Goal: Task Accomplishment & Management: Manage account settings

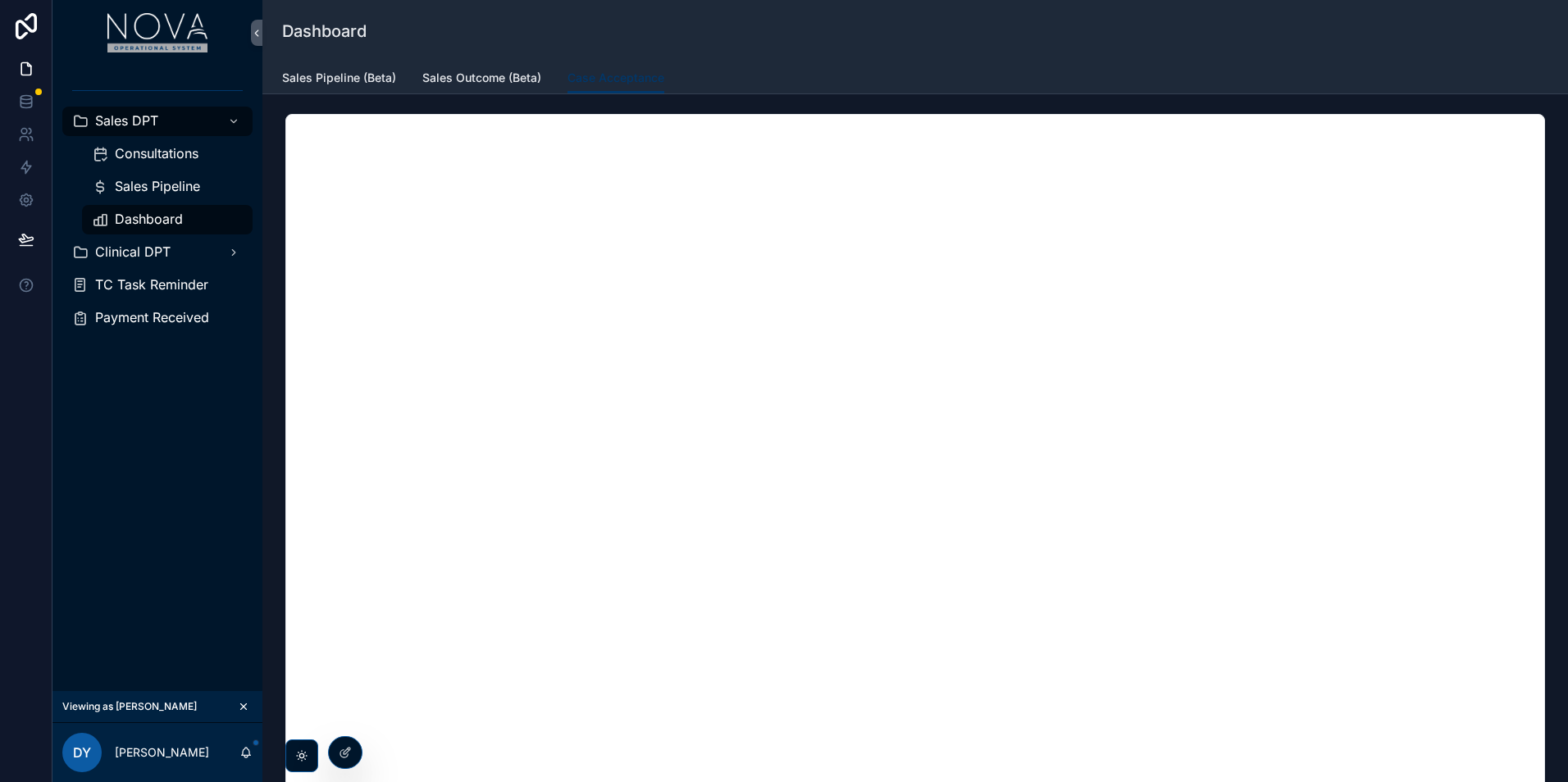
click at [243, 705] on icon "scrollable content" at bounding box center [243, 706] width 11 height 11
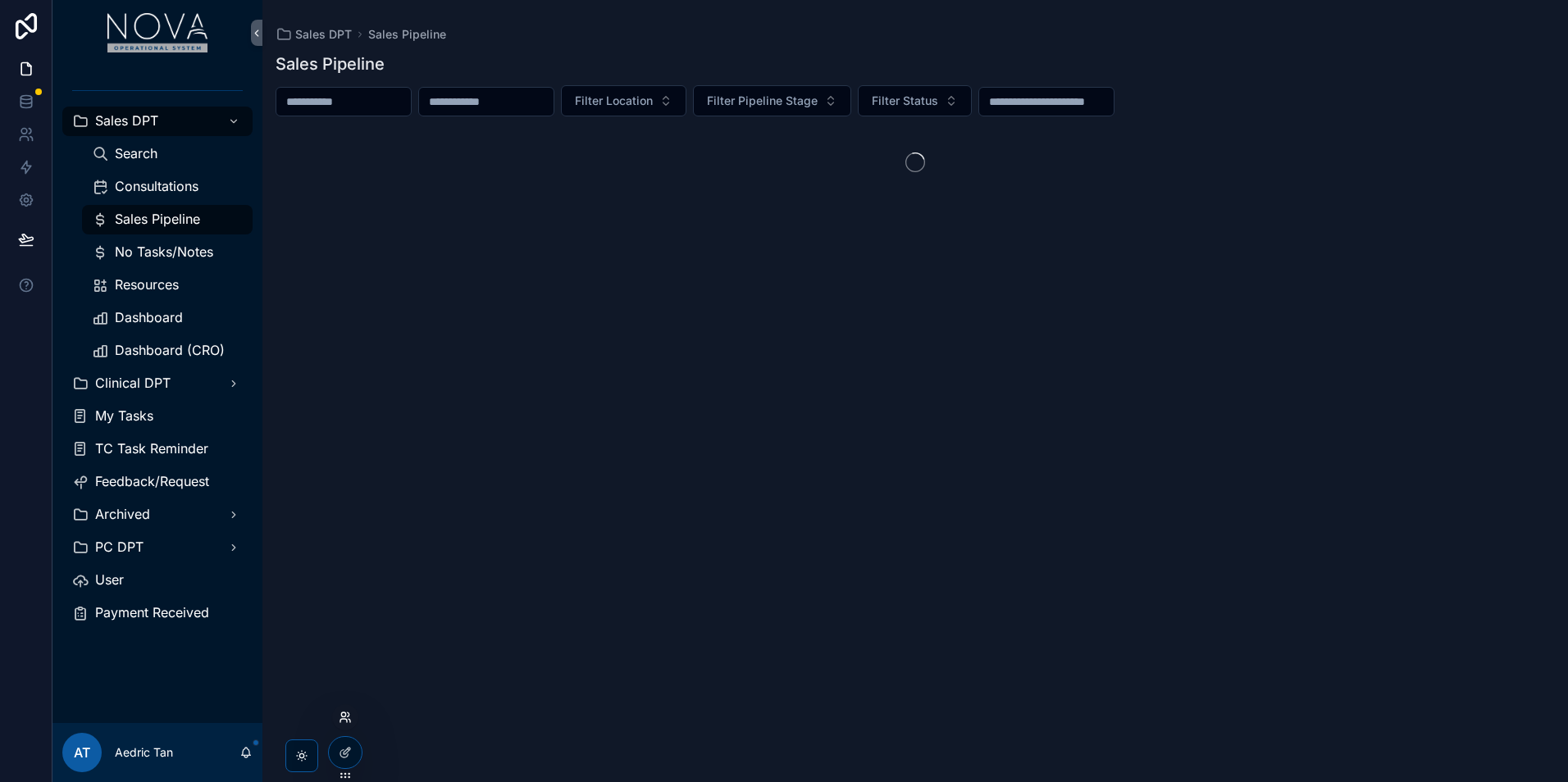
click at [348, 720] on icon at bounding box center [345, 717] width 13 height 13
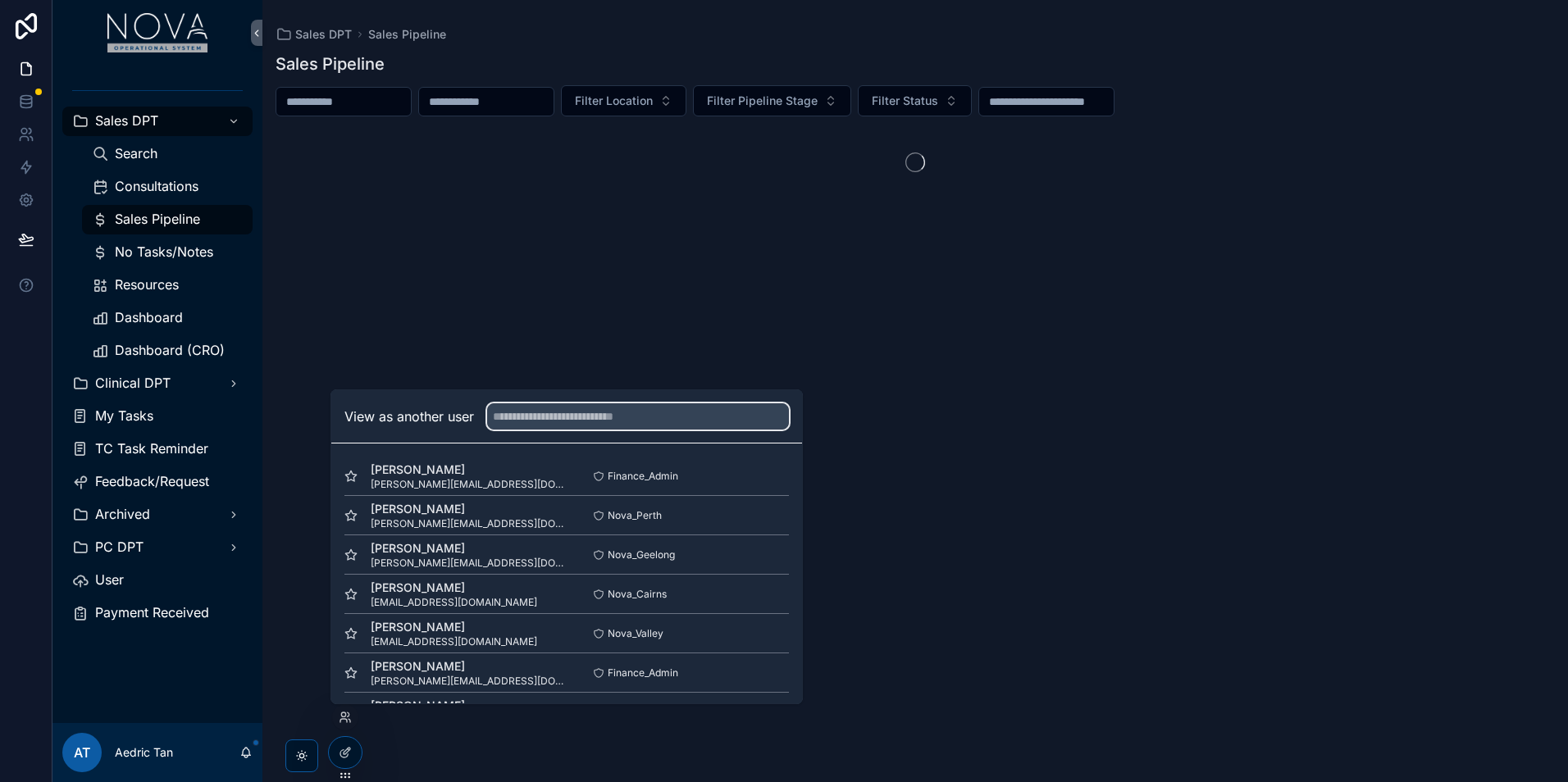
click at [647, 425] on input "text" at bounding box center [638, 417] width 302 height 26
click at [706, 425] on input "text" at bounding box center [638, 417] width 302 height 26
click at [703, 419] on input "text" at bounding box center [638, 417] width 302 height 26
click at [647, 420] on input "text" at bounding box center [638, 417] width 302 height 26
click at [627, 417] on input "text" at bounding box center [638, 417] width 302 height 26
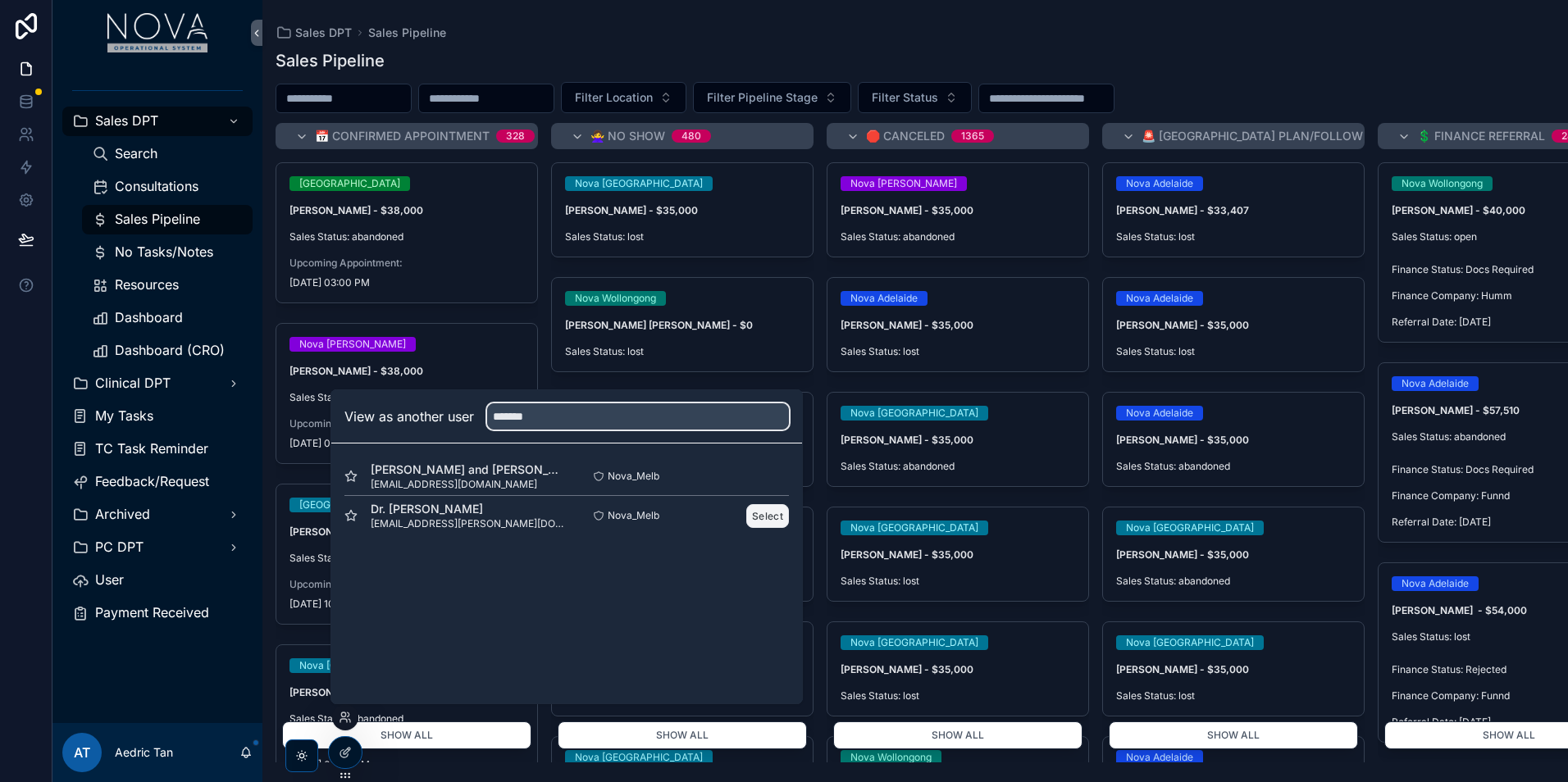
type input "*******"
click at [767, 519] on button "Select" at bounding box center [767, 516] width 42 height 24
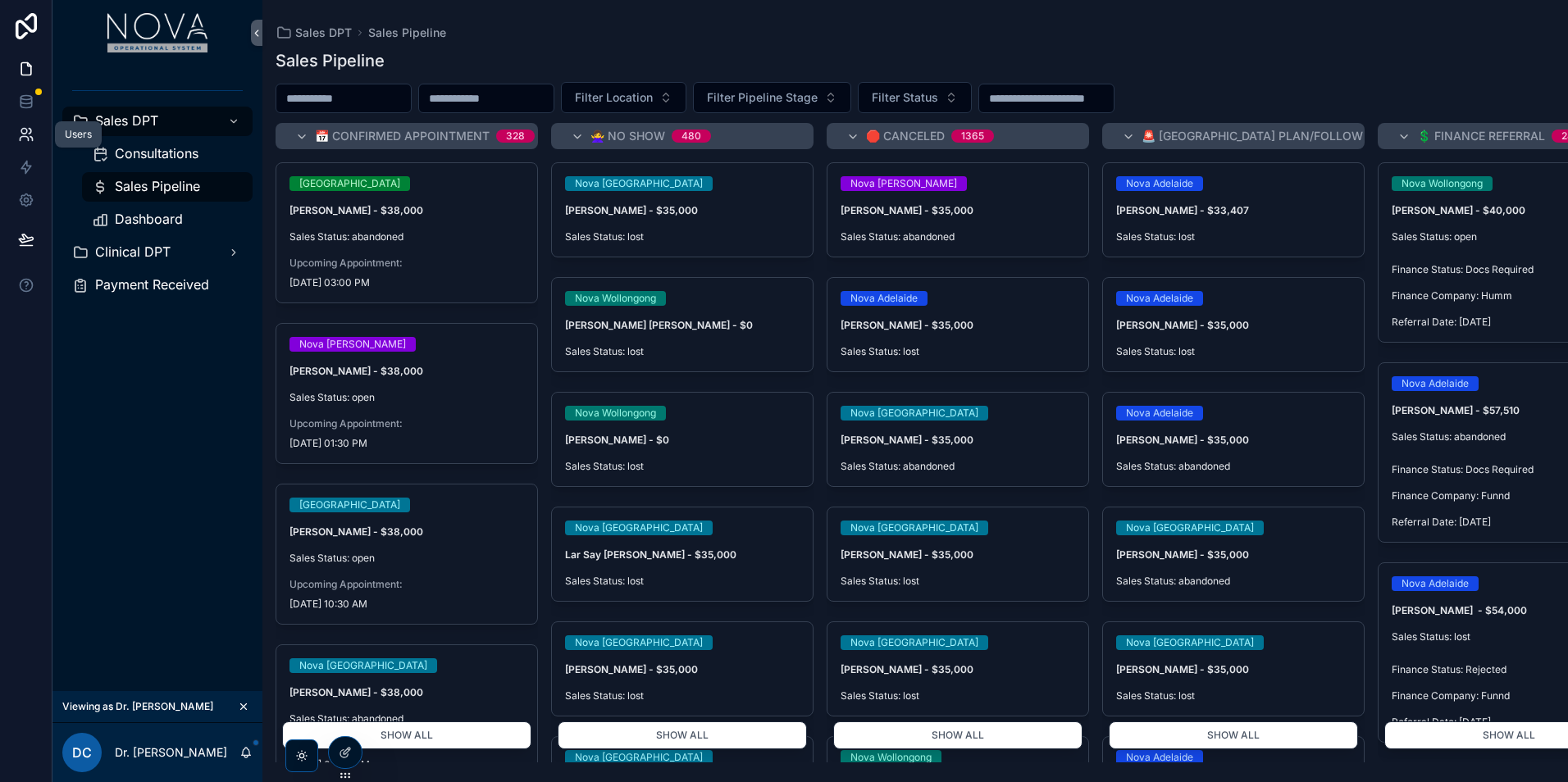
click at [24, 129] on icon at bounding box center [26, 134] width 17 height 17
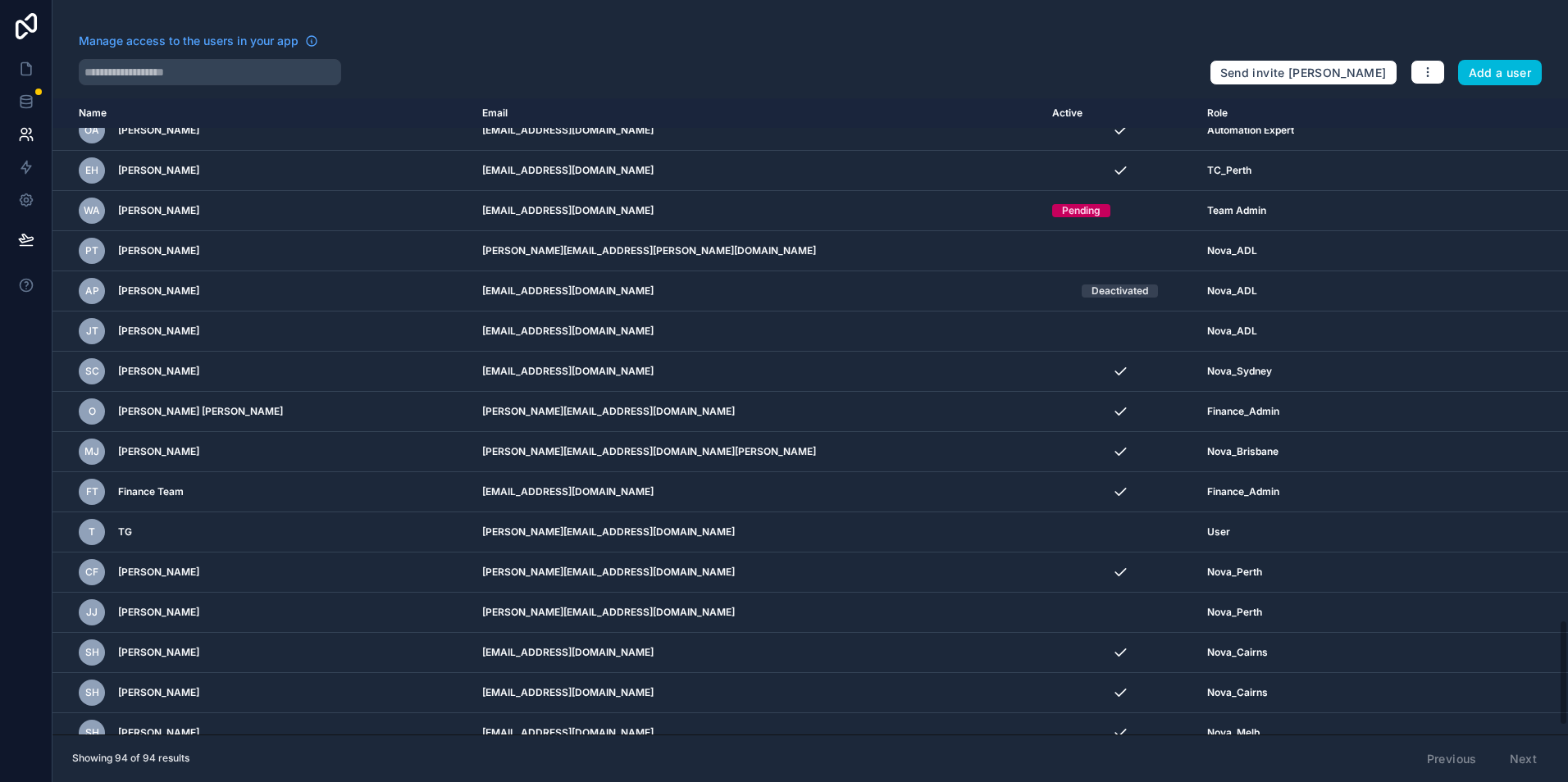
scroll to position [3170, 0]
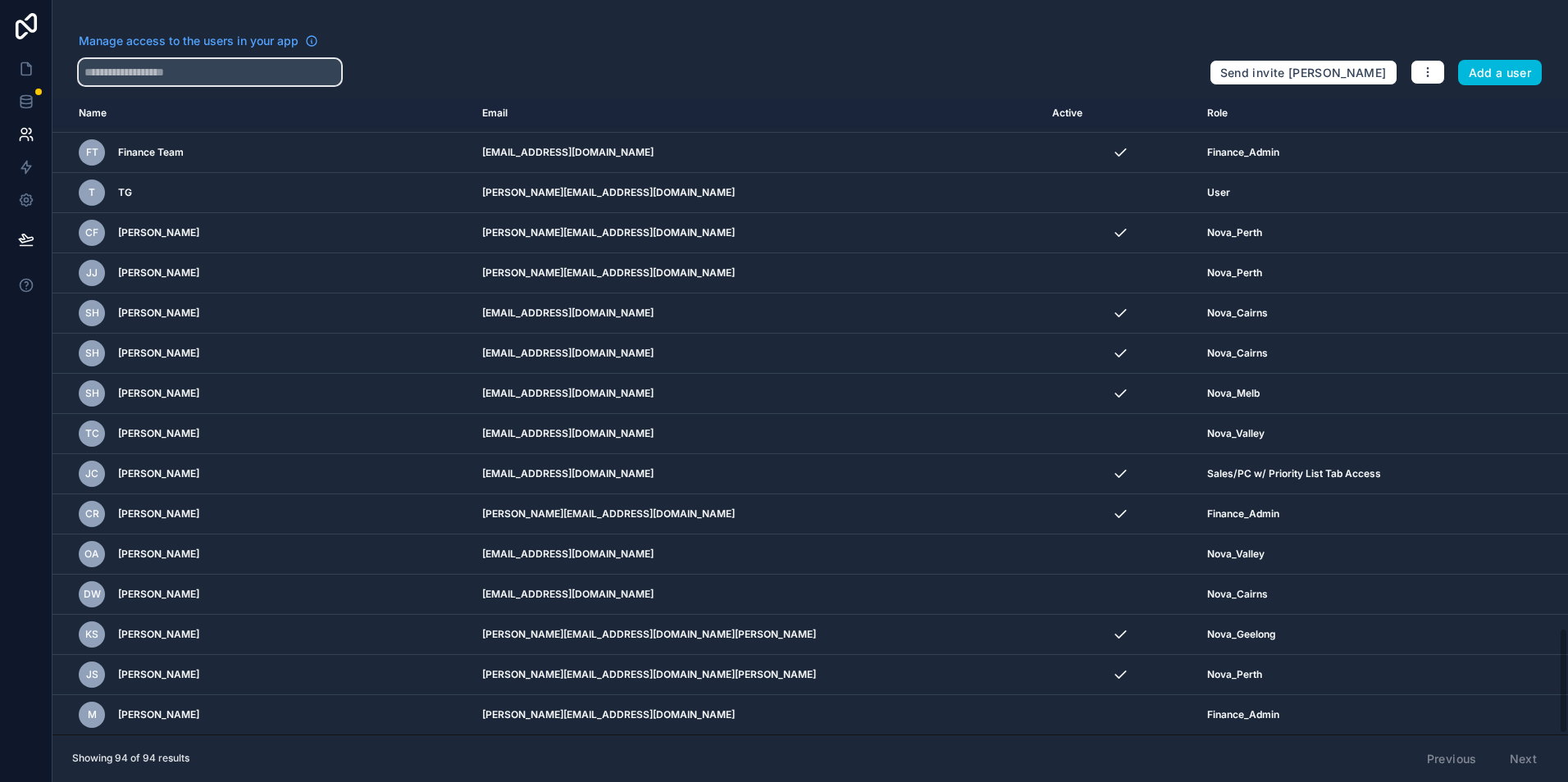
click at [259, 75] on input "text" at bounding box center [210, 72] width 263 height 26
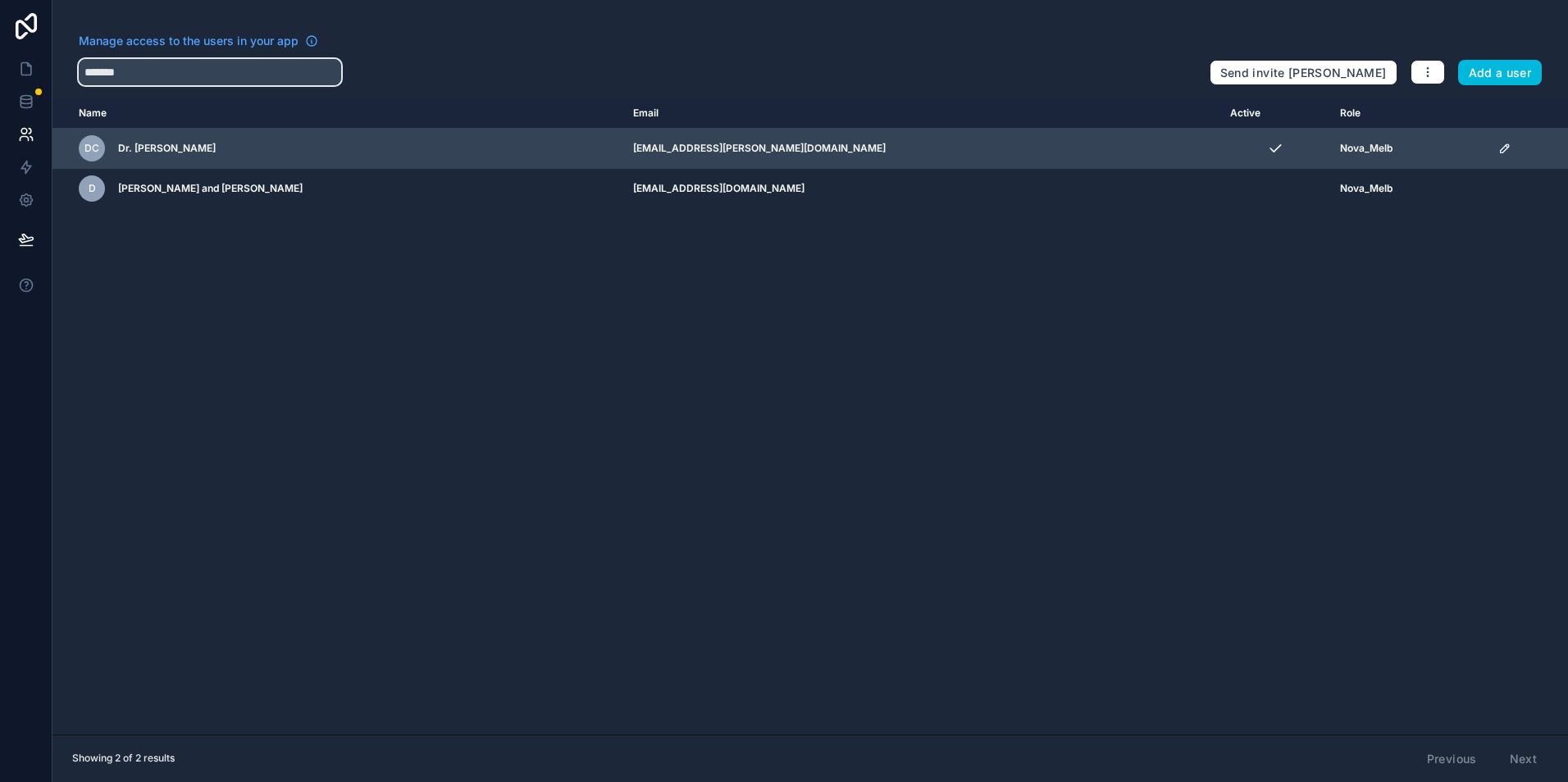
type input "*******"
click at [1498, 144] on icon "scrollable content" at bounding box center [1505, 148] width 13 height 13
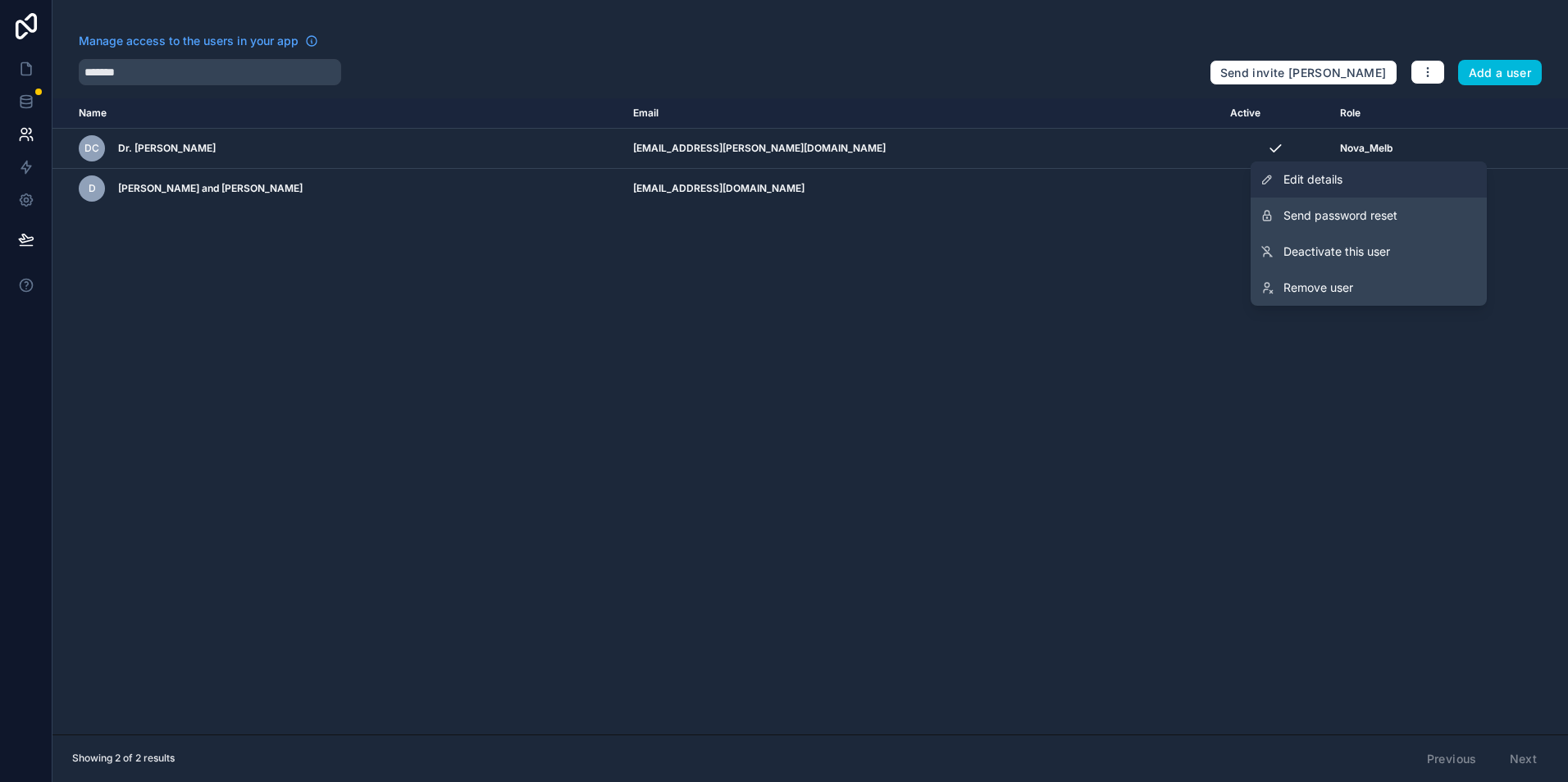
click at [1387, 183] on link "Edit details" at bounding box center [1369, 179] width 236 height 36
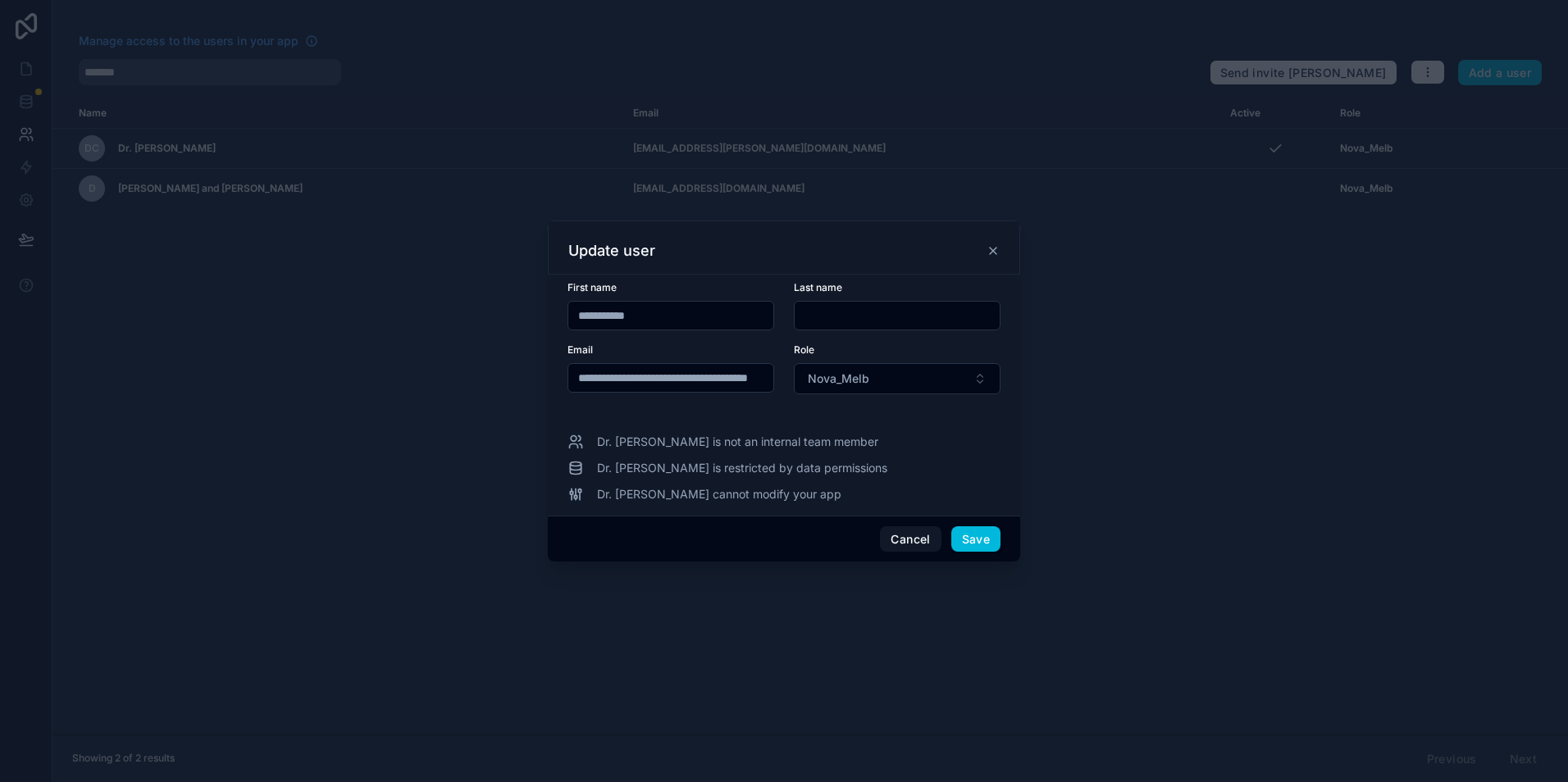
click at [993, 249] on icon at bounding box center [993, 250] width 6 height 6
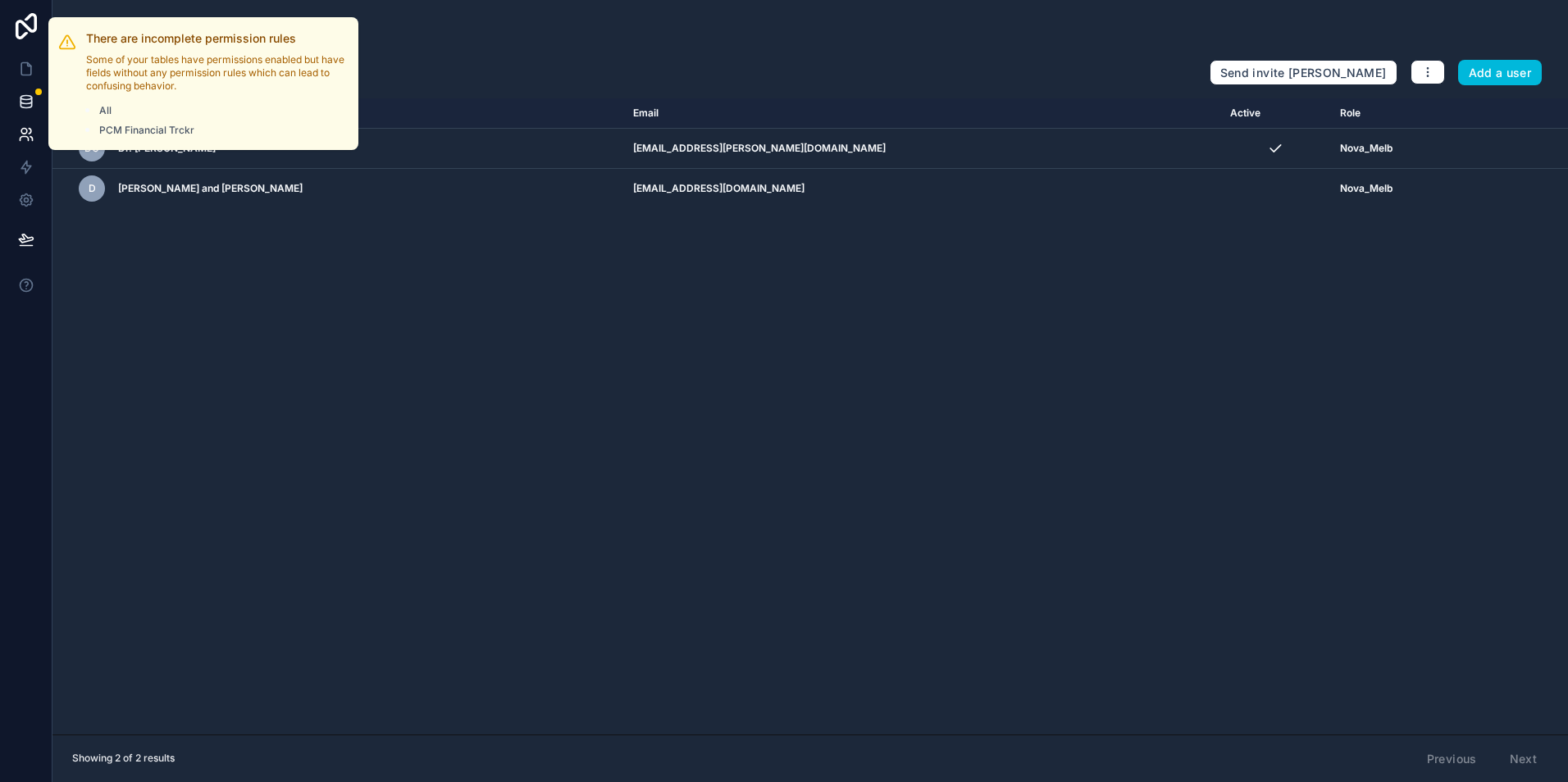
click at [38, 92] on div at bounding box center [38, 92] width 6 height 6
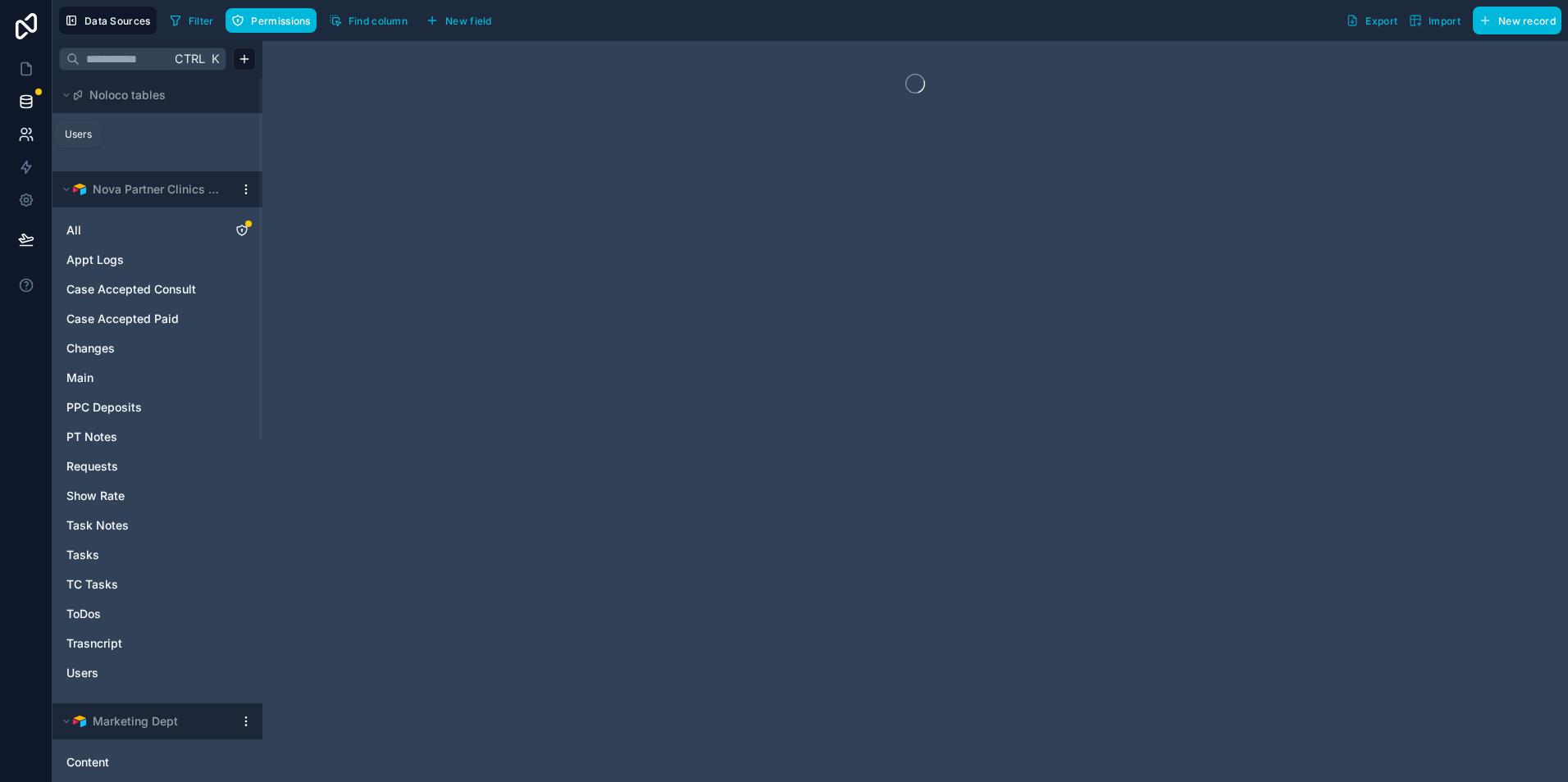
click at [26, 135] on icon at bounding box center [26, 134] width 17 height 17
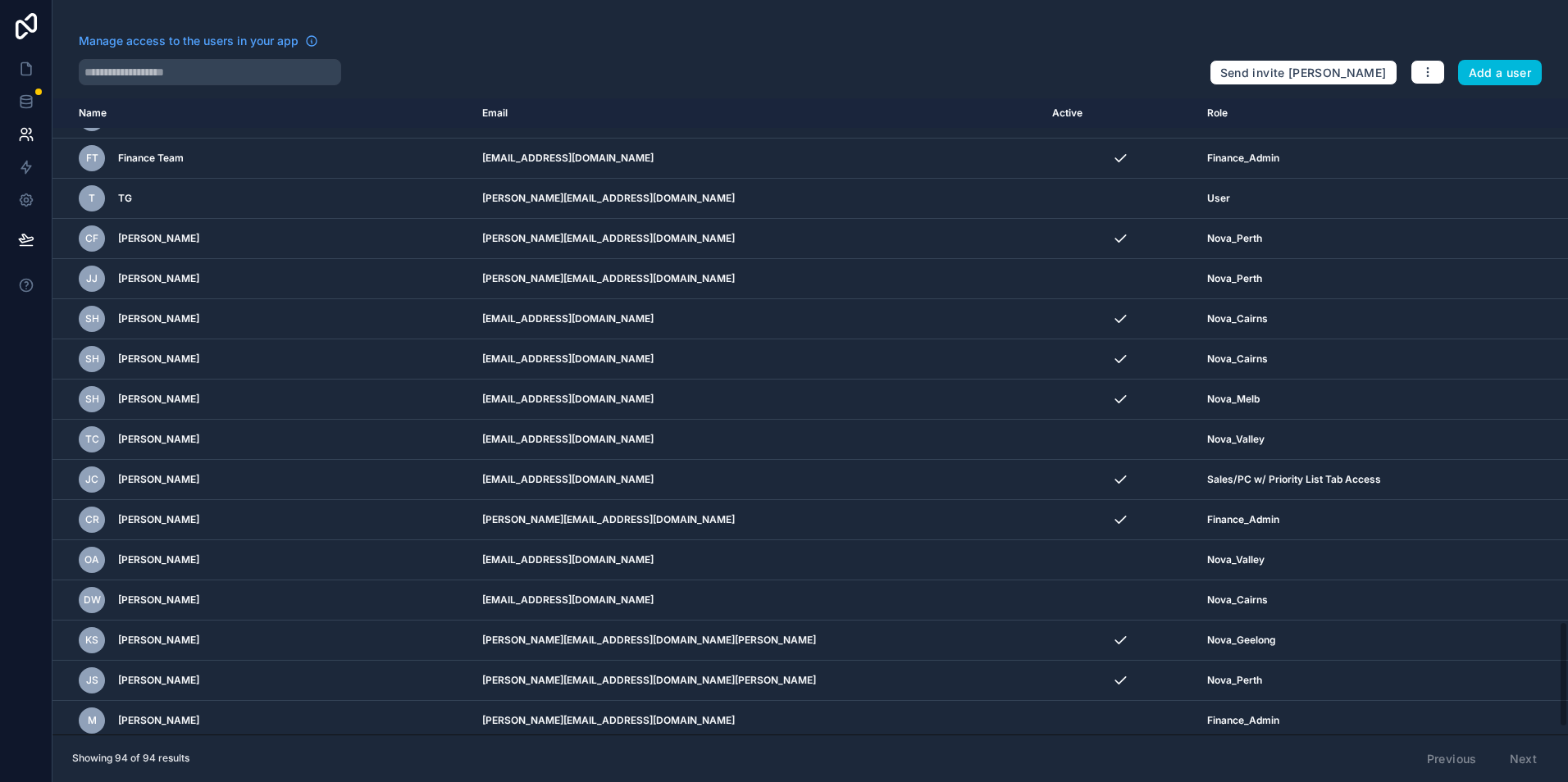
scroll to position [3170, 0]
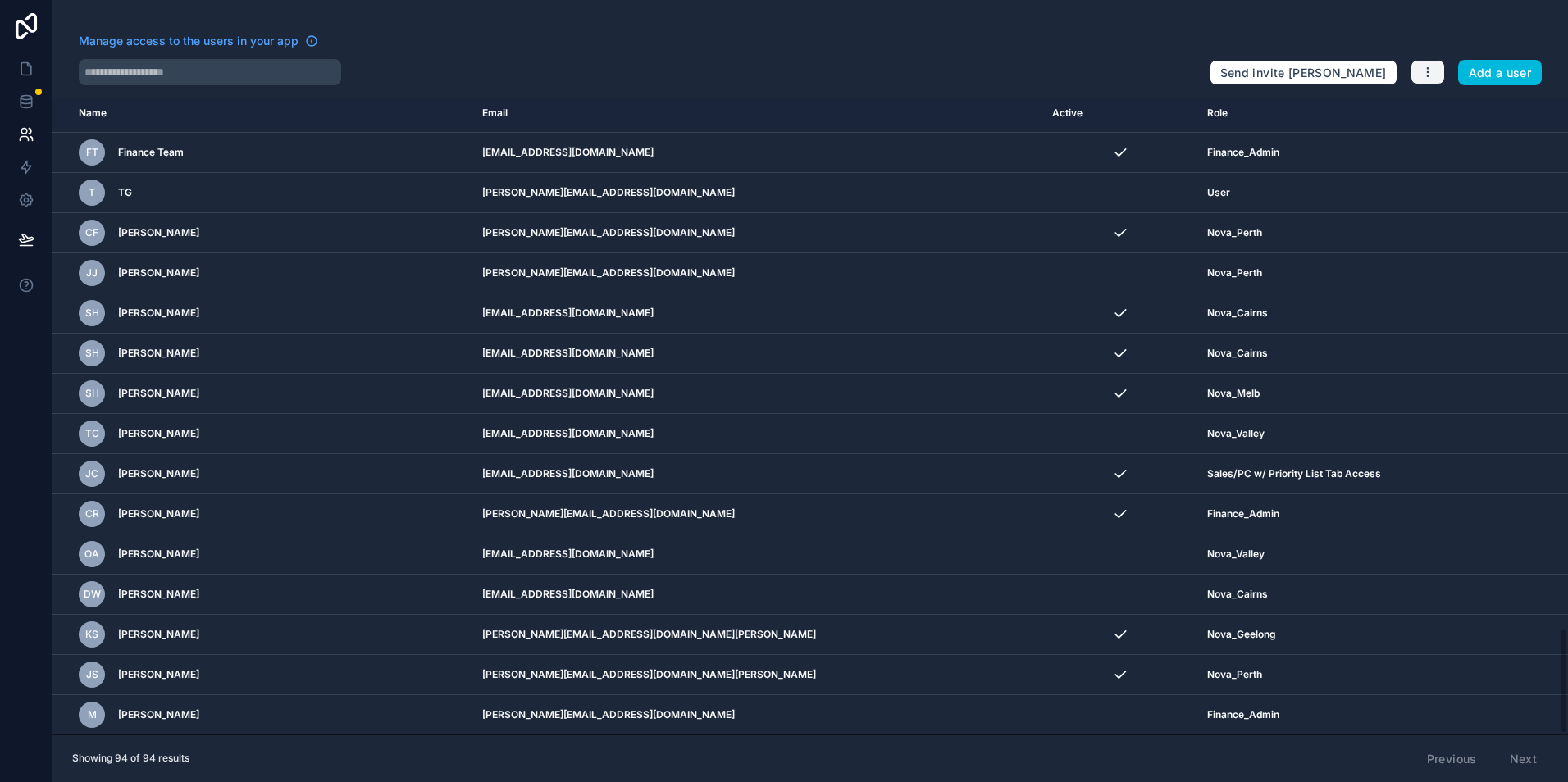
click at [1422, 70] on icon "button" at bounding box center [1428, 71] width 13 height 13
click at [1432, 111] on link "Manage roles" at bounding box center [1467, 111] width 115 height 26
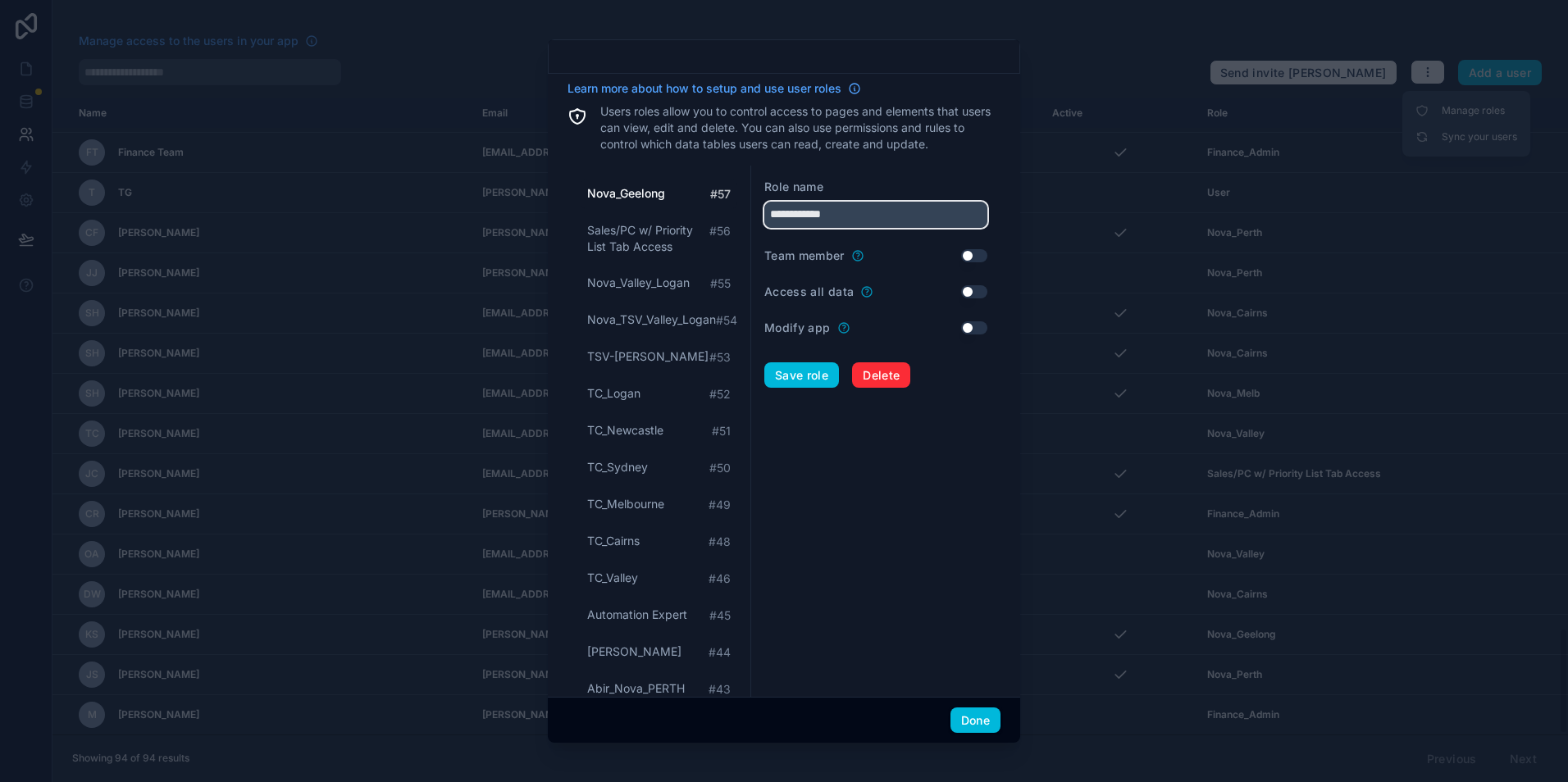
click at [866, 219] on input "**********" at bounding box center [876, 215] width 223 height 26
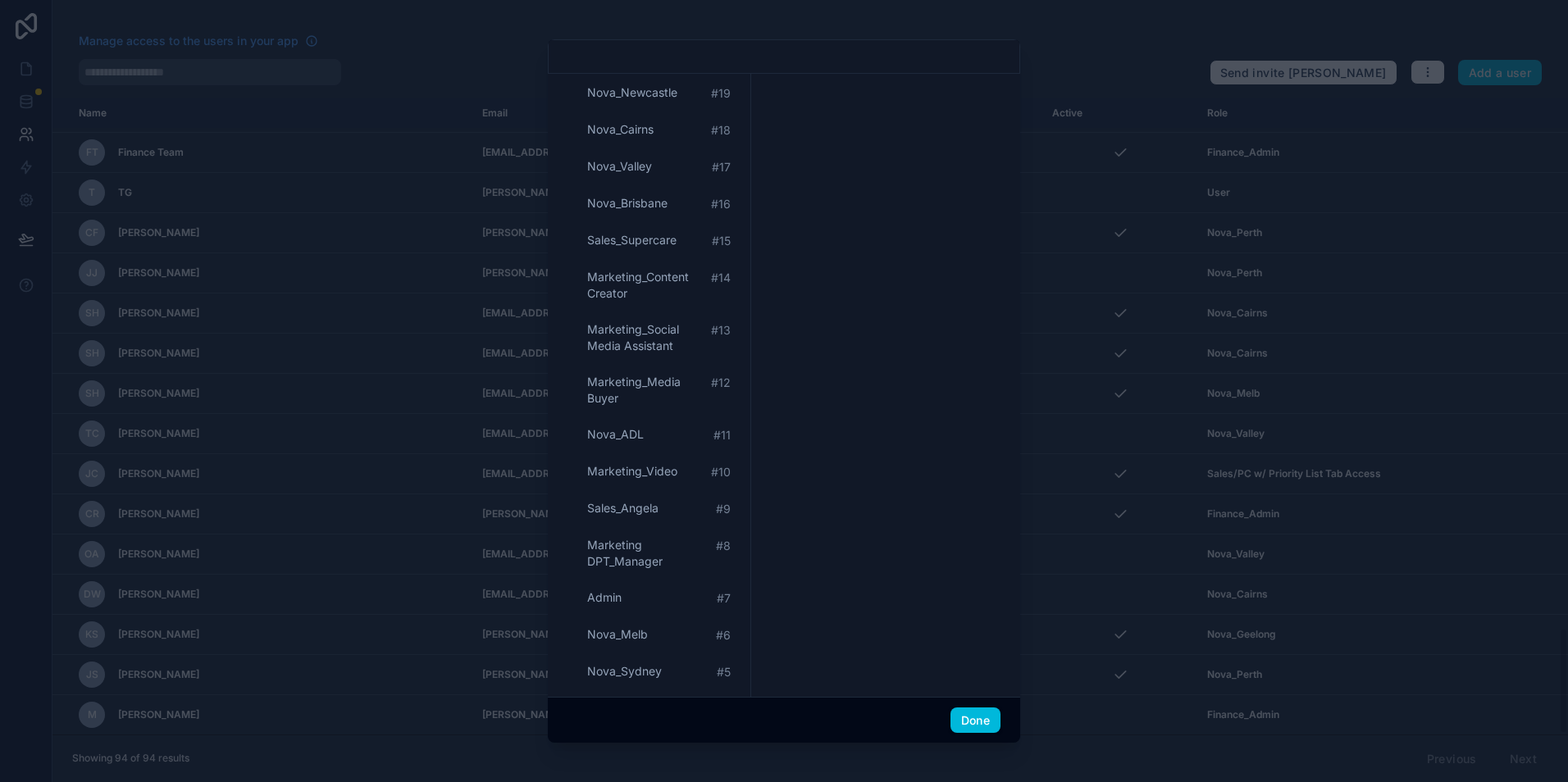
scroll to position [1668, 0]
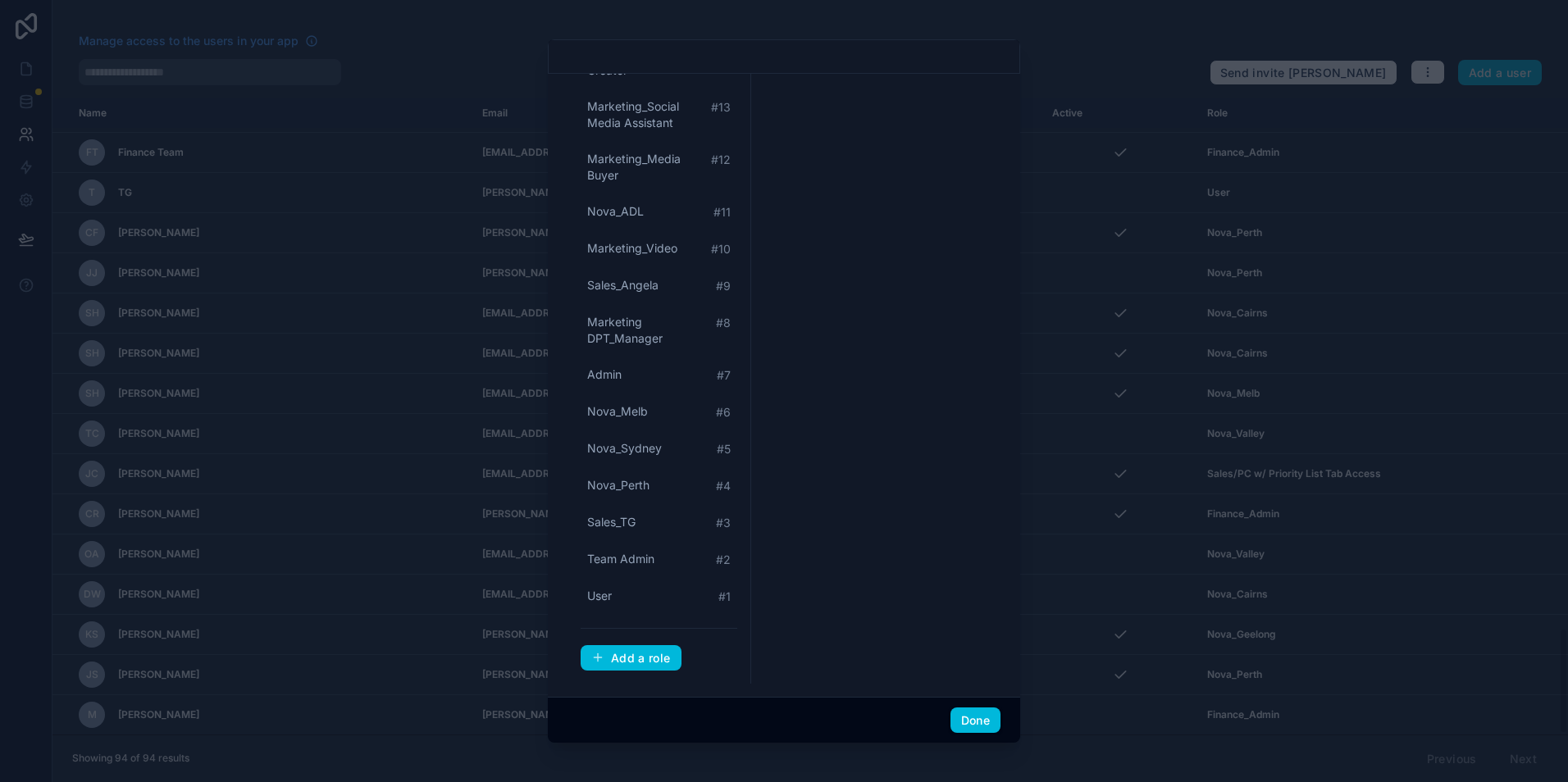
click at [655, 659] on div "Add a role" at bounding box center [631, 658] width 79 height 15
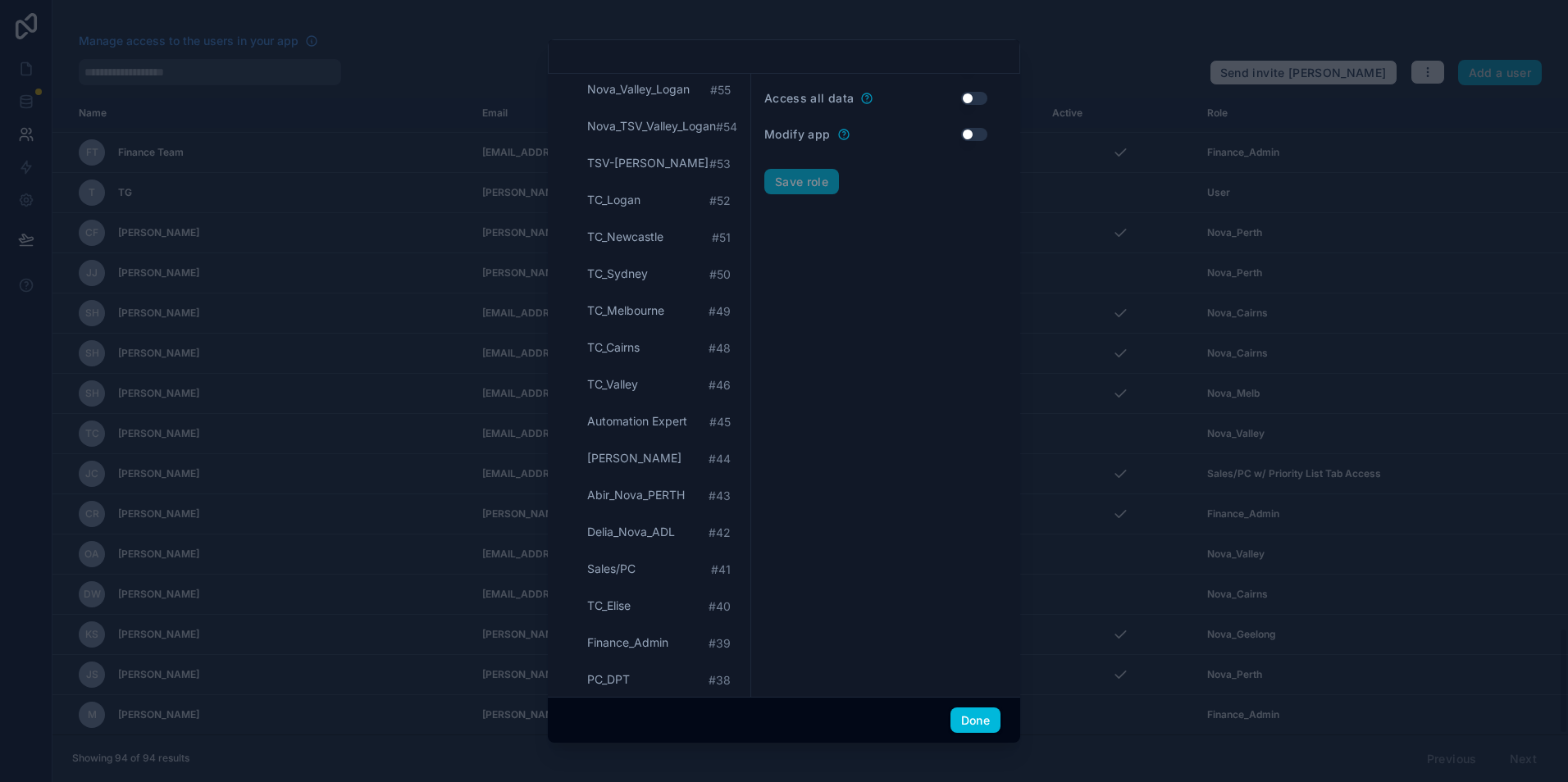
scroll to position [0, 0]
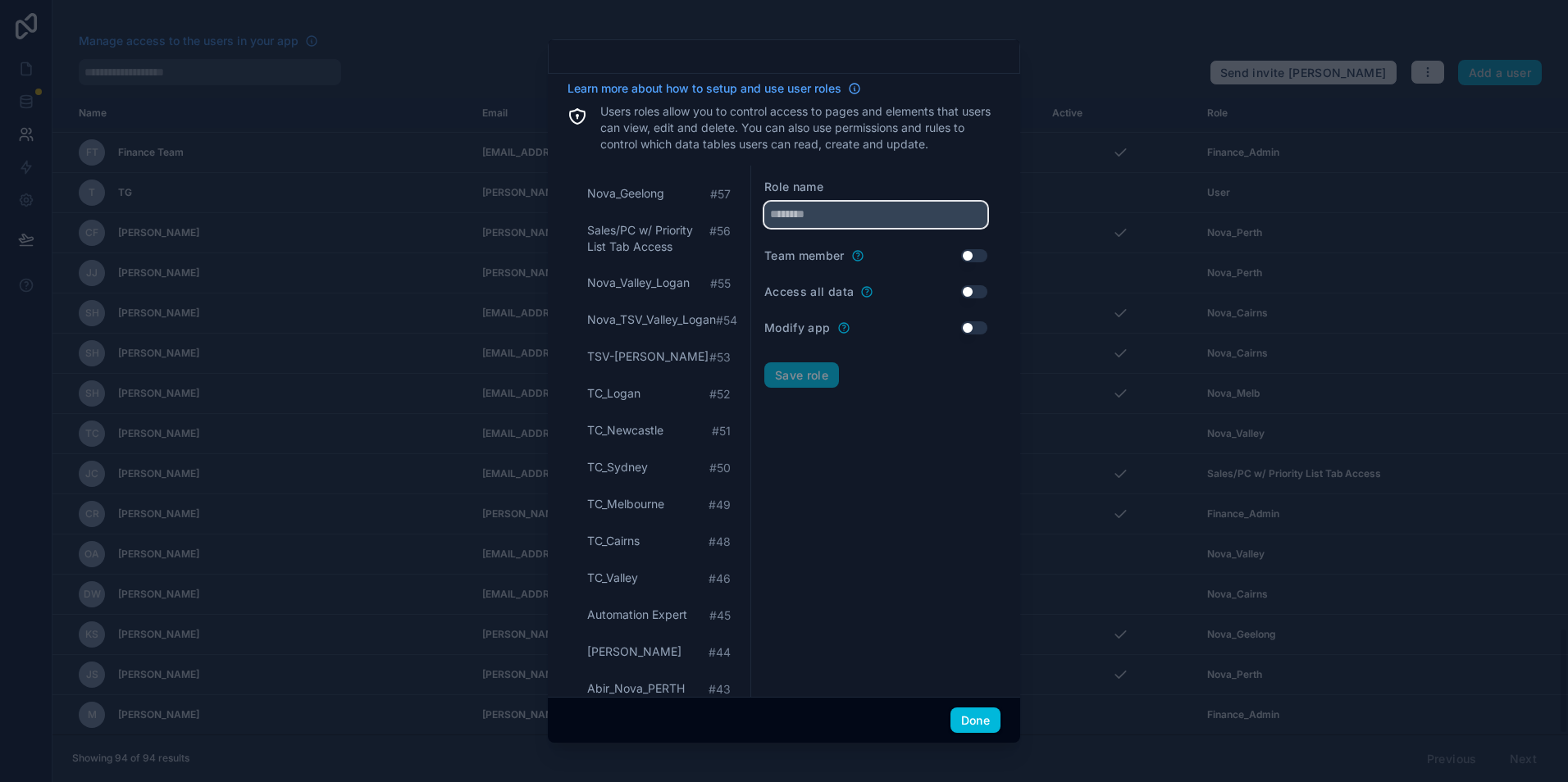
click at [854, 224] on input "text" at bounding box center [876, 215] width 223 height 26
type input "**********"
click at [829, 386] on button "Save role" at bounding box center [802, 376] width 75 height 26
click at [810, 385] on div "Save role" at bounding box center [876, 376] width 223 height 26
click at [987, 712] on button "Done" at bounding box center [975, 721] width 50 height 26
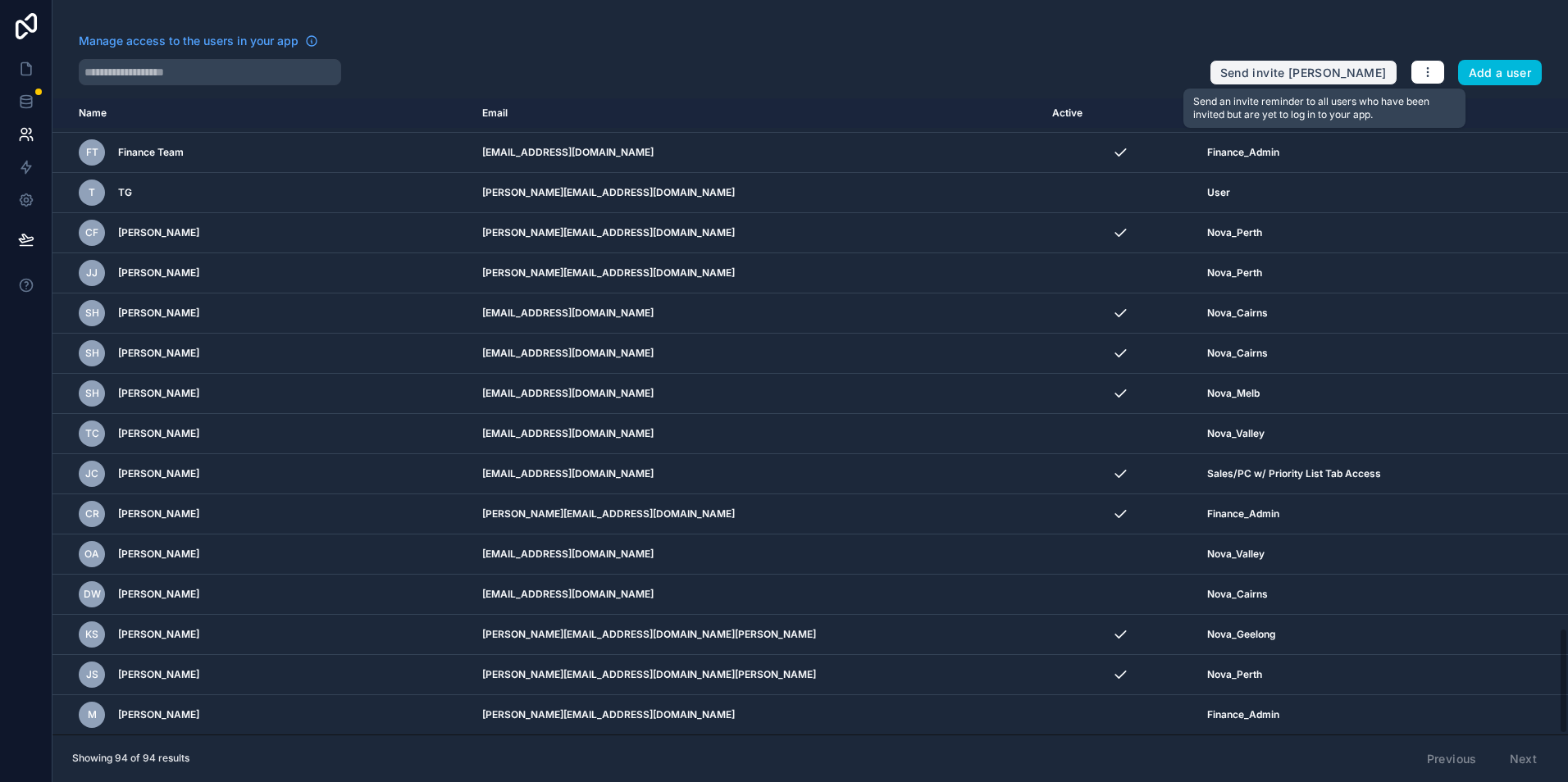
click at [1321, 64] on button "Send invite [PERSON_NAME]" at bounding box center [1303, 73] width 188 height 26
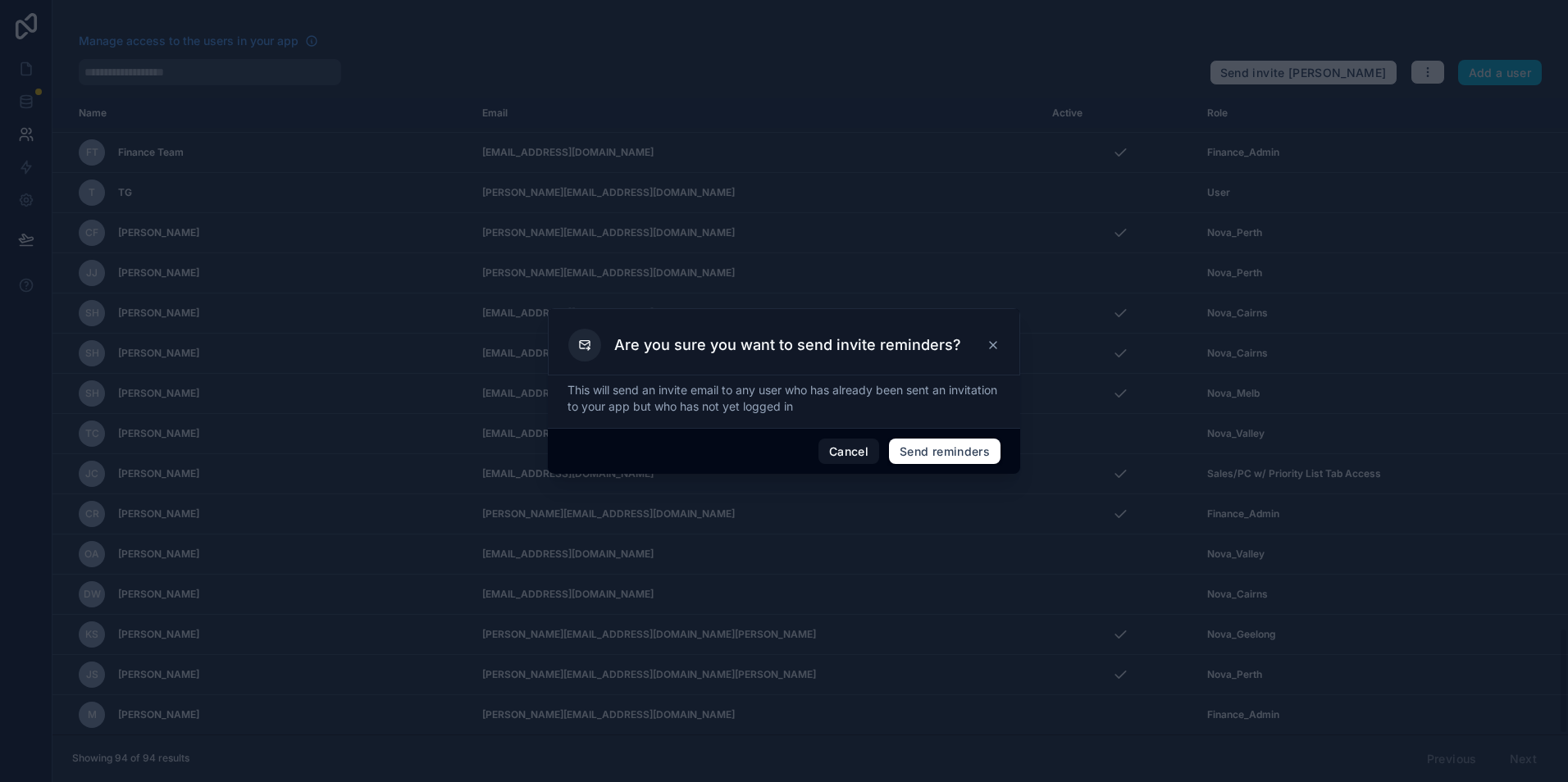
click at [989, 339] on icon at bounding box center [993, 345] width 13 height 13
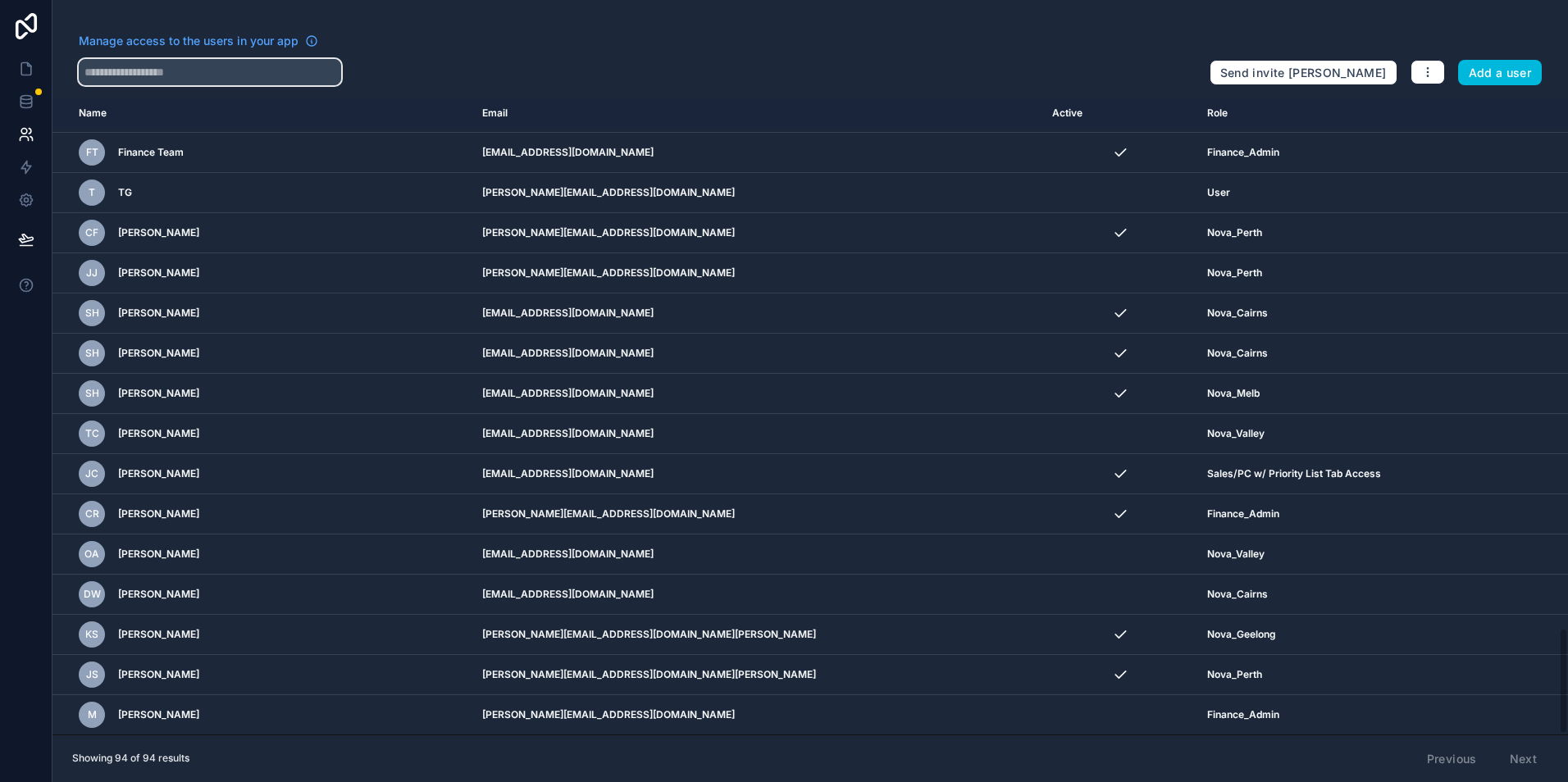
click at [217, 82] on input "text" at bounding box center [210, 72] width 263 height 26
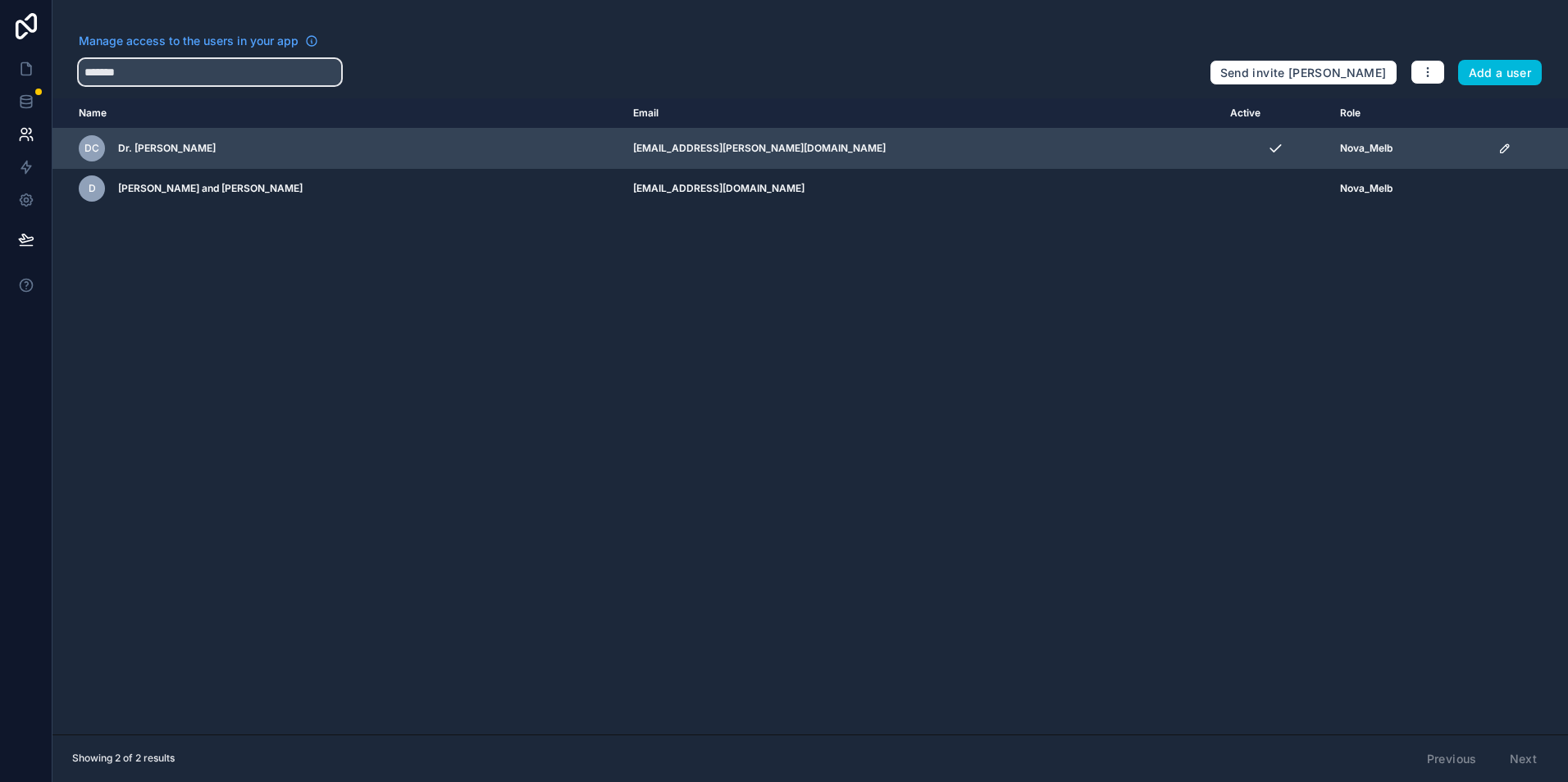
type input "*******"
click at [1501, 149] on icon "scrollable content" at bounding box center [1505, 148] width 8 height 8
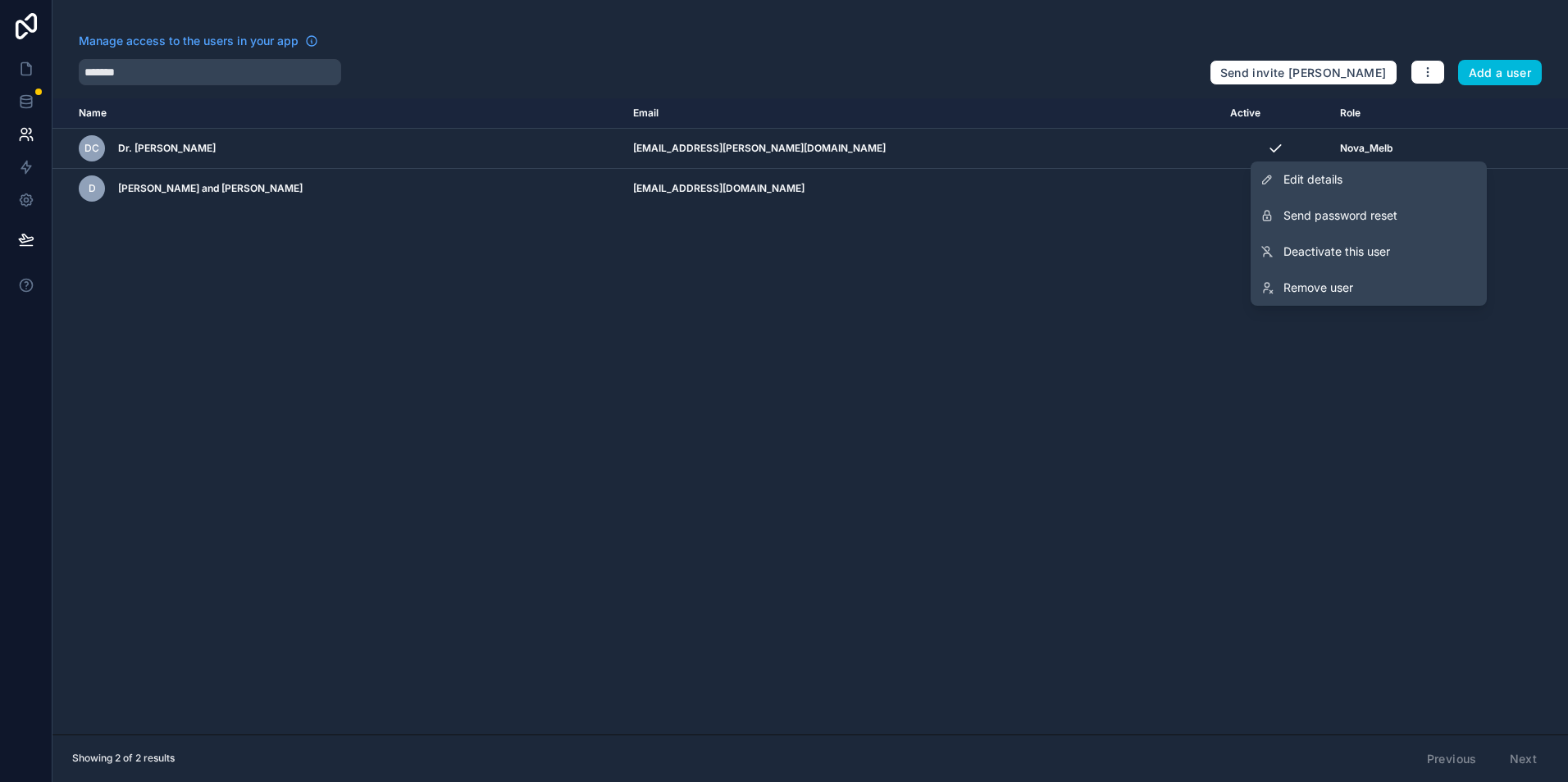
click at [1092, 278] on div "Name Email Active Role userTable.email DC Dr. Claudia dr.claudia@novadentalimpl…" at bounding box center [810, 417] width 1516 height 637
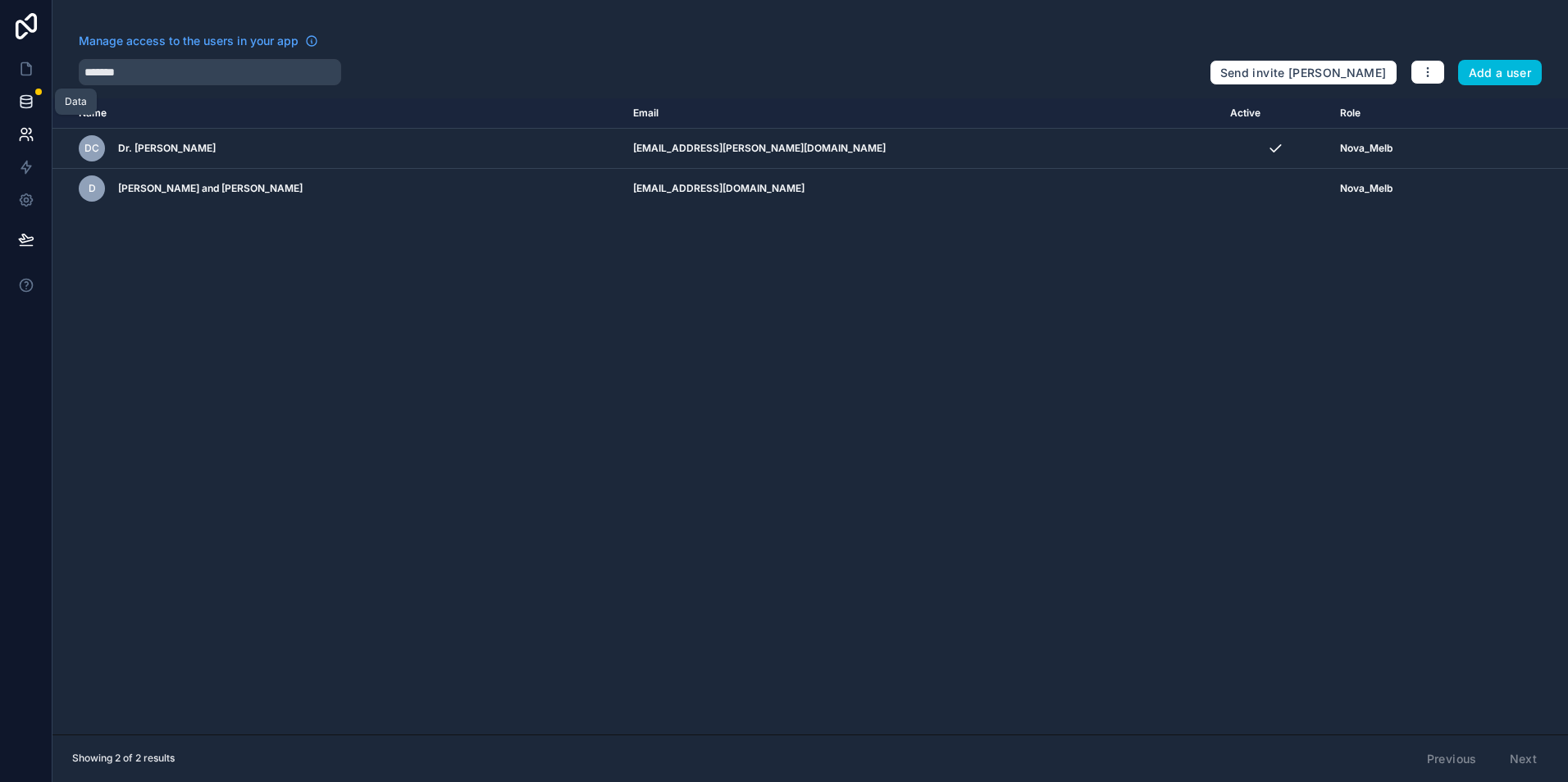
click at [24, 97] on icon at bounding box center [26, 101] width 17 height 17
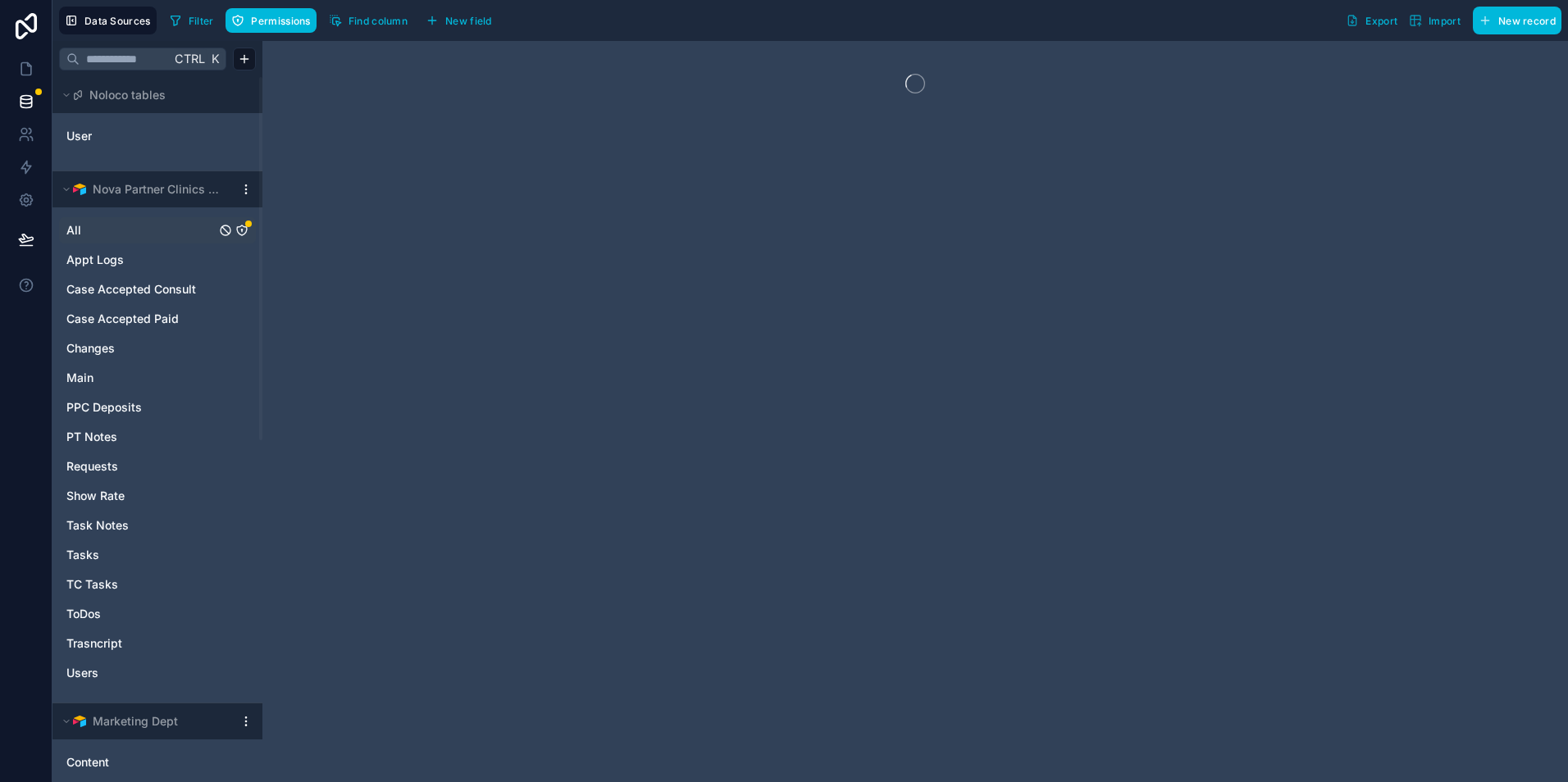
click at [238, 232] on icon "All" at bounding box center [241, 230] width 10 height 10
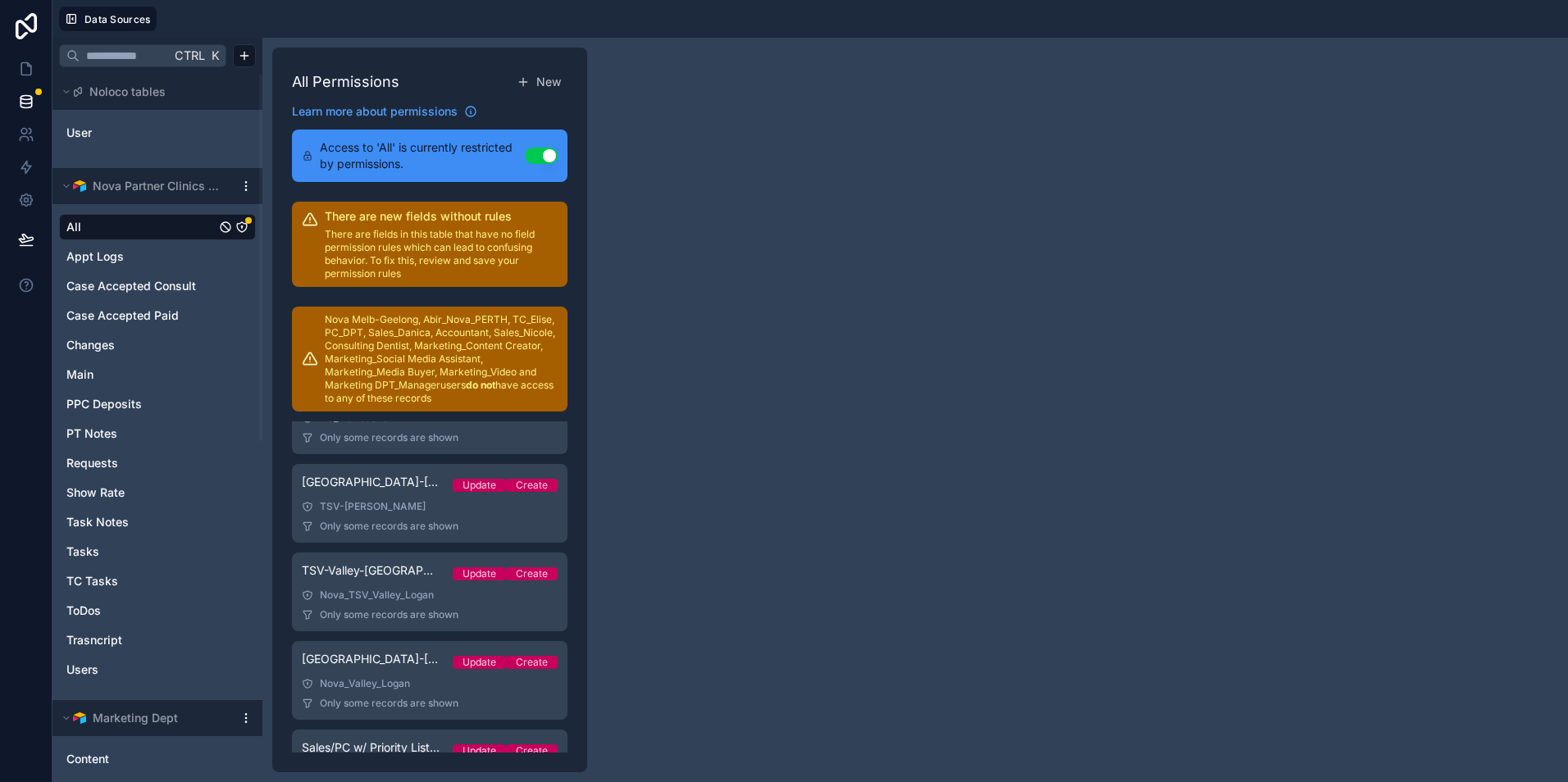
scroll to position [2929, 0]
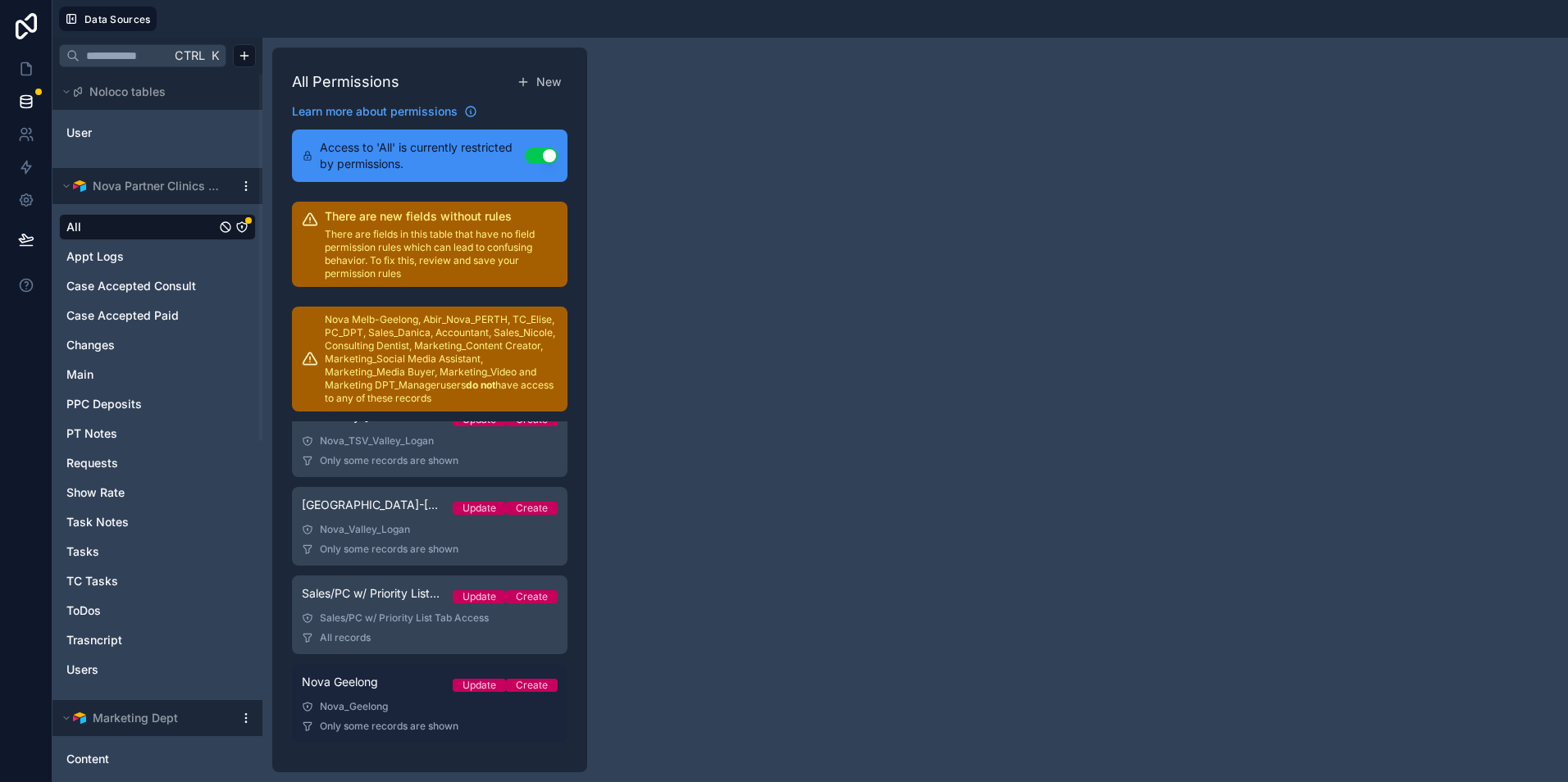
click at [528, 708] on div "Nova_Geelong" at bounding box center [430, 706] width 256 height 13
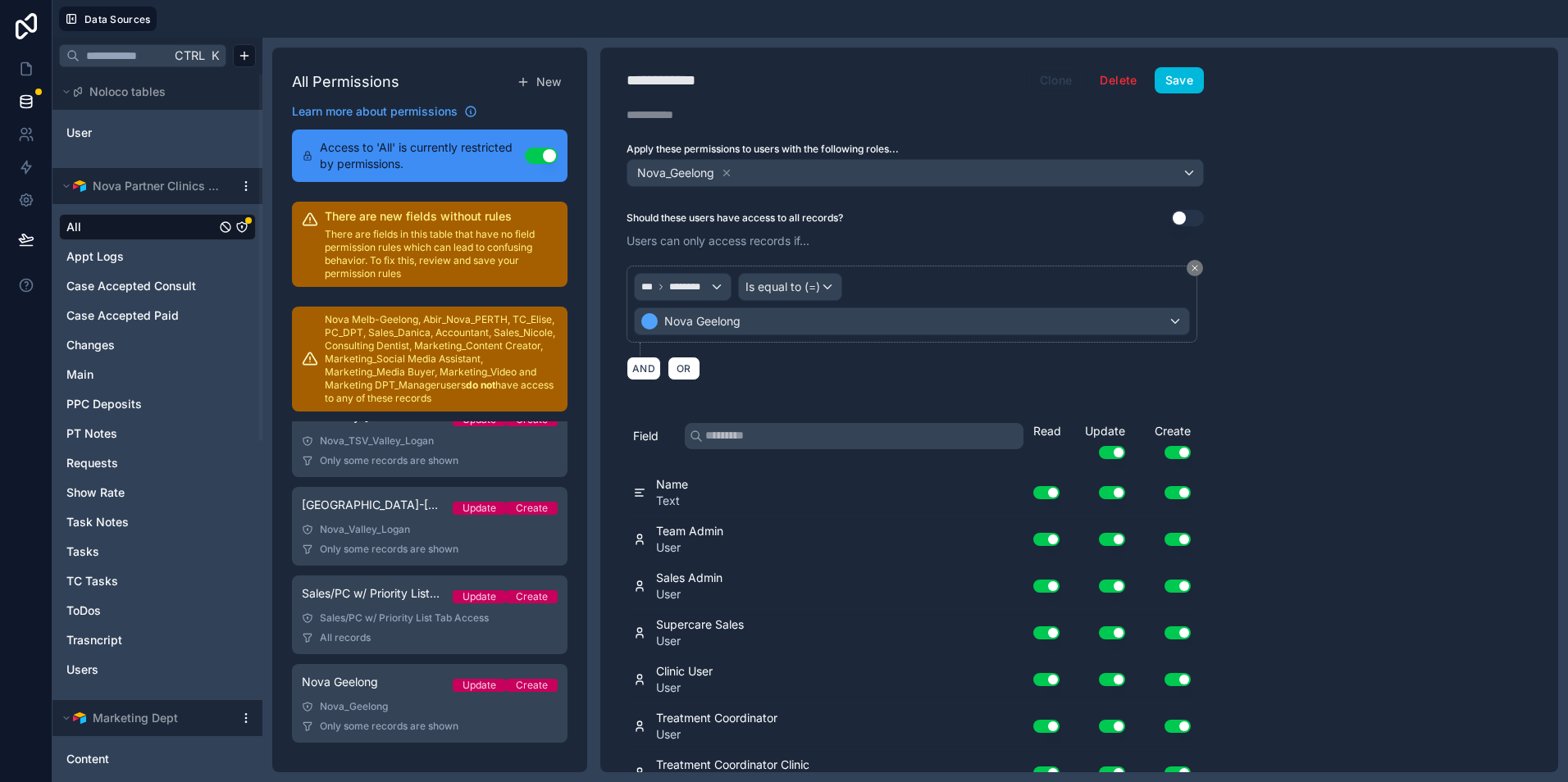
click at [1042, 85] on button "Clone" at bounding box center [1056, 80] width 54 height 26
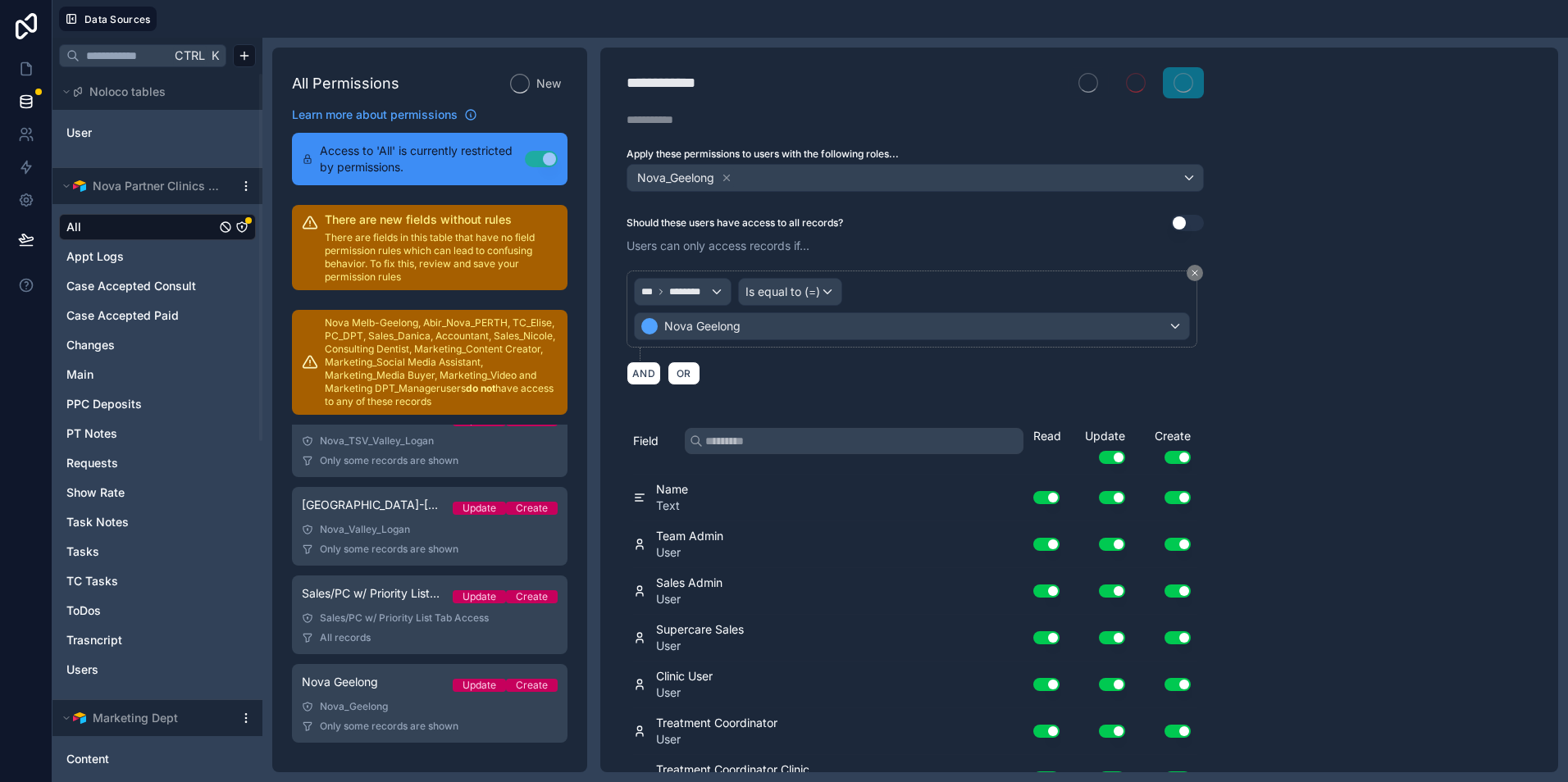
click at [732, 80] on div "**********" at bounding box center [682, 83] width 112 height 23
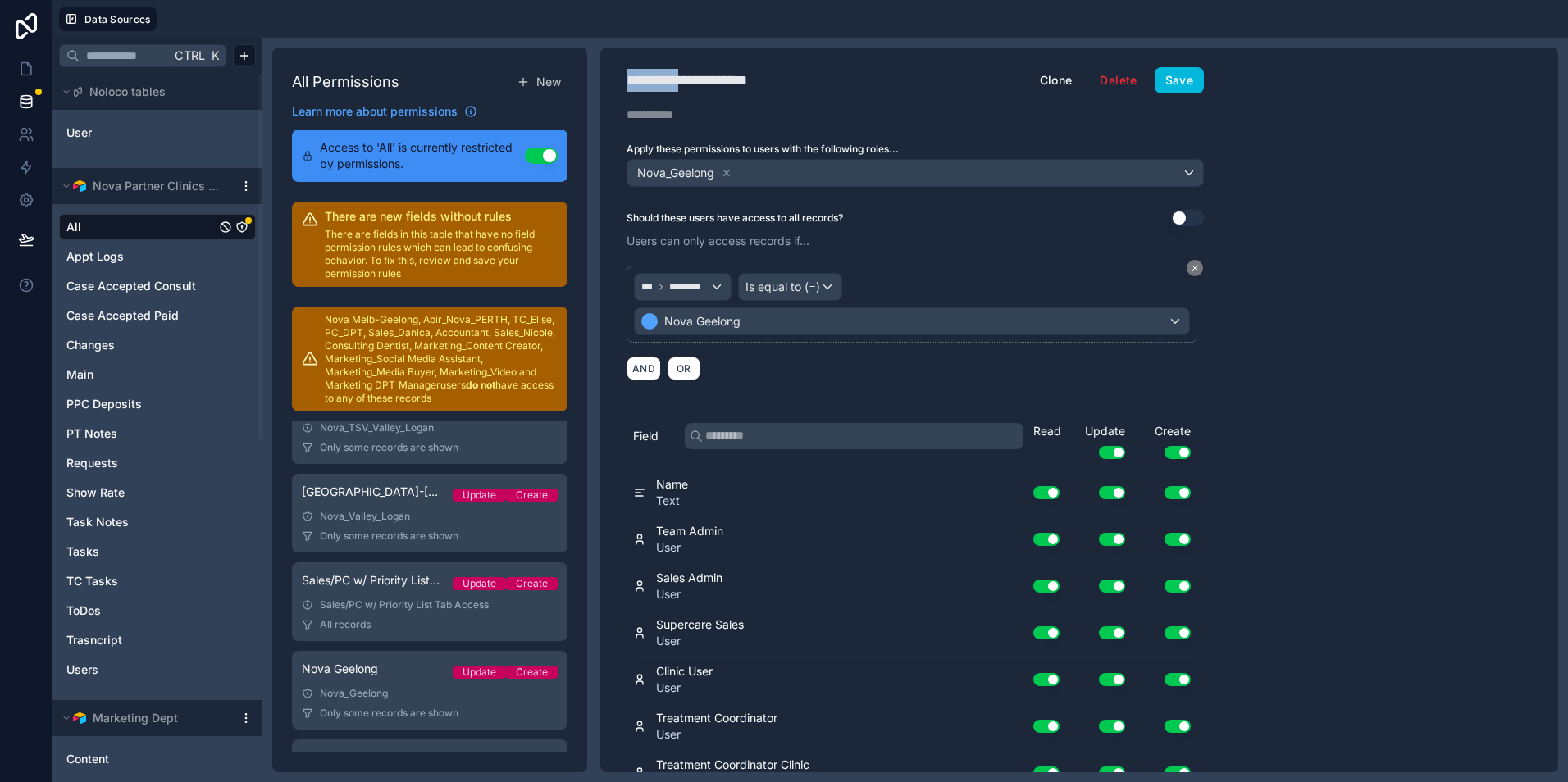
drag, startPoint x: 689, startPoint y: 77, endPoint x: 316, endPoint y: 81, distance: 373.0
click at [333, 81] on div "All Permissions New Learn more about permissions Access to 'All' is currently r…" at bounding box center [915, 409] width 1305 height 744
click at [787, 85] on h1 "**********" at bounding box center [827, 80] width 403 height 23
click at [764, 79] on h1 "**********" at bounding box center [827, 80] width 403 height 23
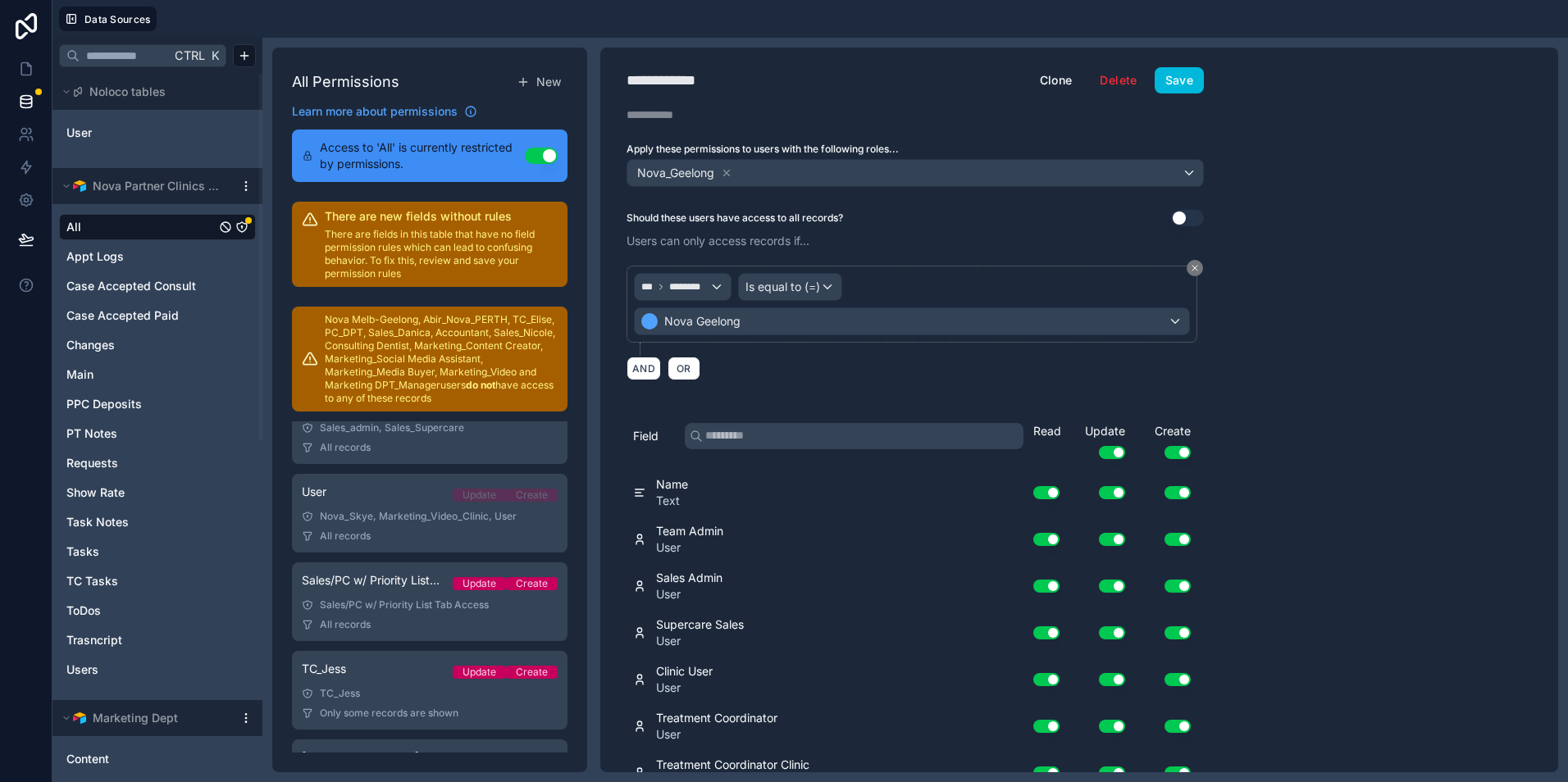
click at [744, 77] on h1 "**********" at bounding box center [827, 80] width 403 height 23
click at [736, 77] on div "**********" at bounding box center [682, 80] width 112 height 23
type div "**********"
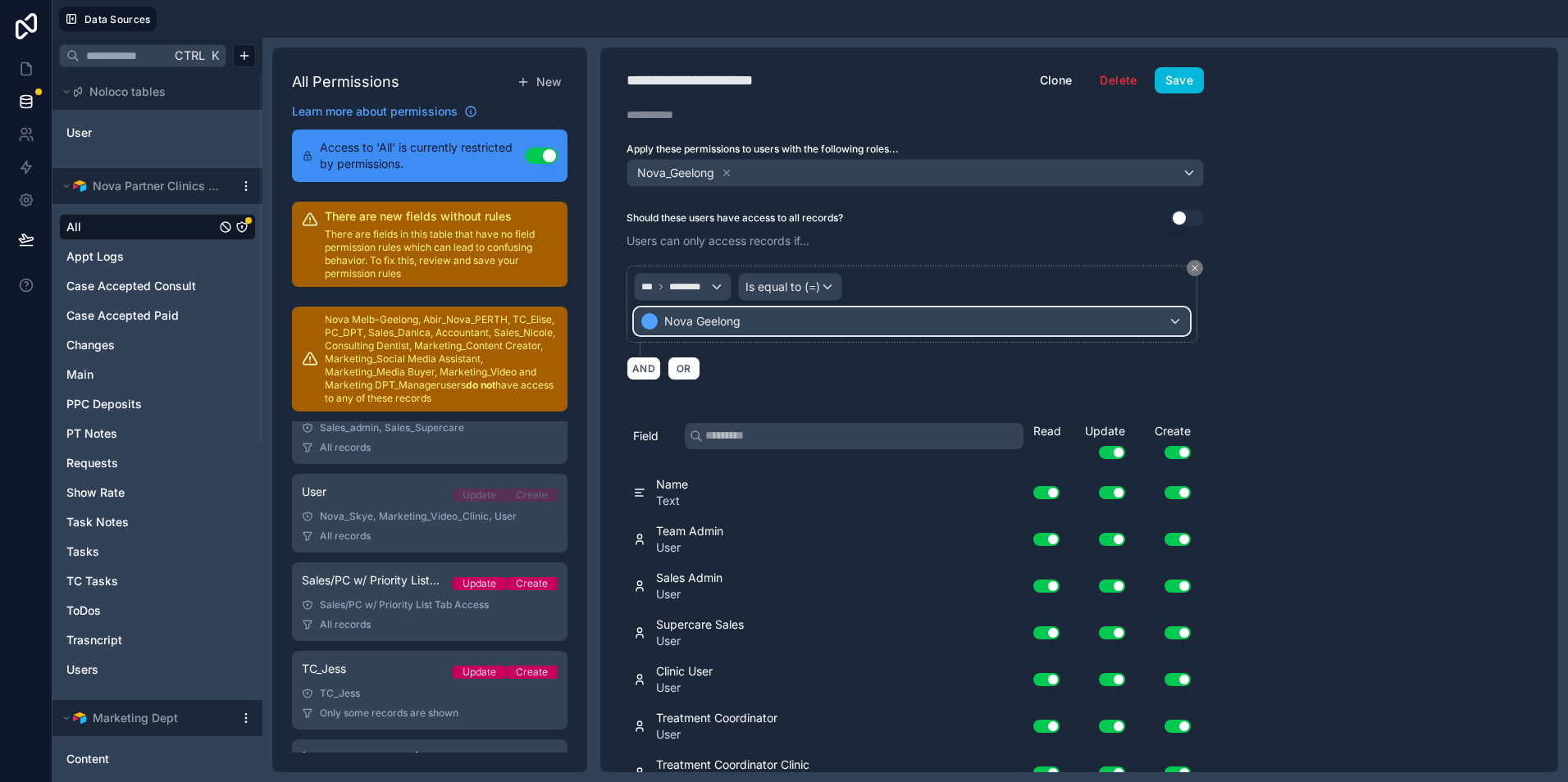
click at [968, 328] on div "Nova Geelong" at bounding box center [912, 321] width 554 height 26
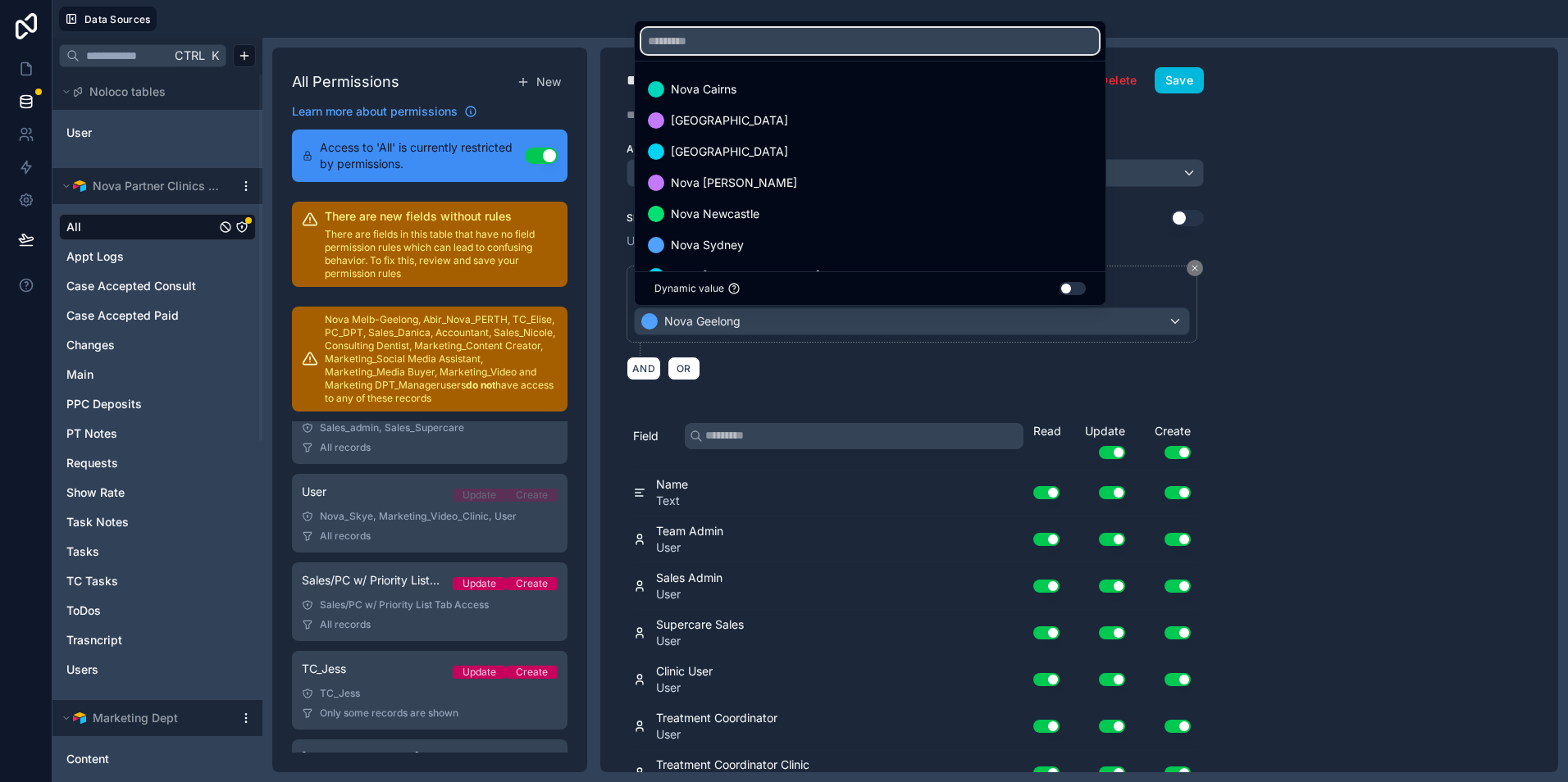
click at [877, 54] on input "text" at bounding box center [870, 41] width 458 height 26
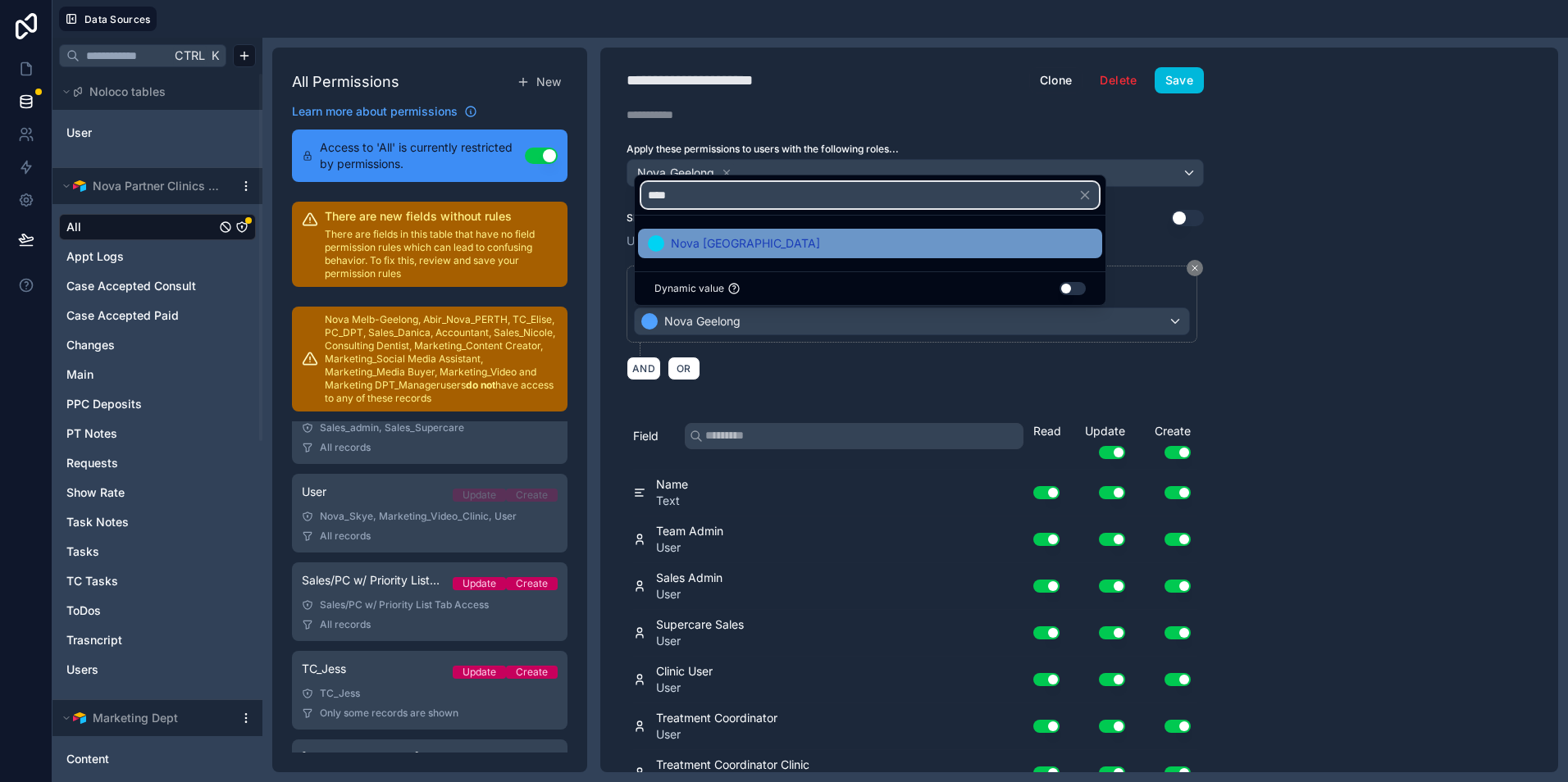
type input "****"
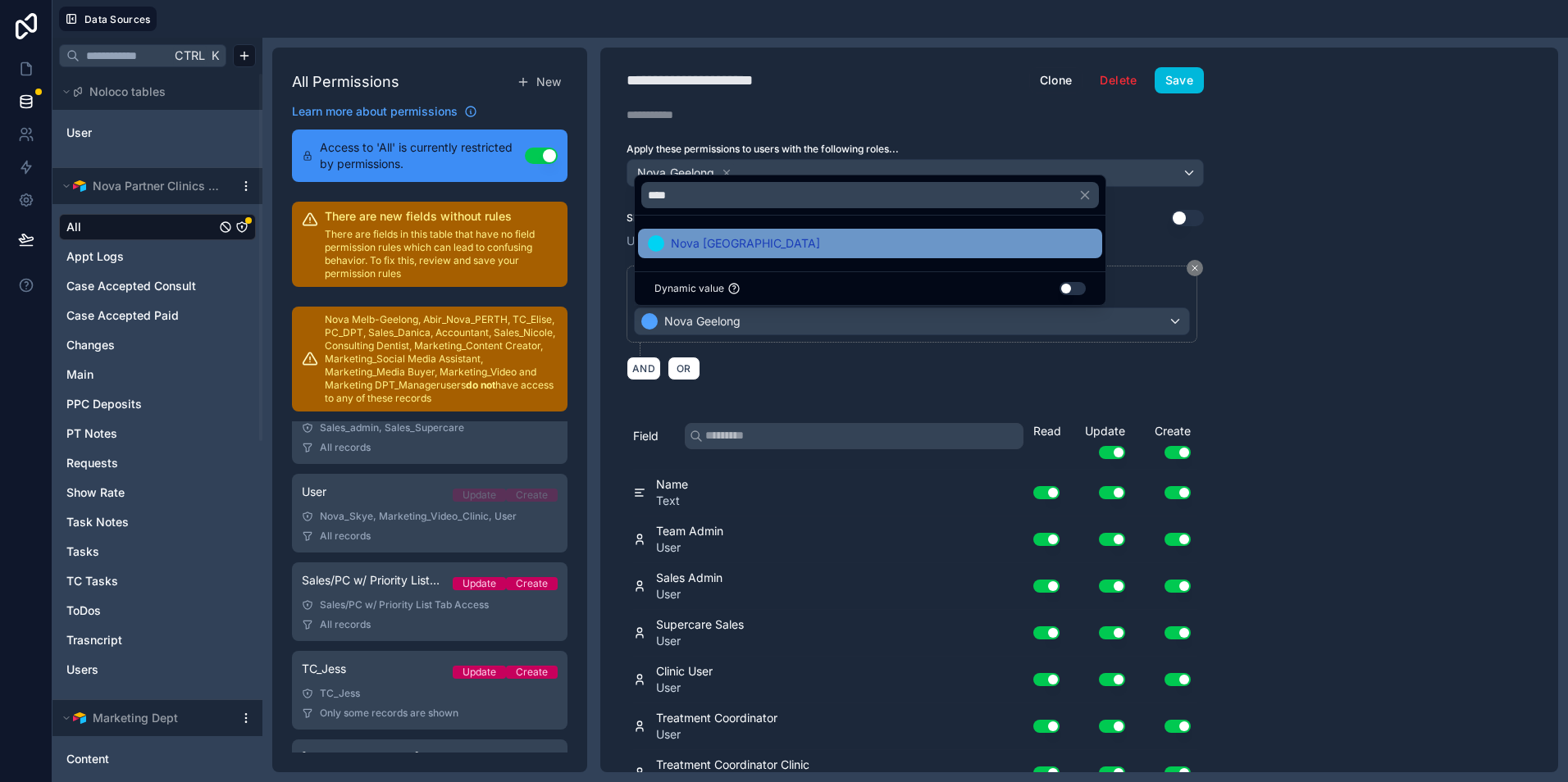
click at [887, 247] on div "Nova [GEOGRAPHIC_DATA]" at bounding box center [870, 243] width 445 height 19
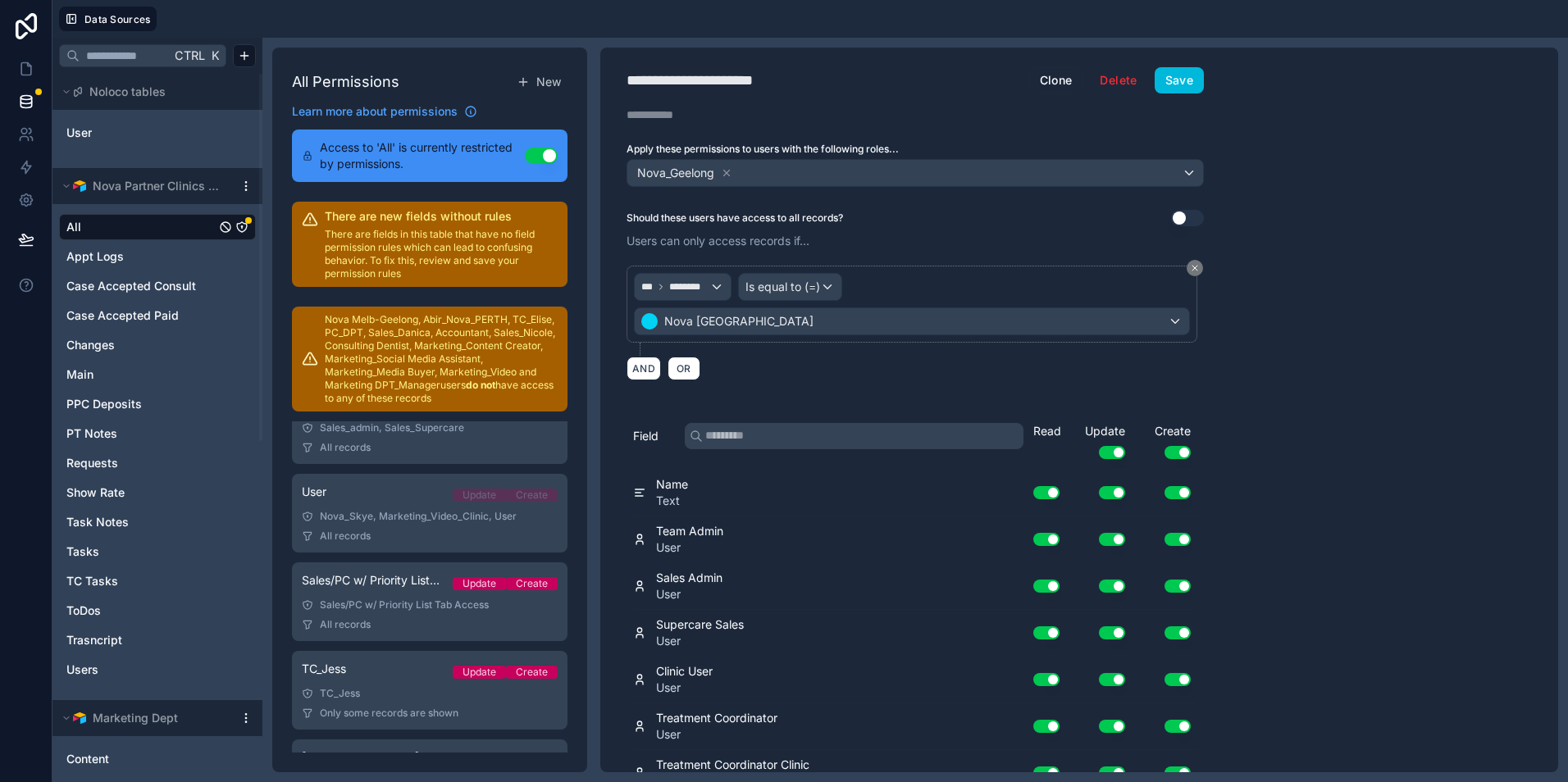
click at [1320, 244] on div "**********" at bounding box center [1080, 409] width 958 height 725
click at [808, 285] on span "Is equal to (=)" at bounding box center [782, 287] width 75 height 17
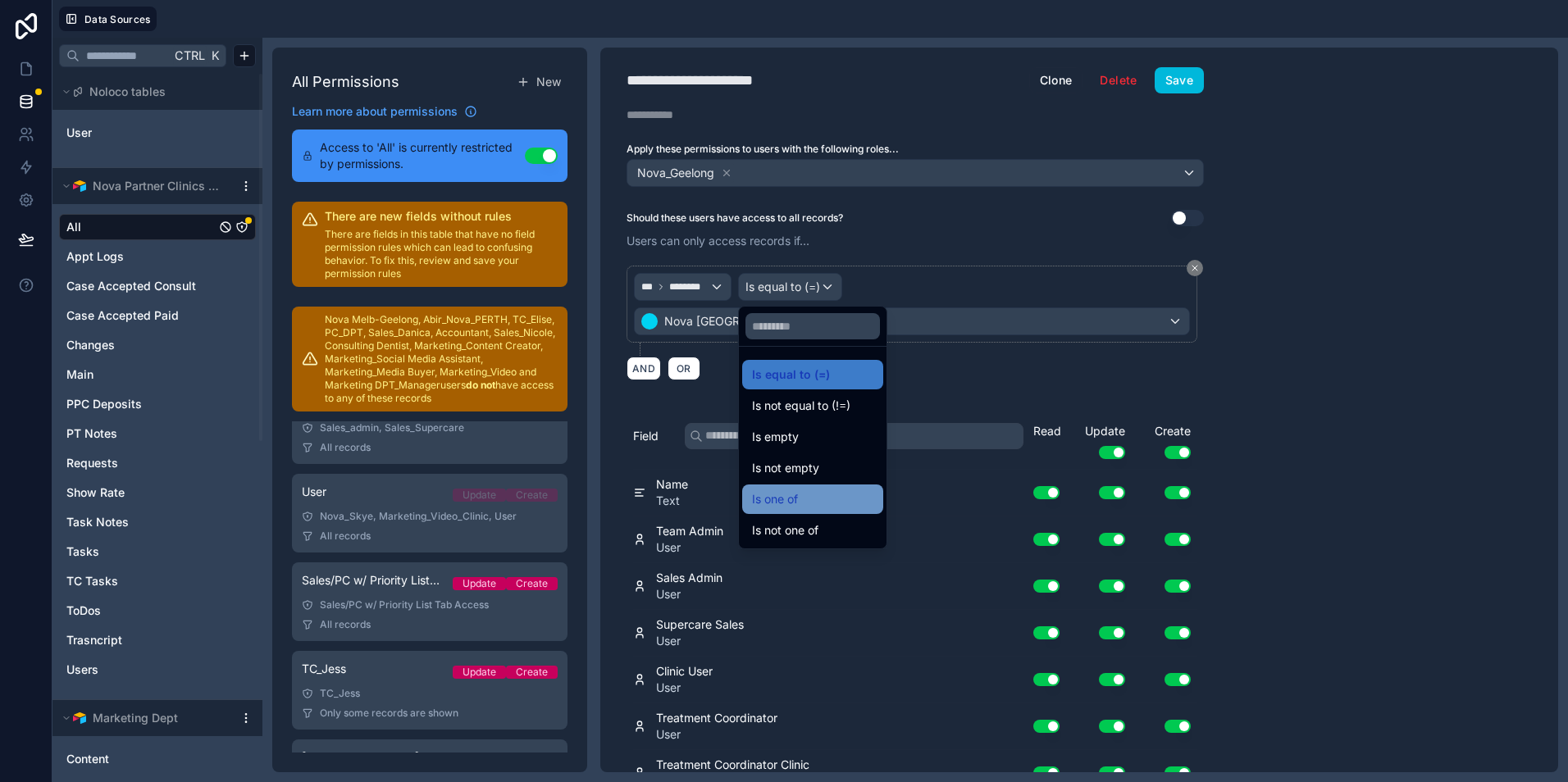
click at [862, 498] on div "Is one of" at bounding box center [813, 499] width 122 height 19
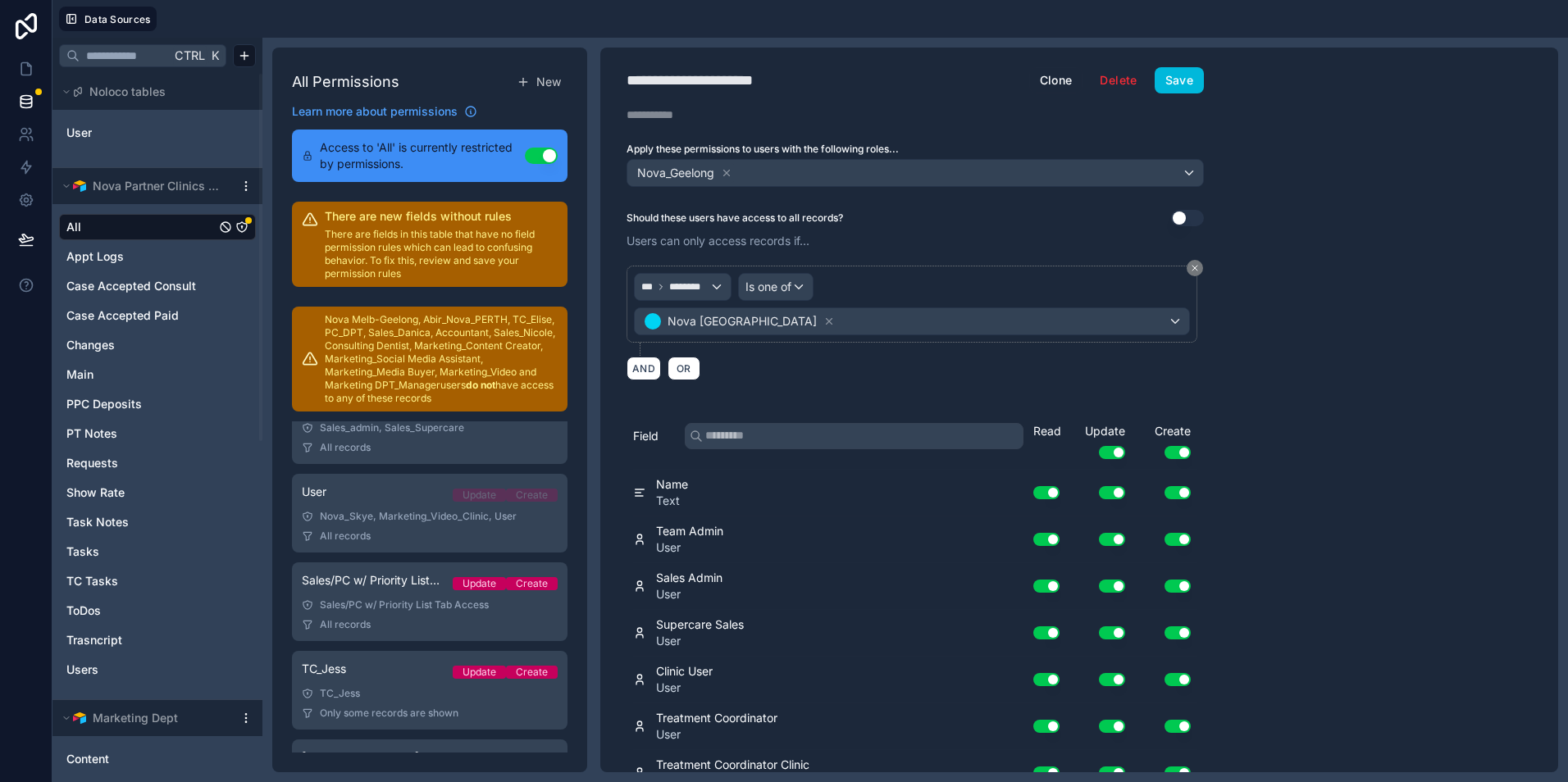
click at [877, 338] on div "*** ******** Is one of Nova Melbourne" at bounding box center [912, 305] width 571 height 77
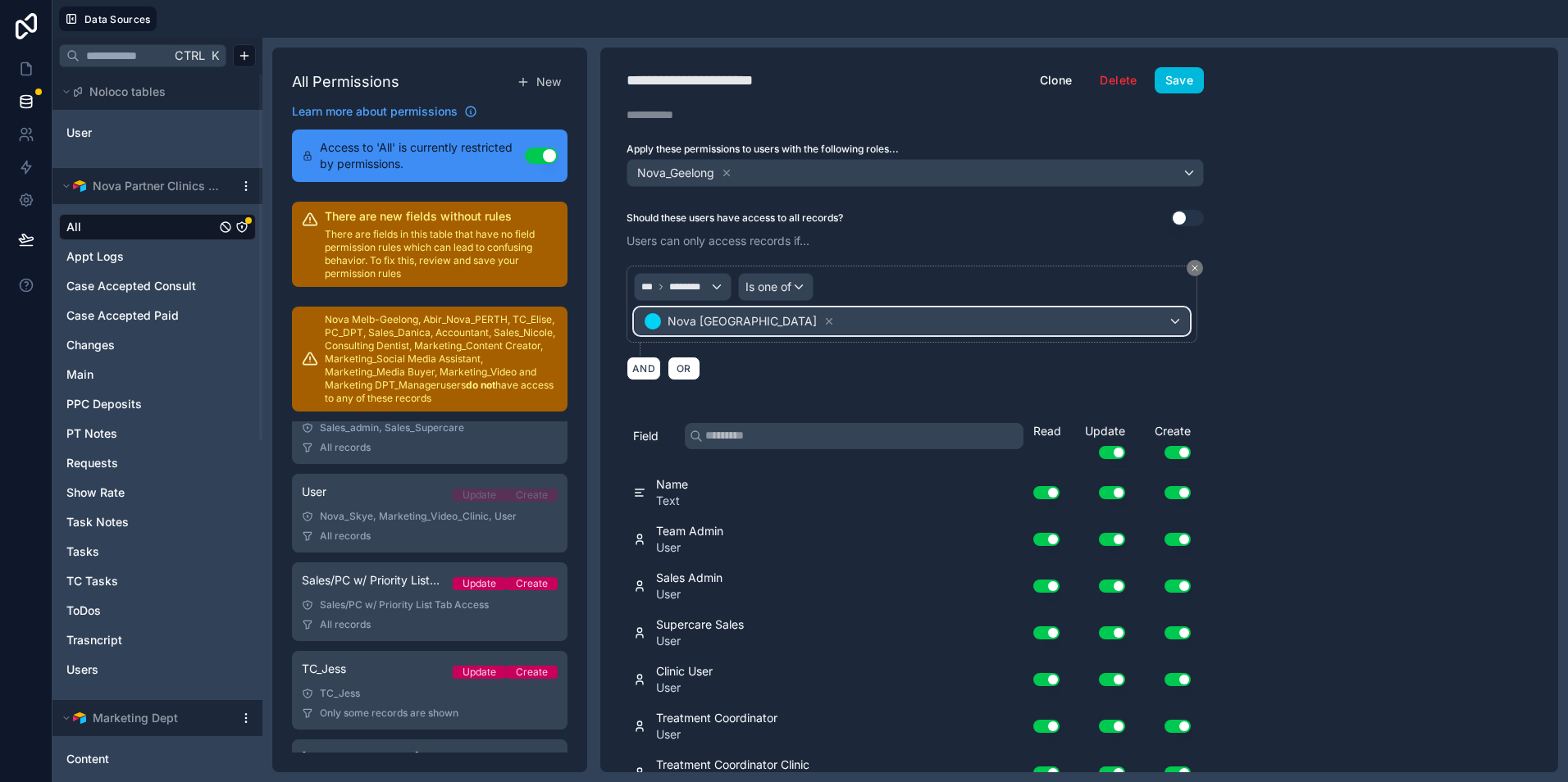
click at [899, 322] on div "Nova [GEOGRAPHIC_DATA]" at bounding box center [912, 321] width 554 height 26
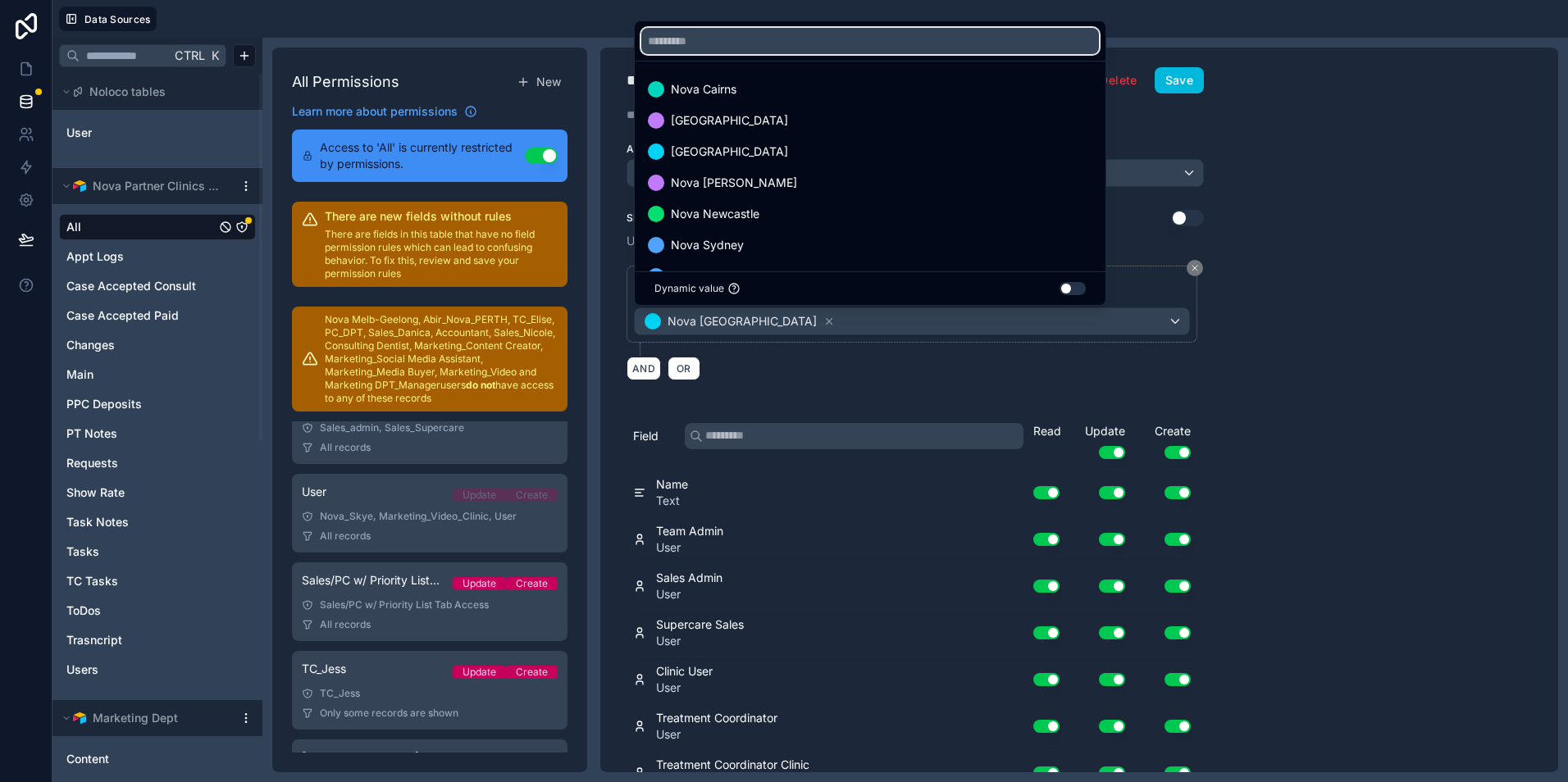
click at [881, 41] on input "text" at bounding box center [870, 41] width 458 height 26
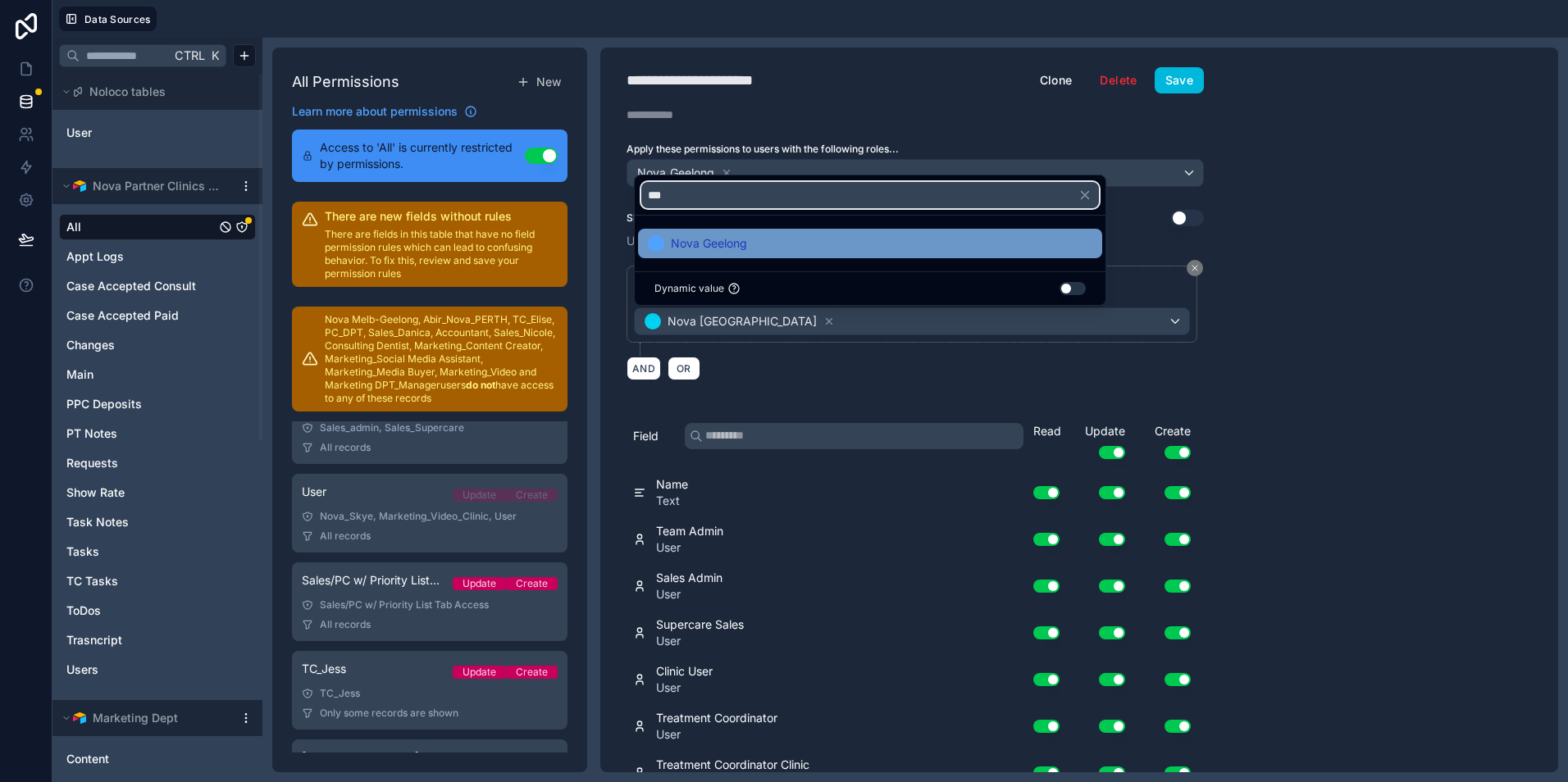
type input "***"
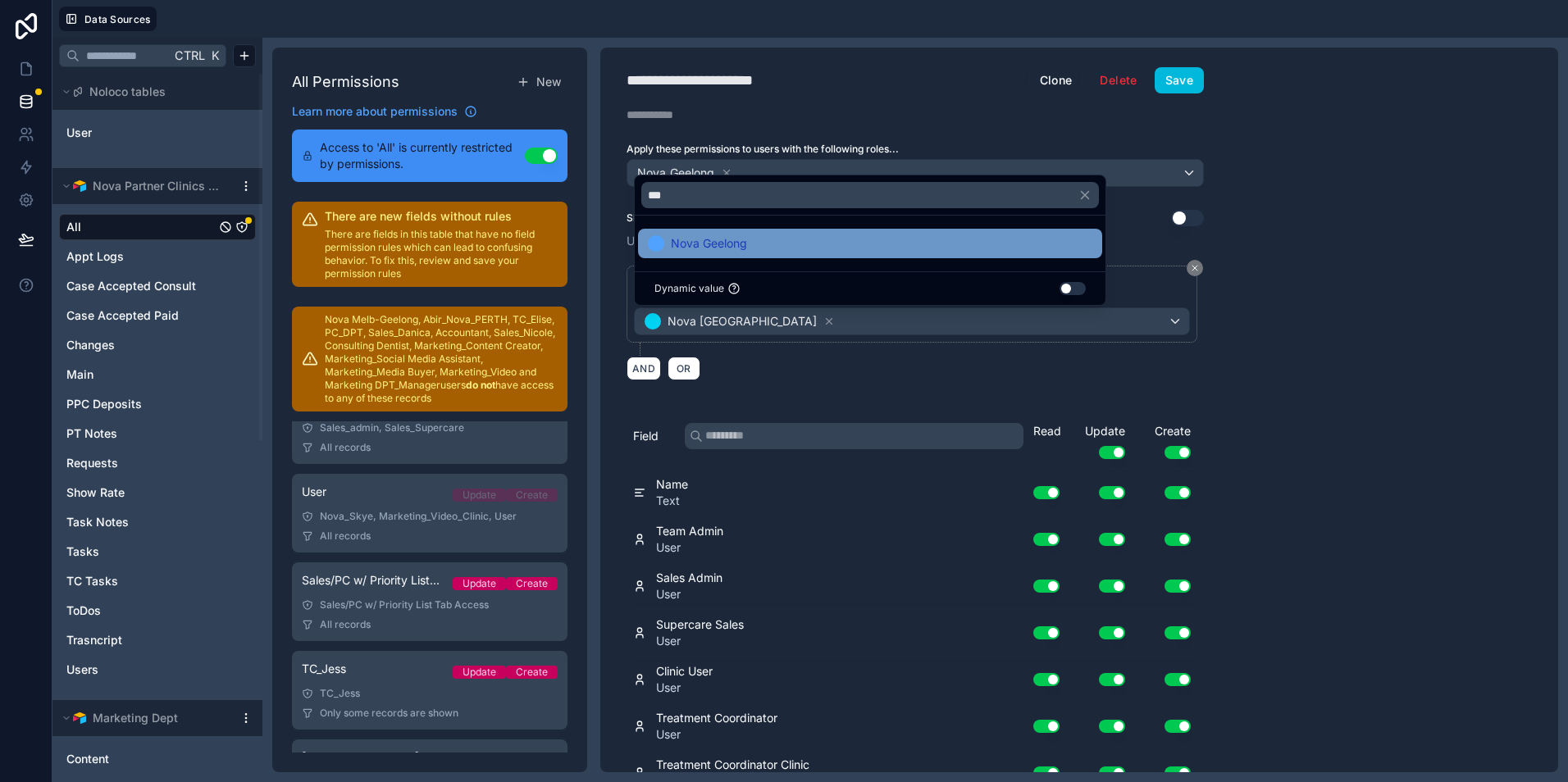
click at [851, 244] on div "Nova Geelong" at bounding box center [870, 243] width 445 height 19
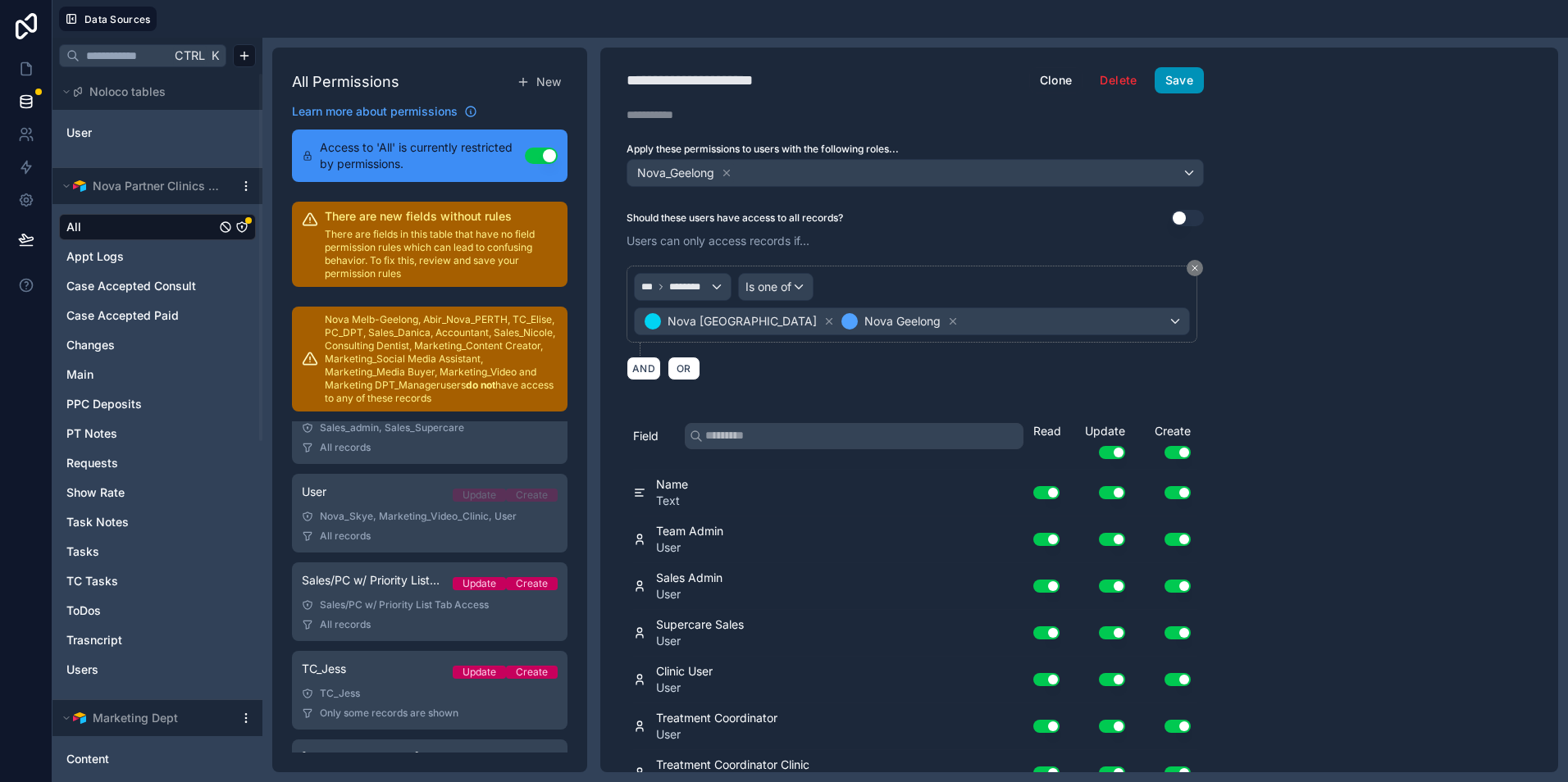
click at [1189, 86] on button "Save" at bounding box center [1180, 80] width 49 height 26
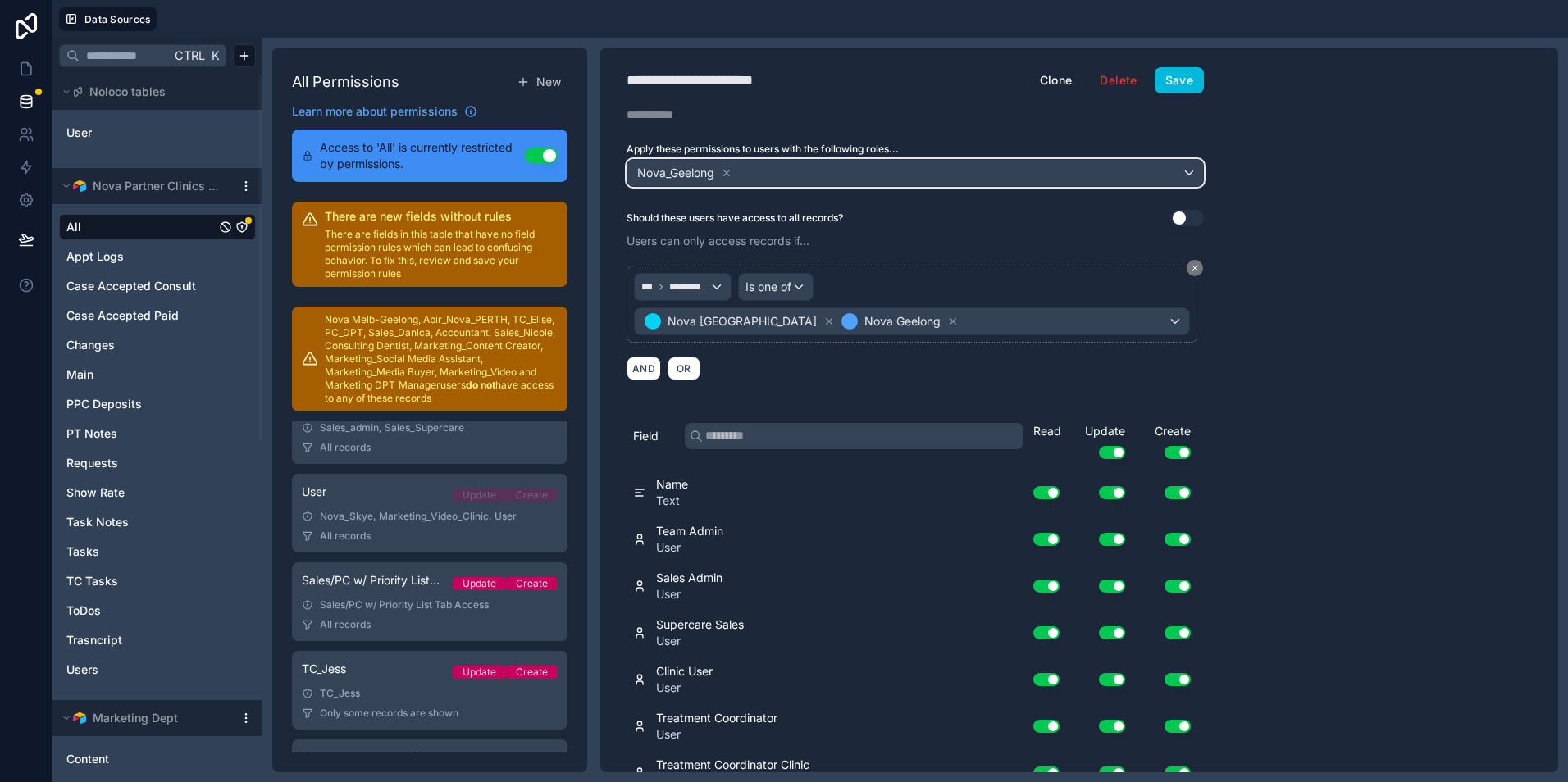
click at [733, 163] on div "Nova_Geelong" at bounding box center [685, 173] width 99 height 19
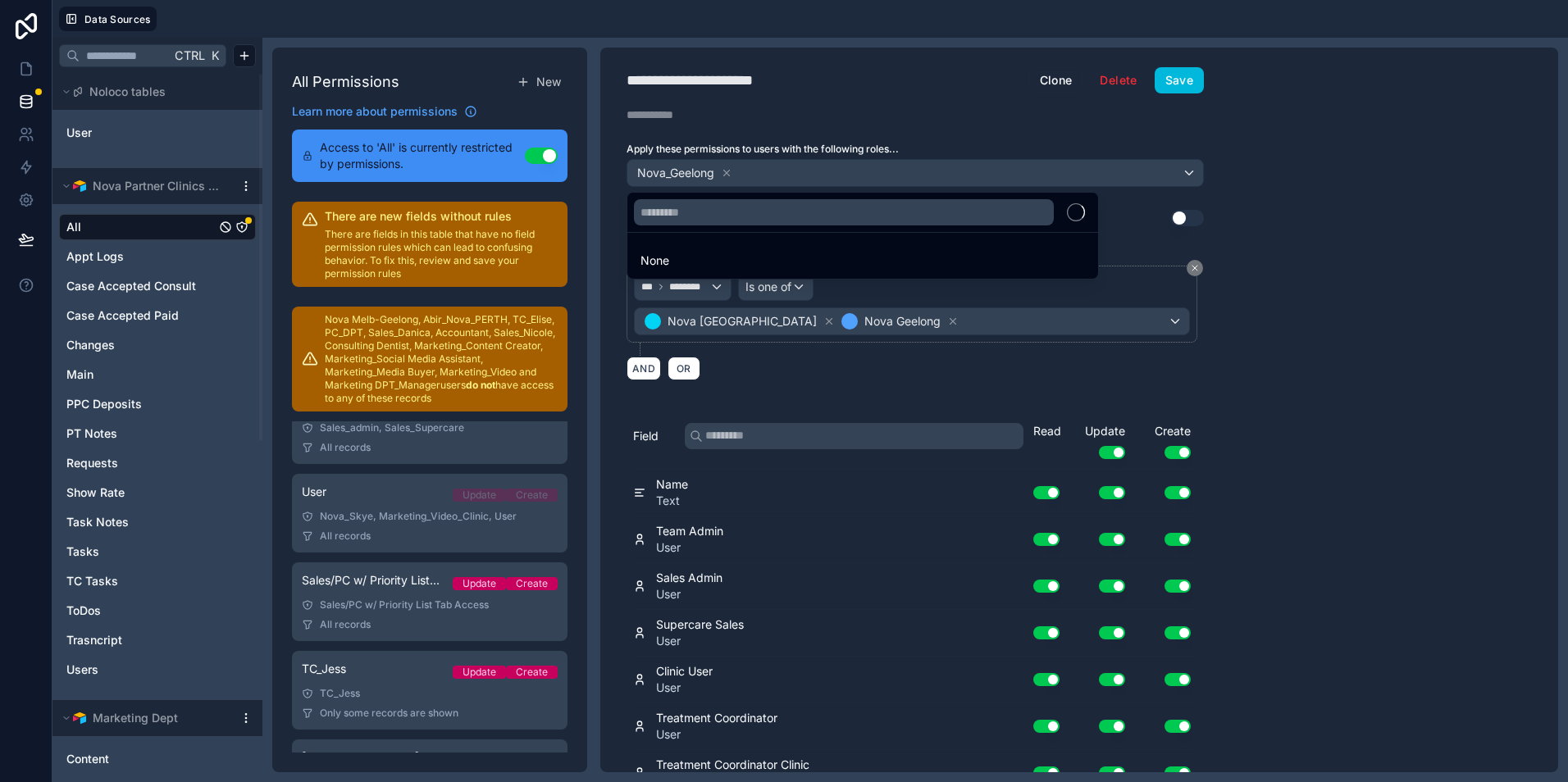
click at [733, 173] on div at bounding box center [784, 391] width 1568 height 782
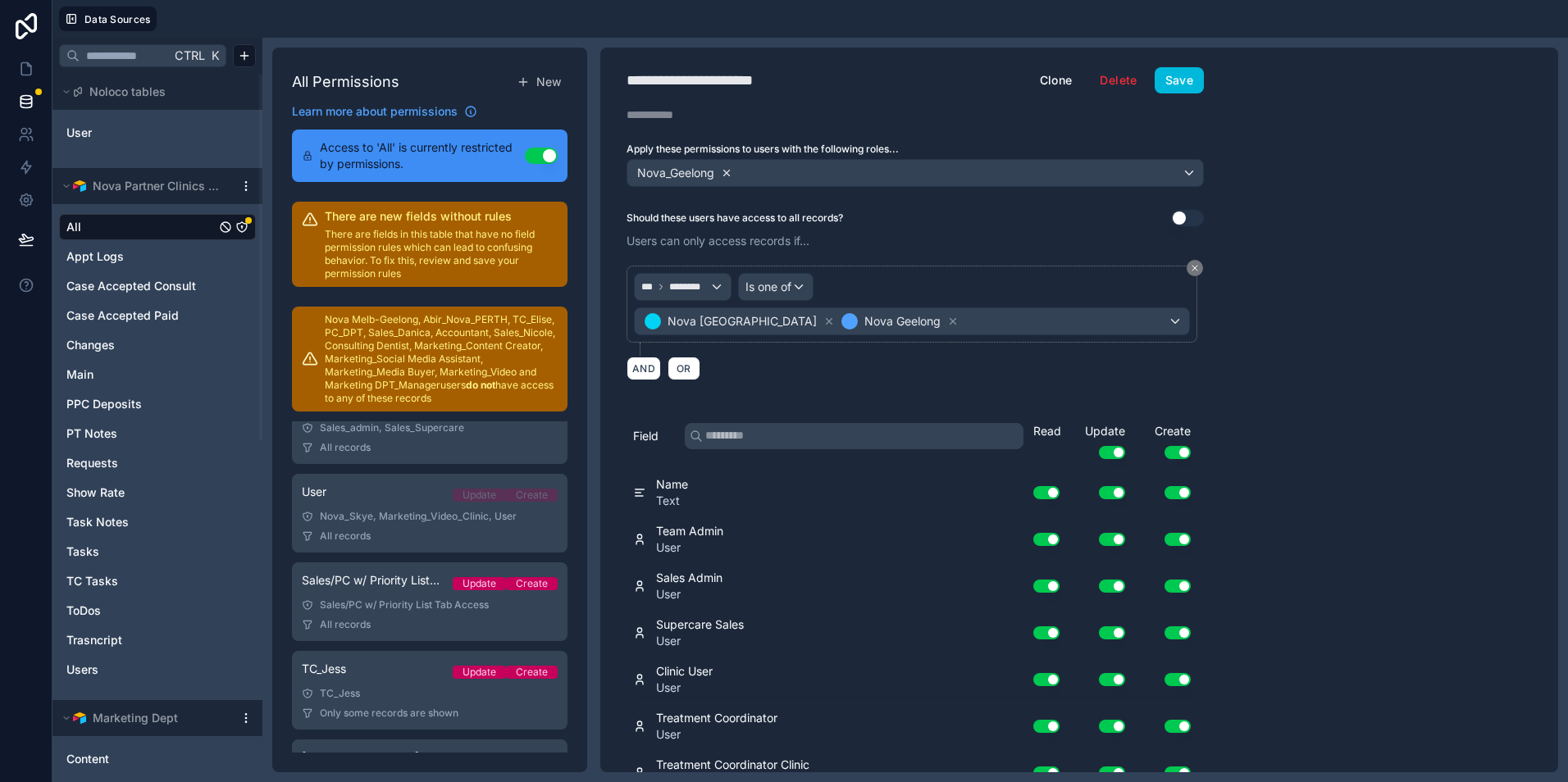
click at [729, 171] on icon at bounding box center [726, 173] width 11 height 11
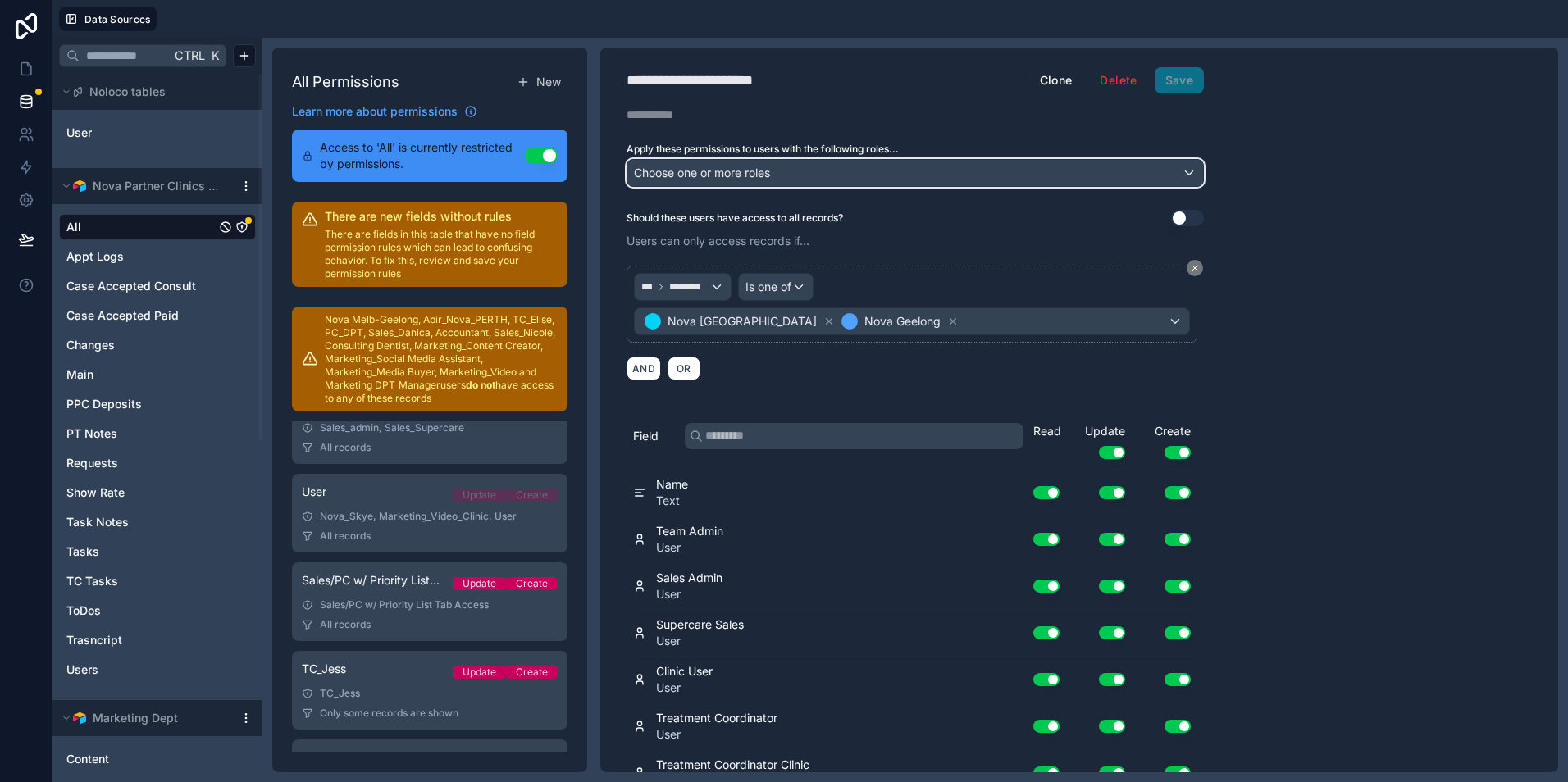
click at [753, 171] on span "Choose one or more roles" at bounding box center [702, 173] width 137 height 14
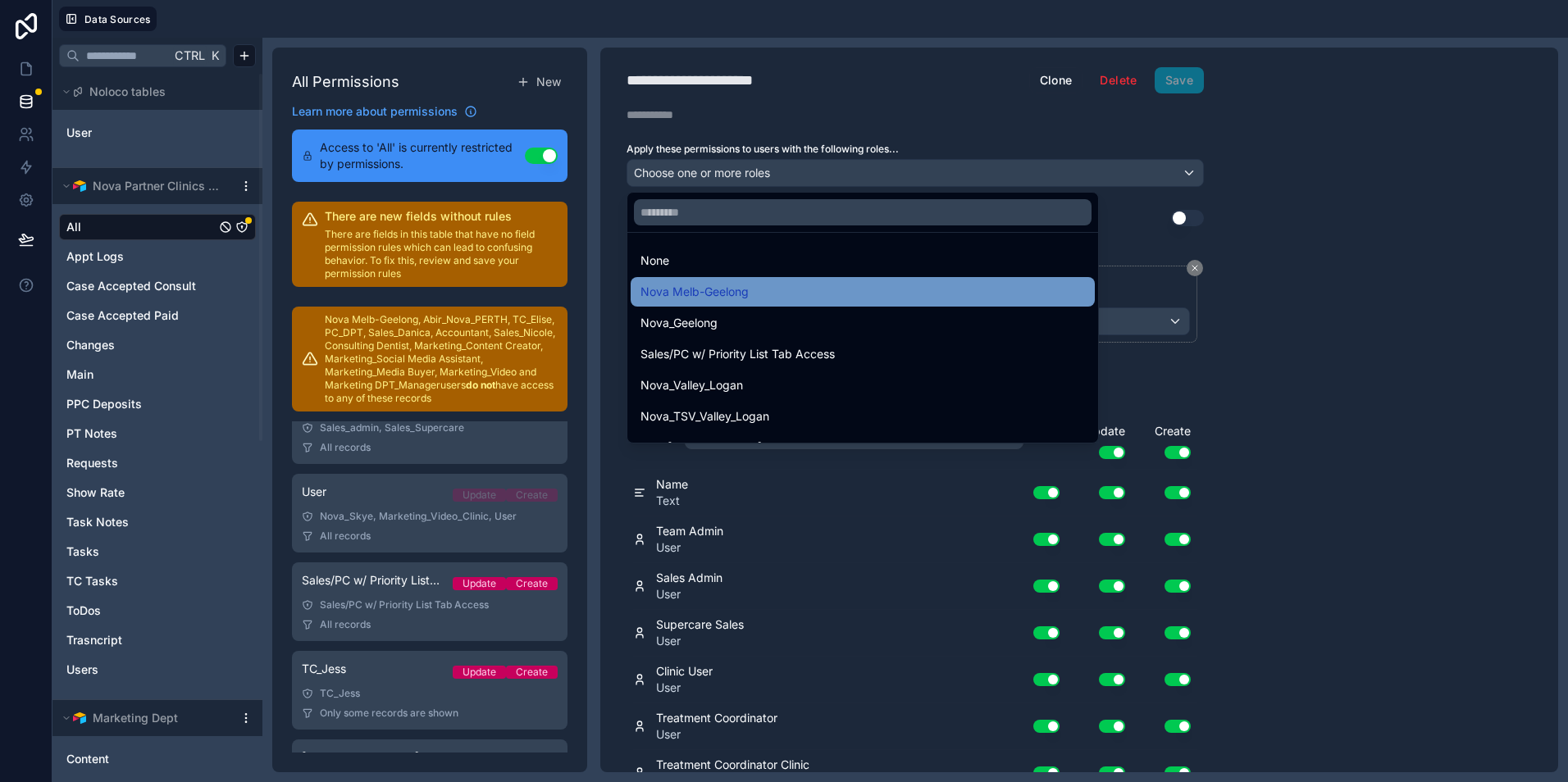
click at [777, 294] on div "Nova Melb-Geelong" at bounding box center [862, 291] width 445 height 19
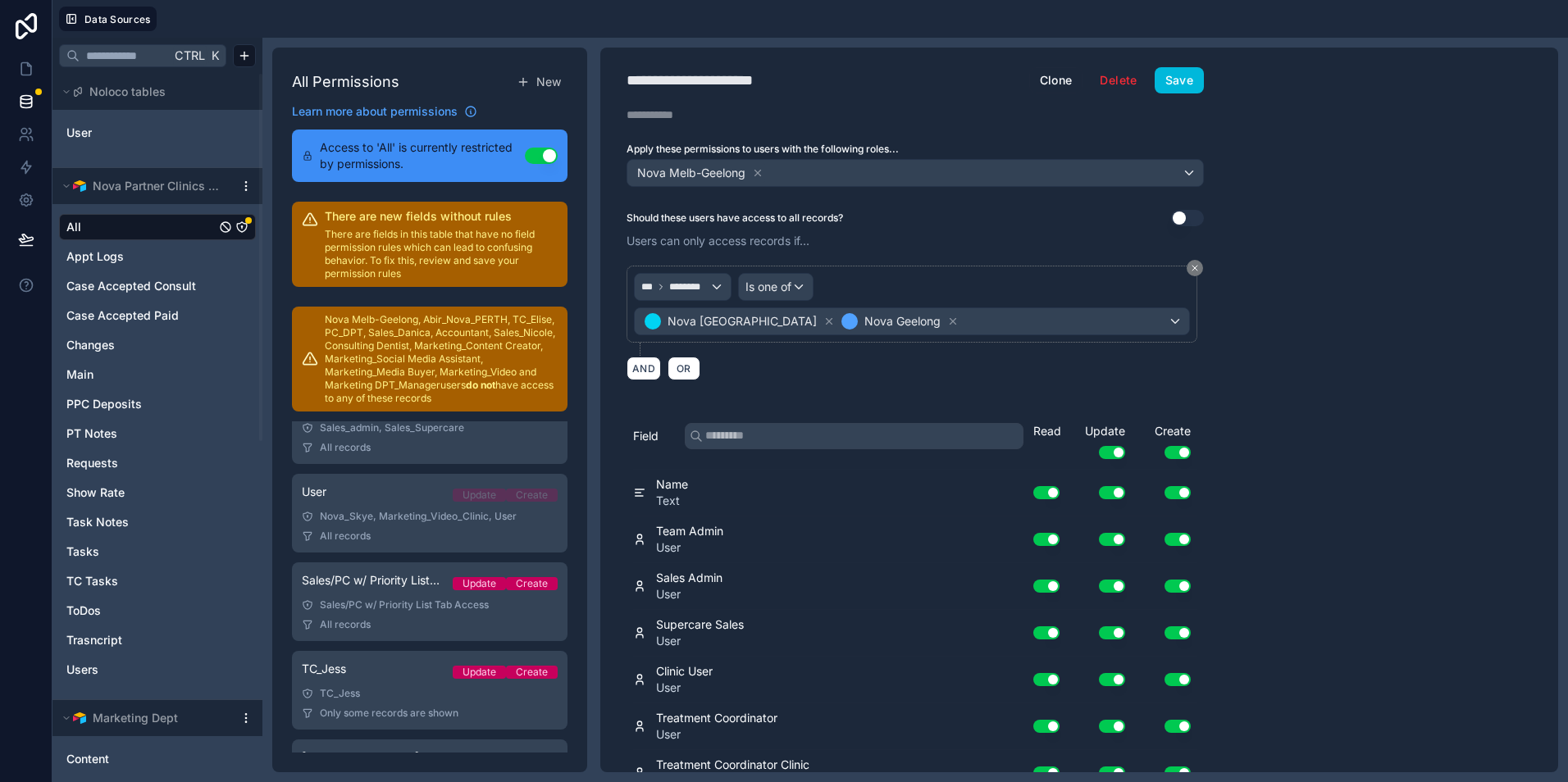
click at [1172, 96] on div "**********" at bounding box center [915, 409] width 630 height 725
click at [1176, 84] on button "Save" at bounding box center [1180, 80] width 49 height 26
drag, startPoint x: 21, startPoint y: 73, endPoint x: 47, endPoint y: 70, distance: 26.2
click at [21, 73] on icon at bounding box center [26, 70] width 10 height 12
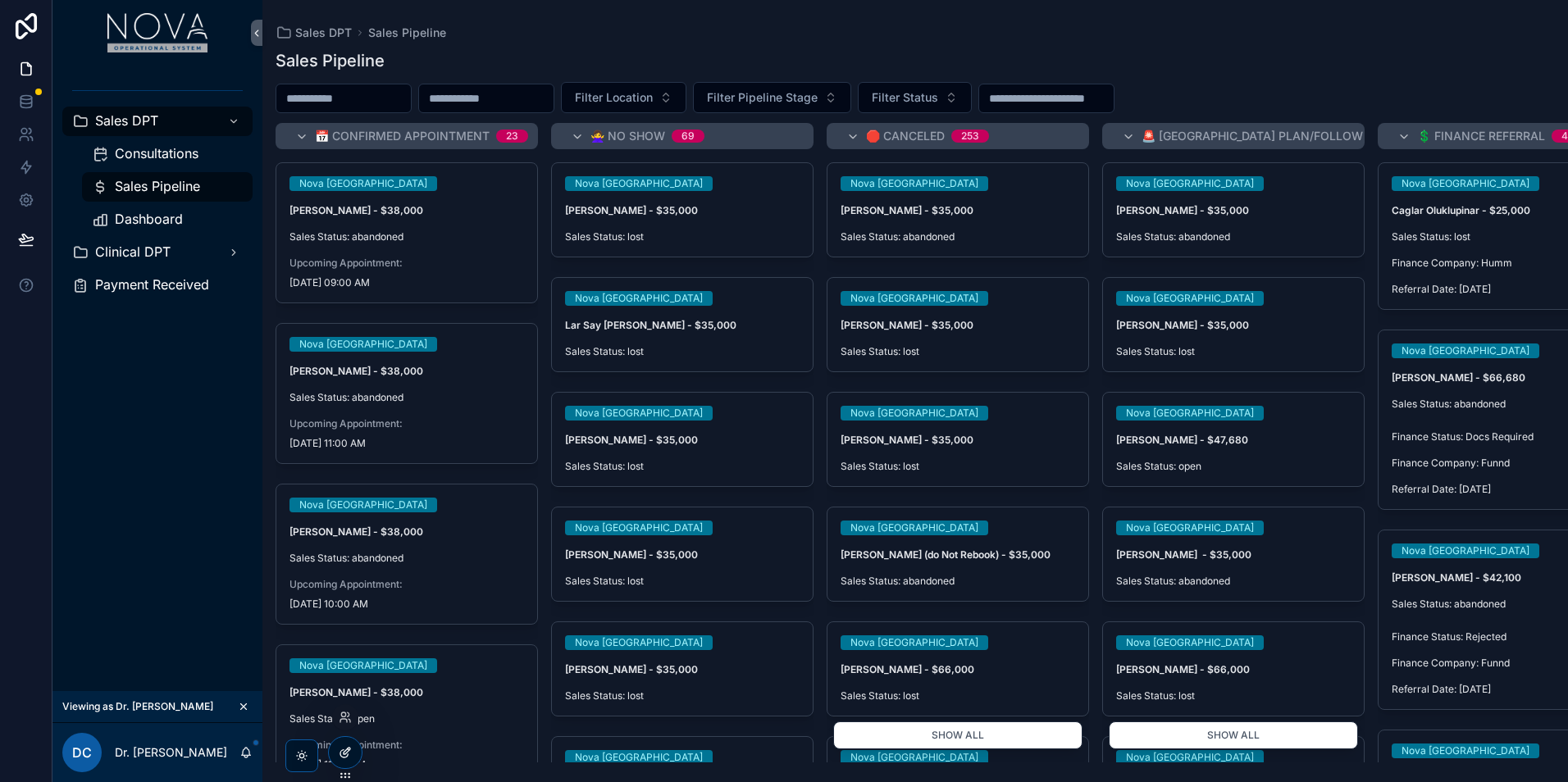
click at [349, 754] on icon at bounding box center [345, 752] width 13 height 13
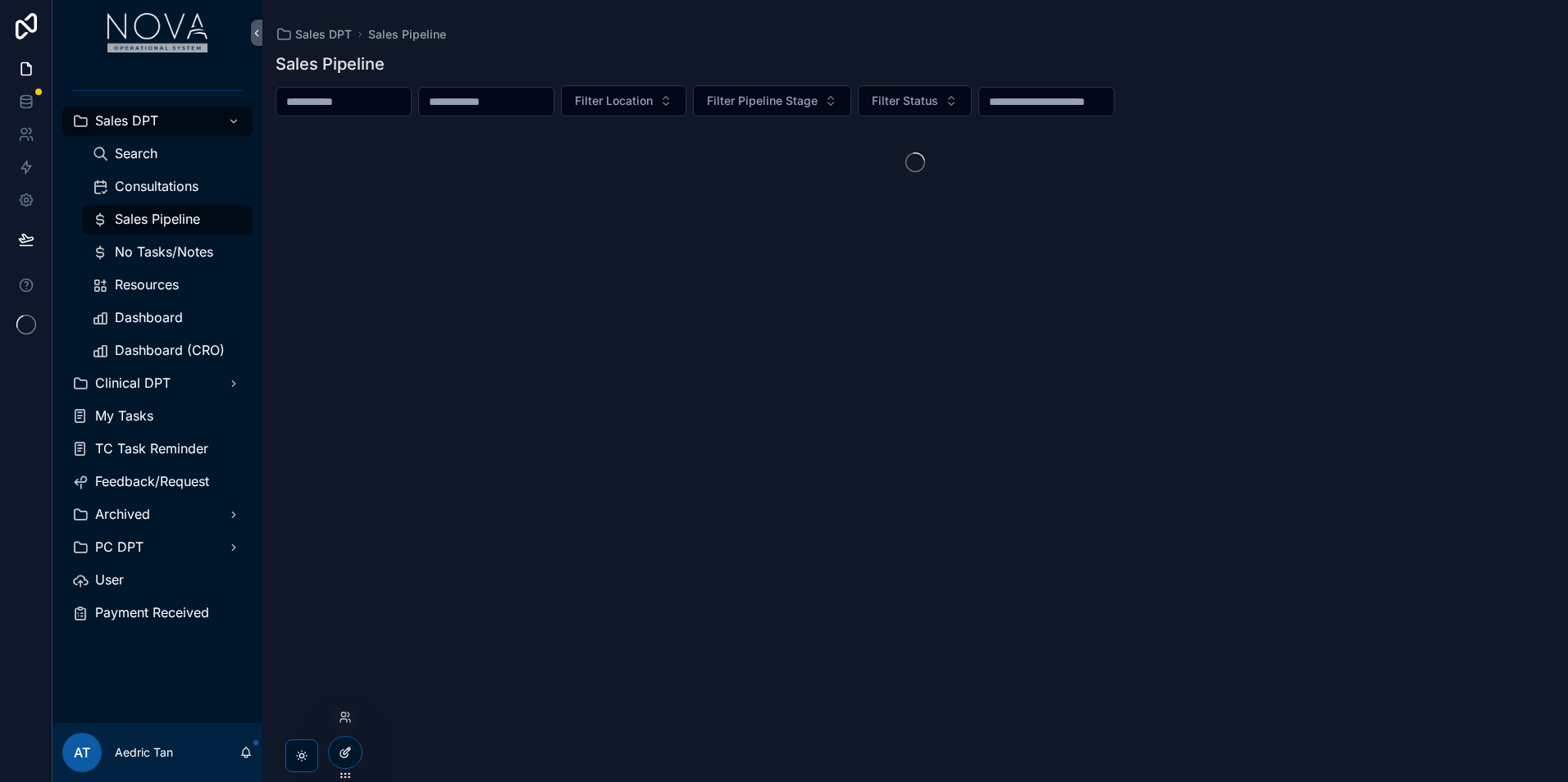
click at [339, 752] on icon at bounding box center [345, 752] width 13 height 13
click at [26, 614] on div at bounding box center [26, 391] width 53 height 782
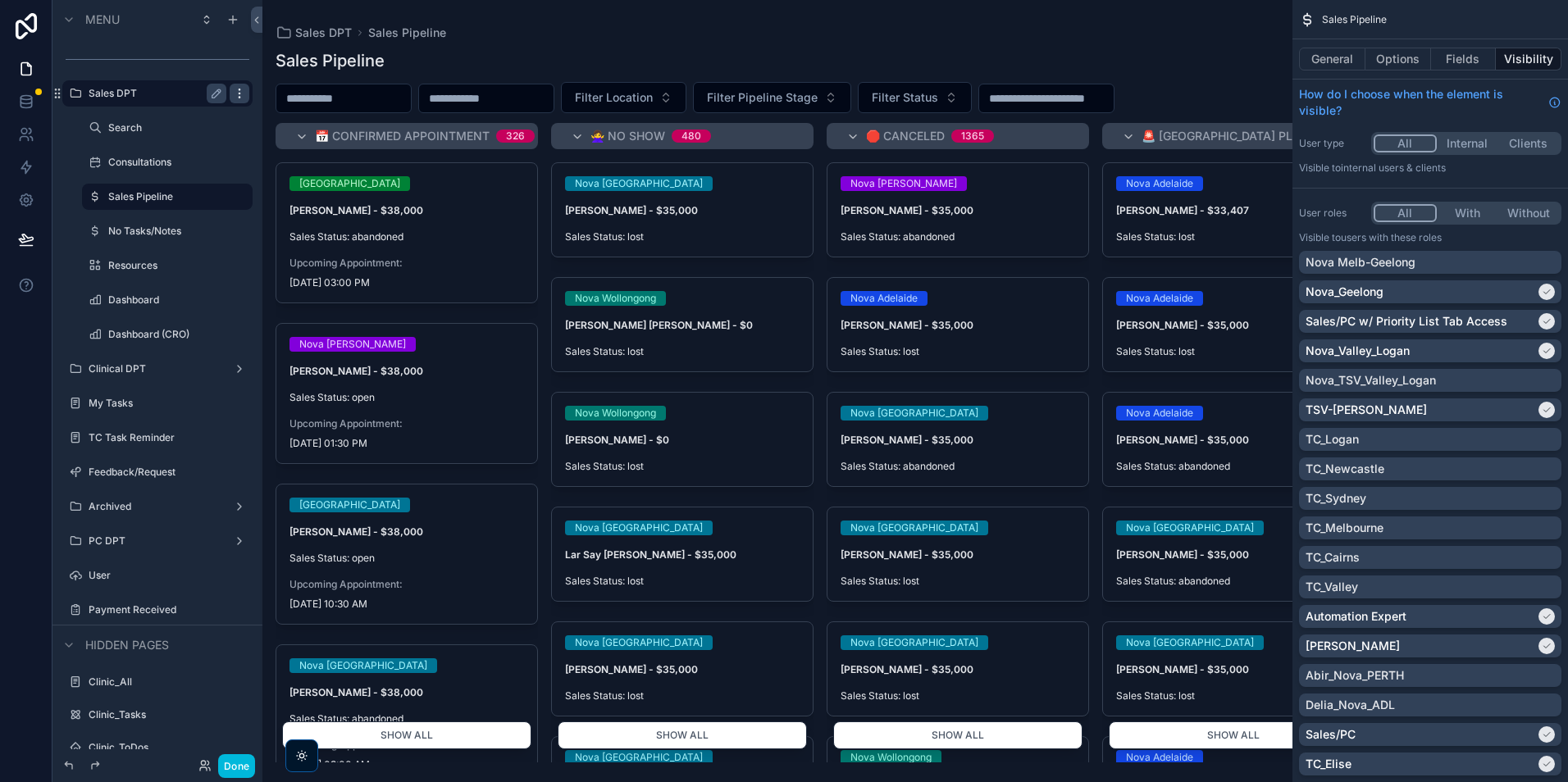
click at [245, 95] on icon "scrollable content" at bounding box center [239, 93] width 13 height 13
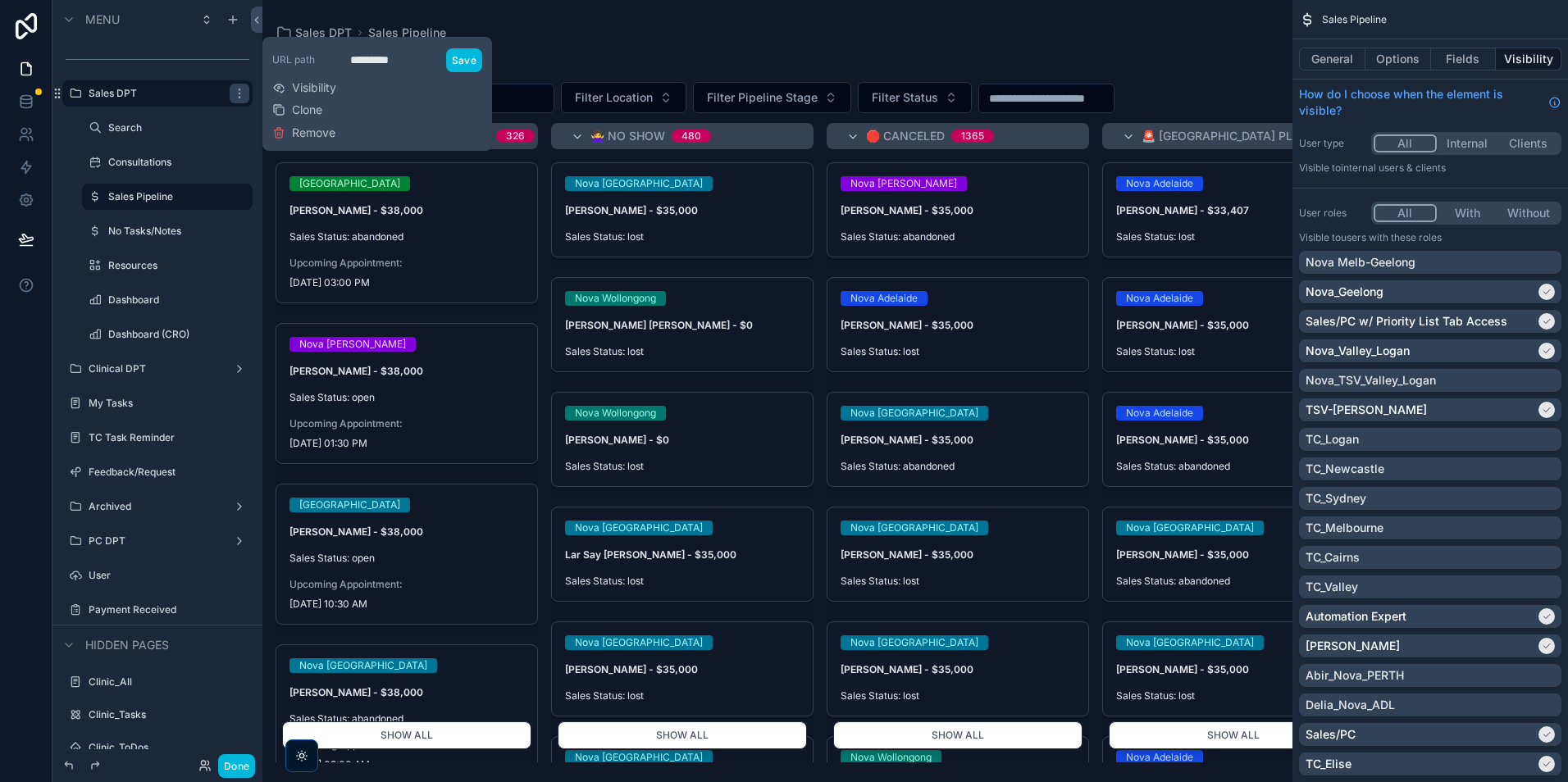
click at [344, 81] on div "URL path ********* Save Visibility Clone Remove" at bounding box center [377, 93] width 210 height 101
click at [327, 85] on span "Visibility" at bounding box center [314, 87] width 44 height 17
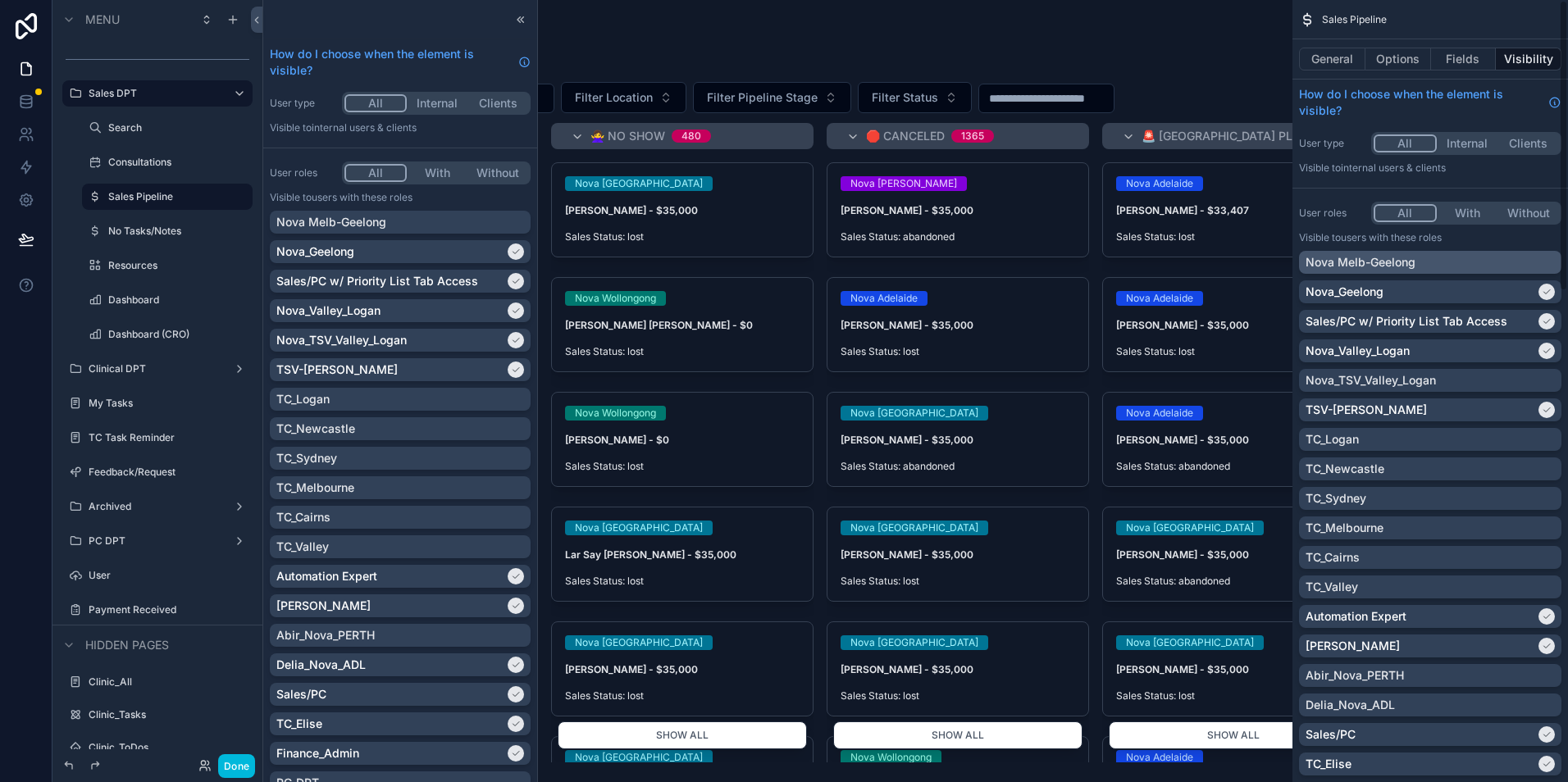
click at [1542, 257] on div "Nova Melb-Geelong" at bounding box center [1430, 262] width 249 height 17
click at [494, 224] on div "Nova Melb-Geelong" at bounding box center [400, 222] width 248 height 17
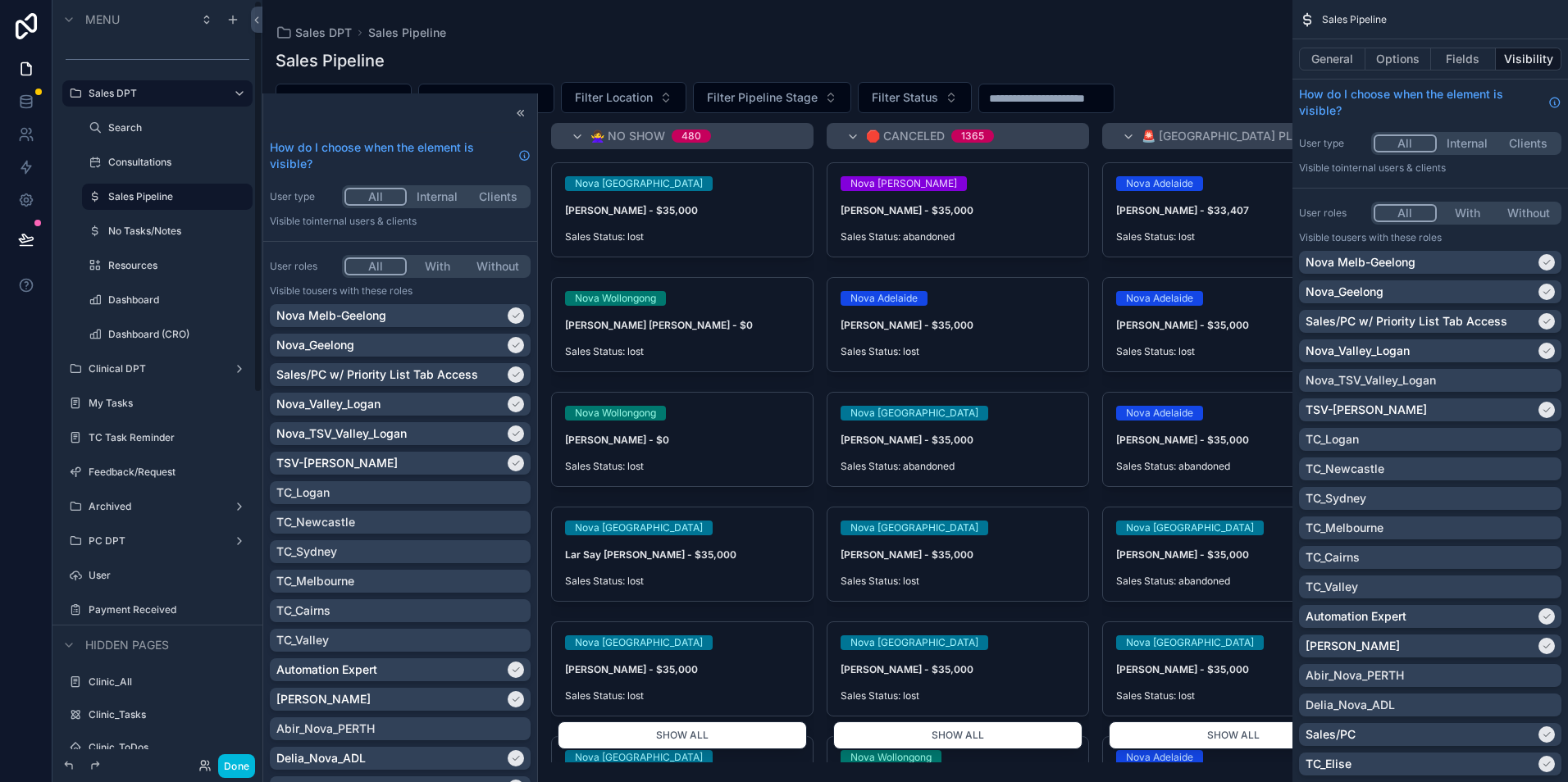
click at [146, 168] on label "Consultations" at bounding box center [175, 162] width 135 height 13
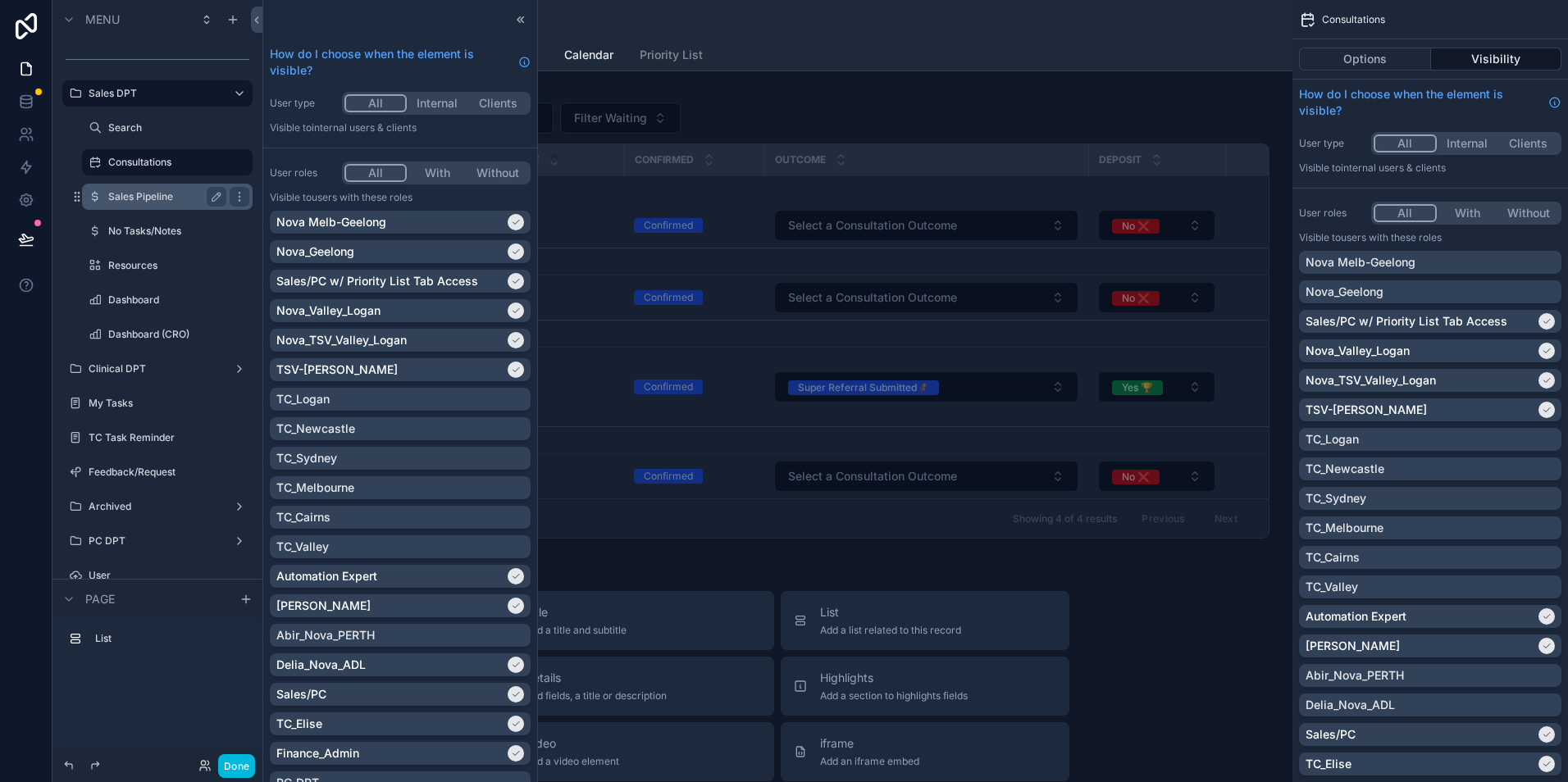
click at [169, 196] on label "Sales Pipeline" at bounding box center [164, 196] width 112 height 13
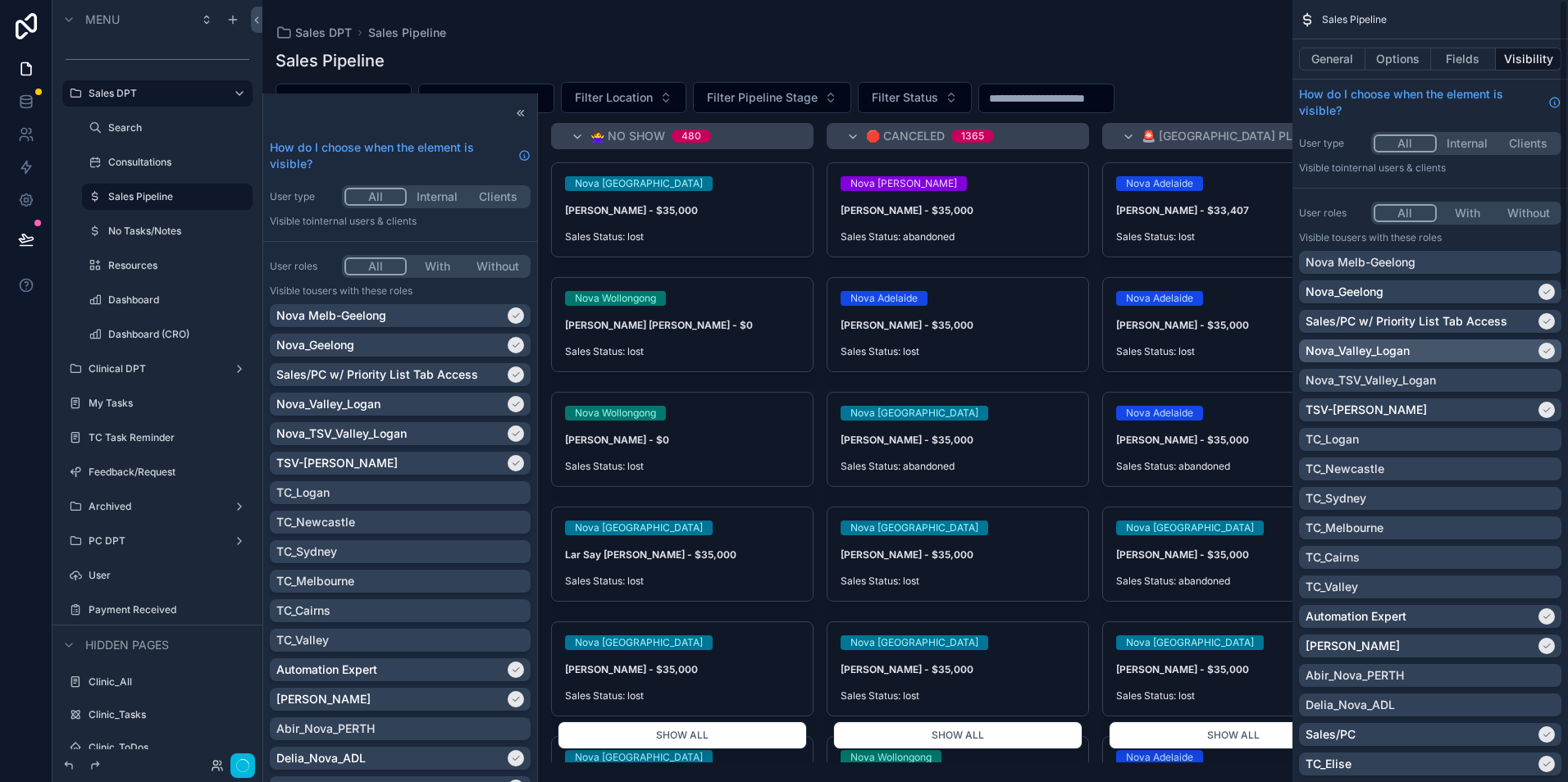
click at [1513, 266] on div "Nova Melb-Geelong" at bounding box center [1430, 262] width 249 height 17
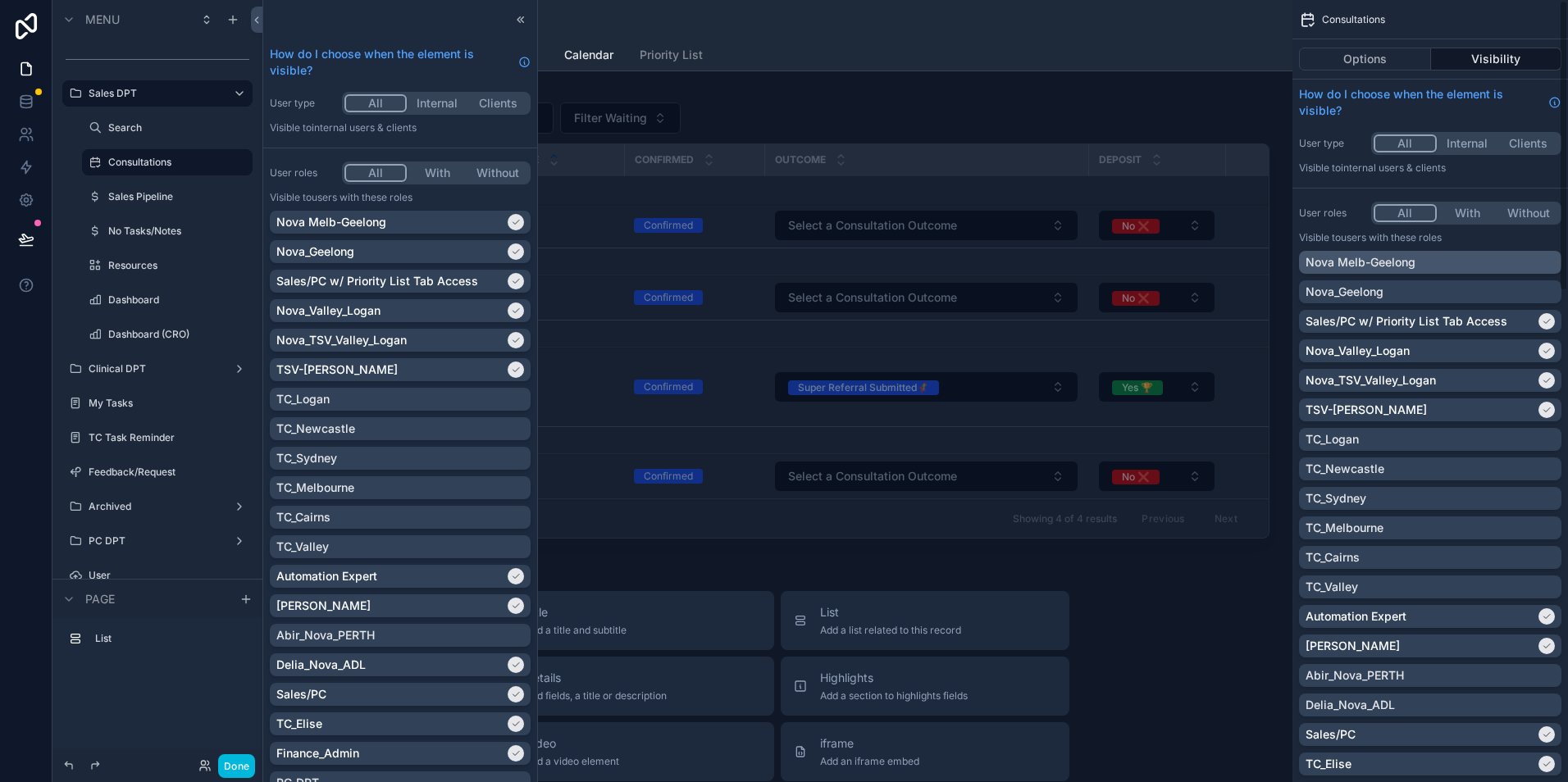
click at [1510, 268] on div "Nova Melb-Geelong" at bounding box center [1430, 262] width 249 height 17
click at [233, 367] on icon "scrollable content" at bounding box center [239, 369] width 13 height 13
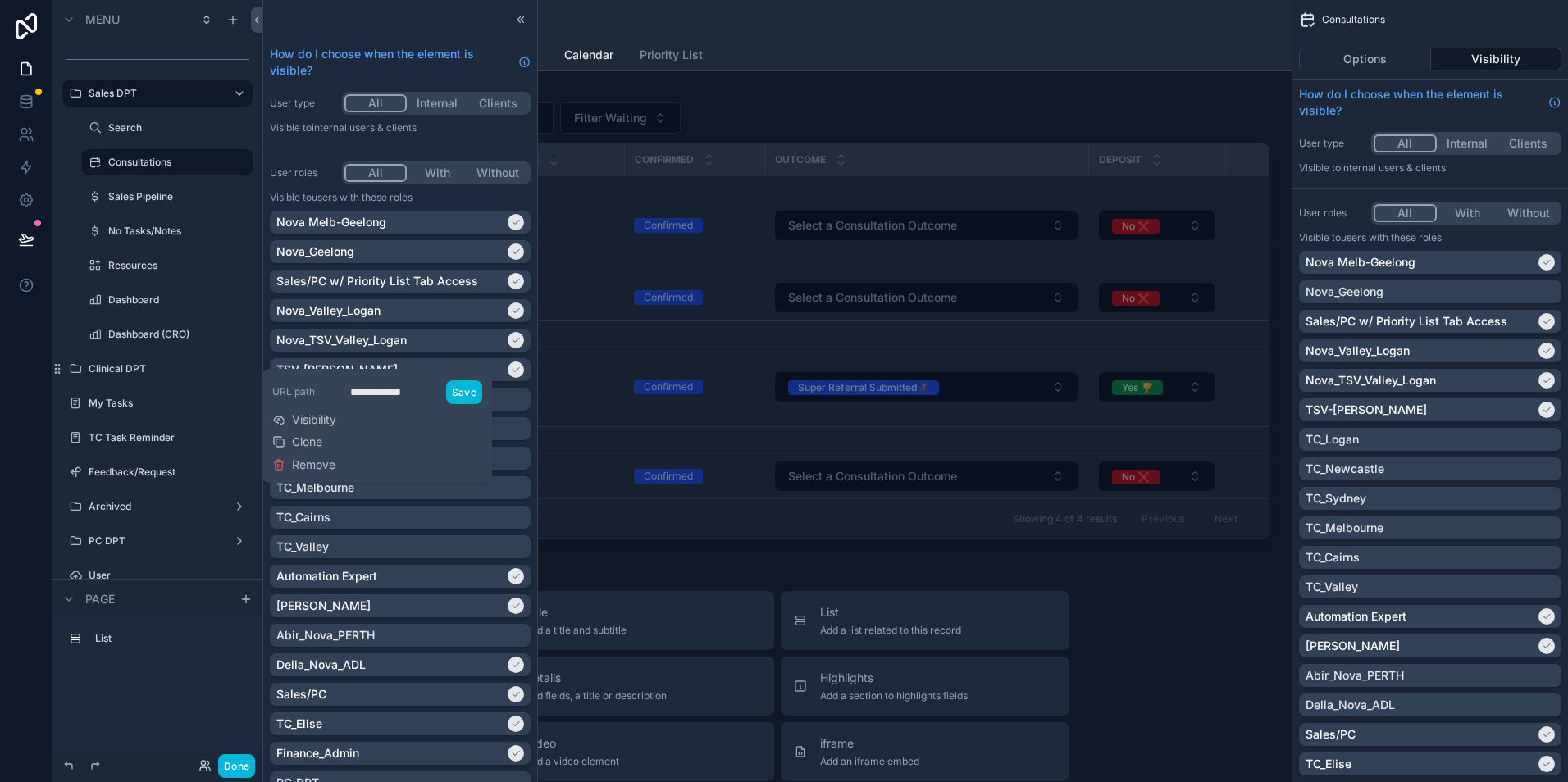
click at [343, 423] on div "**********" at bounding box center [377, 425] width 210 height 101
click at [328, 418] on span "Visibility" at bounding box center [314, 419] width 44 height 17
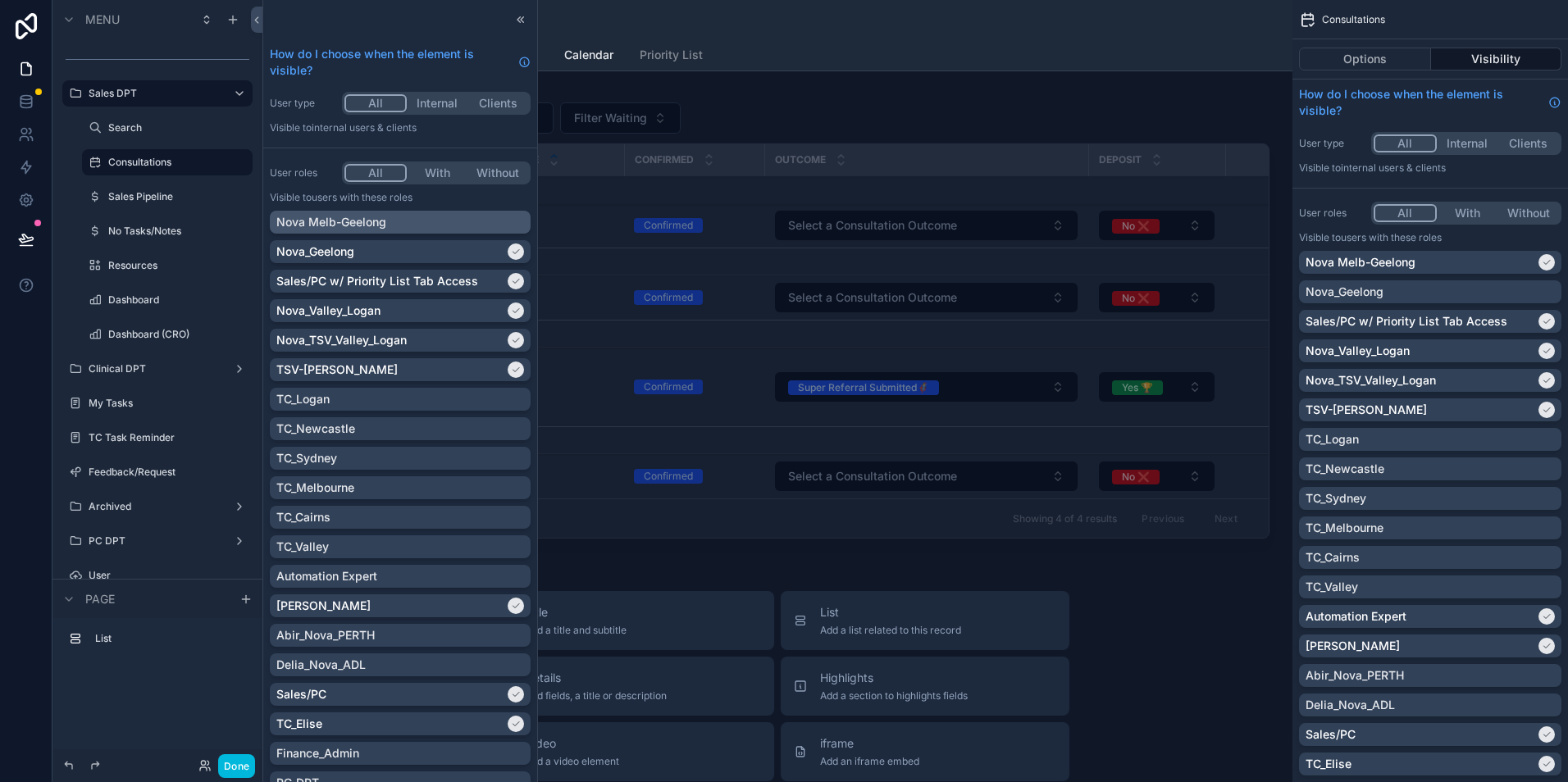
click at [496, 220] on div "Nova Melb-Geelong" at bounding box center [400, 222] width 248 height 17
click at [156, 371] on label "Clinical DPT" at bounding box center [166, 369] width 154 height 13
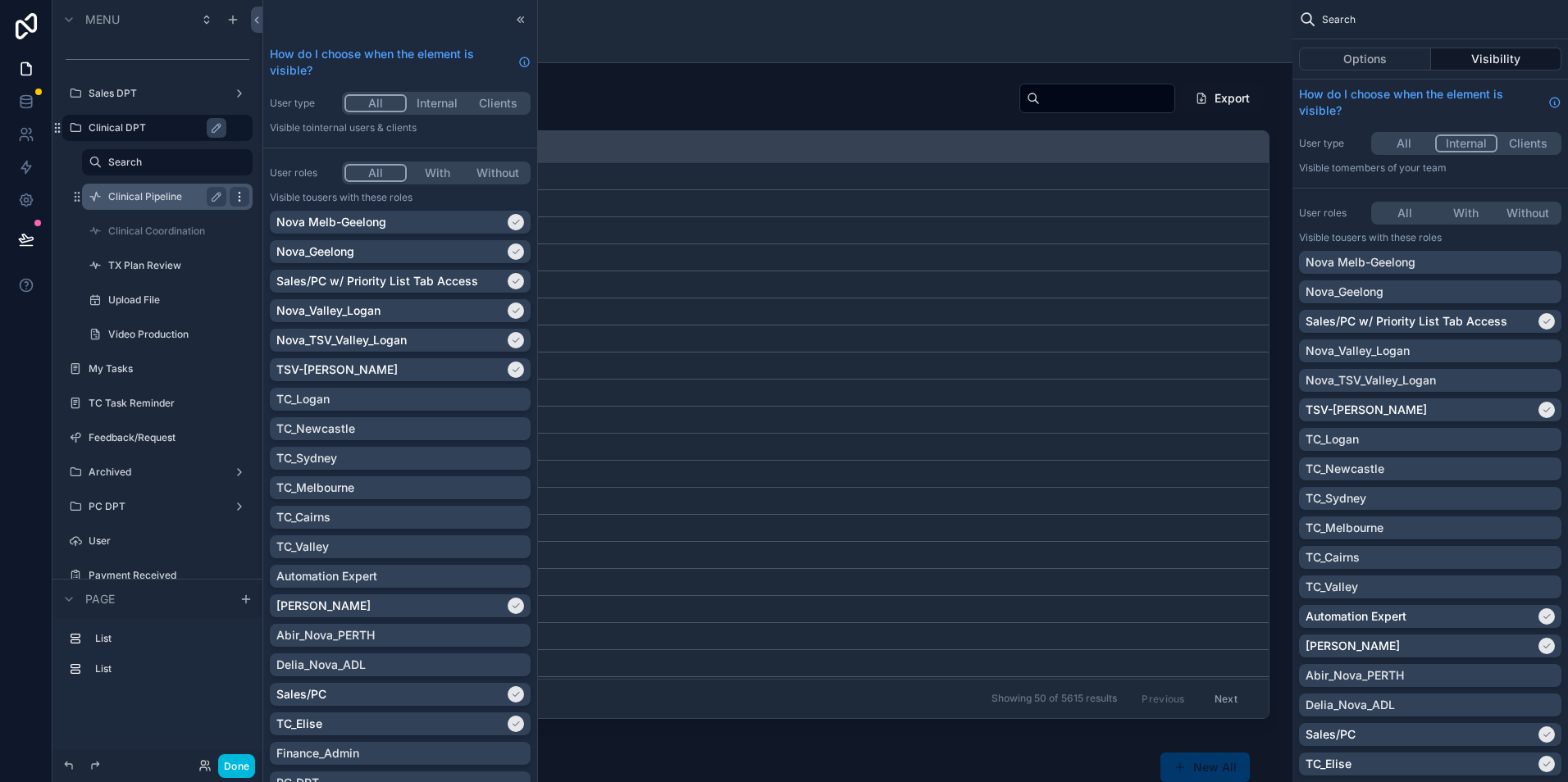
click at [240, 196] on icon "scrollable content" at bounding box center [239, 196] width 1 height 1
click at [1520, 269] on div "Nova Melb-Geelong" at bounding box center [1430, 262] width 249 height 17
click at [173, 266] on label "TX Plan Review" at bounding box center [175, 265] width 135 height 13
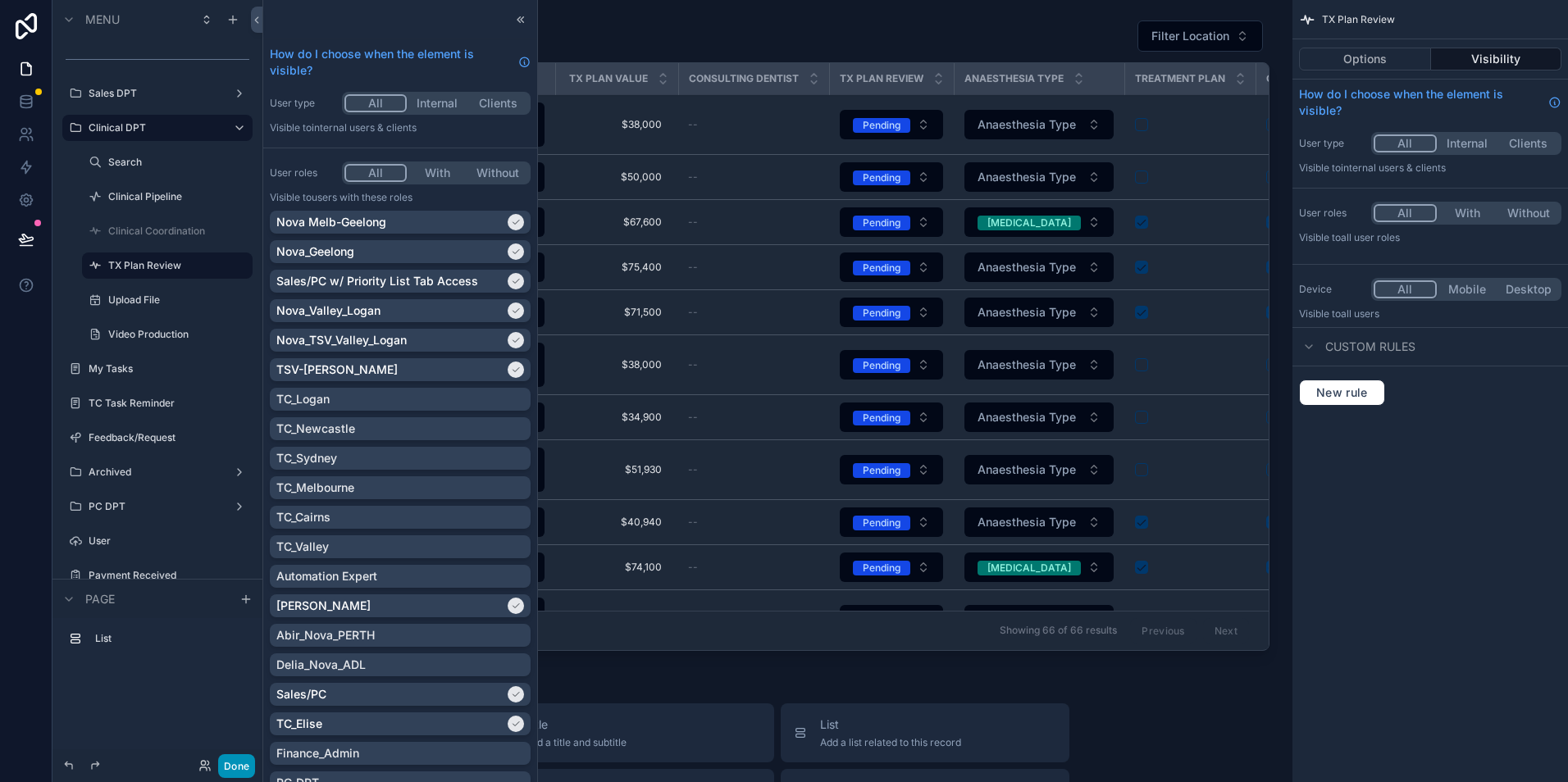
click at [239, 764] on button "Done" at bounding box center [237, 766] width 37 height 24
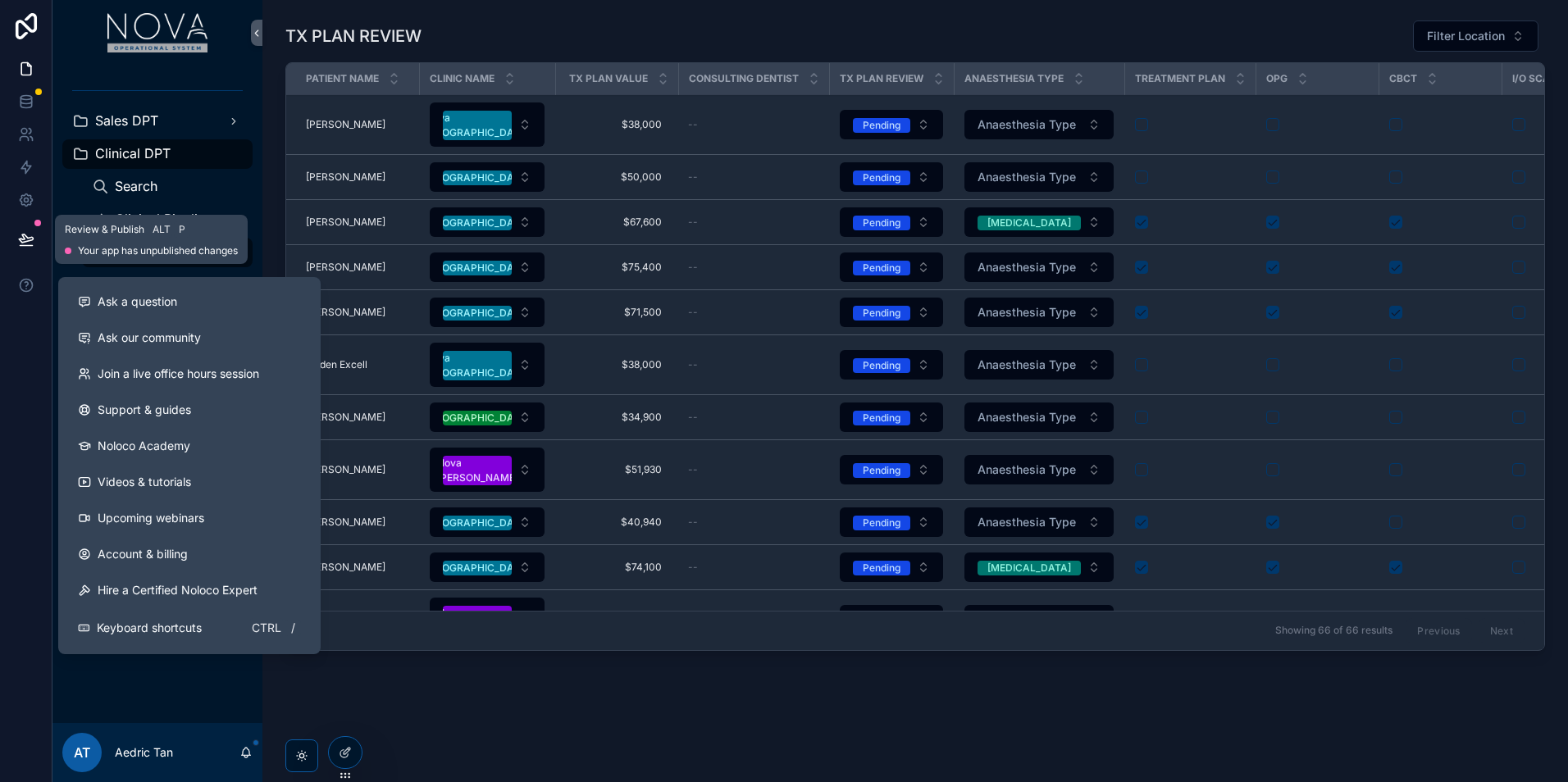
click at [35, 232] on button at bounding box center [26, 240] width 36 height 46
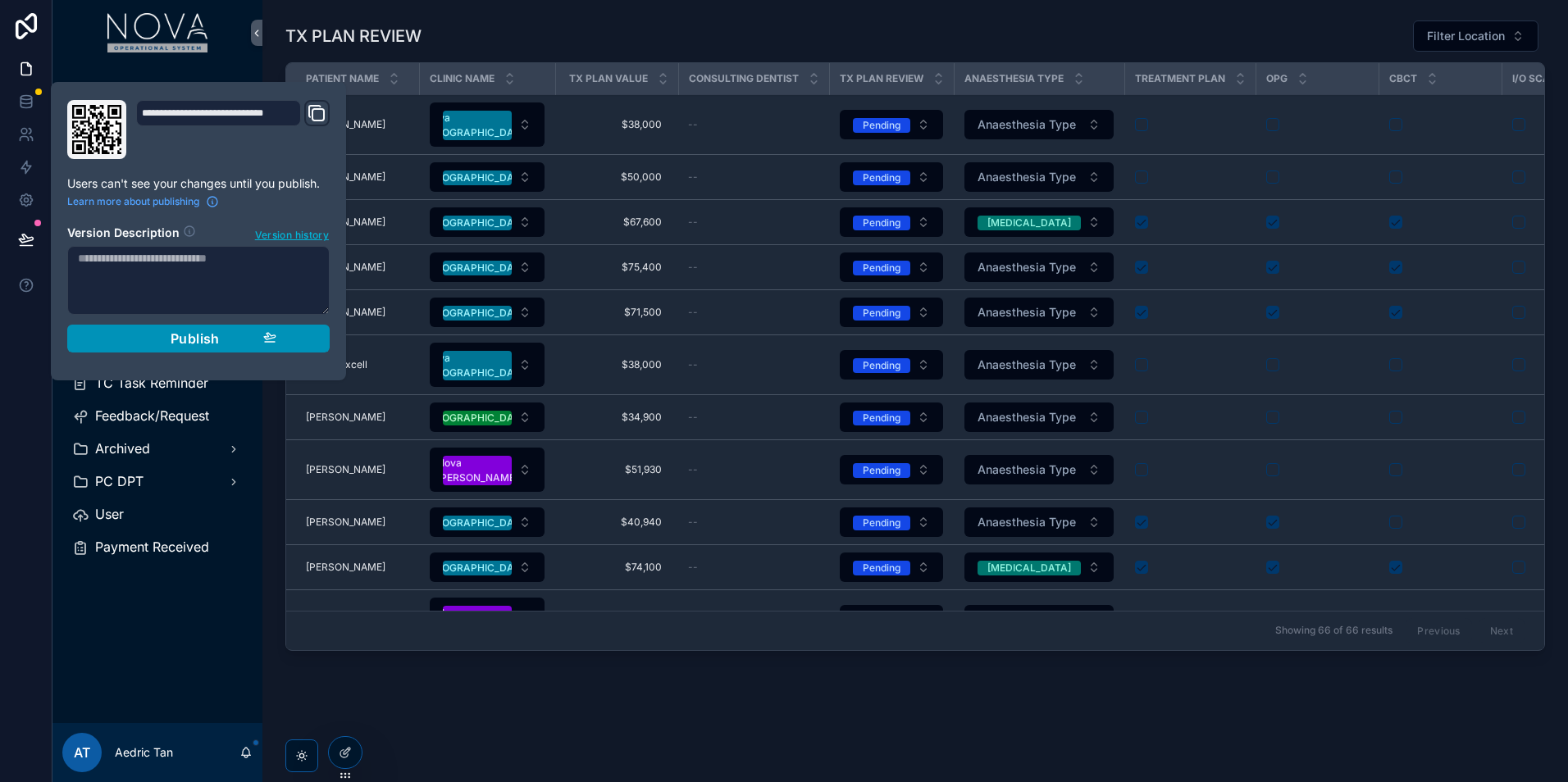
click at [171, 338] on span "Publish" at bounding box center [196, 338] width 49 height 17
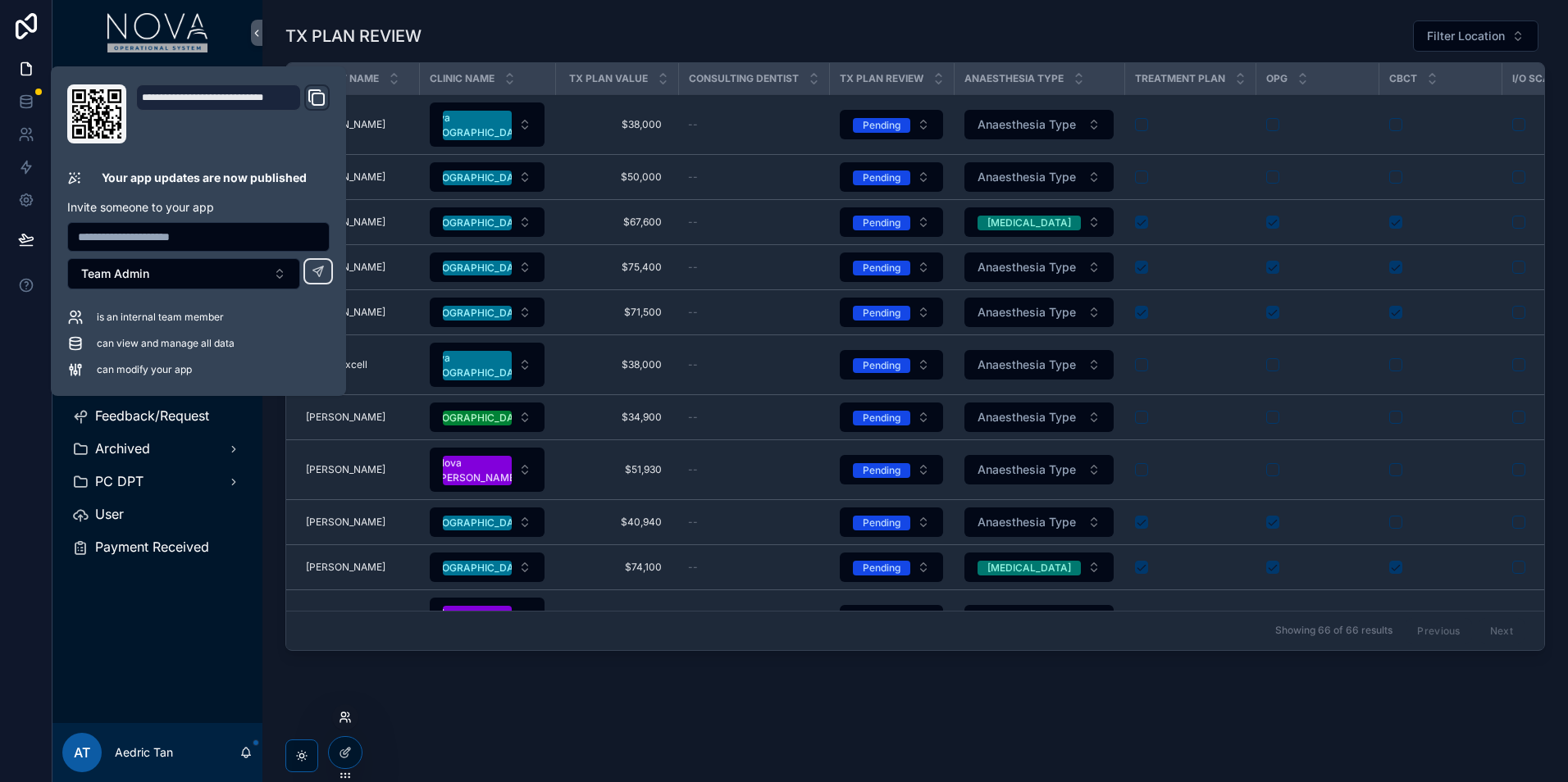
click at [344, 721] on icon at bounding box center [345, 717] width 13 height 13
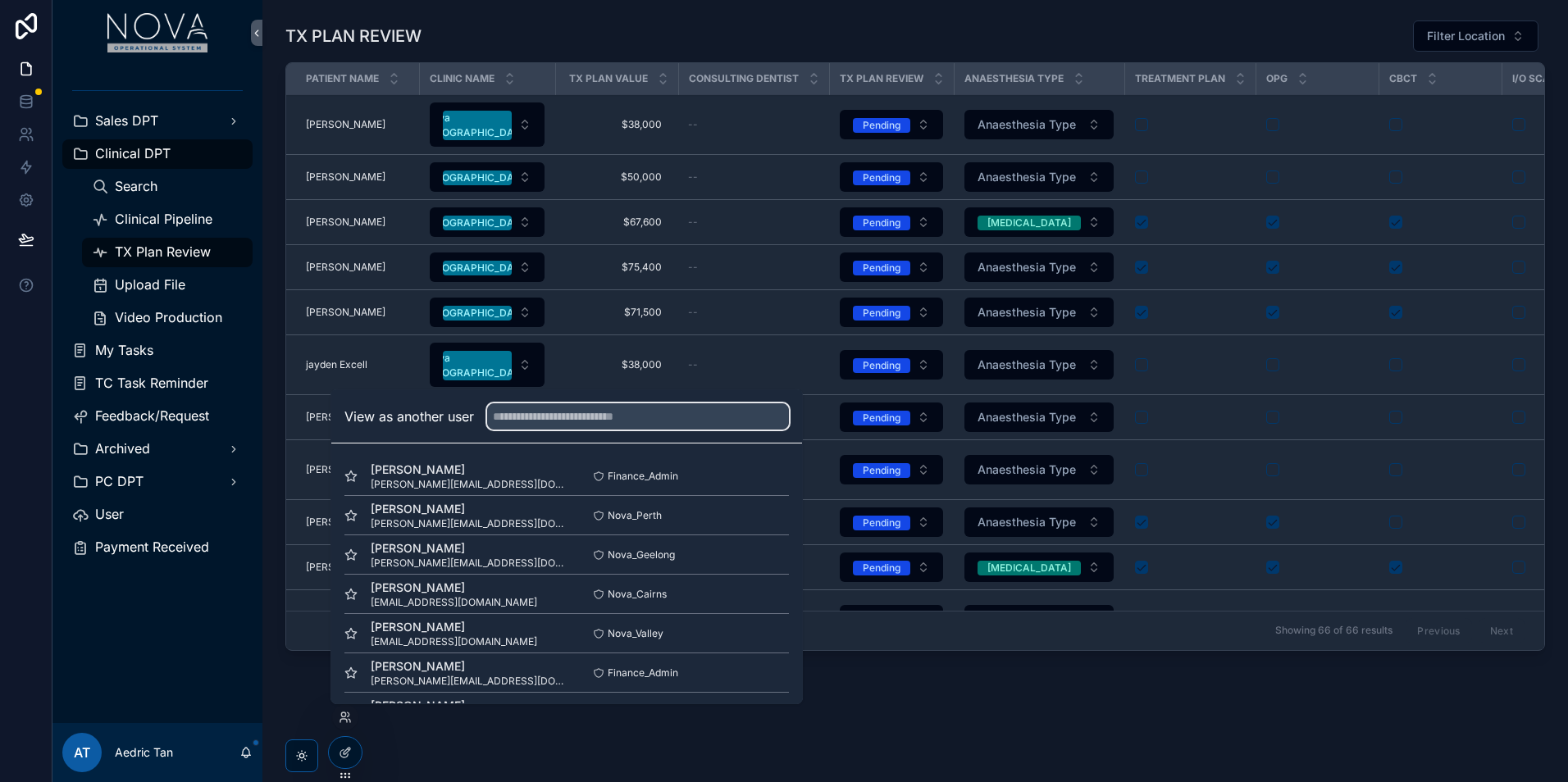
click at [640, 425] on input "text" at bounding box center [638, 417] width 302 height 26
type input "*****"
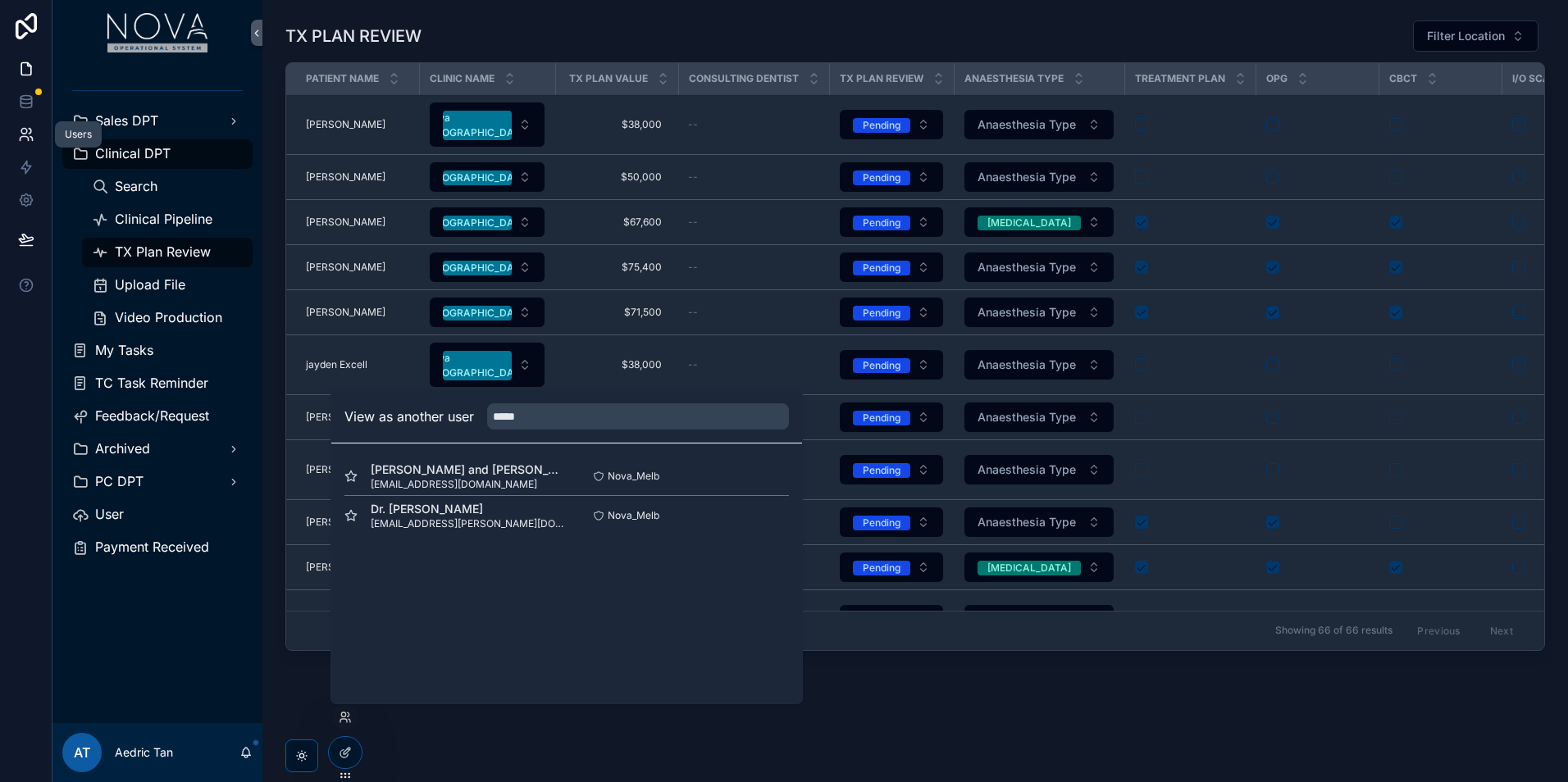
click at [28, 134] on icon at bounding box center [26, 134] width 17 height 17
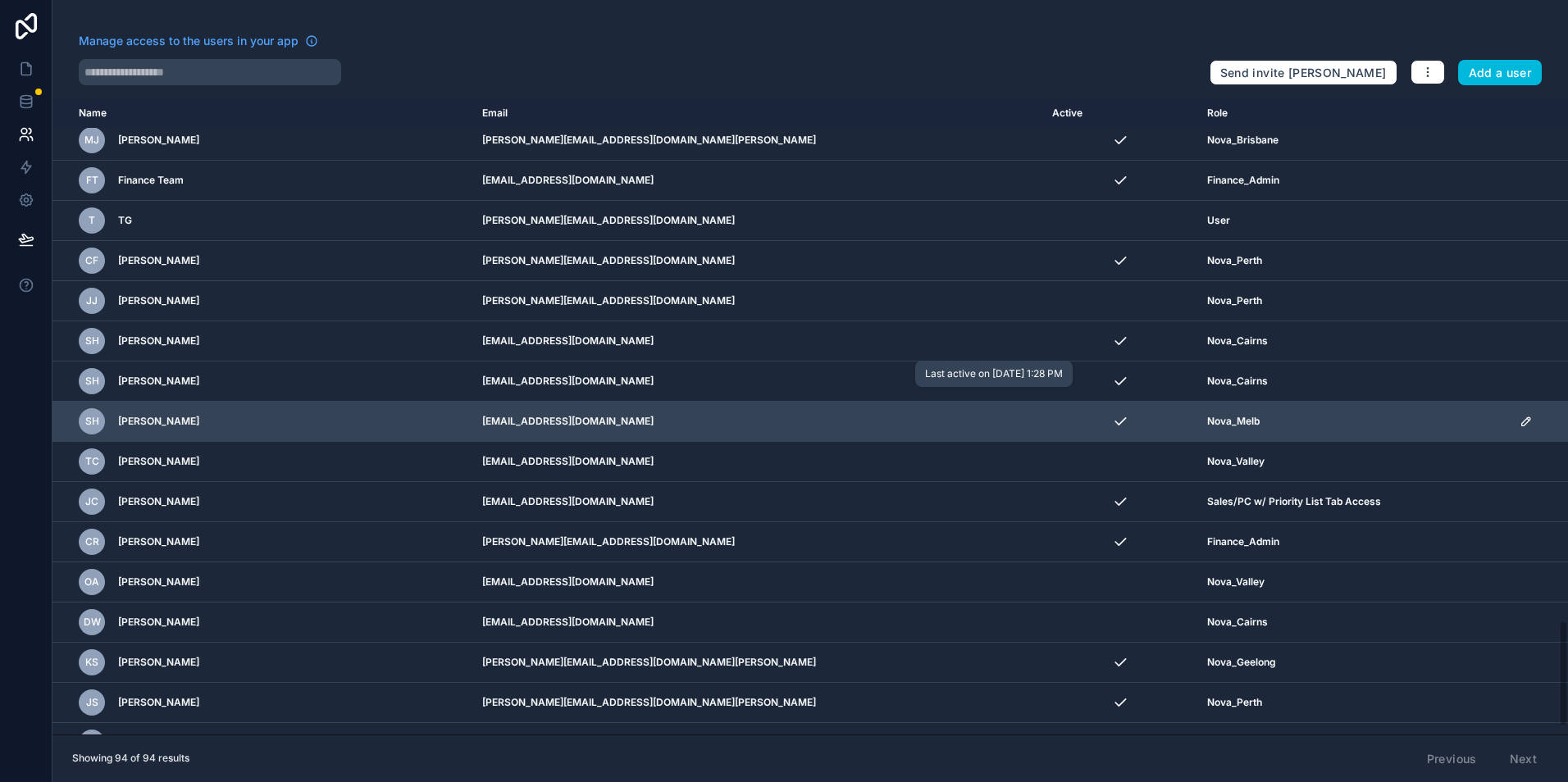
scroll to position [3170, 0]
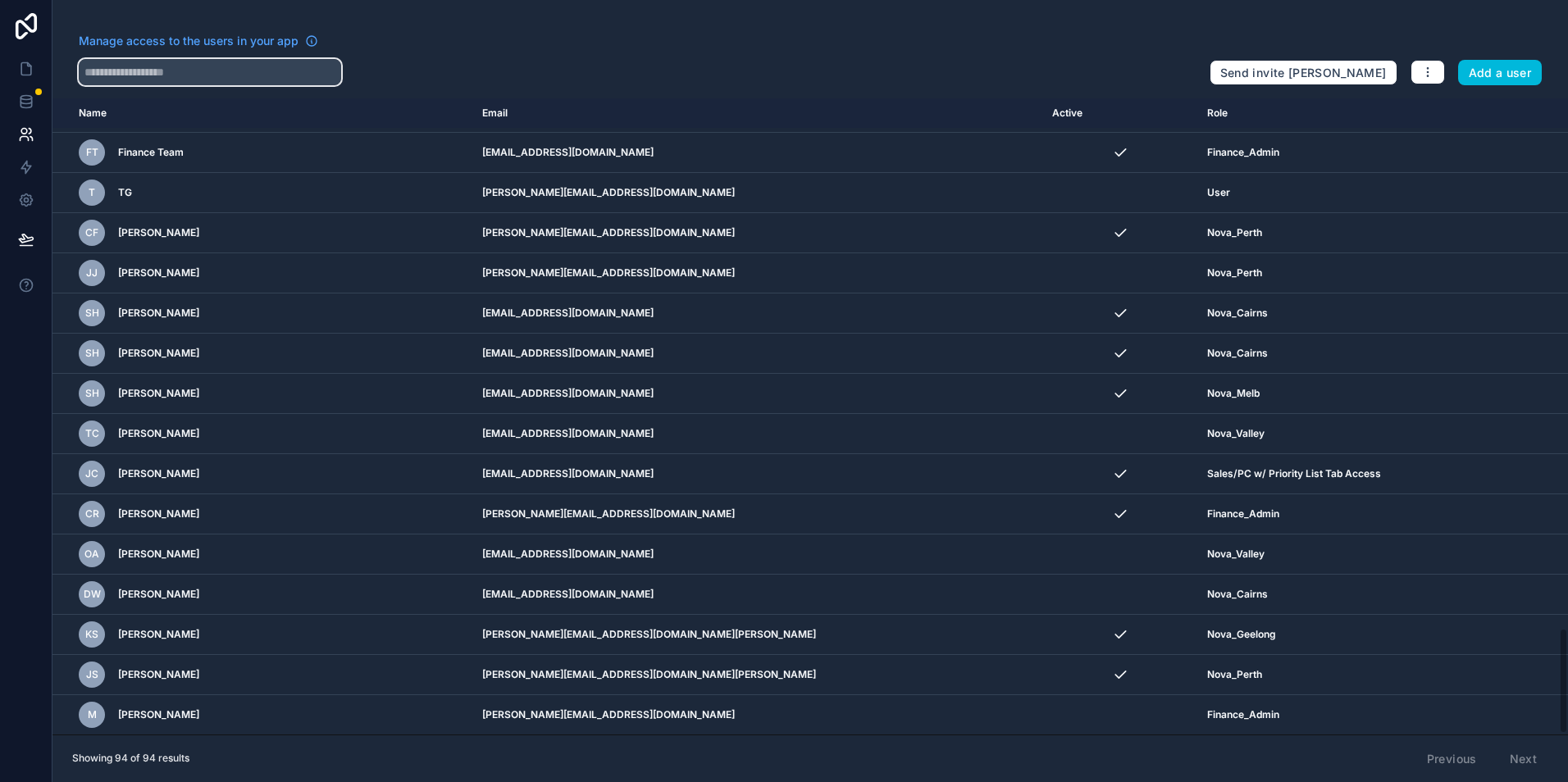
click at [276, 77] on input "text" at bounding box center [210, 72] width 263 height 26
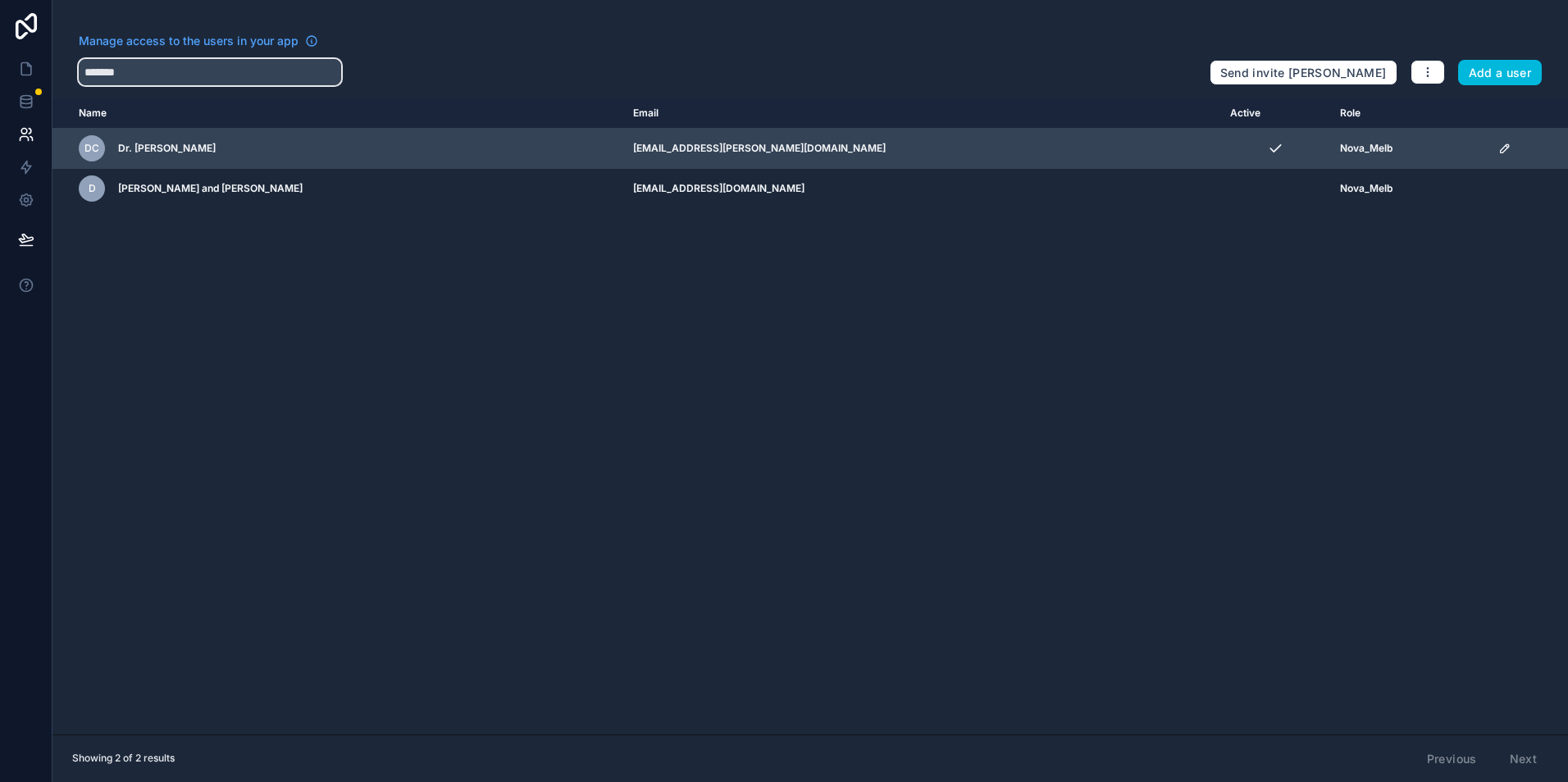
type input "*******"
click at [1498, 148] on icon "scrollable content" at bounding box center [1505, 148] width 13 height 13
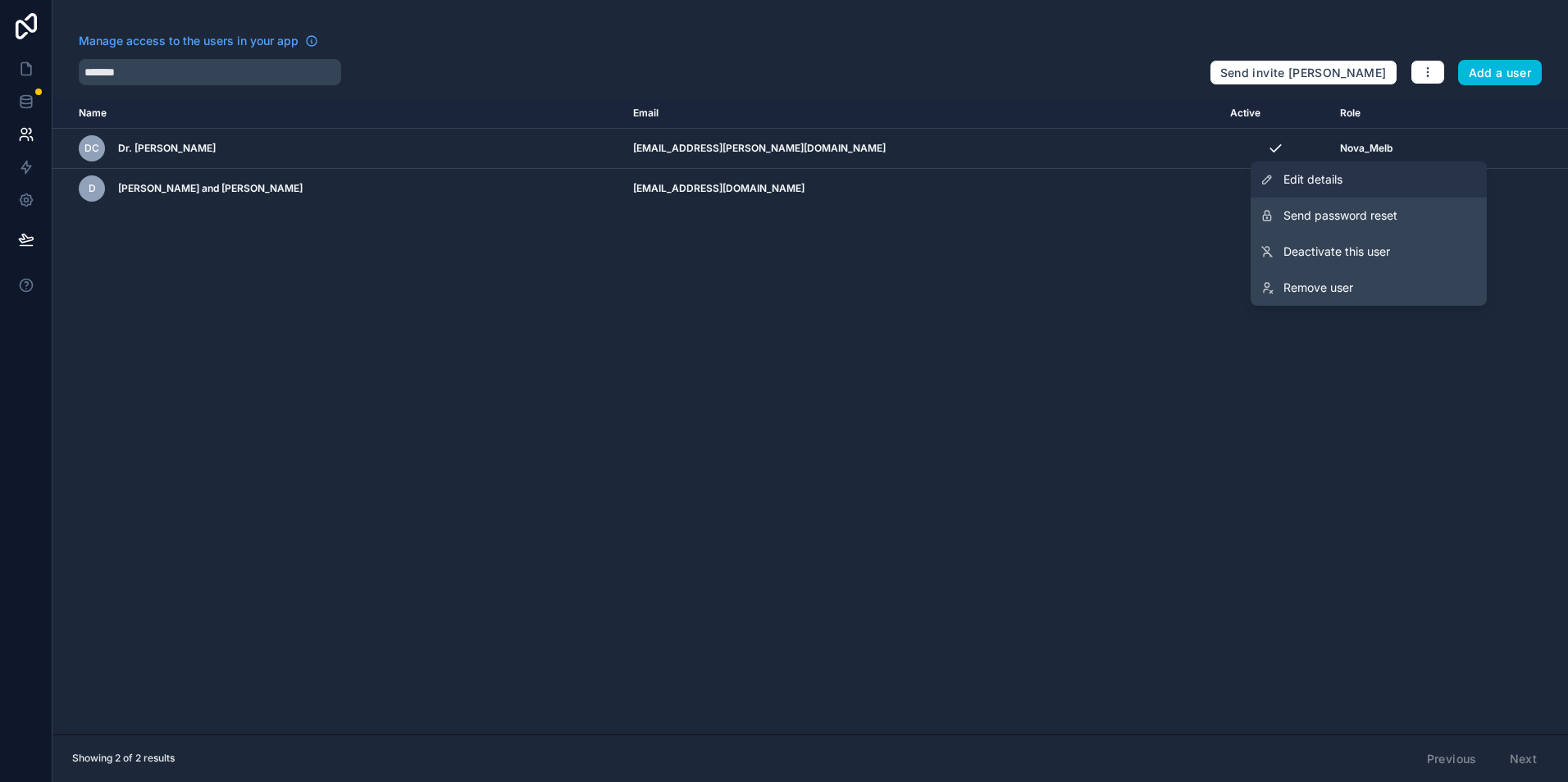
click at [1392, 184] on link "Edit details" at bounding box center [1369, 179] width 236 height 36
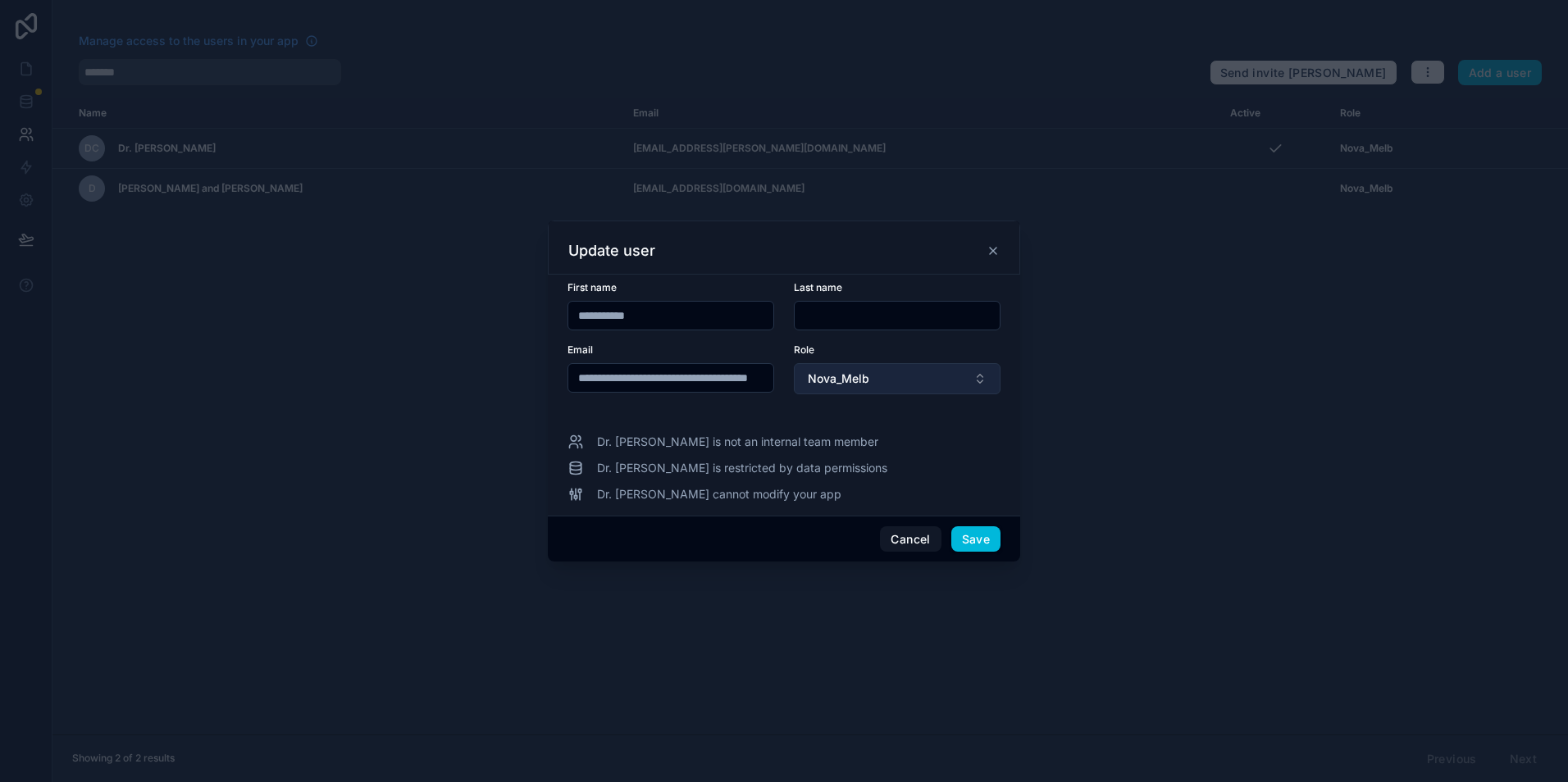
click at [918, 384] on button "Nova_Melb" at bounding box center [897, 378] width 207 height 31
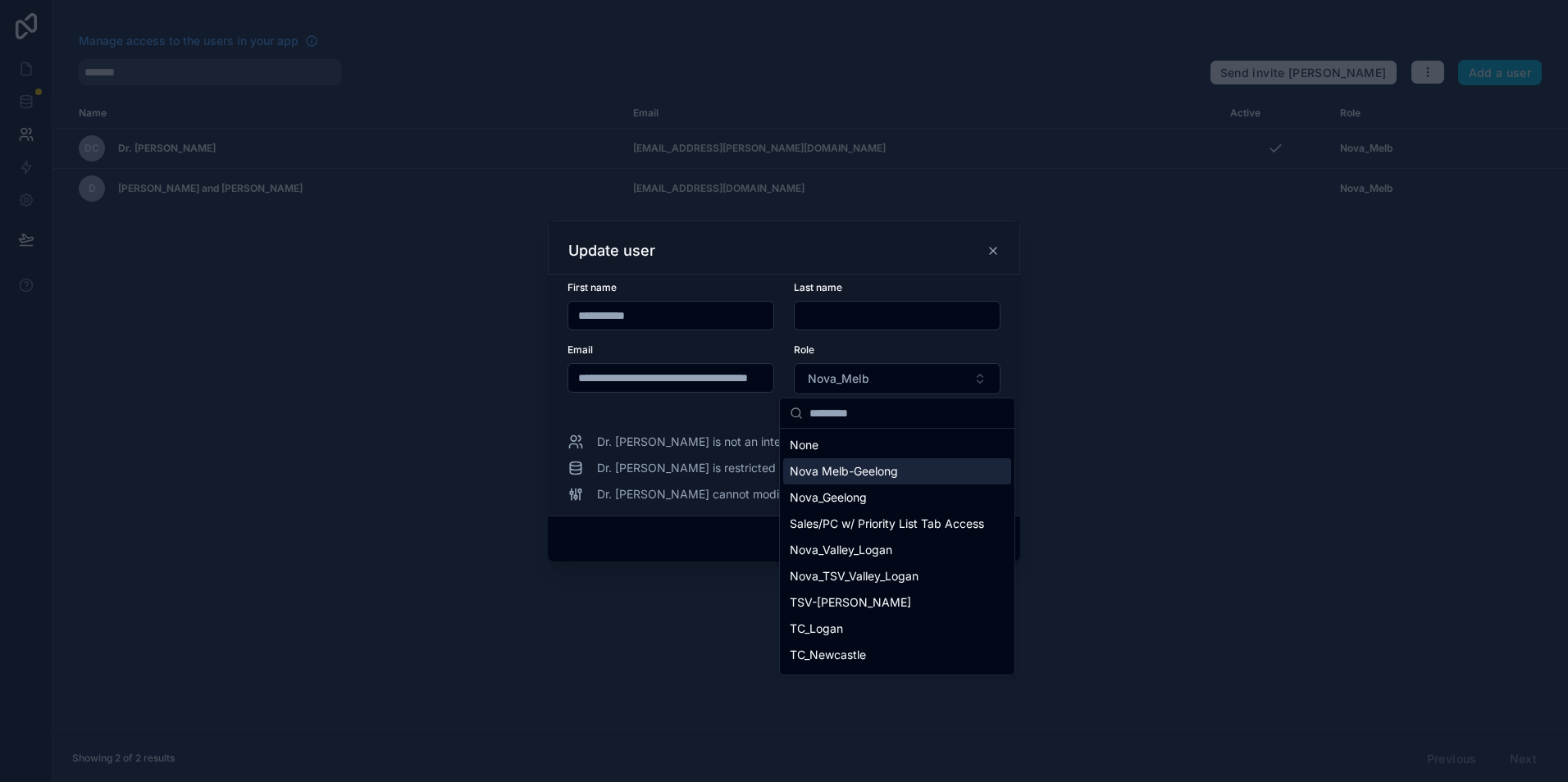
click at [917, 462] on div "Nova Melb-Geelong" at bounding box center [897, 471] width 228 height 26
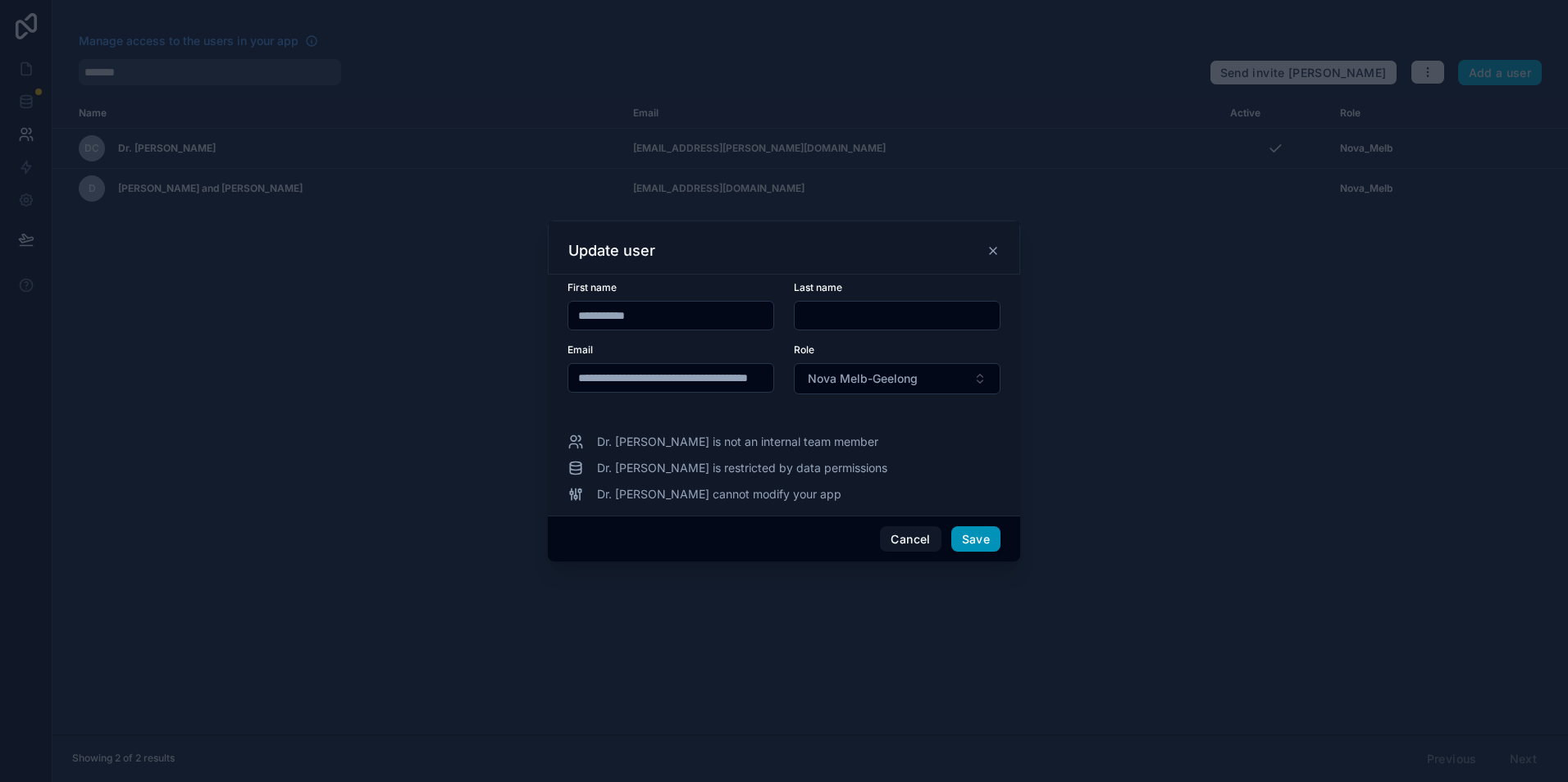
click at [985, 542] on button "Save" at bounding box center [976, 540] width 49 height 26
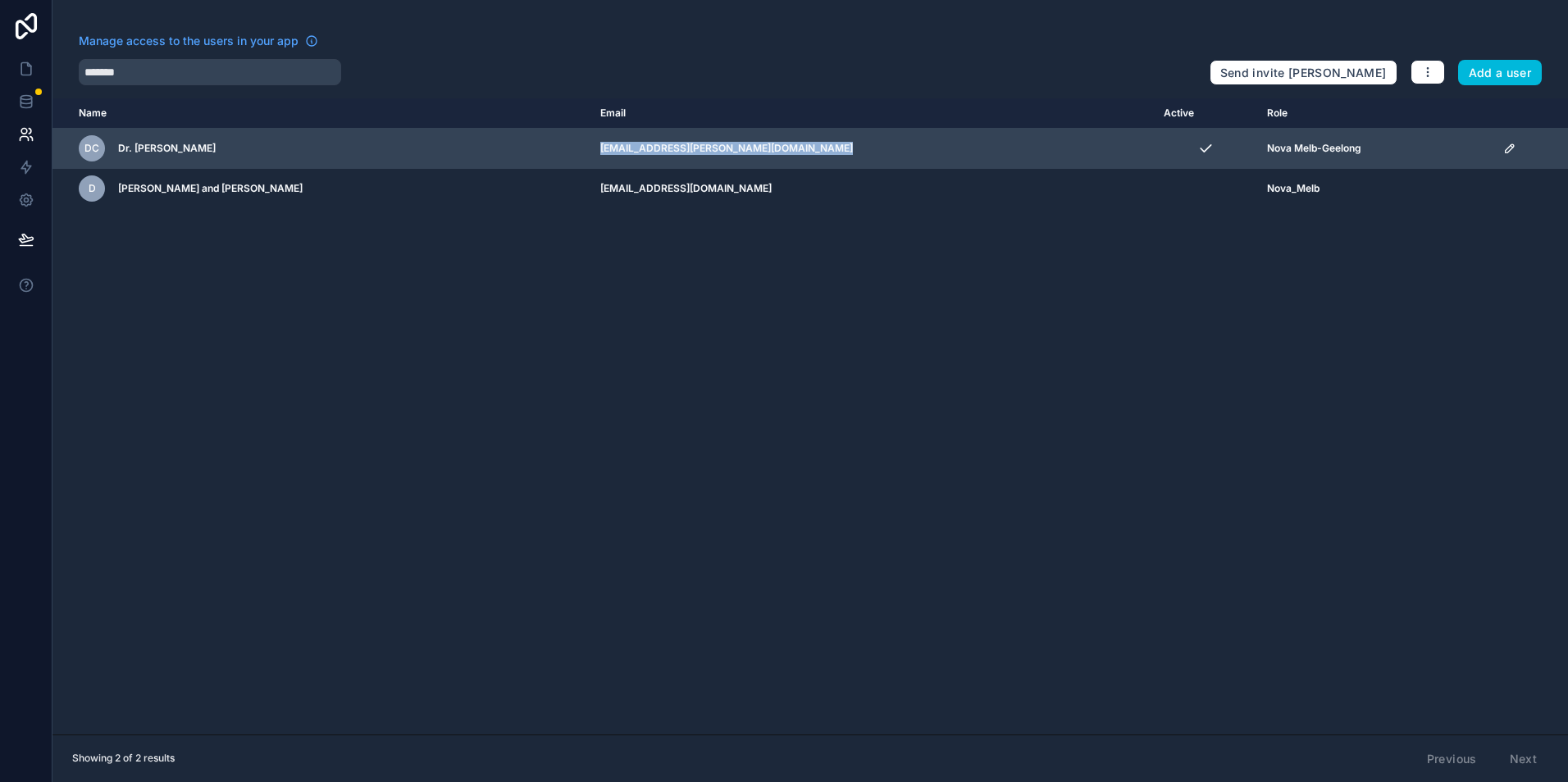
drag, startPoint x: 493, startPoint y: 154, endPoint x: 750, endPoint y: 154, distance: 257.0
click at [750, 154] on td "[EMAIL_ADDRESS][PERSON_NAME][DOMAIN_NAME]" at bounding box center [872, 149] width 564 height 41
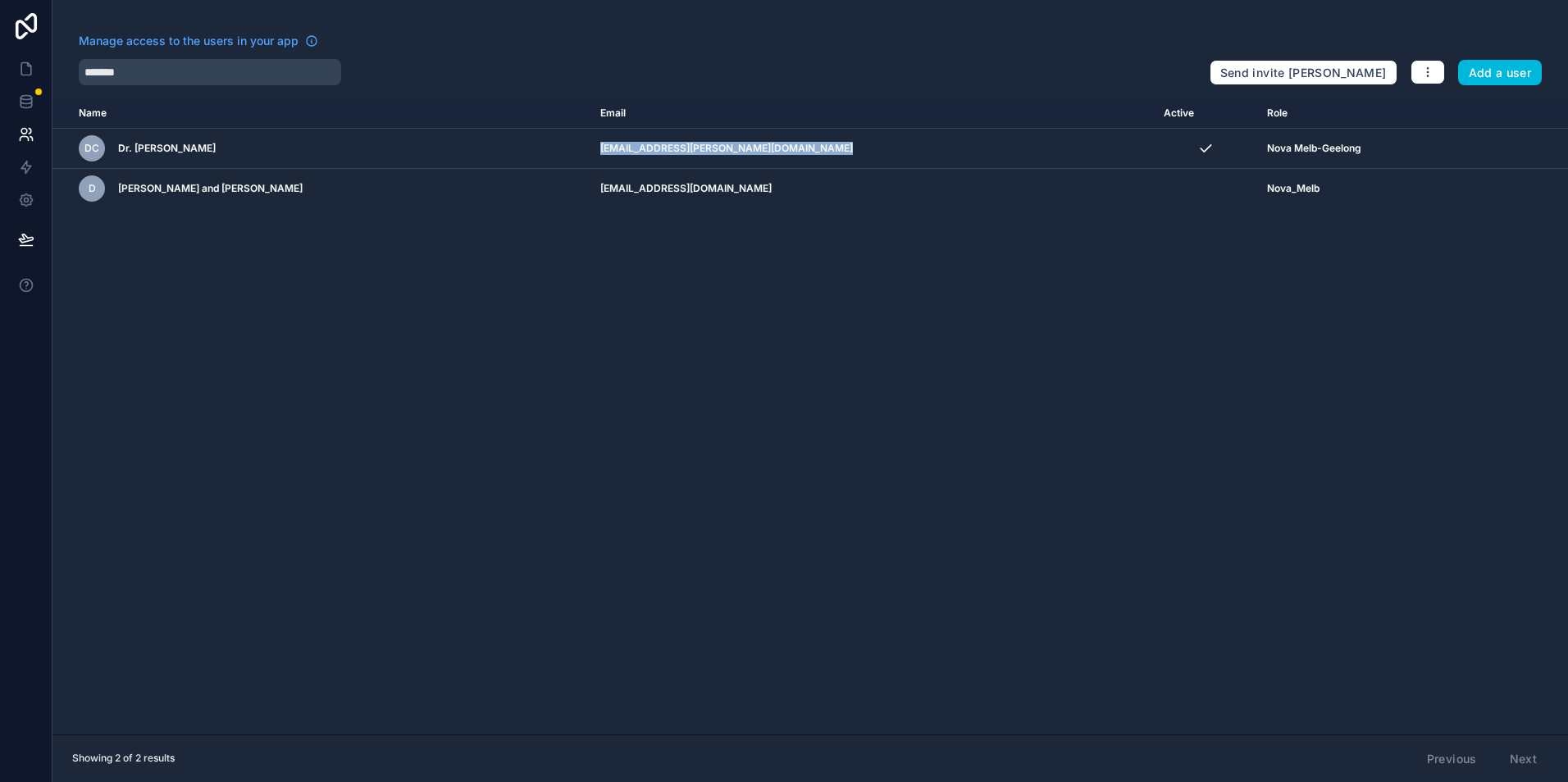
copy td "[EMAIL_ADDRESS][PERSON_NAME][DOMAIN_NAME]"
click at [31, 74] on icon at bounding box center [26, 70] width 10 height 12
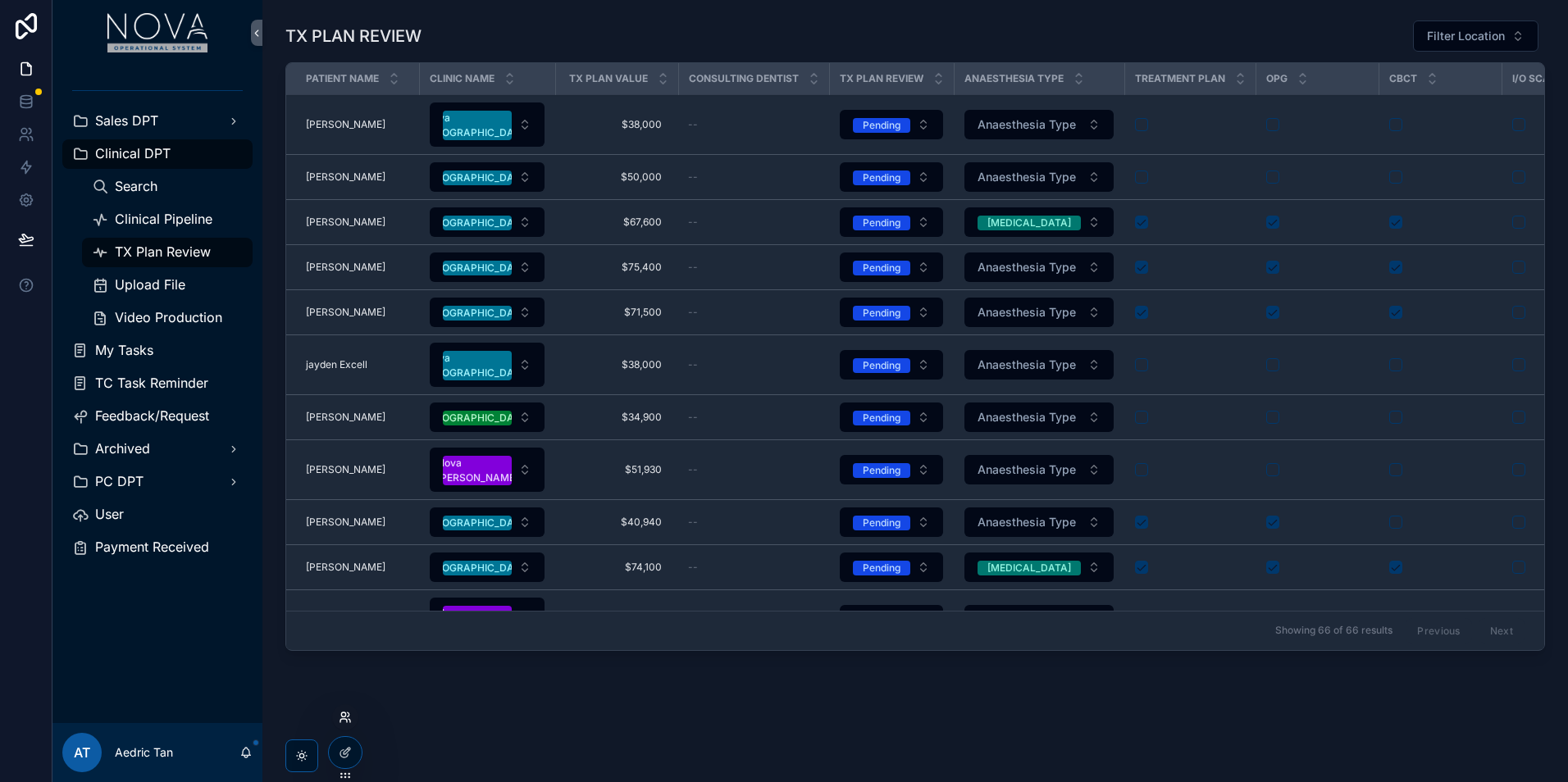
click at [344, 720] on icon at bounding box center [345, 717] width 13 height 13
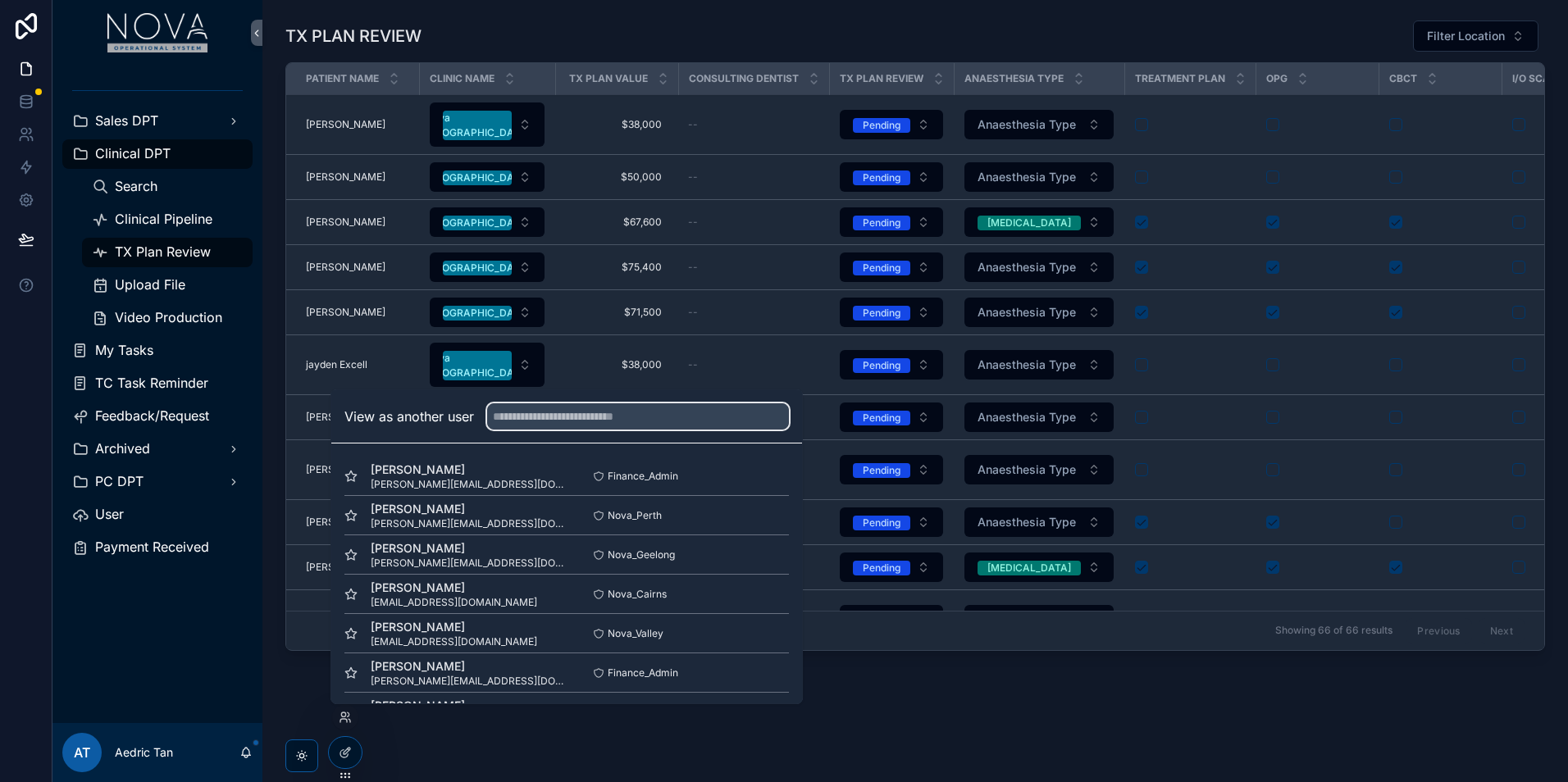
click at [597, 423] on input "text" at bounding box center [638, 417] width 302 height 26
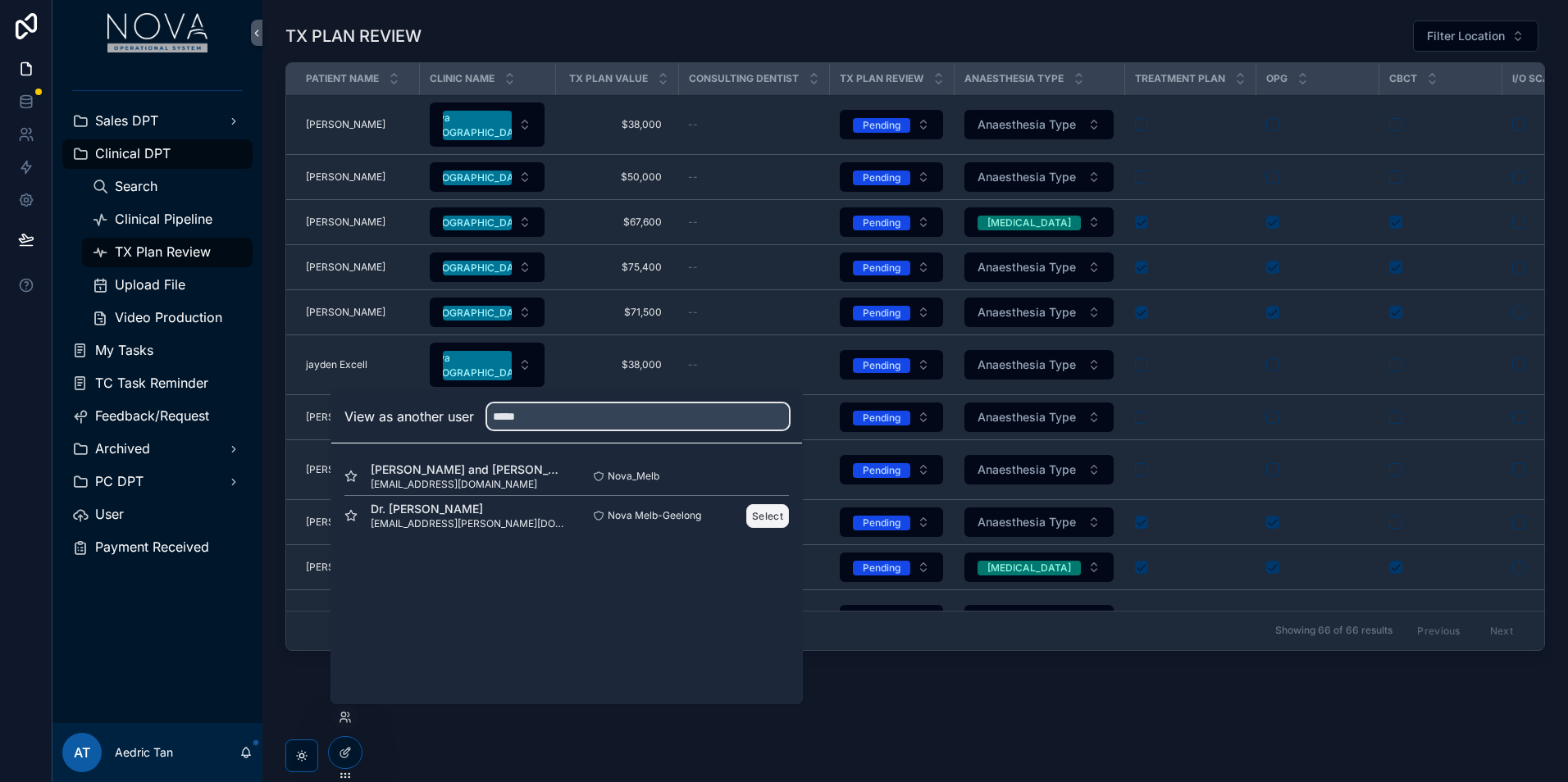
type input "*****"
click at [753, 516] on button "Select" at bounding box center [767, 516] width 42 height 24
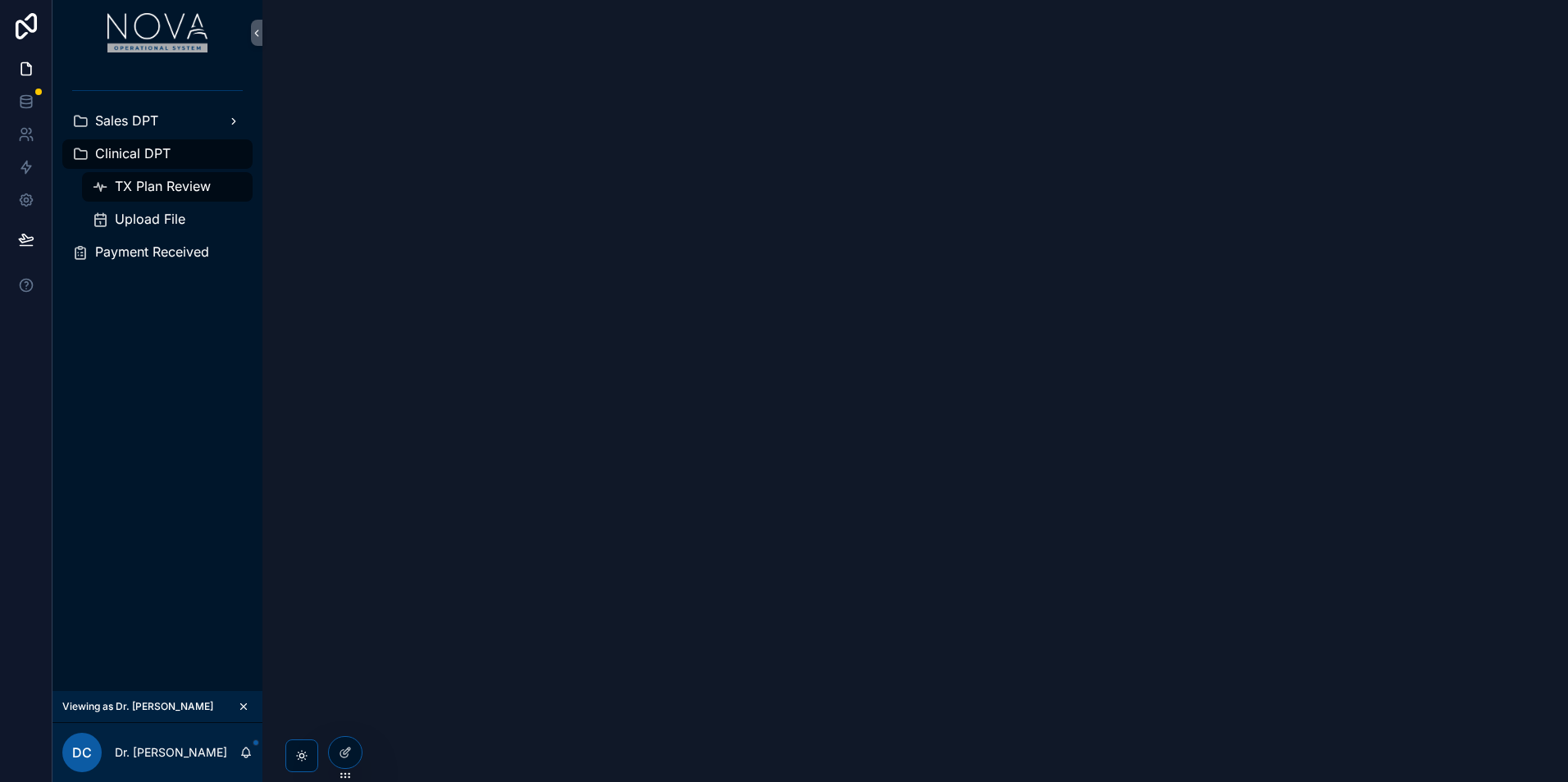
click at [159, 124] on span "Sales DPT" at bounding box center [127, 122] width 63 height 18
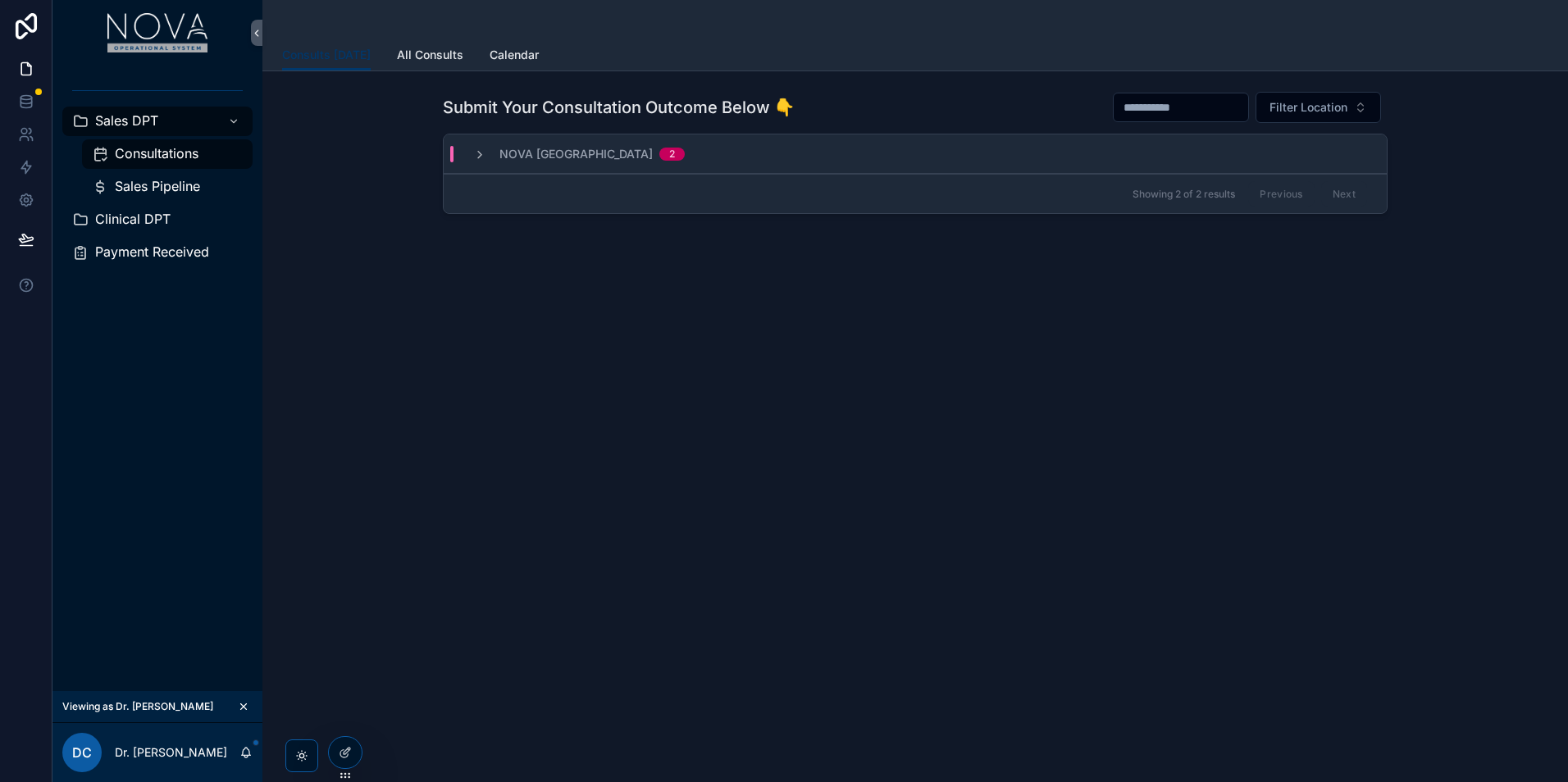
click at [166, 188] on span "Sales Pipeline" at bounding box center [157, 187] width 85 height 18
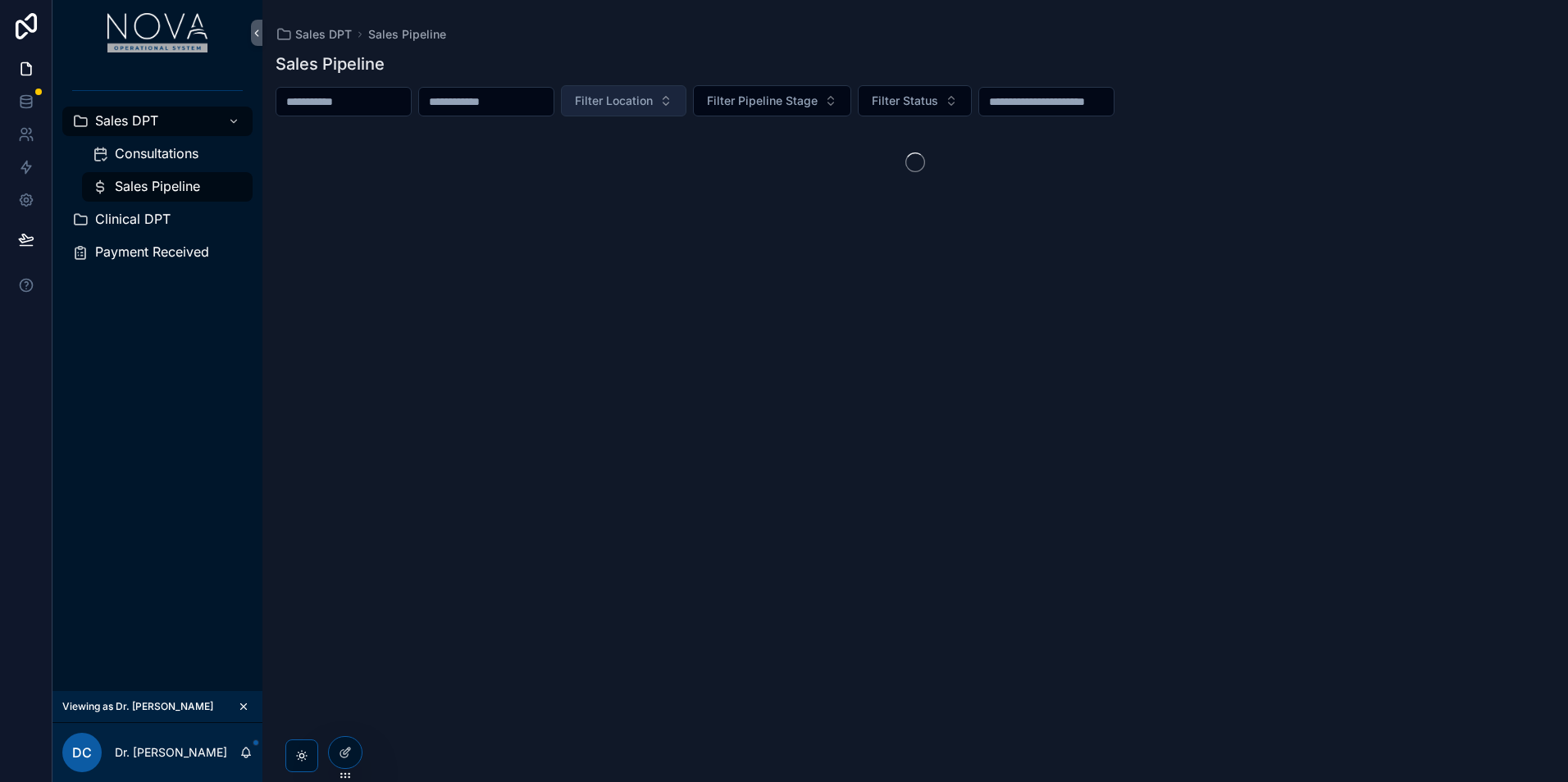
click at [653, 96] on span "Filter Location" at bounding box center [614, 100] width 78 height 17
type input "***"
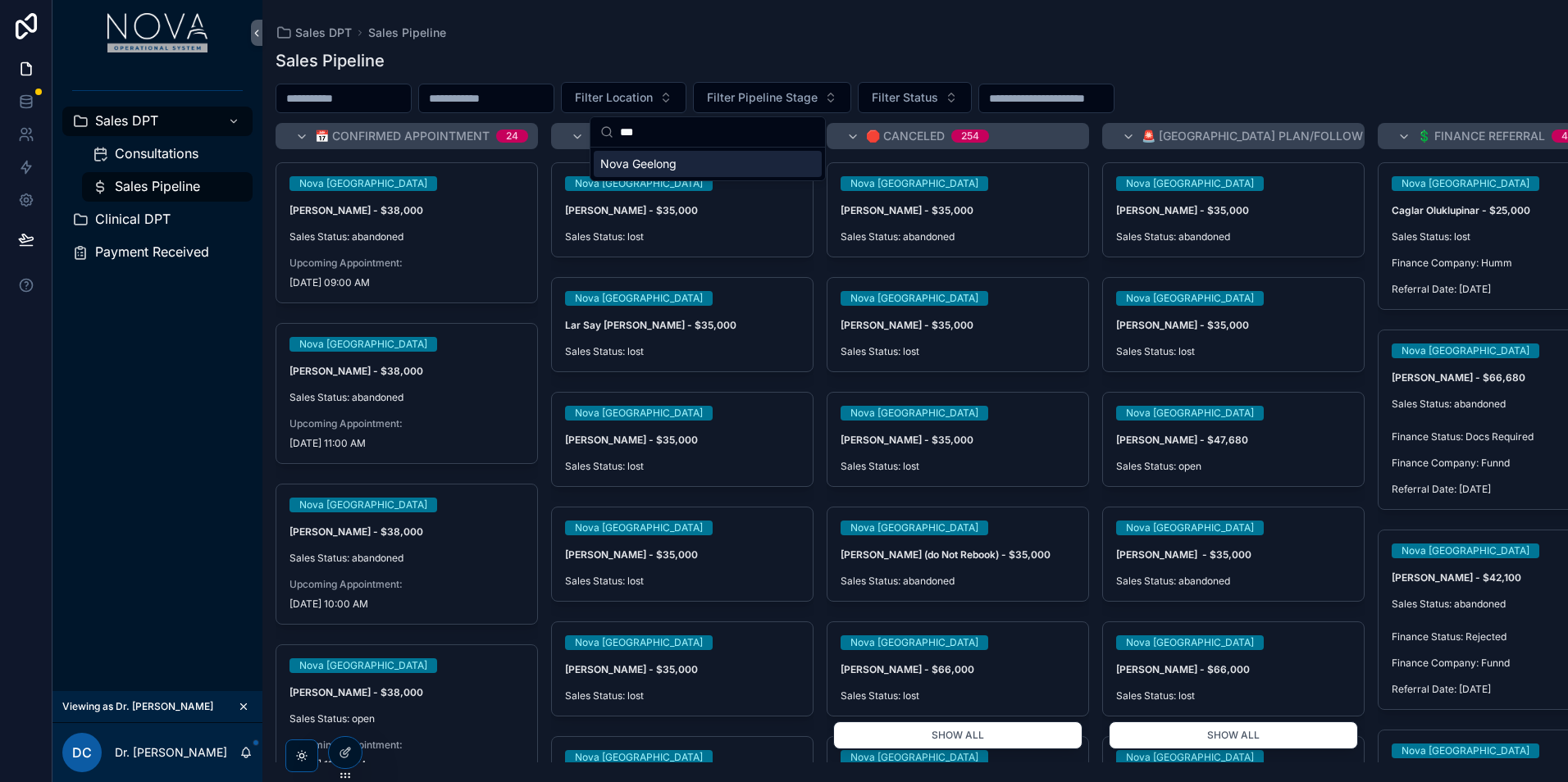
click at [733, 161] on div "Nova Geelong" at bounding box center [707, 164] width 228 height 26
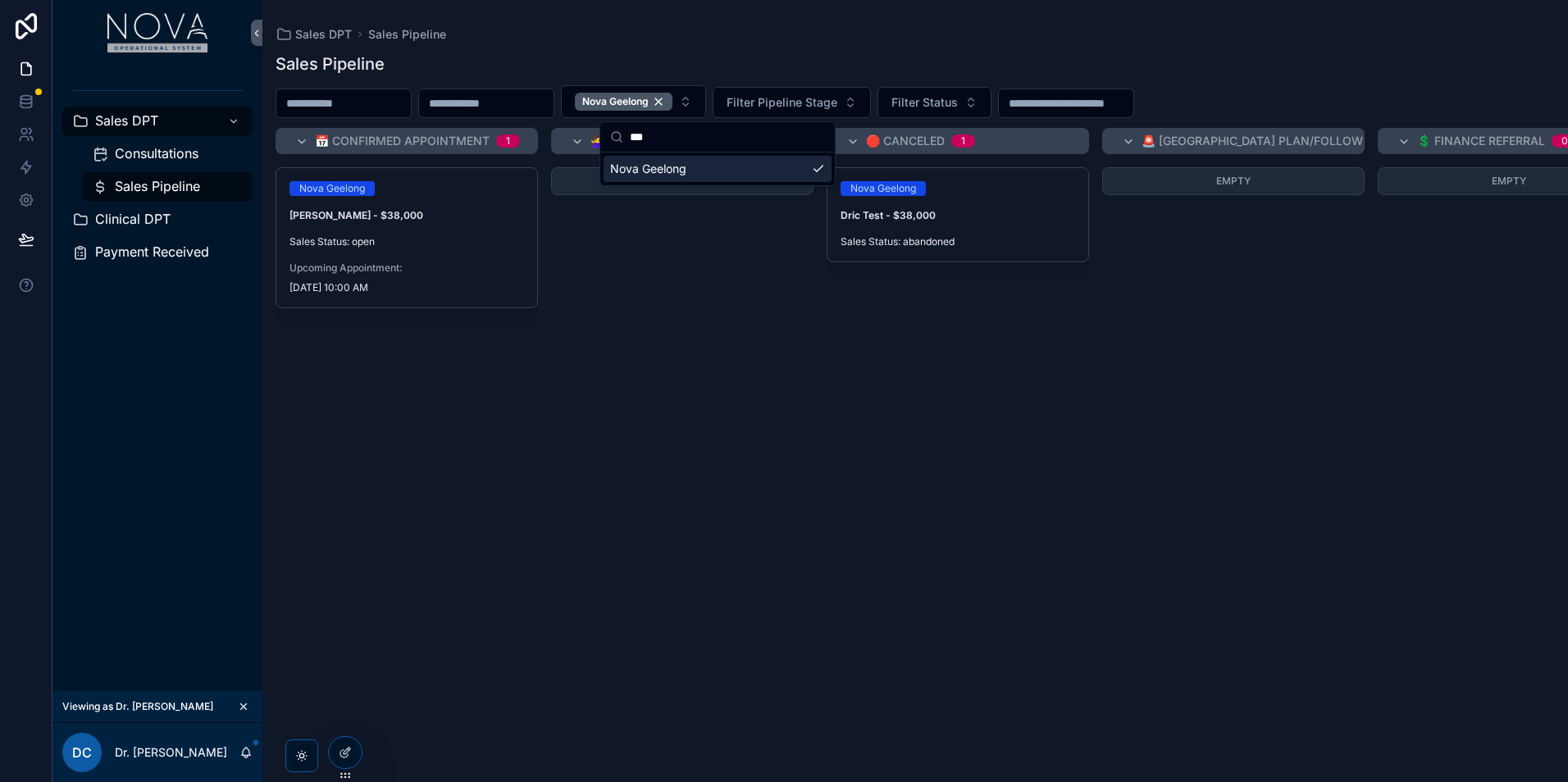
click at [860, 343] on div "Nova Geelong Dric Test - $38,000 Sales Status: abandoned" at bounding box center [958, 465] width 263 height 595
click at [240, 699] on button "scrollable content" at bounding box center [243, 706] width 18 height 18
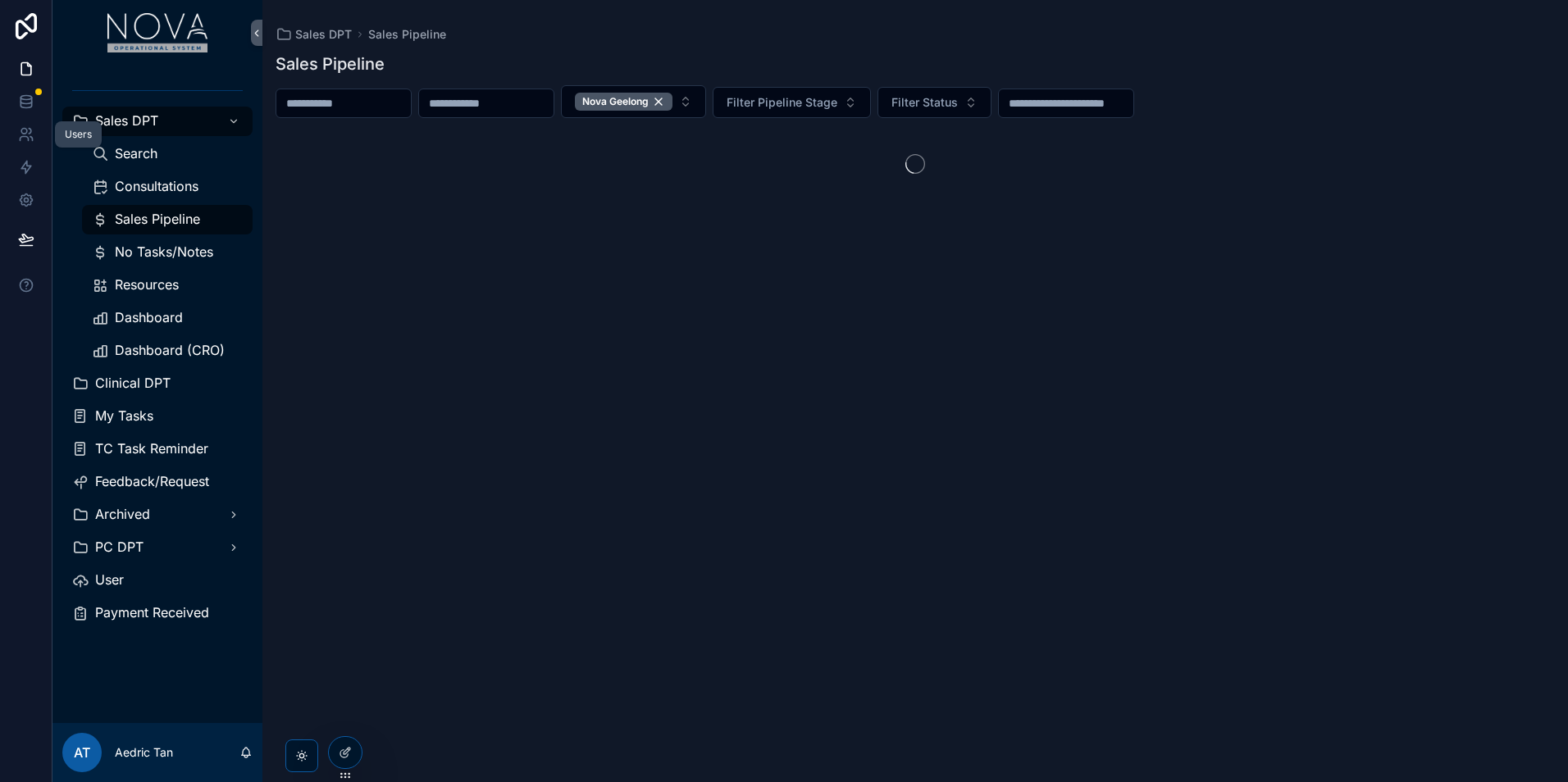
click at [37, 136] on link at bounding box center [26, 134] width 52 height 33
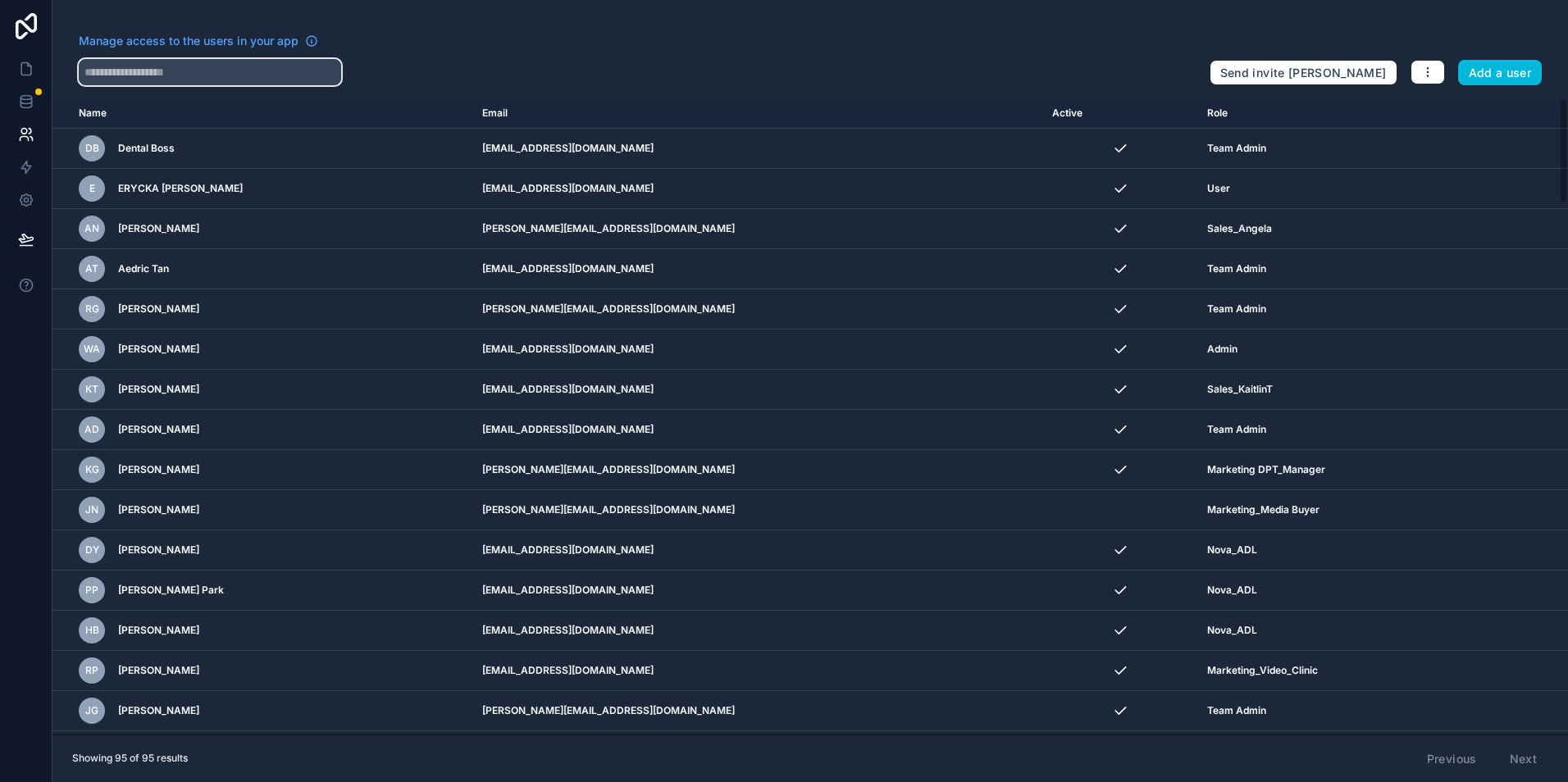
click at [212, 77] on input "text" at bounding box center [210, 72] width 263 height 26
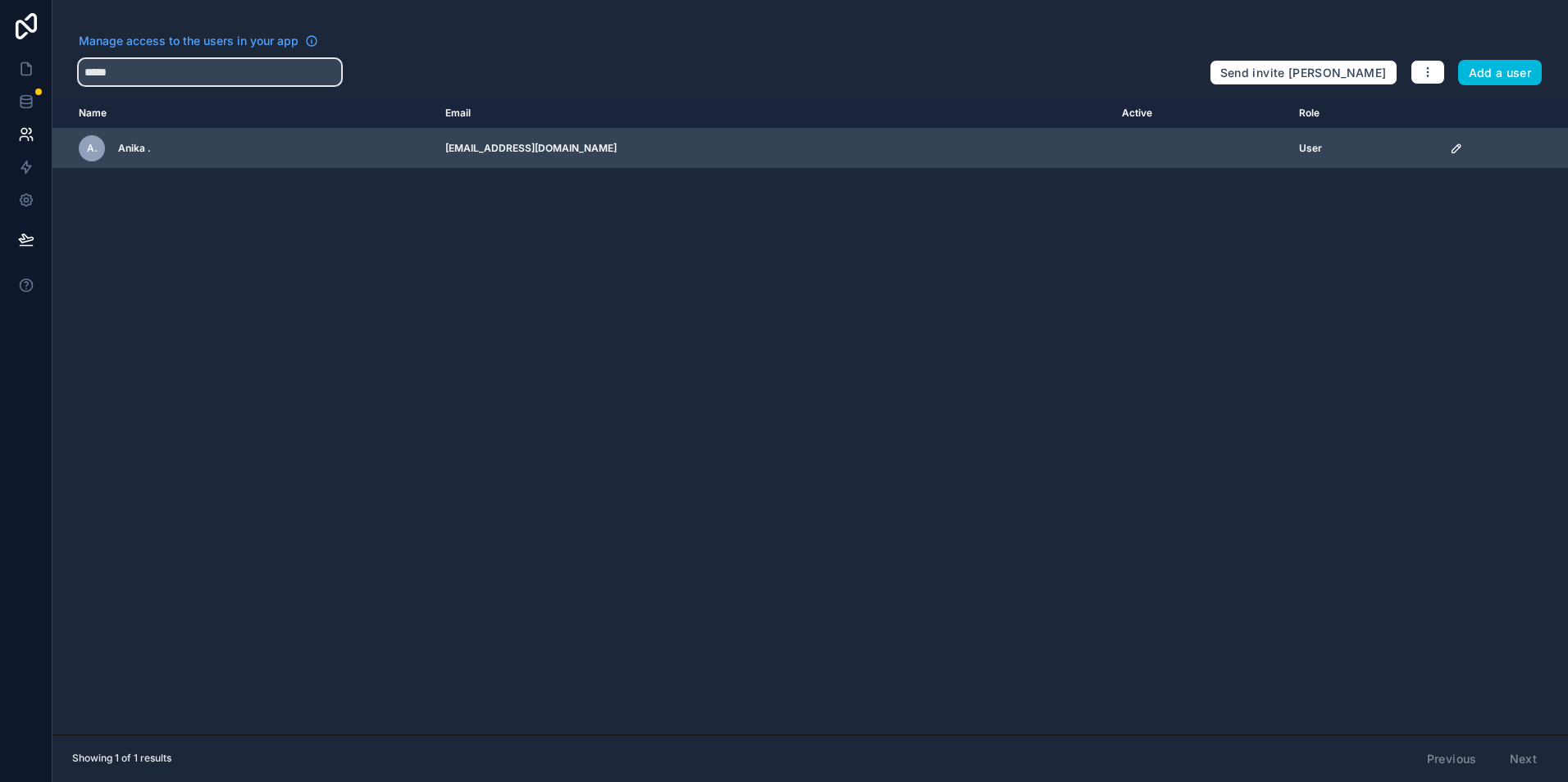
type input "*****"
click at [1474, 153] on div "scrollable content" at bounding box center [1504, 148] width 108 height 13
click at [1463, 152] on icon "scrollable content" at bounding box center [1456, 148] width 13 height 13
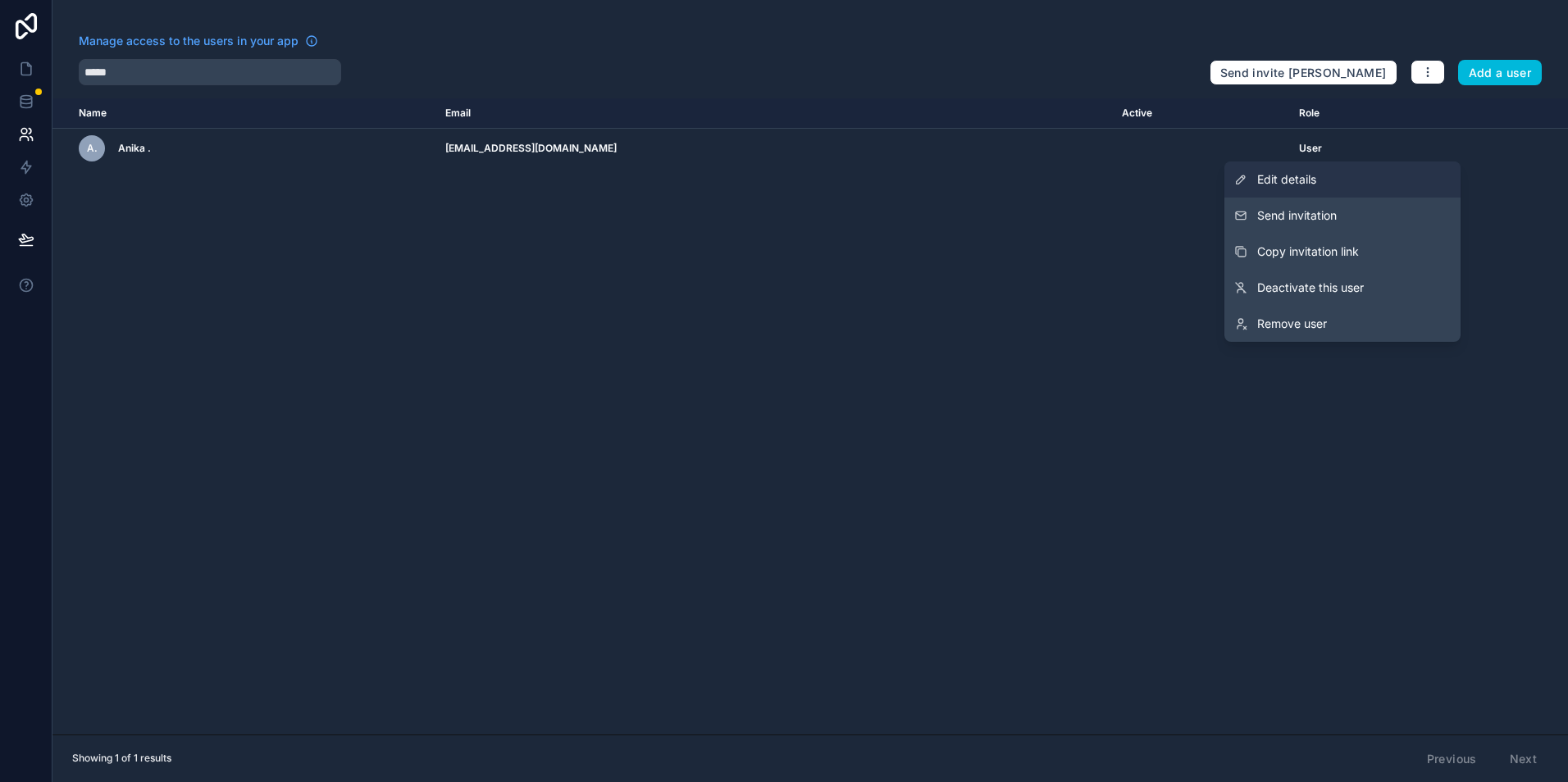
click at [1418, 175] on link "Edit details" at bounding box center [1342, 179] width 236 height 36
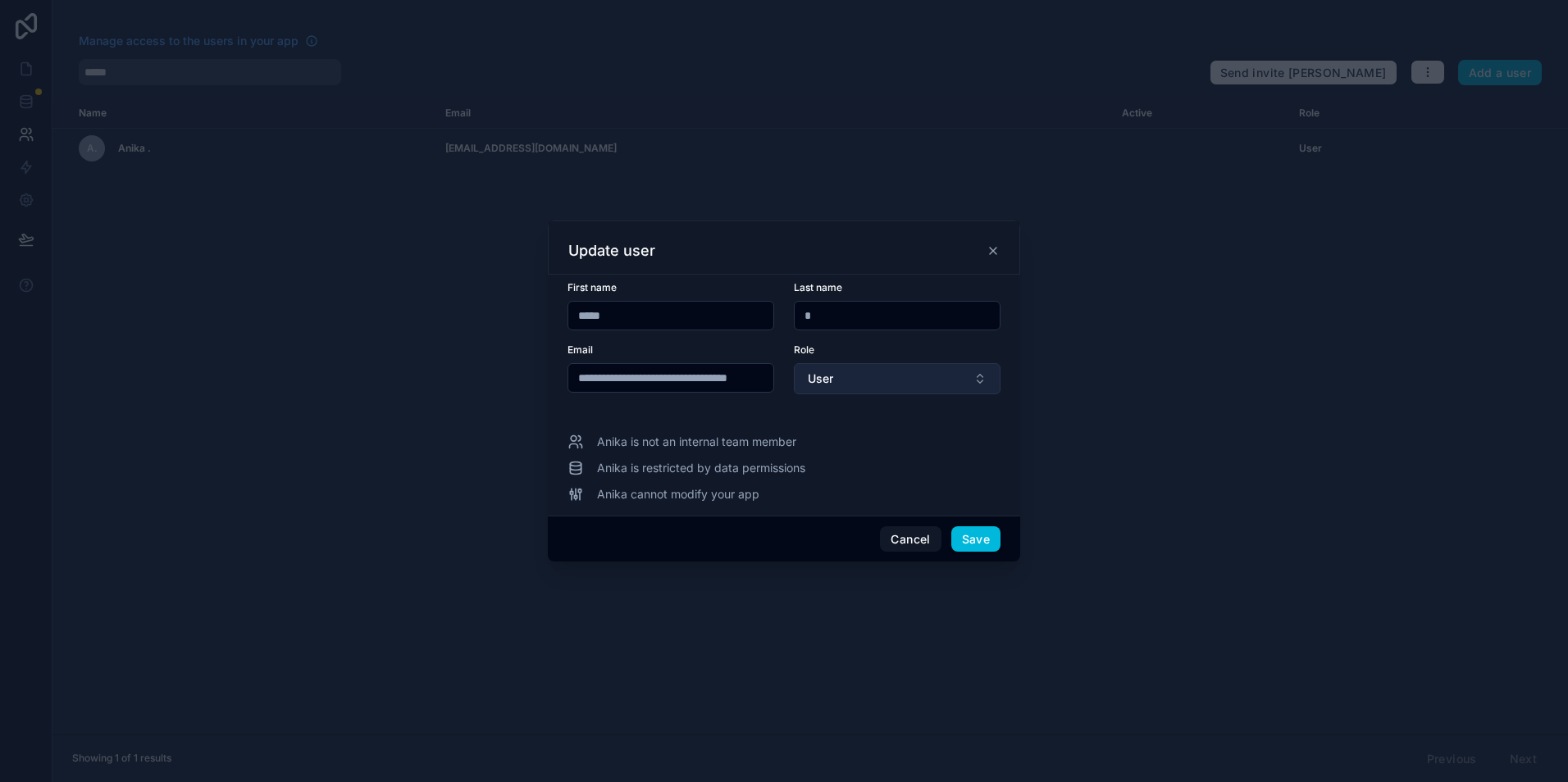
click at [885, 383] on button "User" at bounding box center [897, 378] width 207 height 31
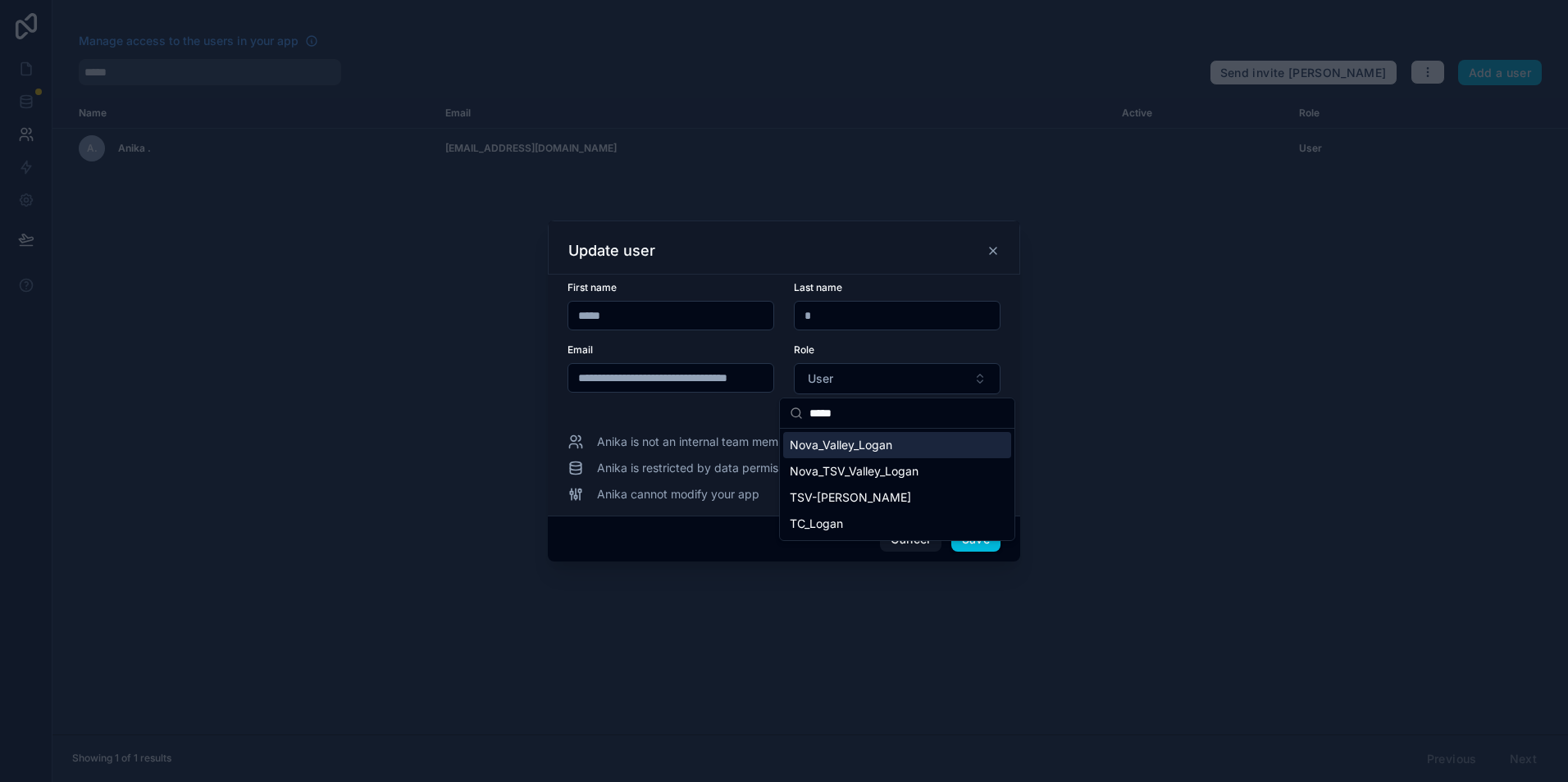
type input "*****"
click at [903, 446] on div "Nova_Valley_Logan" at bounding box center [897, 446] width 228 height 26
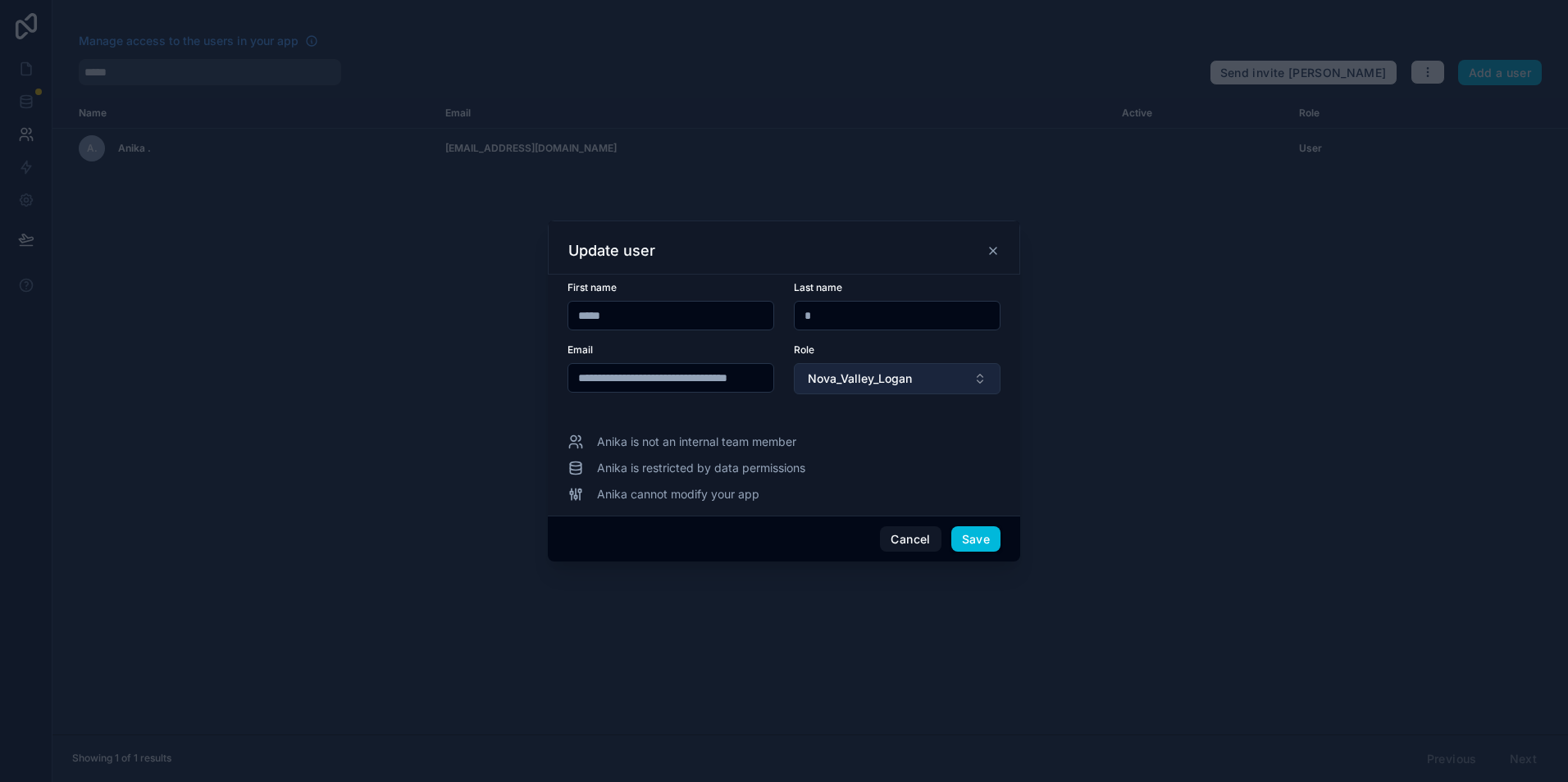
click at [930, 391] on button "Nova_Valley_Logan" at bounding box center [897, 378] width 207 height 31
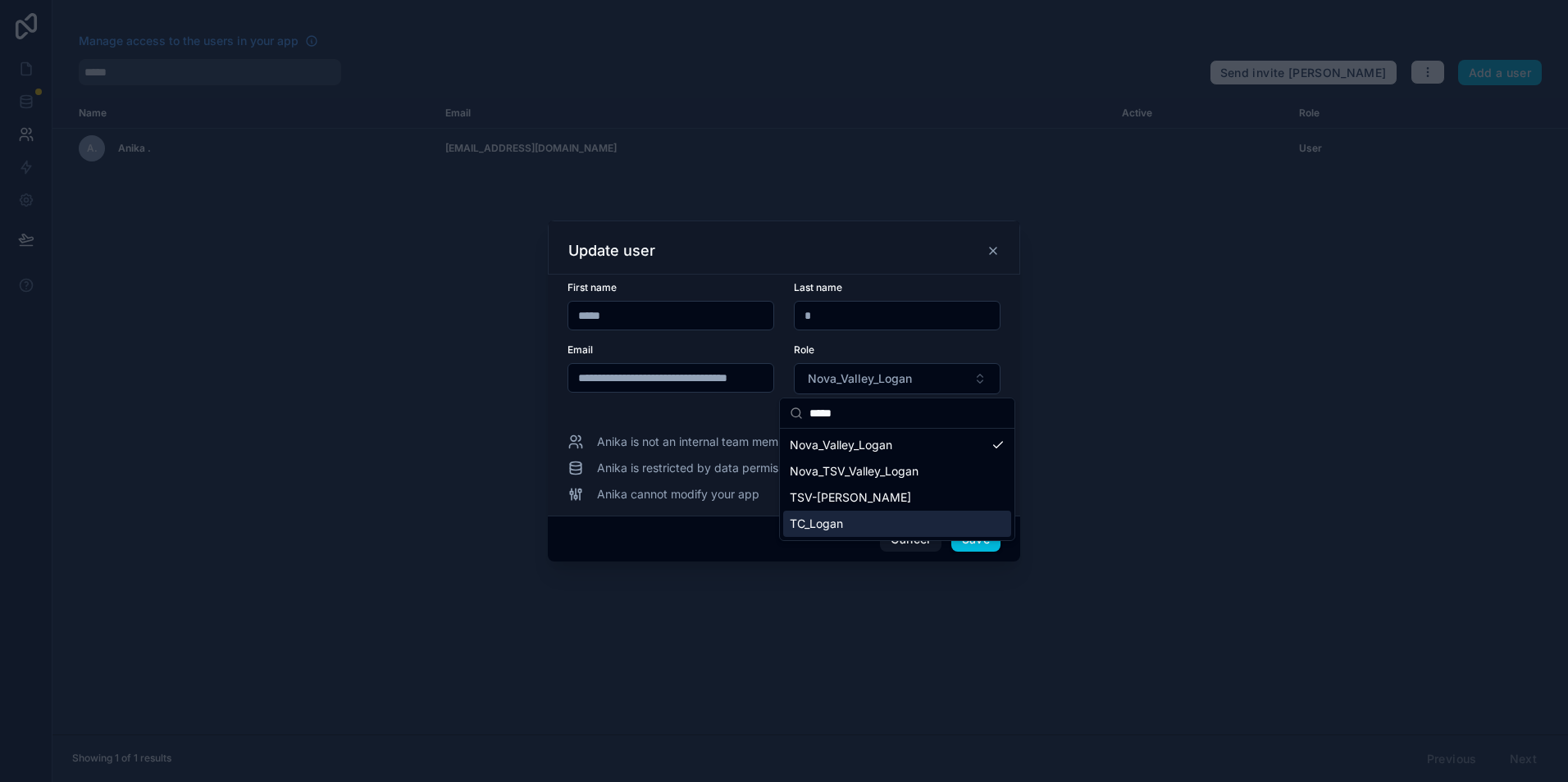
type input "*****"
click at [954, 515] on div "TC_Logan" at bounding box center [897, 524] width 228 height 26
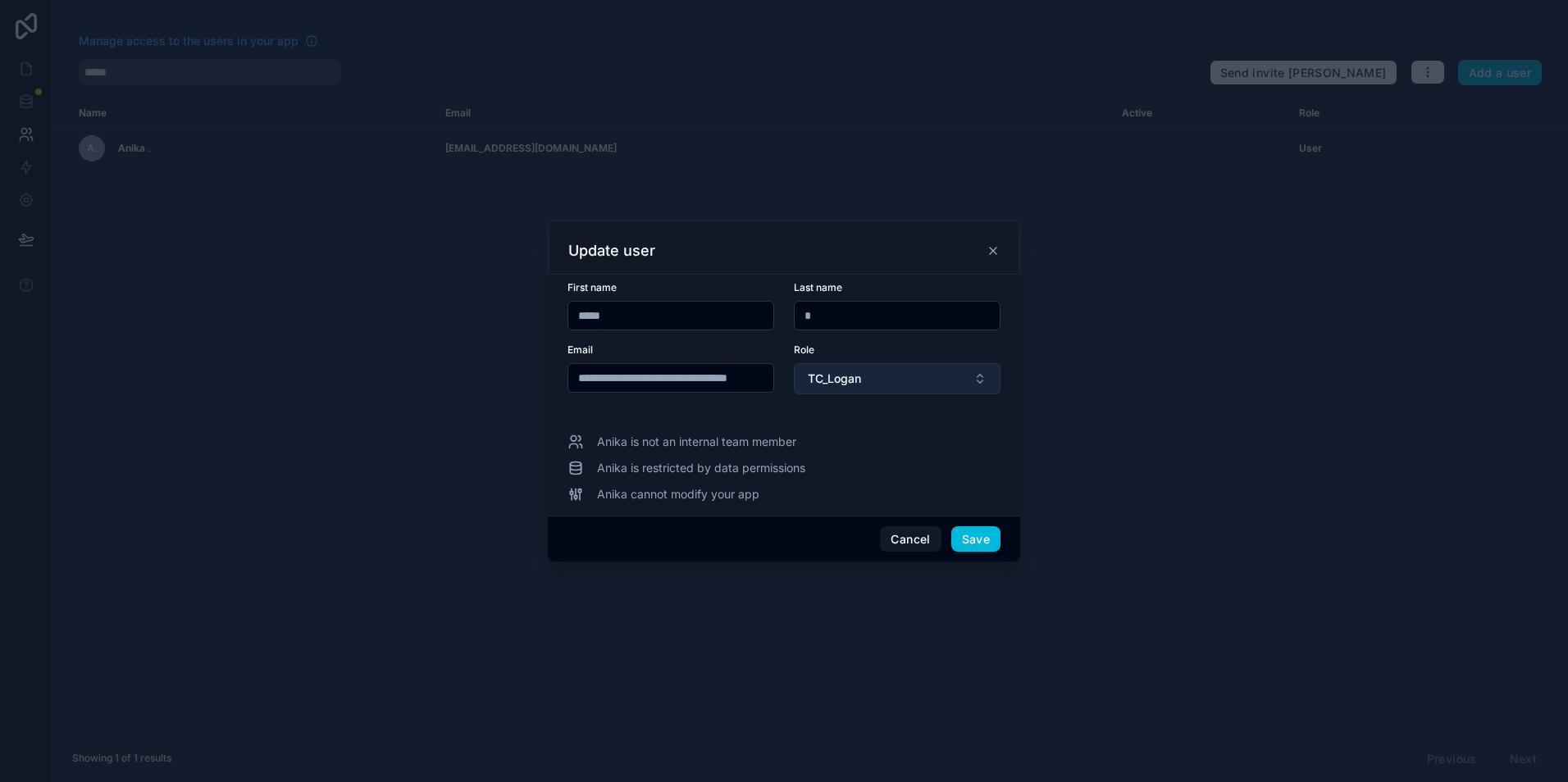
click at [942, 369] on button "TC_Logan" at bounding box center [897, 378] width 207 height 31
type input "*"
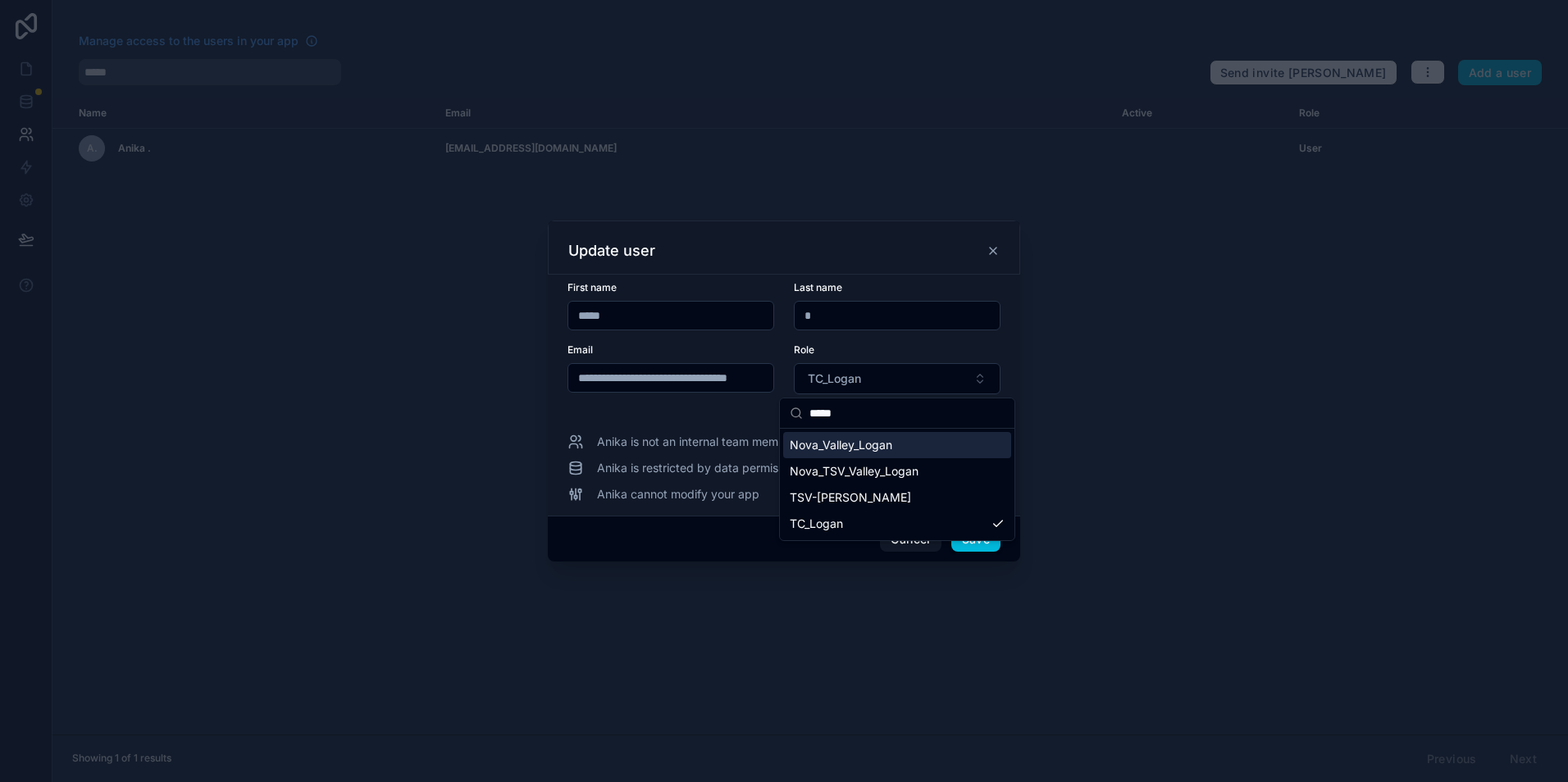
type input "*****"
click at [925, 359] on div "Role TC_Logan" at bounding box center [897, 369] width 207 height 51
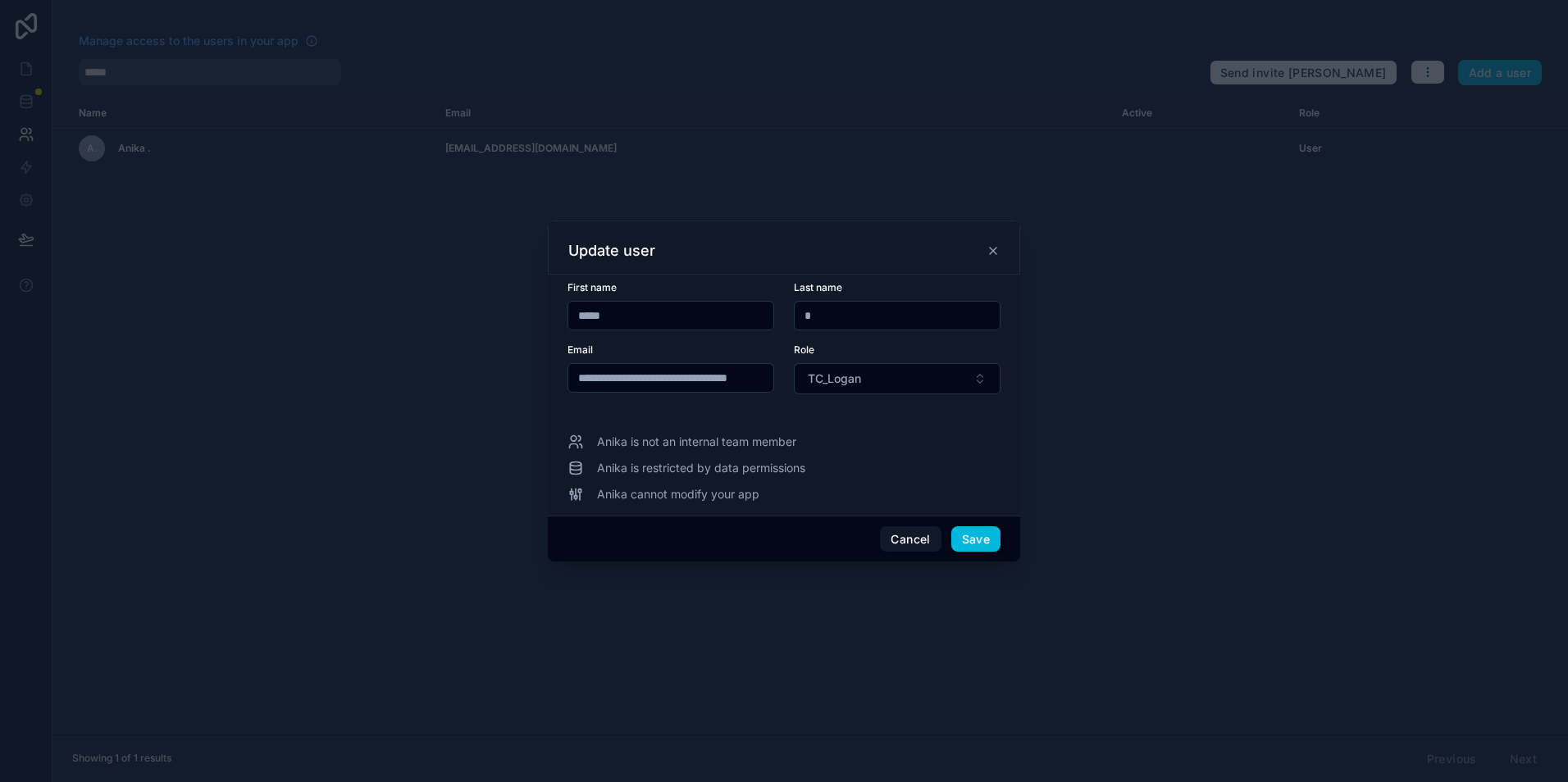
click at [1003, 539] on div "Cancel Save" at bounding box center [784, 539] width 472 height 47
click at [995, 539] on button "Save" at bounding box center [976, 540] width 49 height 26
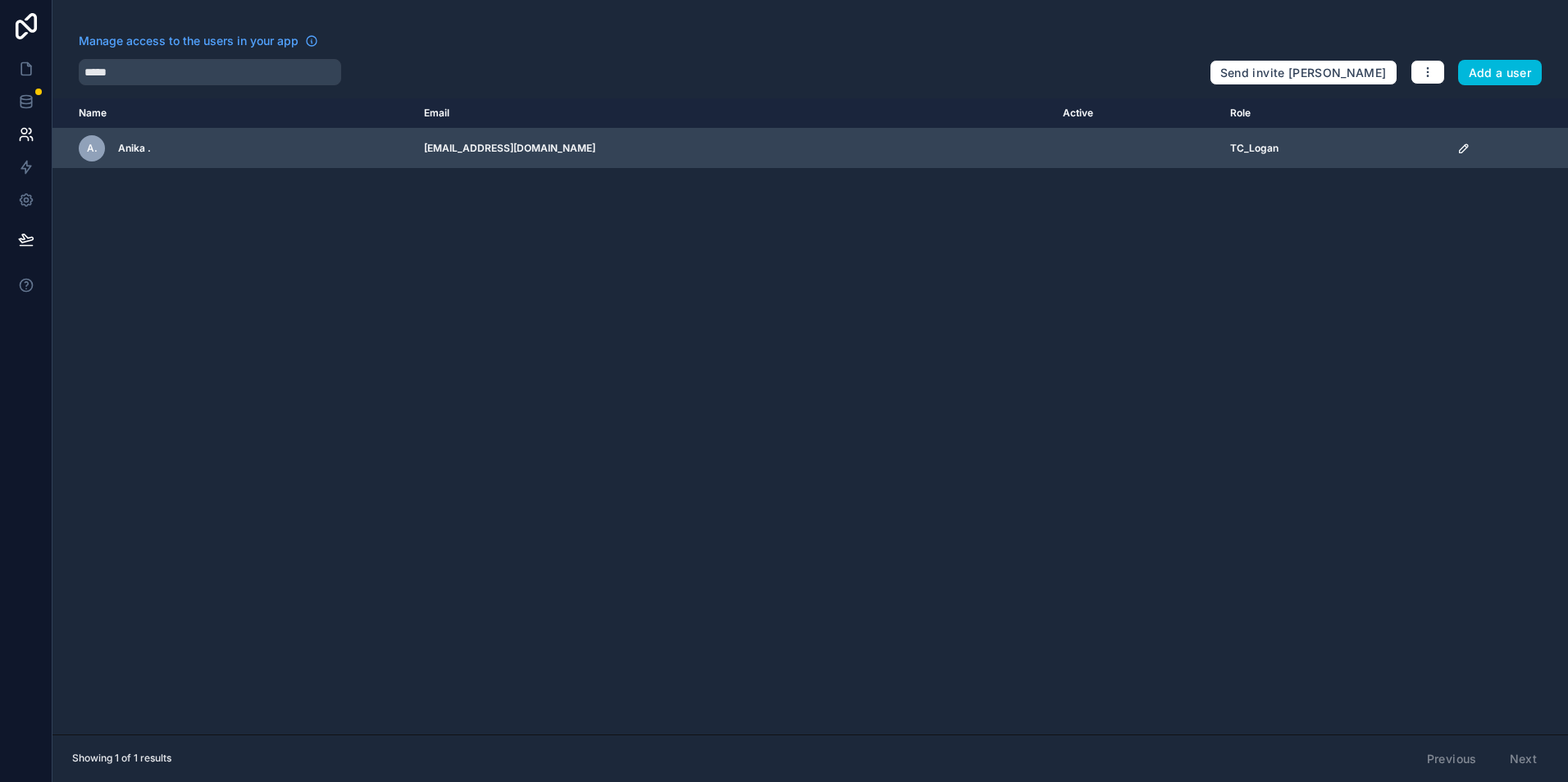
click at [1470, 148] on icon "scrollable content" at bounding box center [1464, 148] width 13 height 13
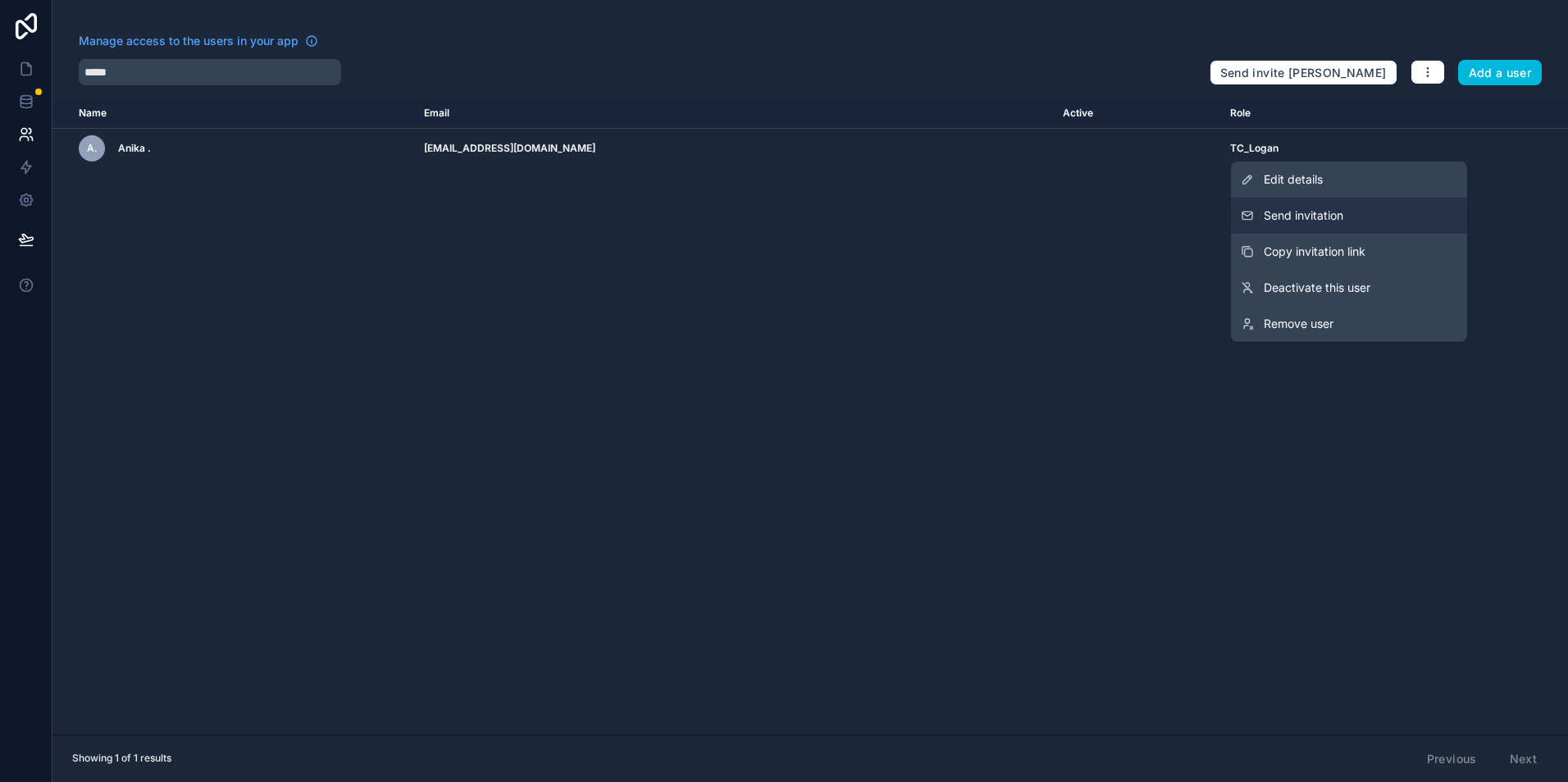
click at [1375, 206] on button "Send invitation" at bounding box center [1350, 215] width 236 height 36
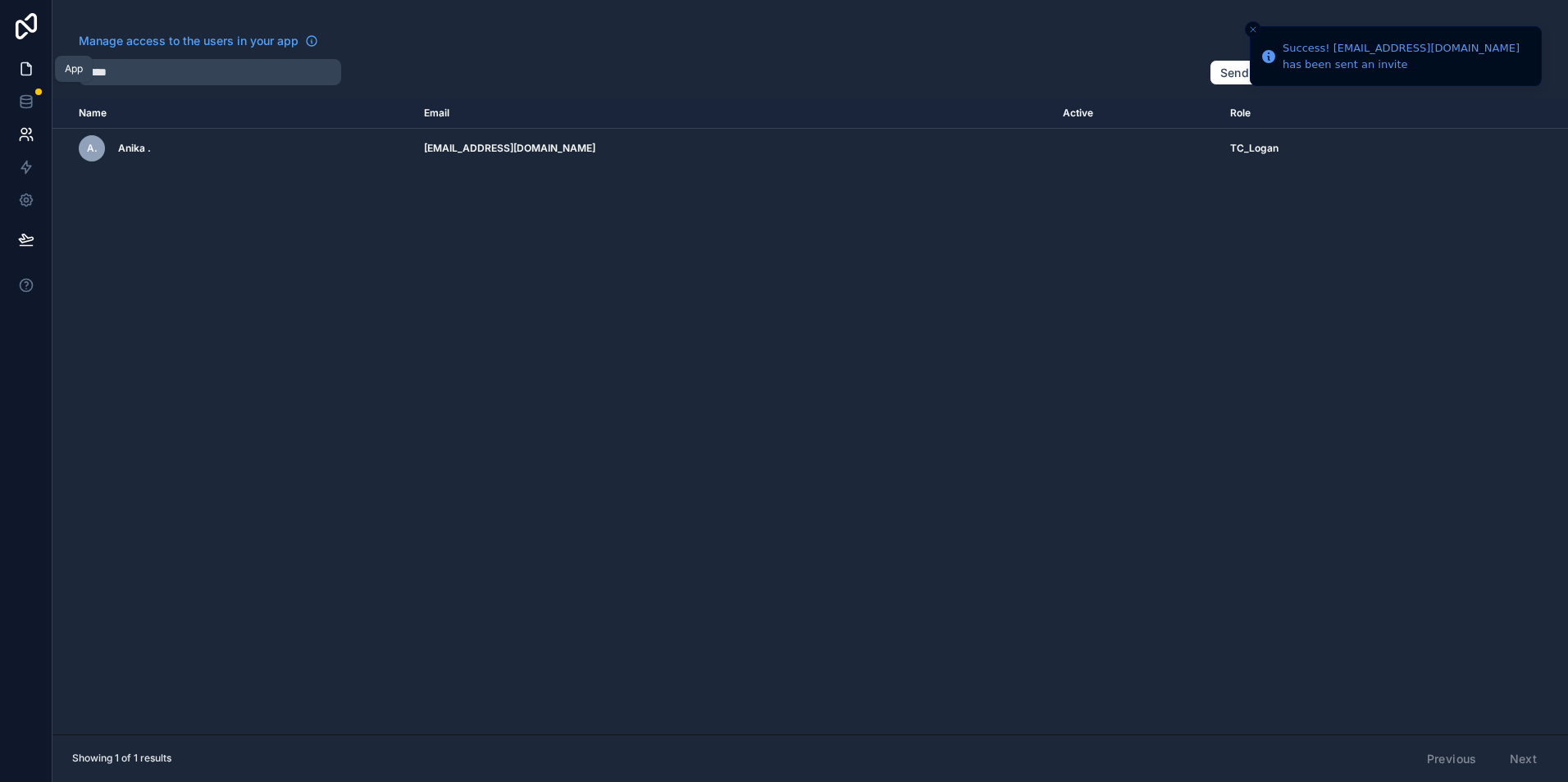
click at [18, 61] on icon at bounding box center [26, 69] width 17 height 17
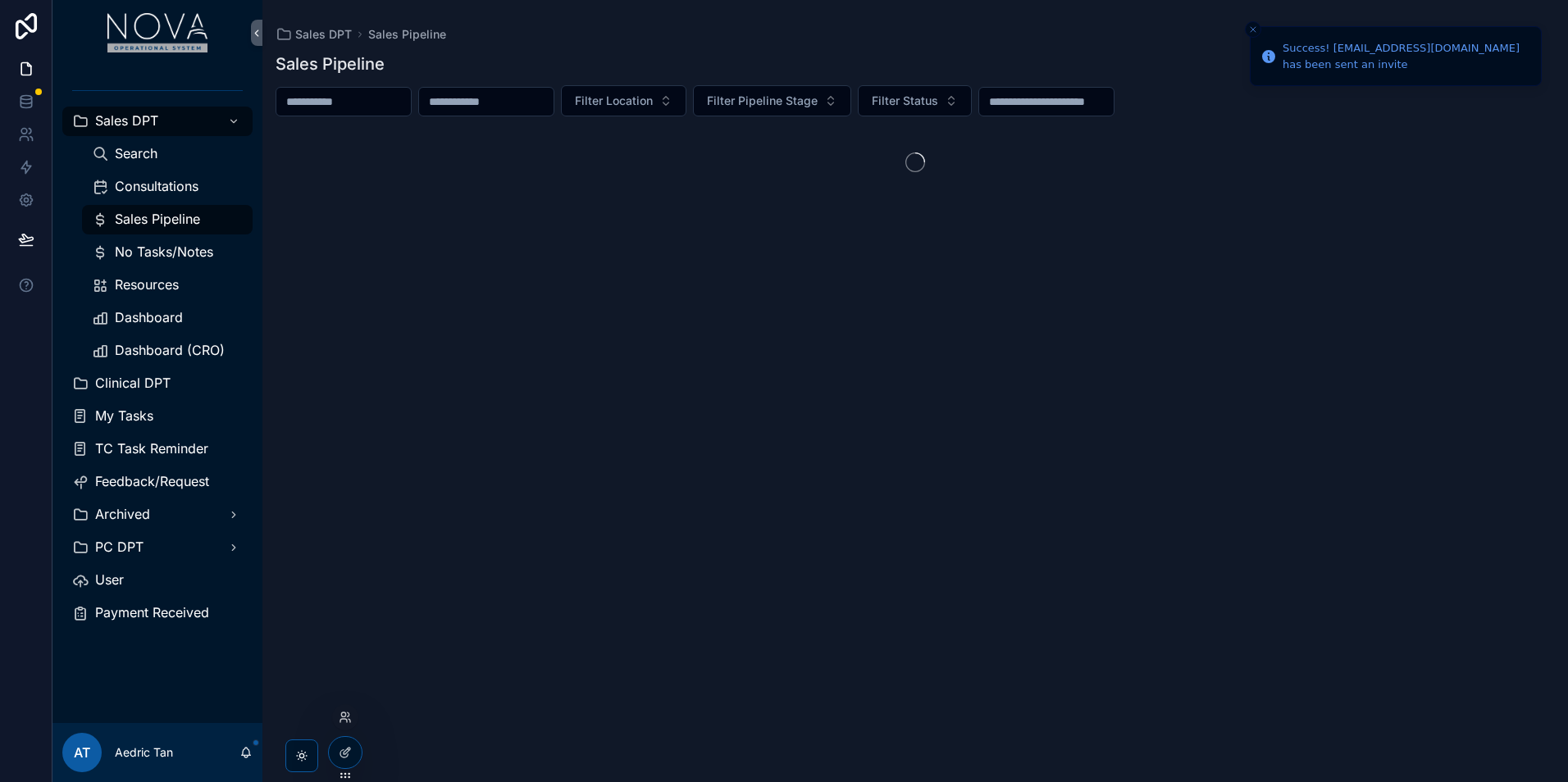
click at [351, 720] on div at bounding box center [345, 718] width 26 height 26
click at [346, 719] on icon at bounding box center [345, 717] width 13 height 13
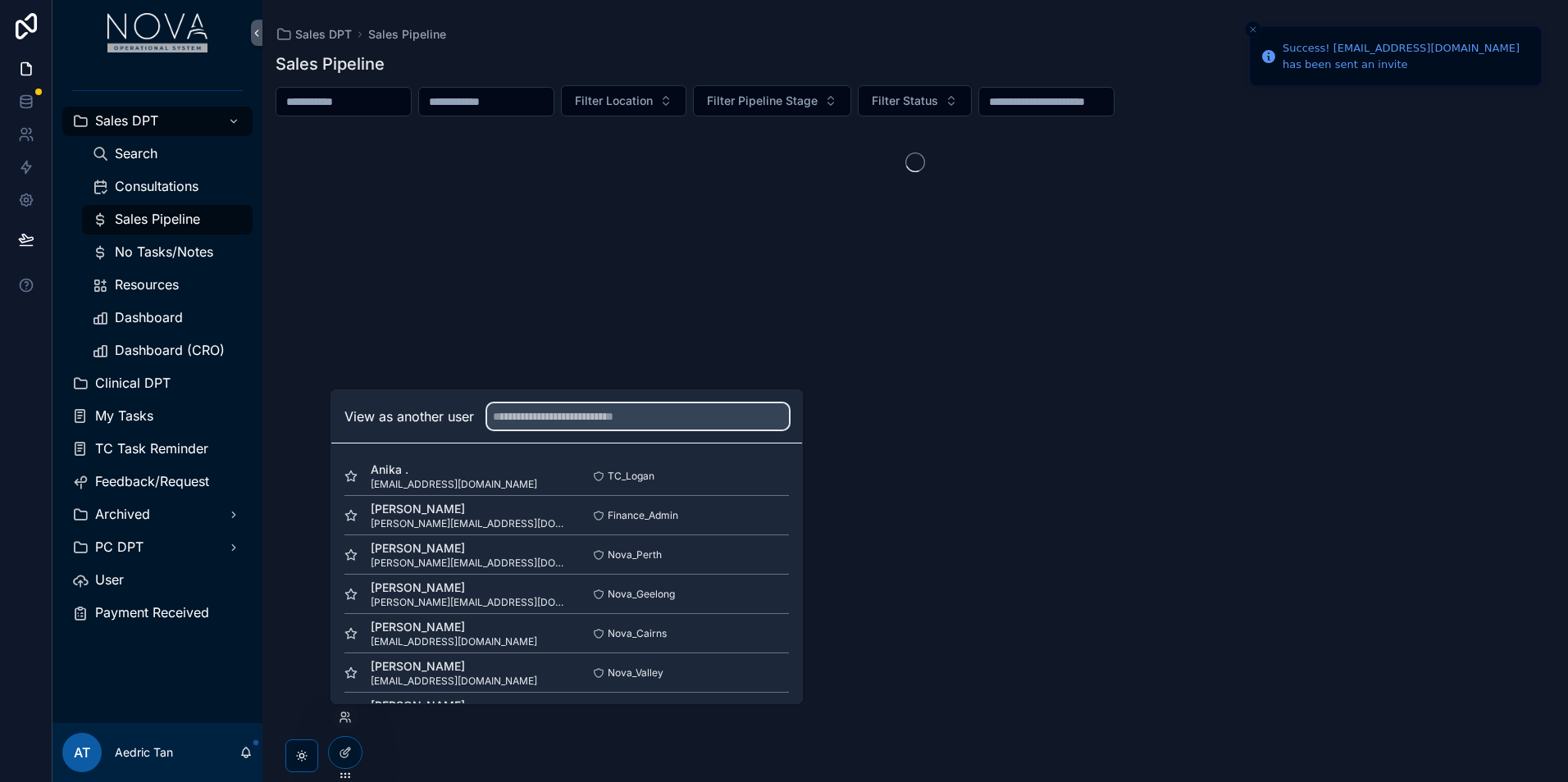
click at [638, 427] on input "text" at bounding box center [638, 417] width 302 height 26
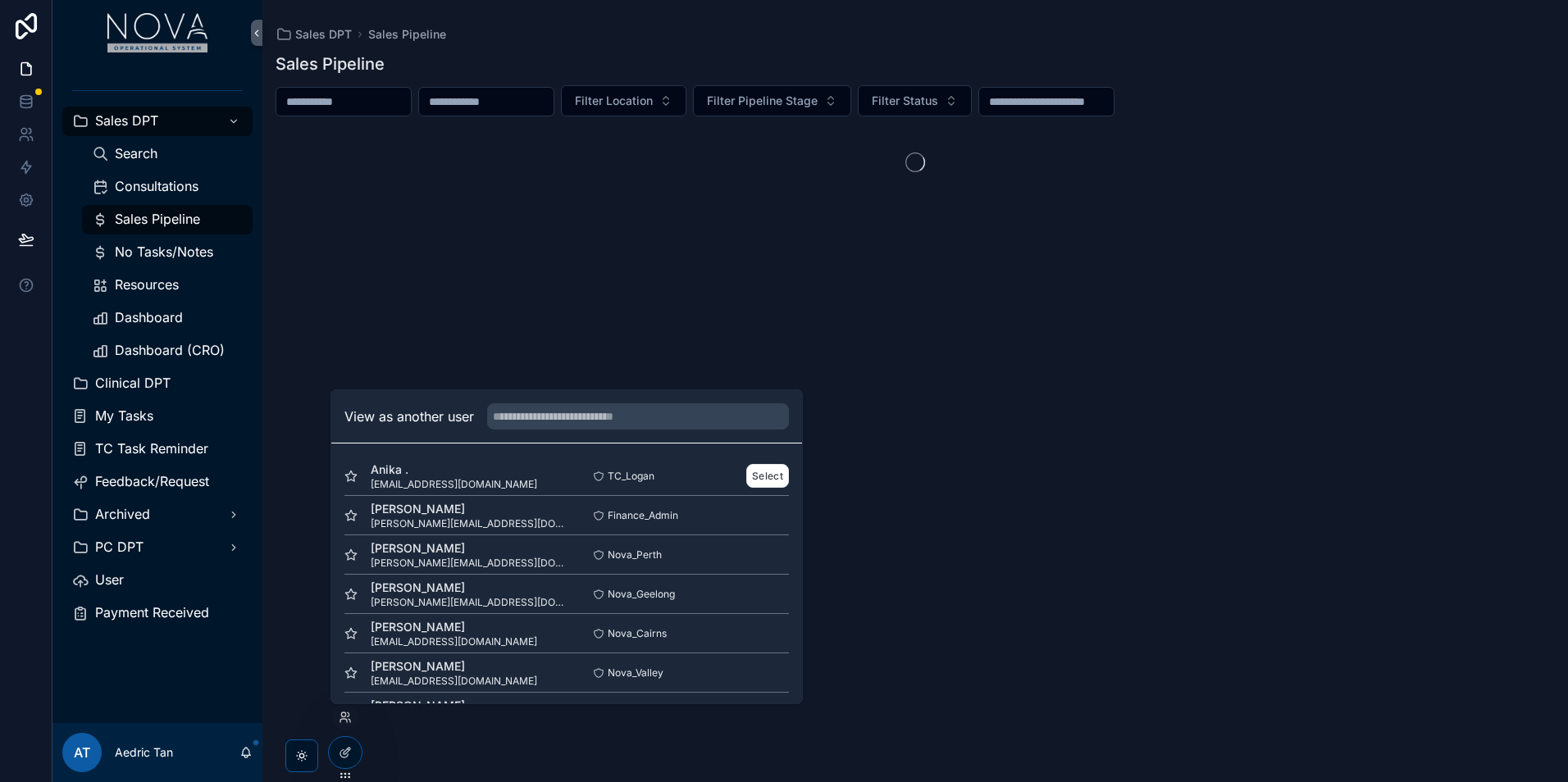
click at [468, 463] on span "Anika ." at bounding box center [454, 469] width 166 height 17
click at [746, 471] on button "Select" at bounding box center [767, 476] width 42 height 24
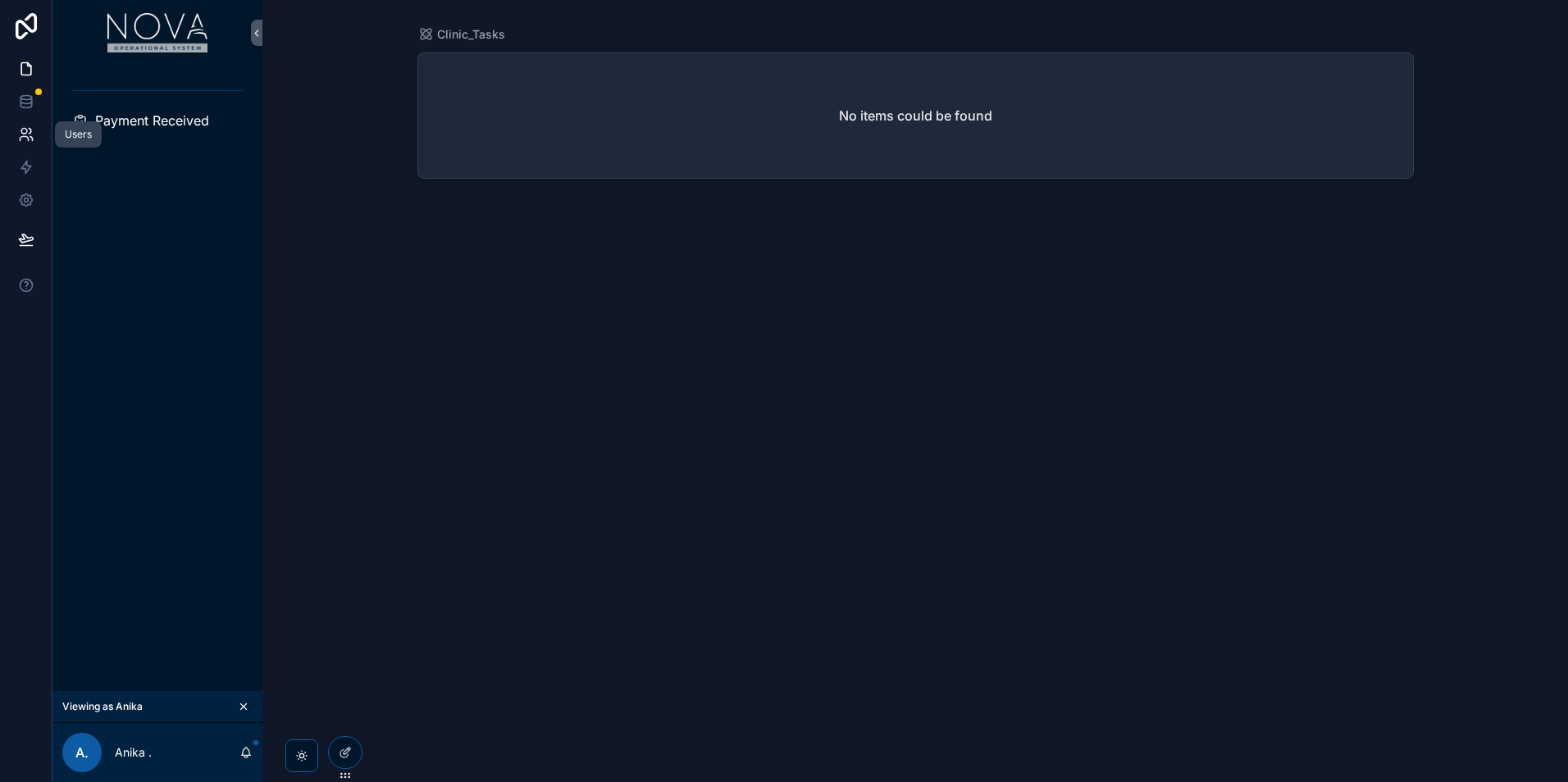
click at [34, 136] on link at bounding box center [26, 134] width 52 height 33
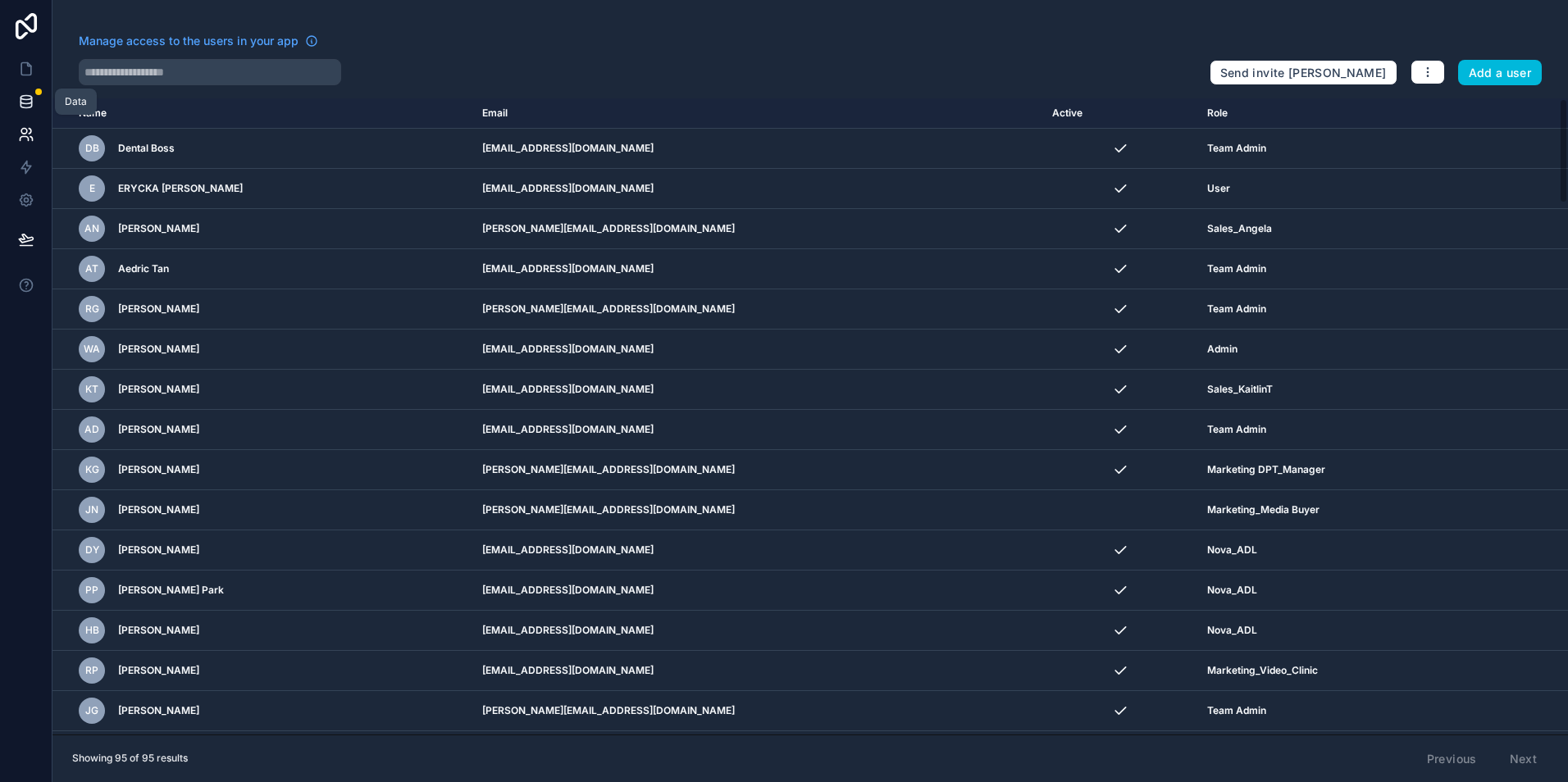
click at [26, 100] on icon at bounding box center [26, 98] width 11 height 4
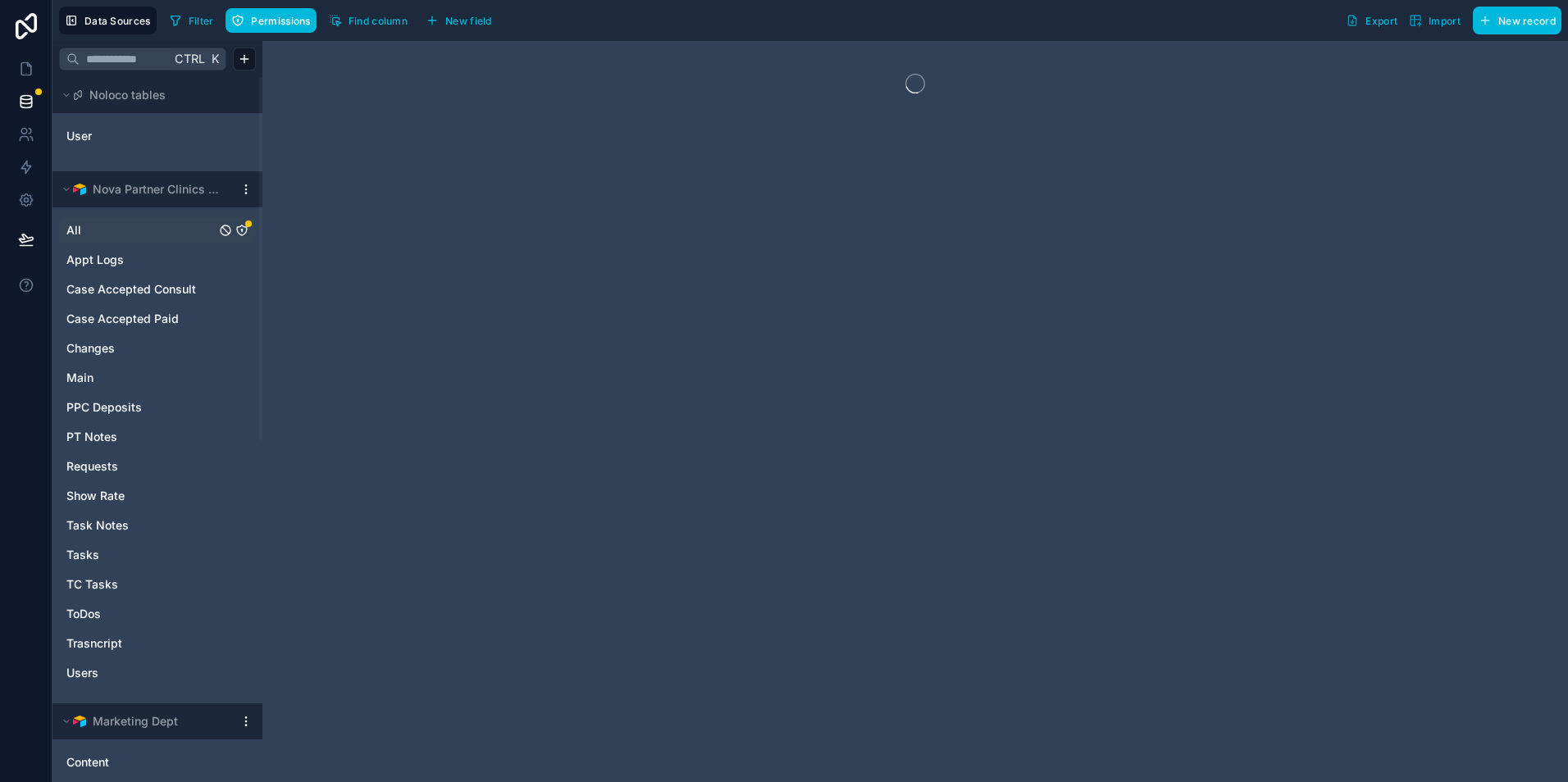
click at [239, 232] on icon "All" at bounding box center [241, 230] width 13 height 13
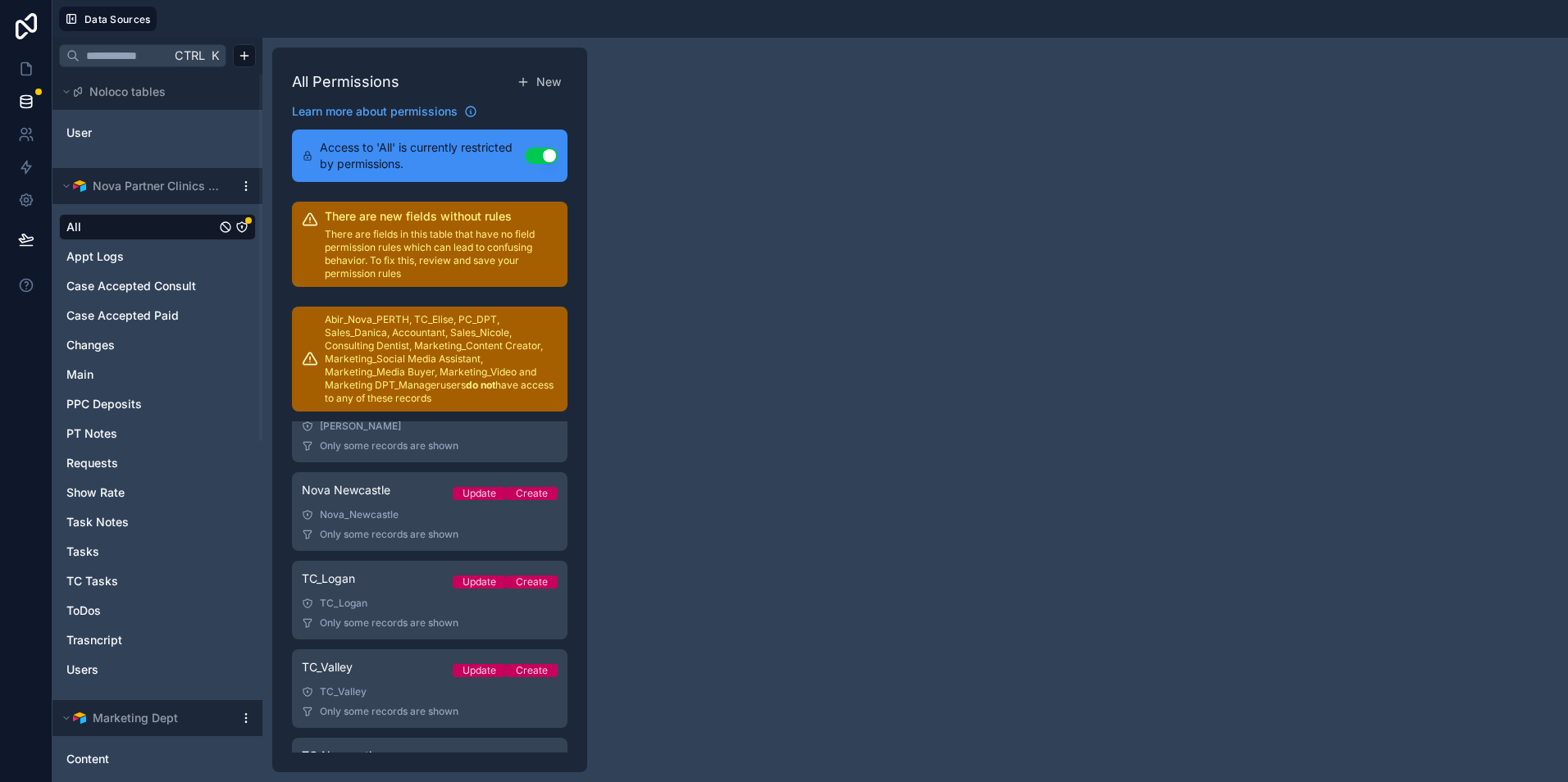
scroll to position [1951, 0]
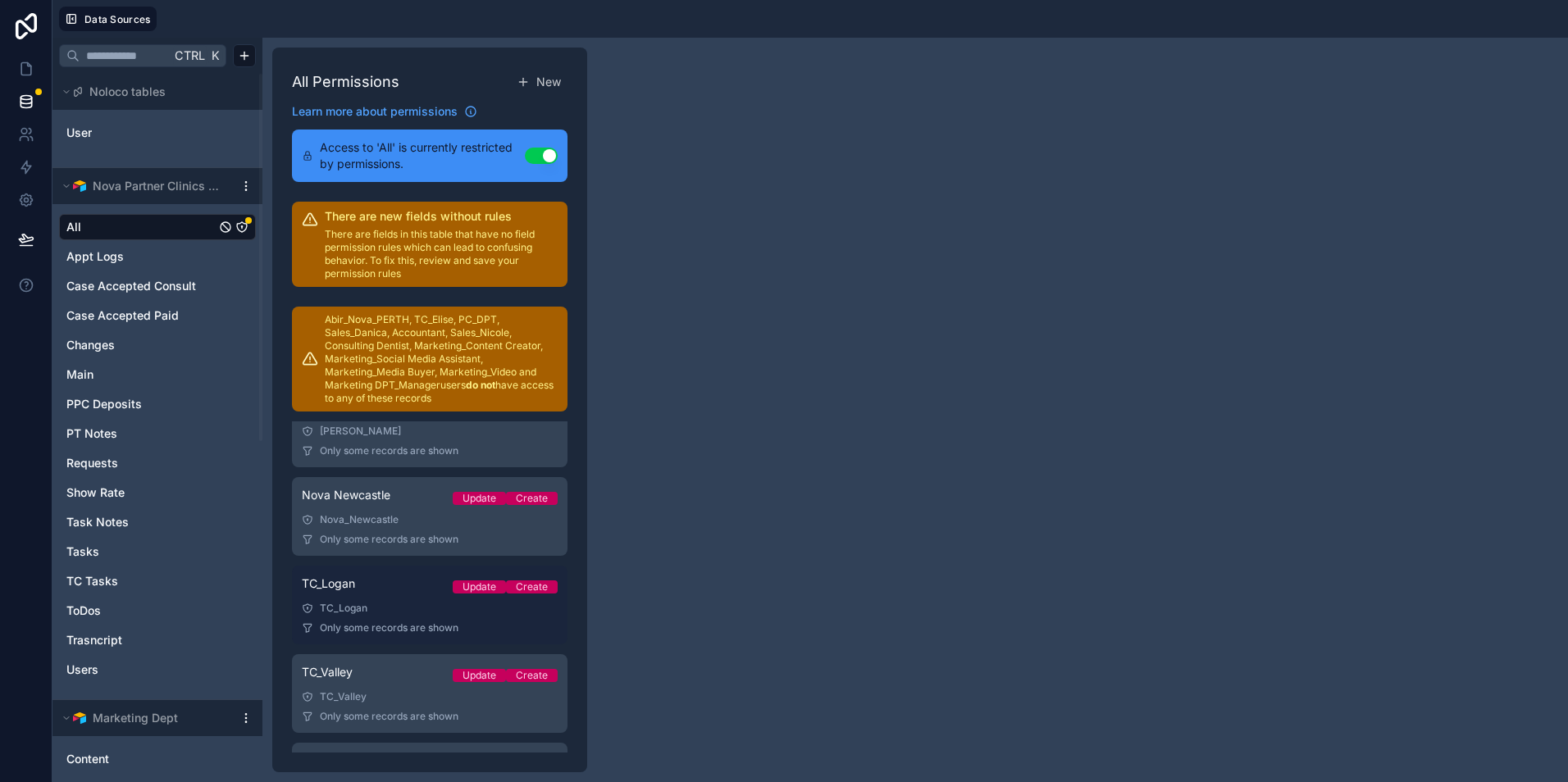
click at [384, 615] on div "TC_Logan" at bounding box center [430, 608] width 256 height 13
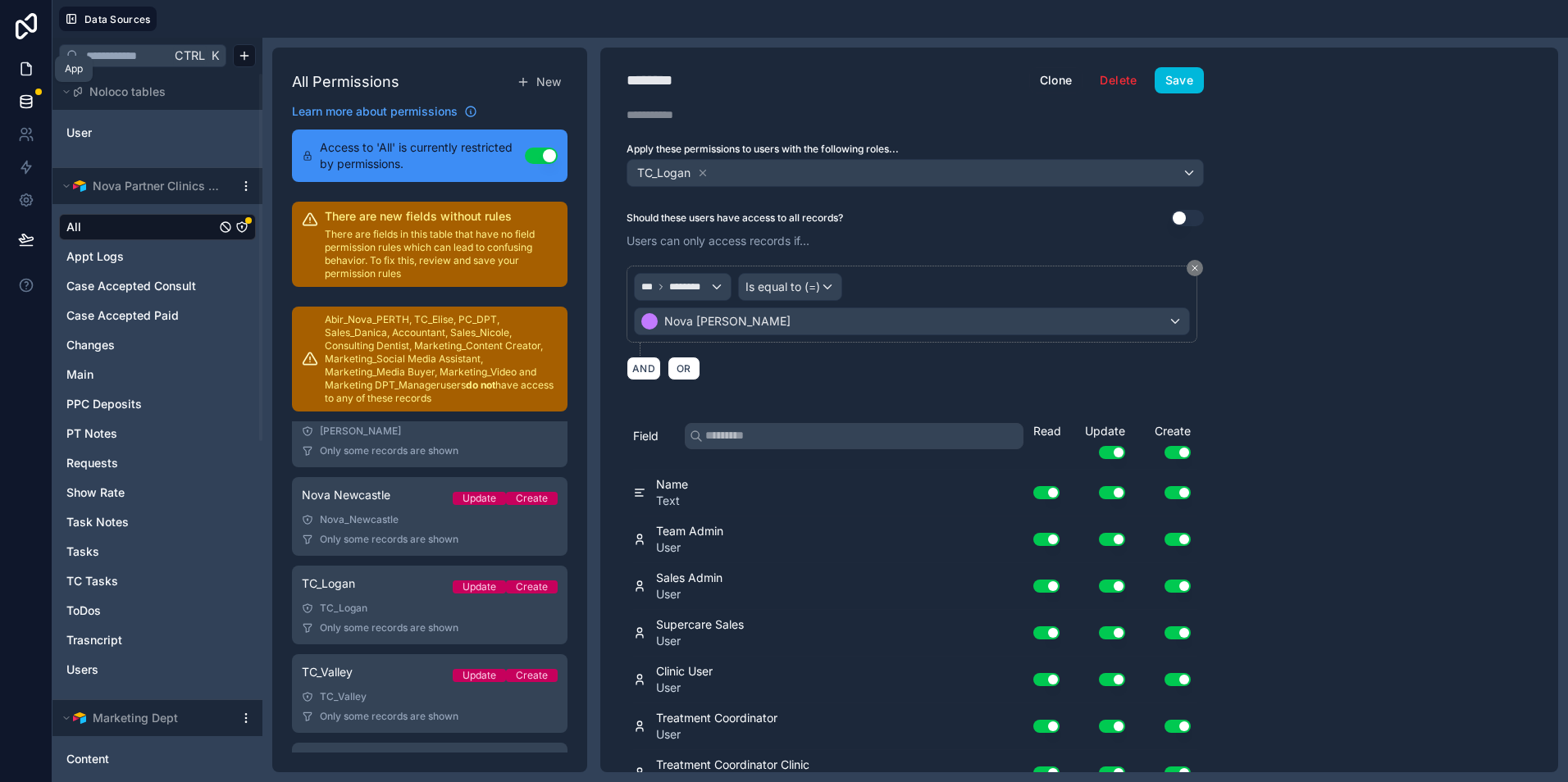
click at [11, 70] on link at bounding box center [26, 69] width 52 height 33
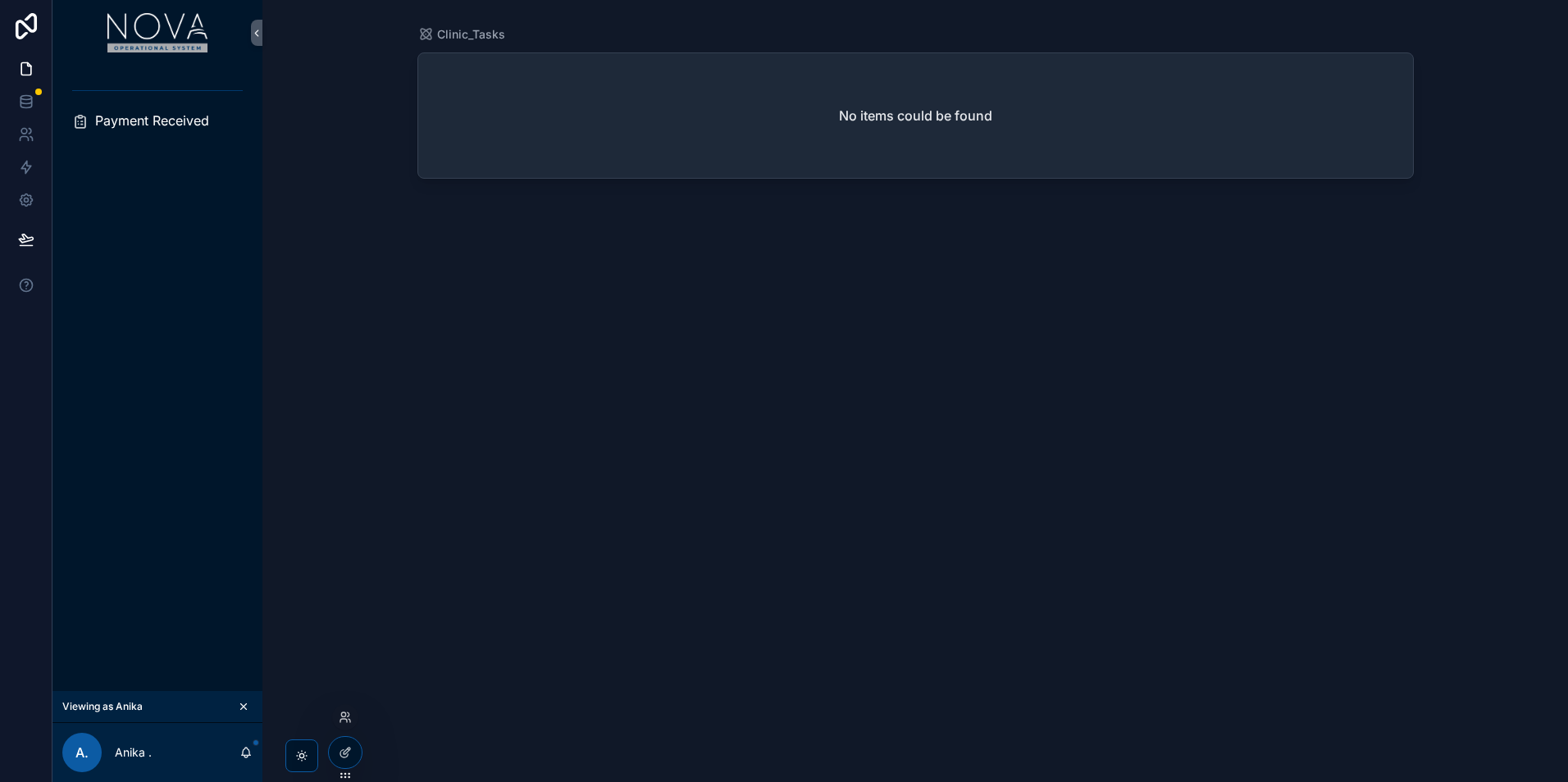
click at [344, 727] on div at bounding box center [345, 718] width 26 height 26
click at [343, 715] on icon at bounding box center [345, 717] width 13 height 13
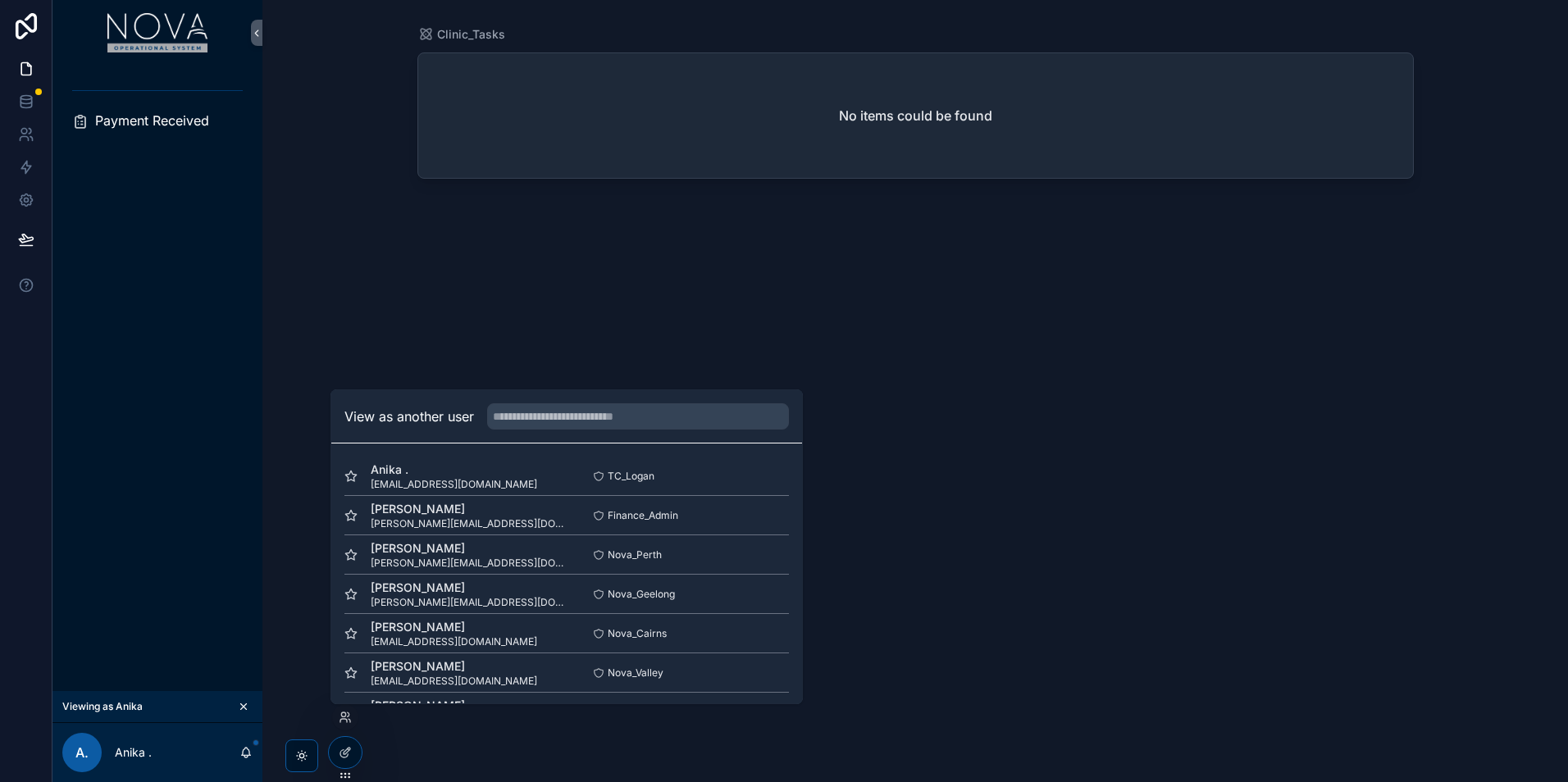
click at [381, 274] on div "Clinic_Tasks No items could be found" at bounding box center [915, 391] width 1305 height 782
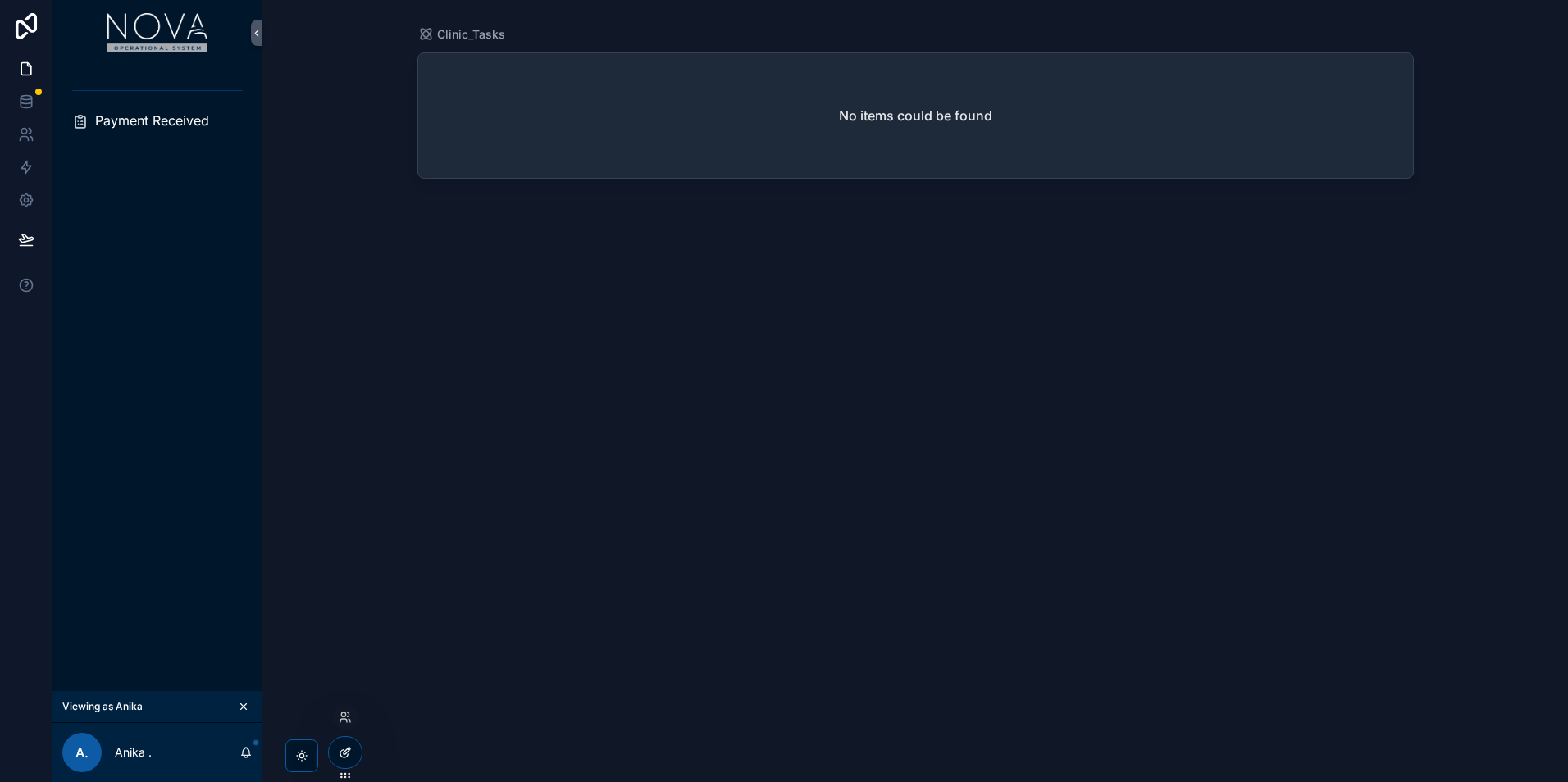
click at [345, 756] on icon at bounding box center [345, 752] width 13 height 13
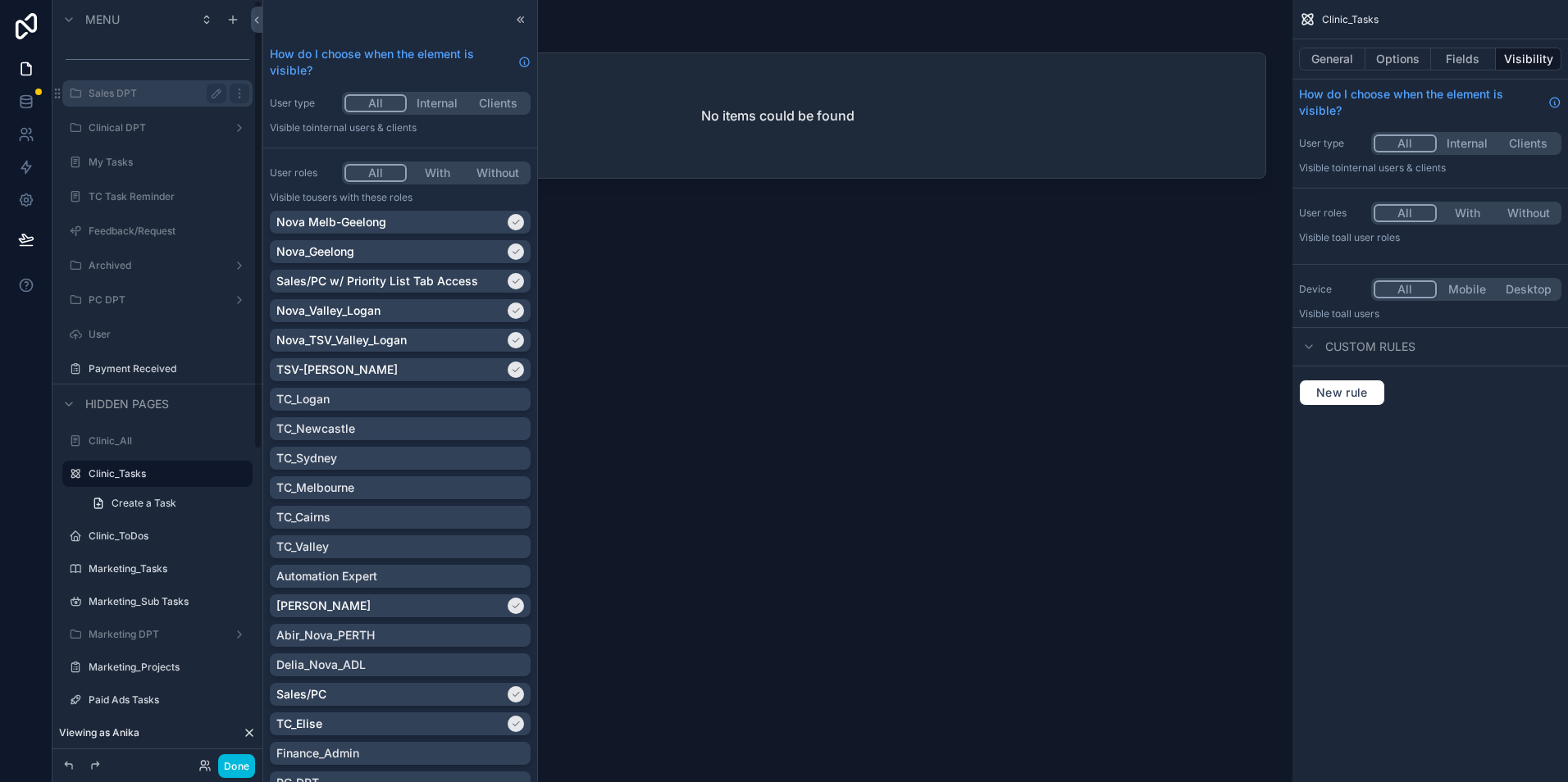
click at [181, 103] on div "Sales DPT" at bounding box center [157, 93] width 184 height 26
click at [240, 96] on icon "scrollable content" at bounding box center [239, 93] width 13 height 13
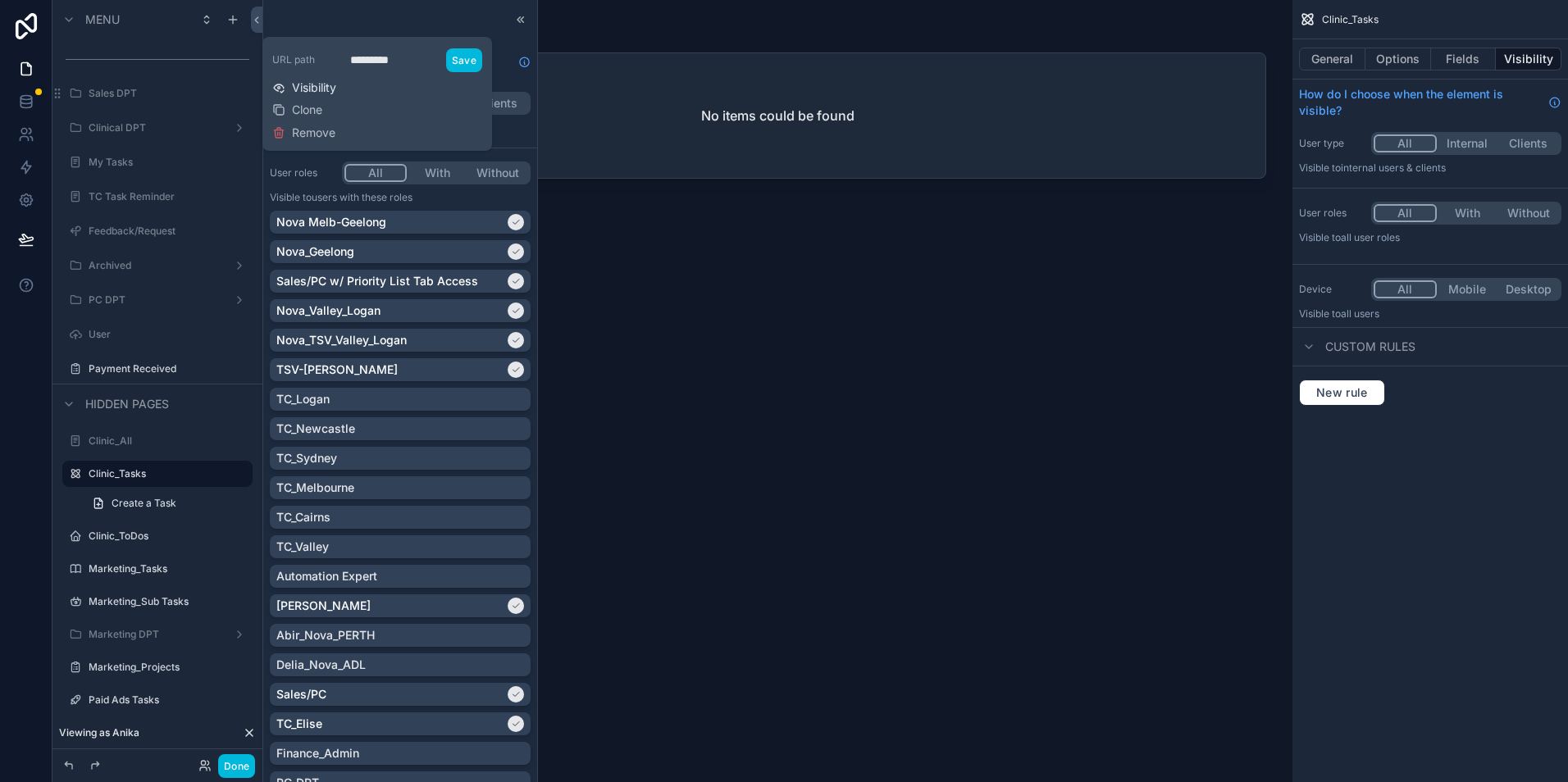
click at [322, 86] on span "Visibility" at bounding box center [314, 87] width 44 height 17
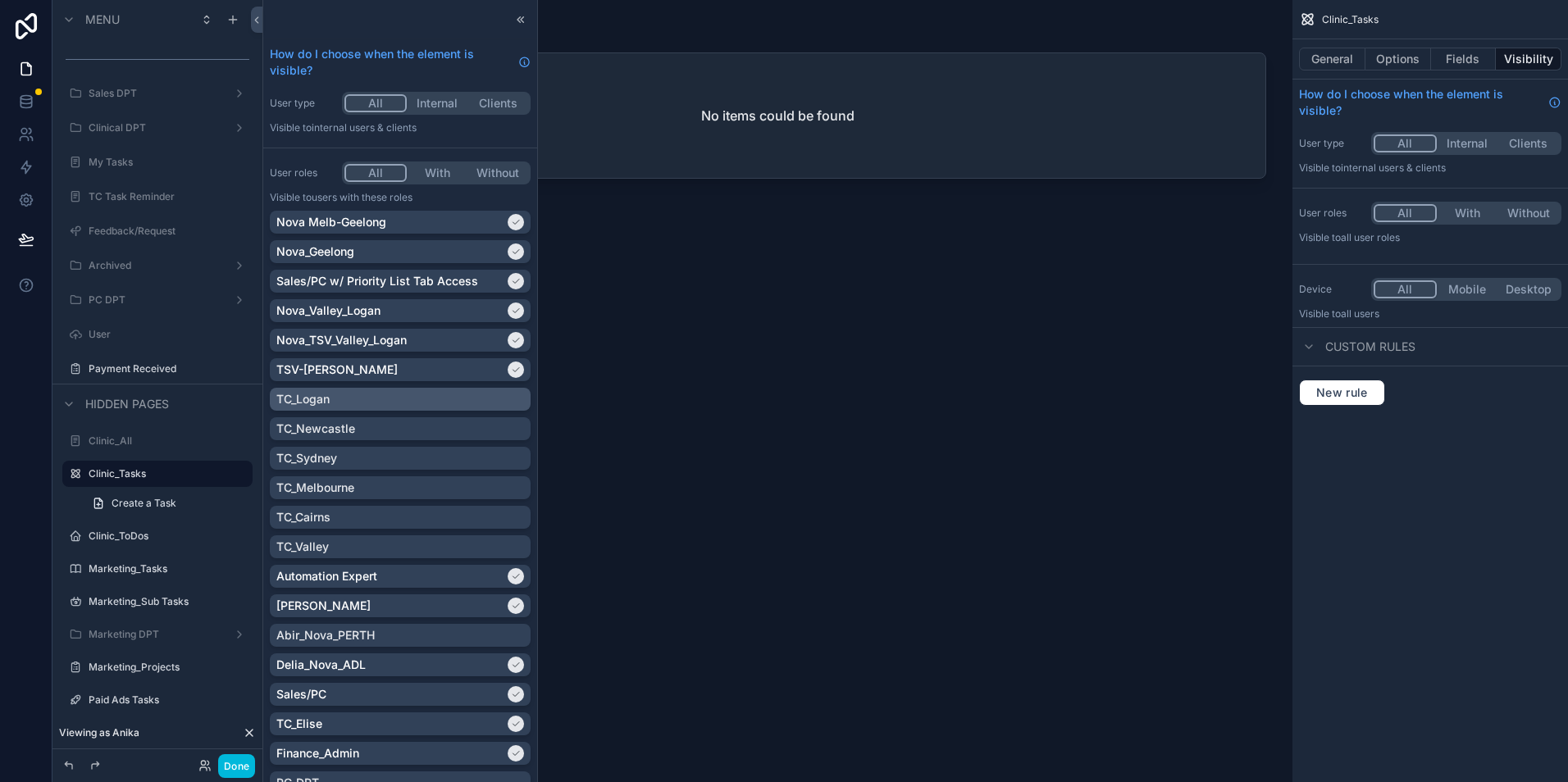
click at [451, 403] on div "TC_Logan" at bounding box center [400, 399] width 248 height 17
click at [147, 100] on div "Sales DPT" at bounding box center [169, 93] width 160 height 19
click at [240, 93] on label "Sales DPT" at bounding box center [166, 93] width 154 height 13
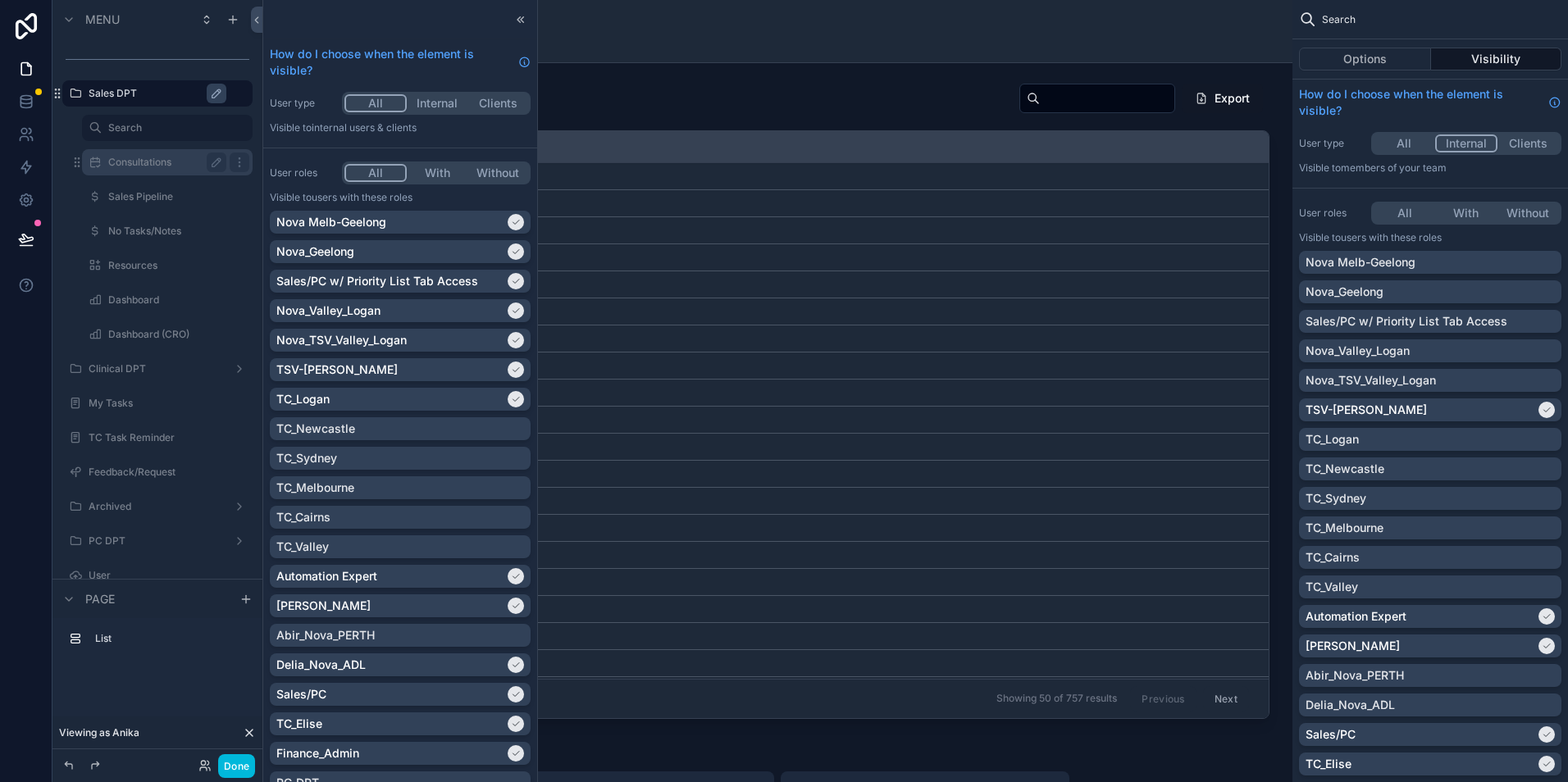
click at [177, 165] on label "Consultations" at bounding box center [164, 162] width 112 height 13
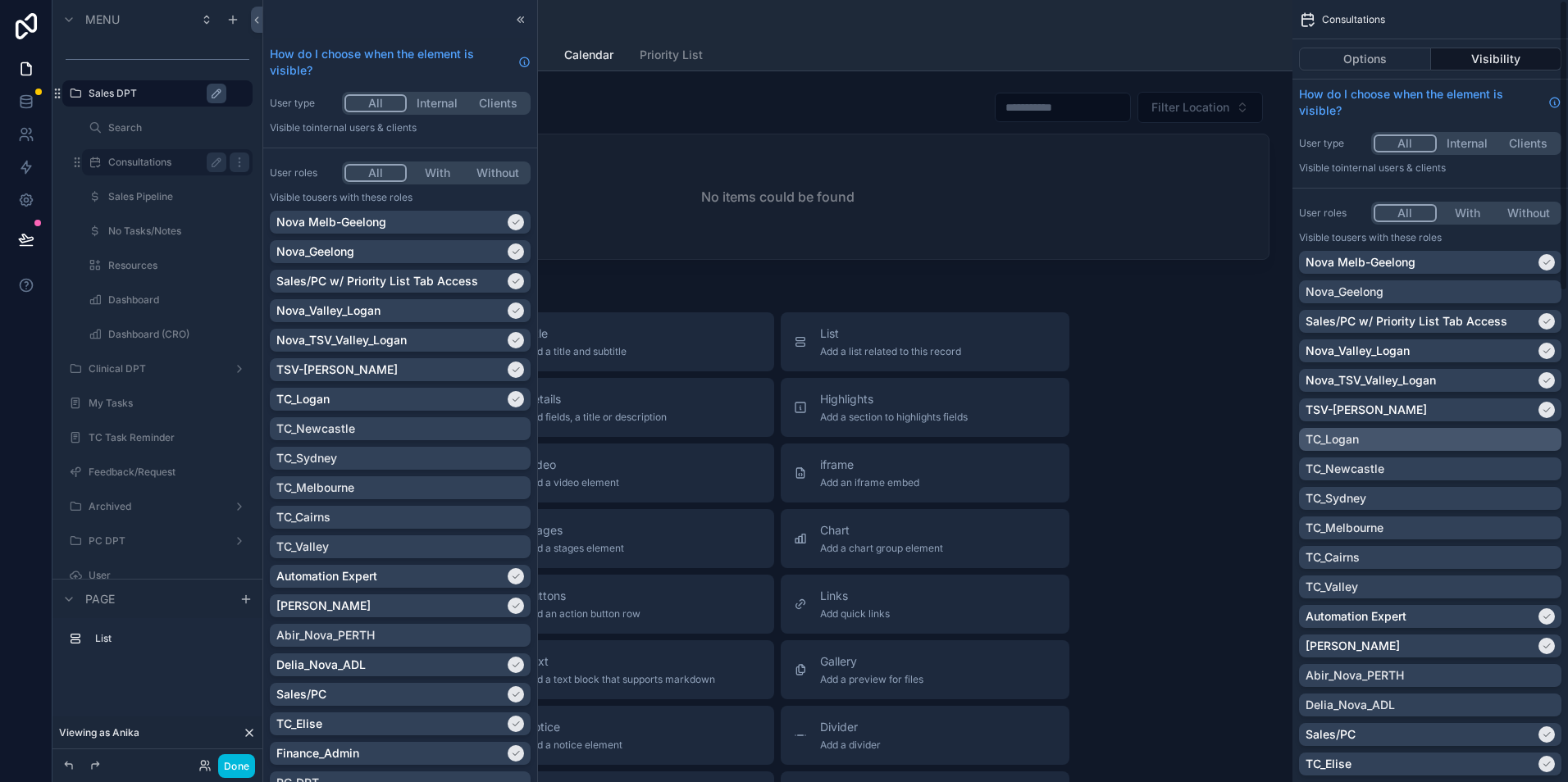
click at [1461, 436] on div "TC_Logan" at bounding box center [1430, 439] width 249 height 17
click at [167, 203] on div "Sales Pipeline" at bounding box center [167, 196] width 118 height 19
click at [162, 188] on div "Sales Pipeline" at bounding box center [167, 196] width 118 height 19
click at [170, 191] on label "Sales Pipeline" at bounding box center [164, 196] width 112 height 13
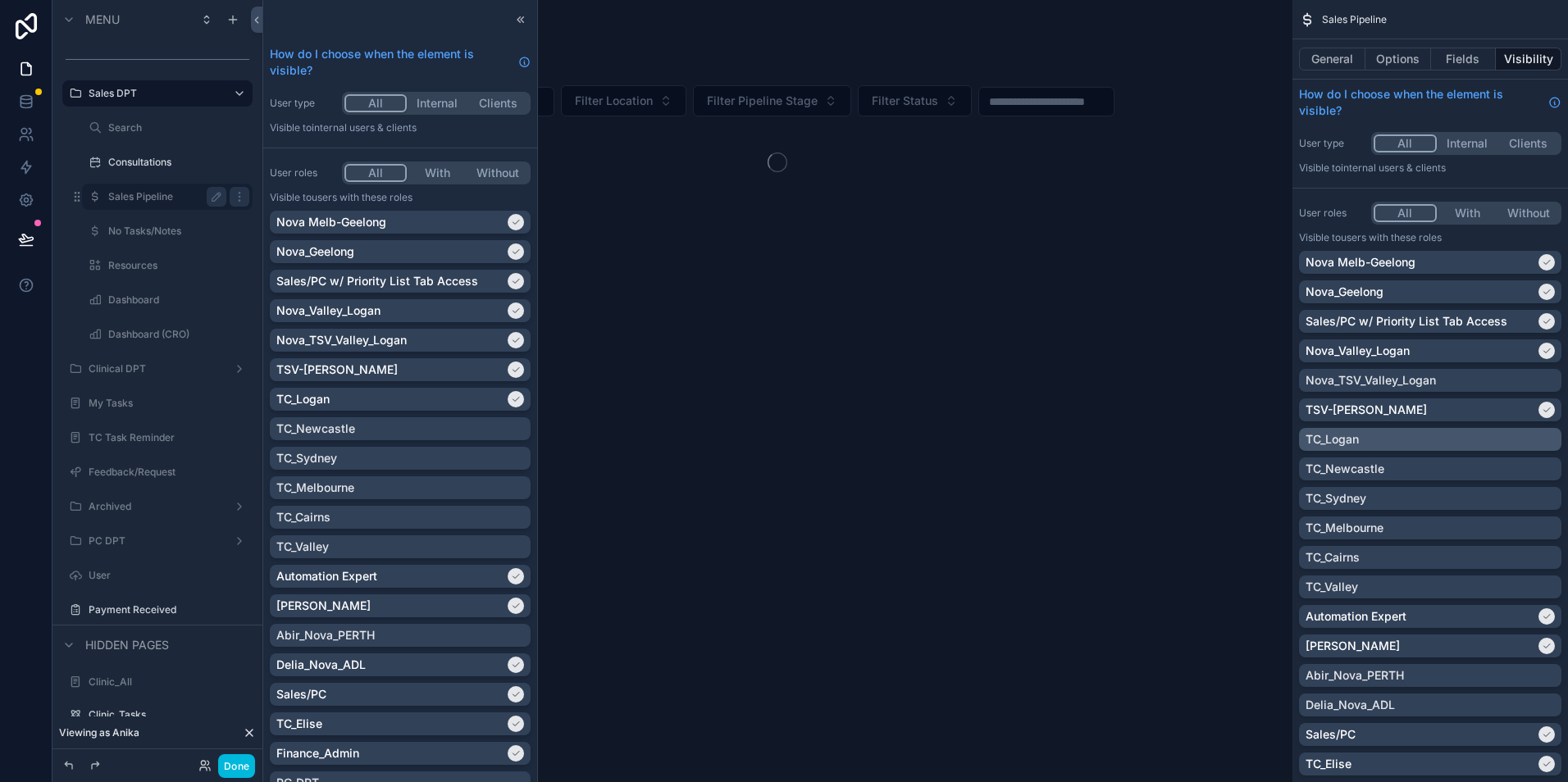
click at [1425, 434] on div "TC_Logan" at bounding box center [1430, 439] width 249 height 17
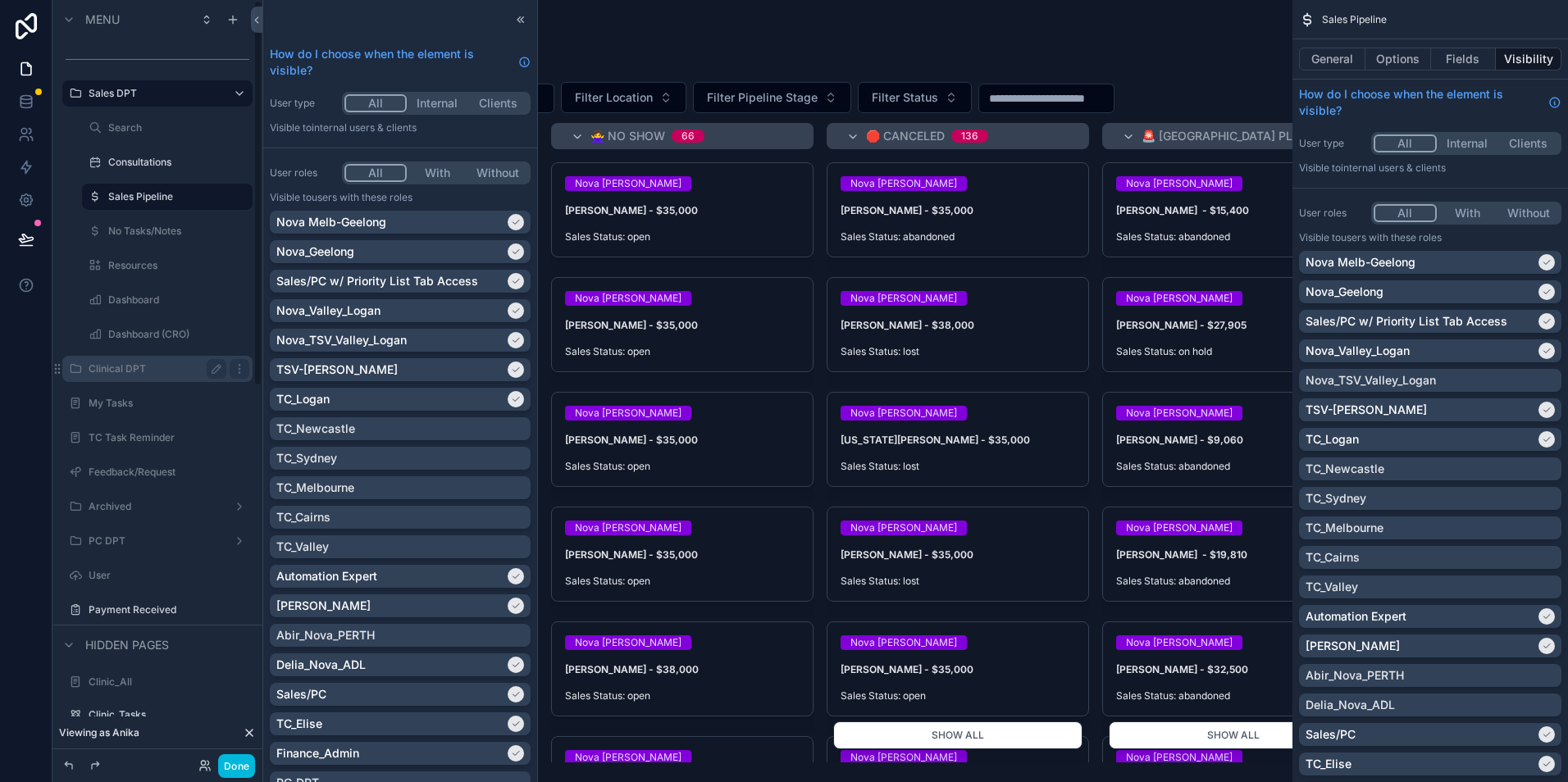
click at [166, 374] on label "Clinical DPT" at bounding box center [154, 369] width 131 height 13
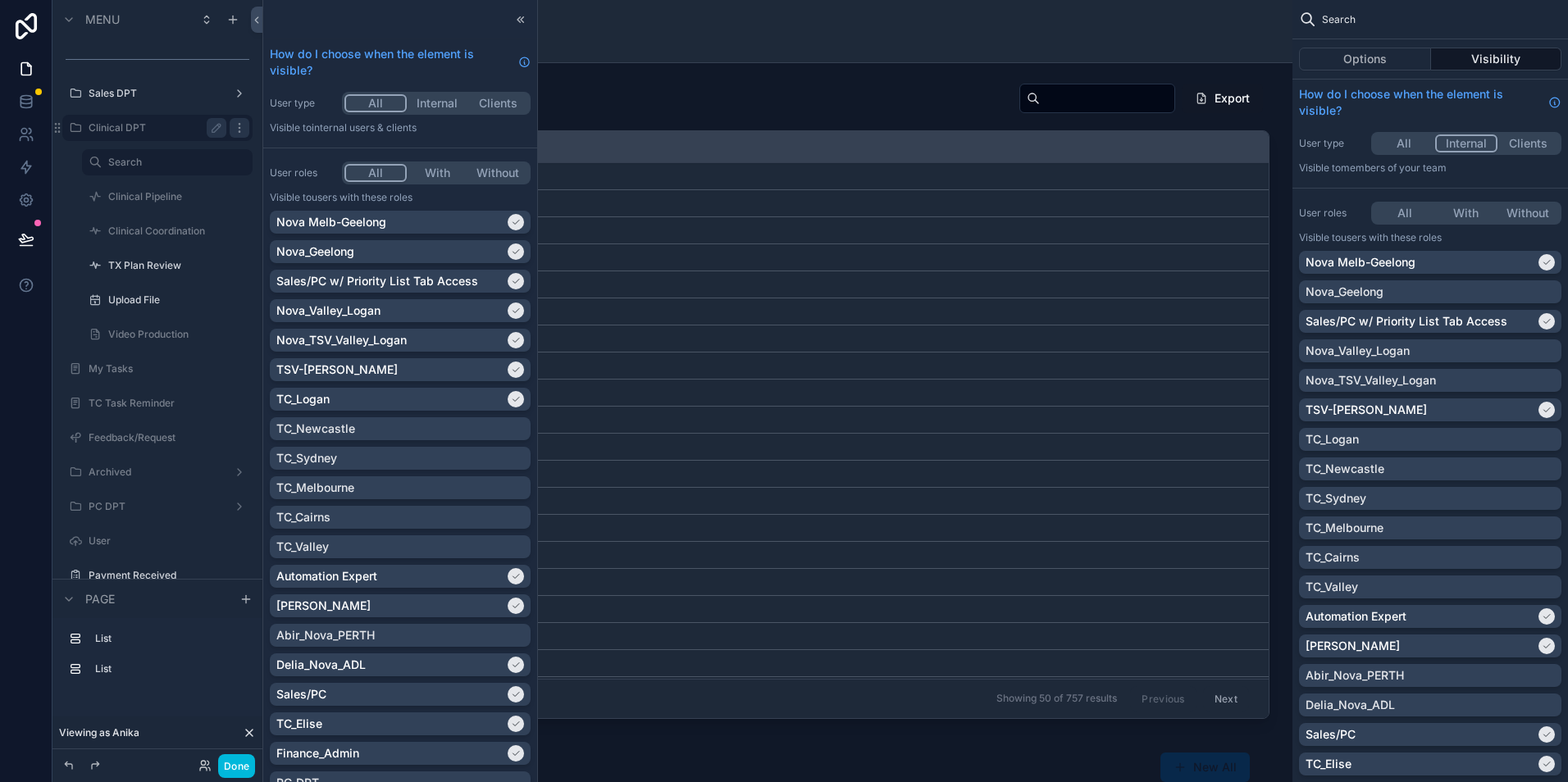
click at [233, 129] on icon "scrollable content" at bounding box center [239, 128] width 13 height 13
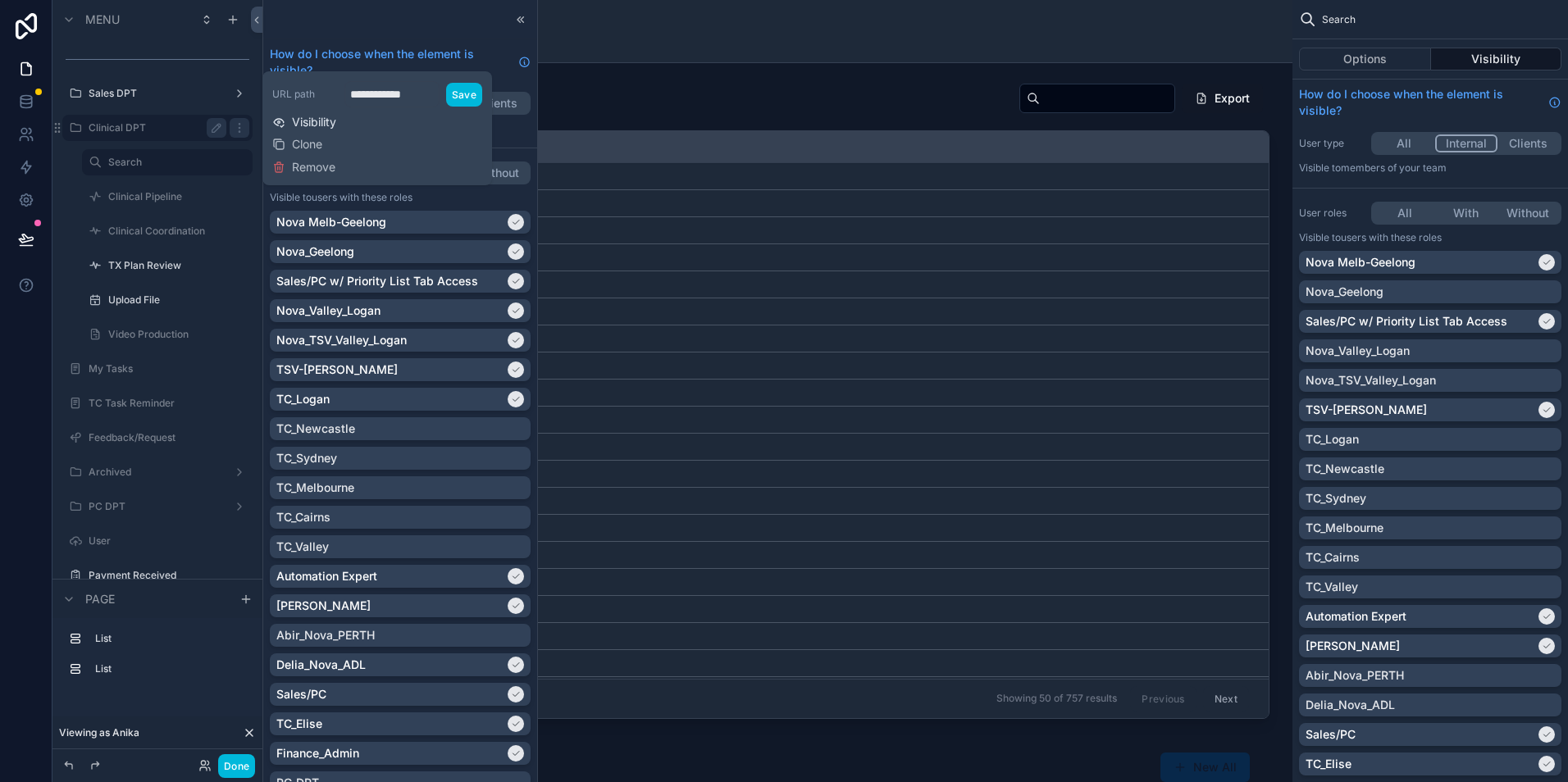
click at [327, 127] on span "Visibility" at bounding box center [314, 122] width 44 height 17
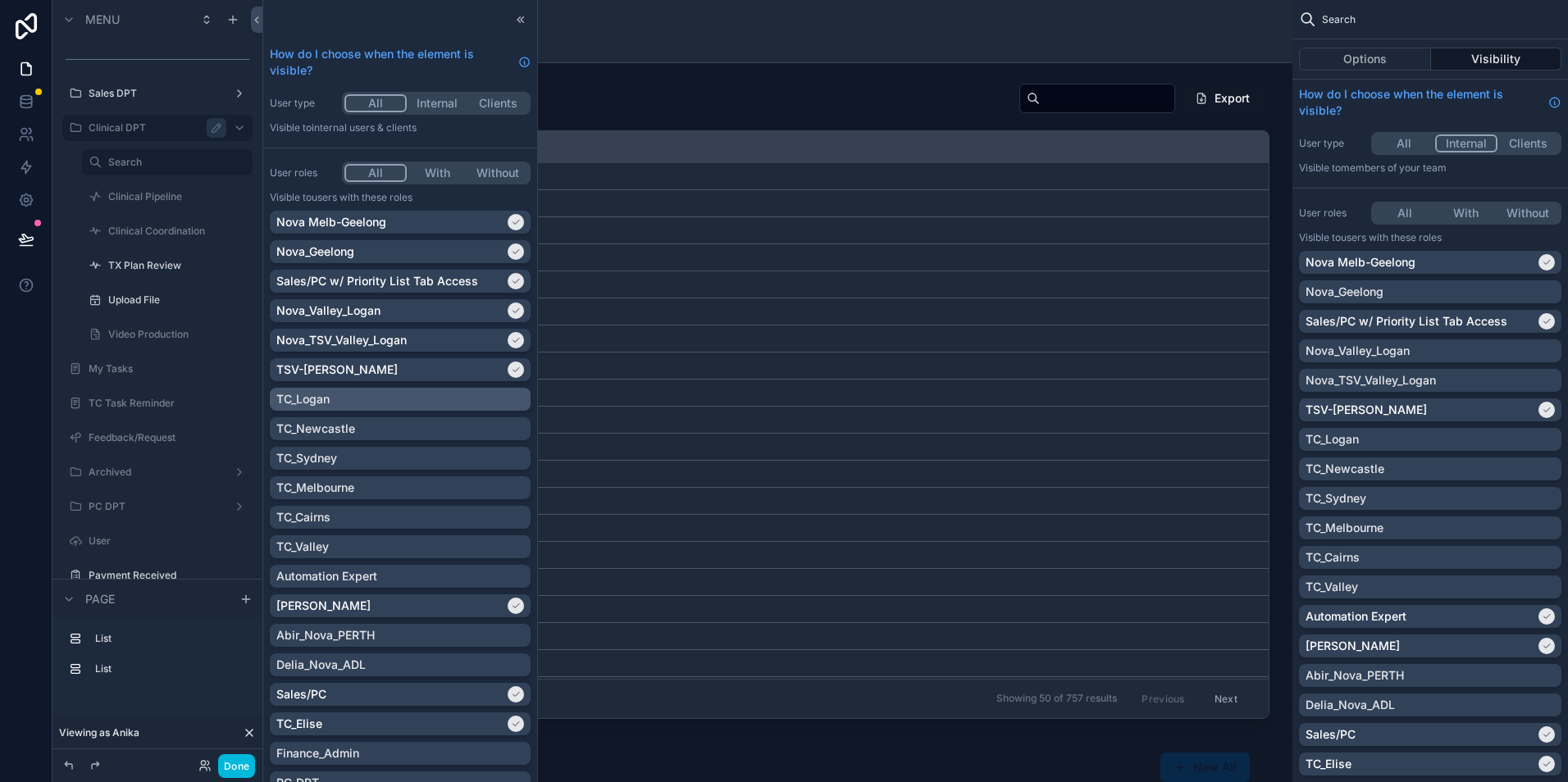
click at [472, 408] on div "TC_Logan" at bounding box center [400, 399] width 261 height 23
click at [169, 199] on label "Clinical Pipeline" at bounding box center [164, 196] width 112 height 13
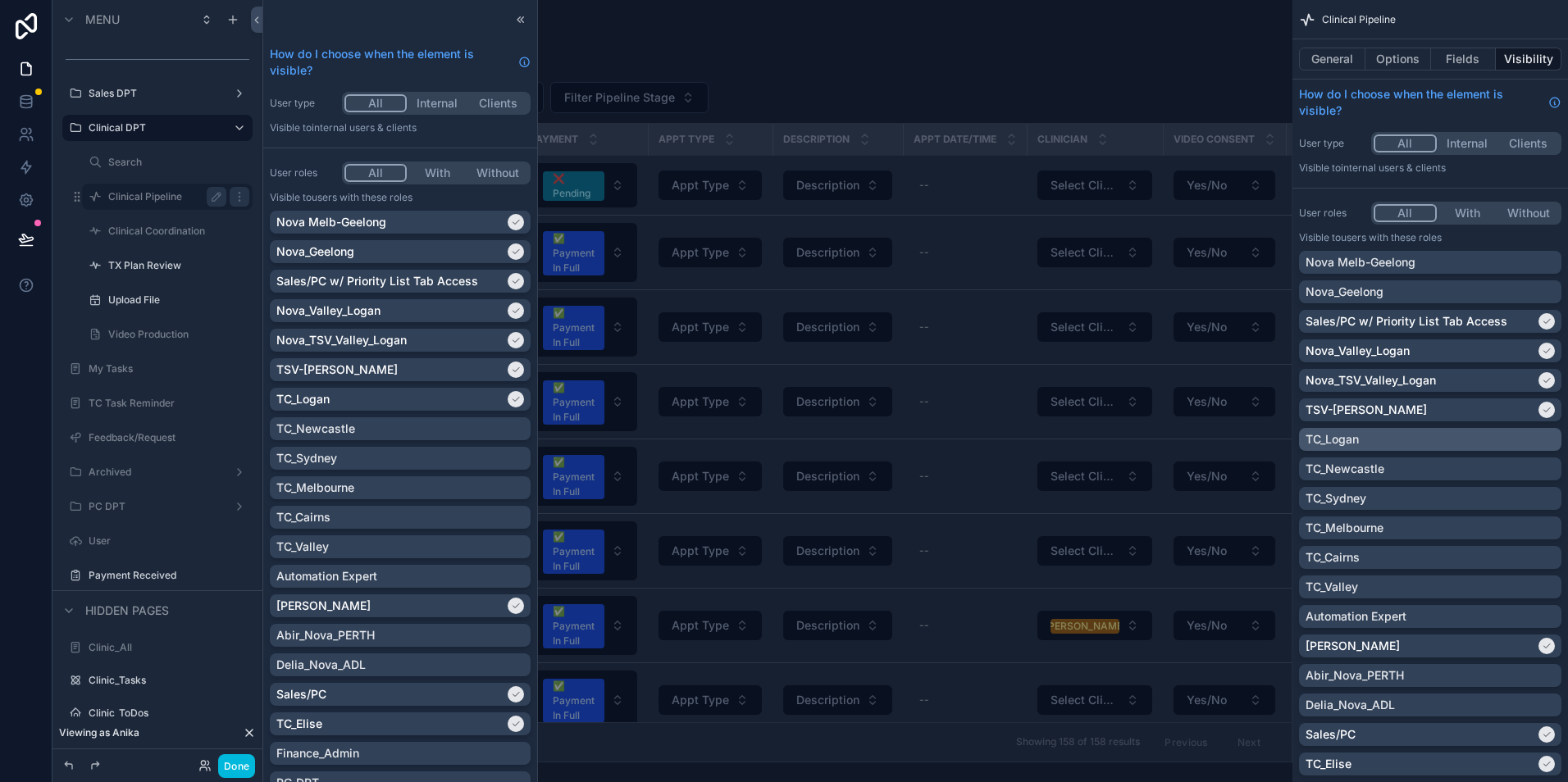
click at [1387, 436] on div "TC_Logan" at bounding box center [1430, 439] width 249 height 17
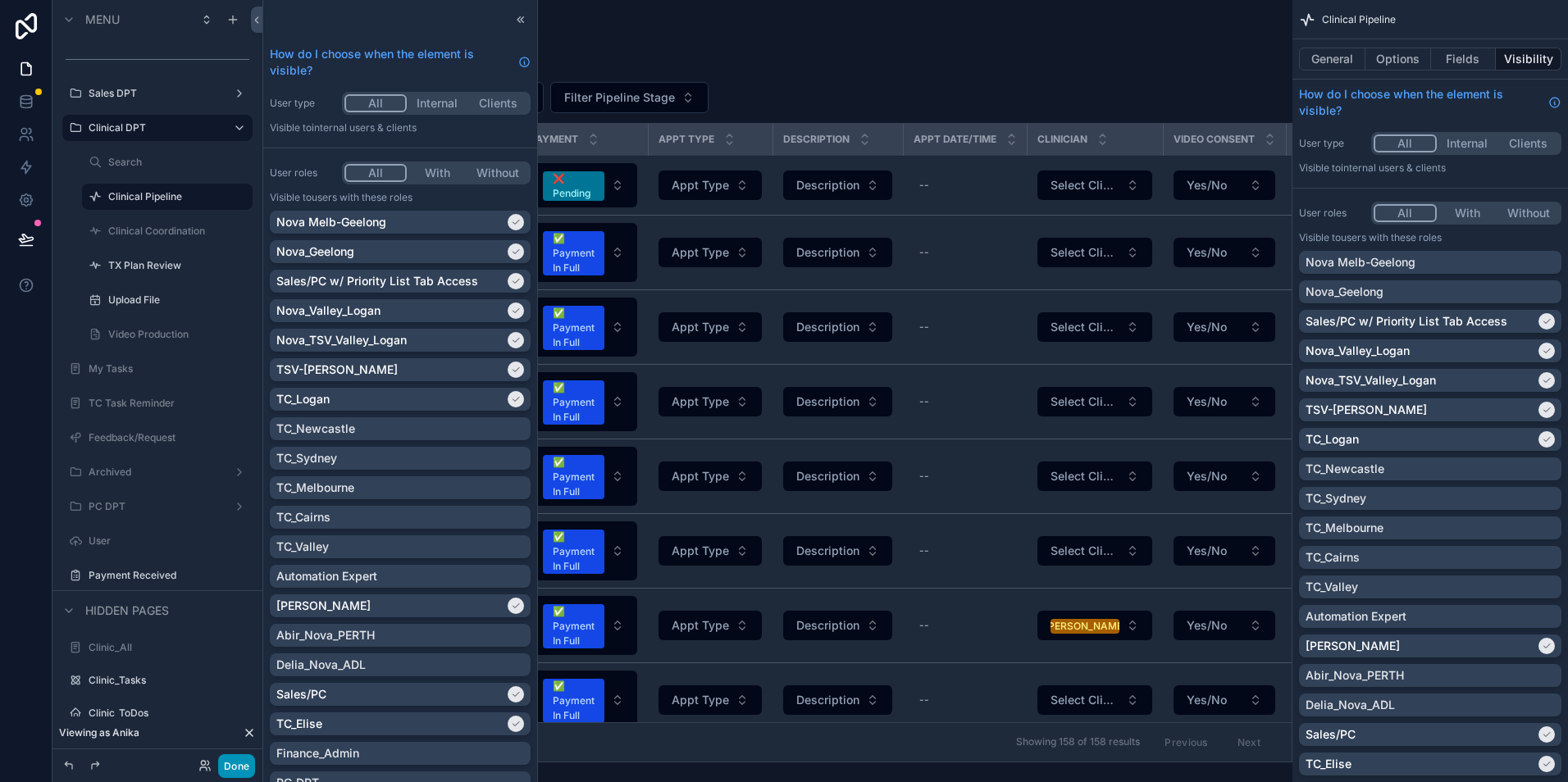
click at [236, 757] on button "Done" at bounding box center [237, 766] width 37 height 24
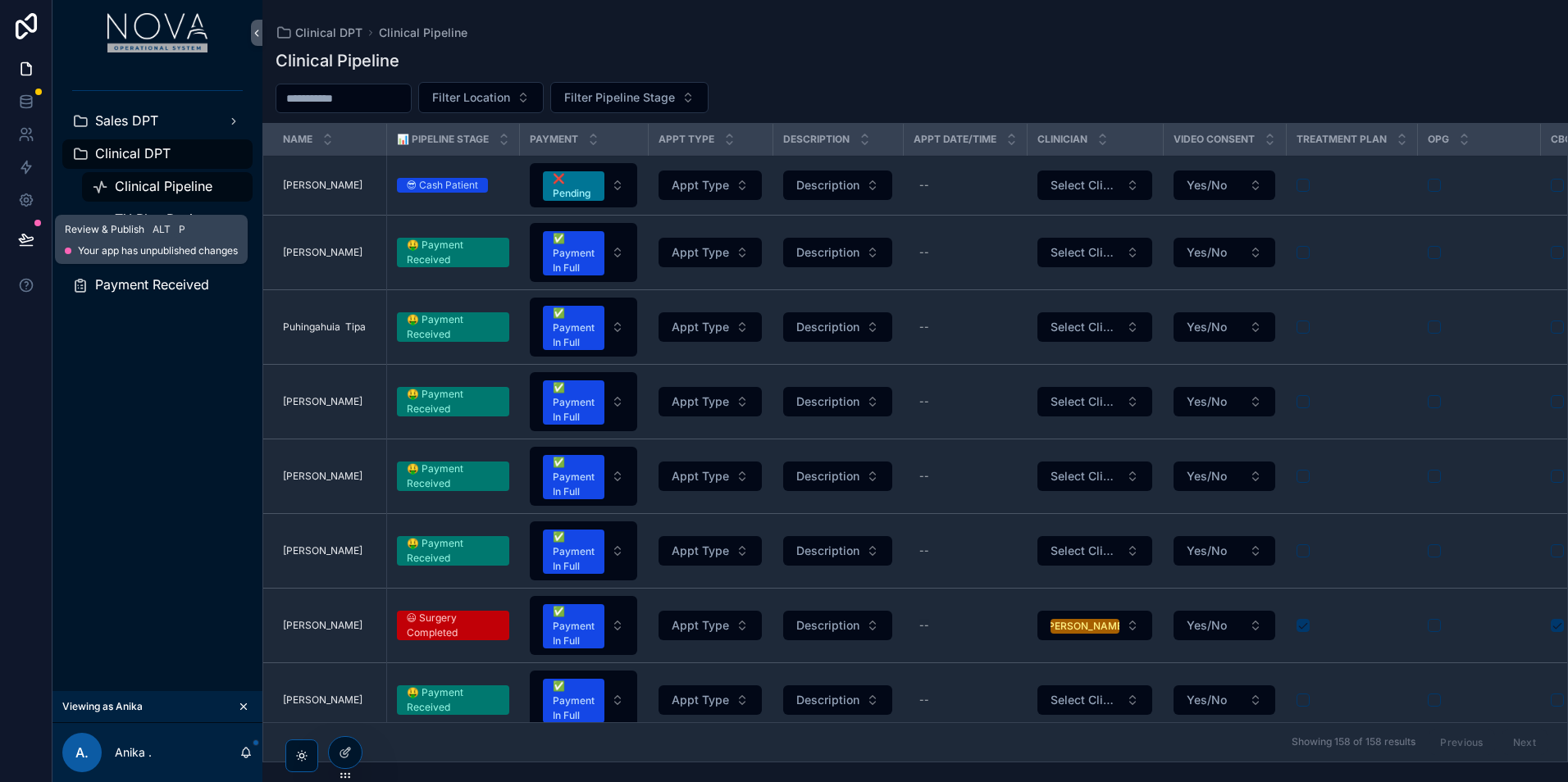
click at [23, 254] on button at bounding box center [26, 240] width 36 height 46
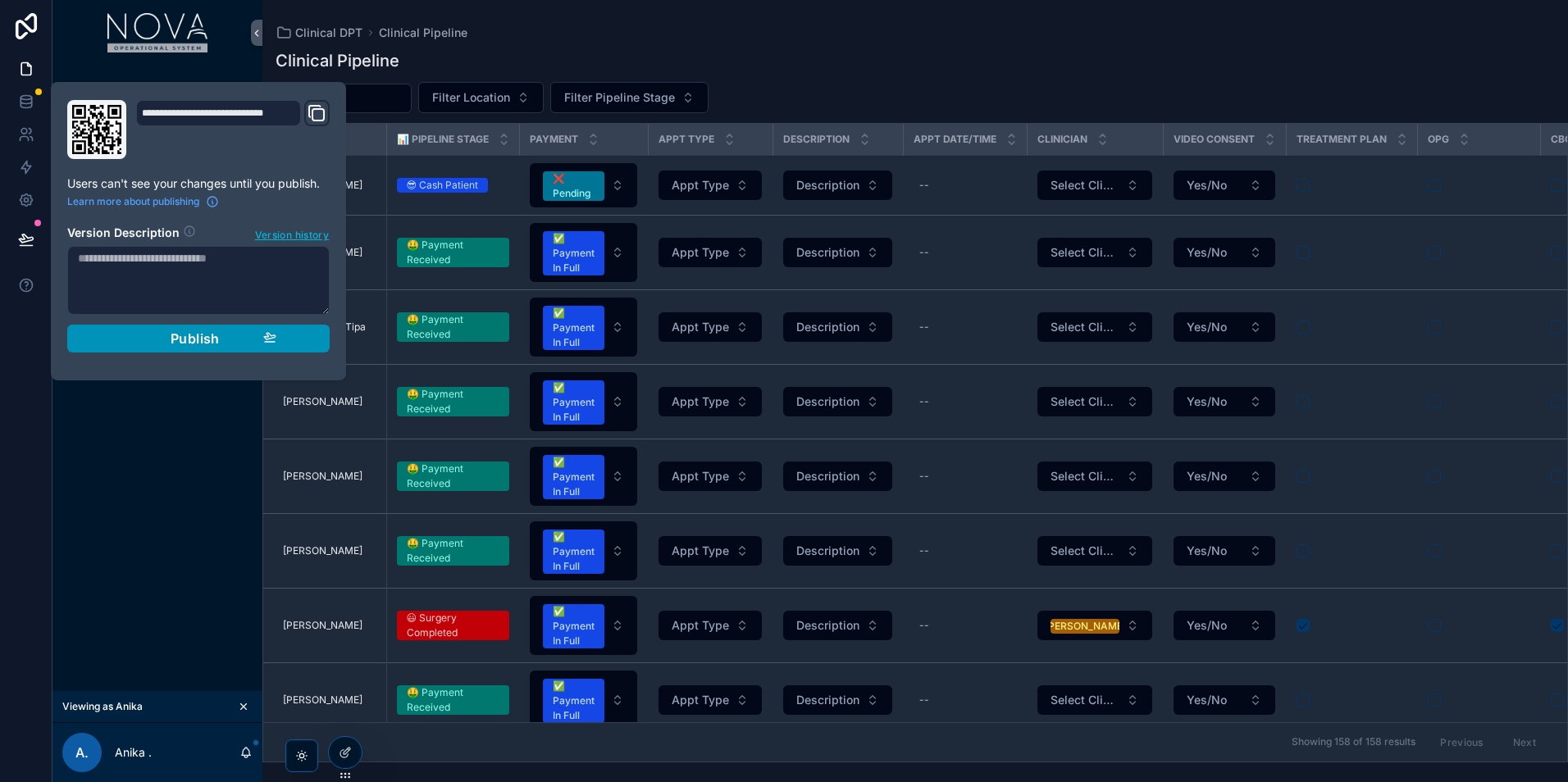
click at [225, 336] on div "Publish" at bounding box center [198, 338] width 156 height 17
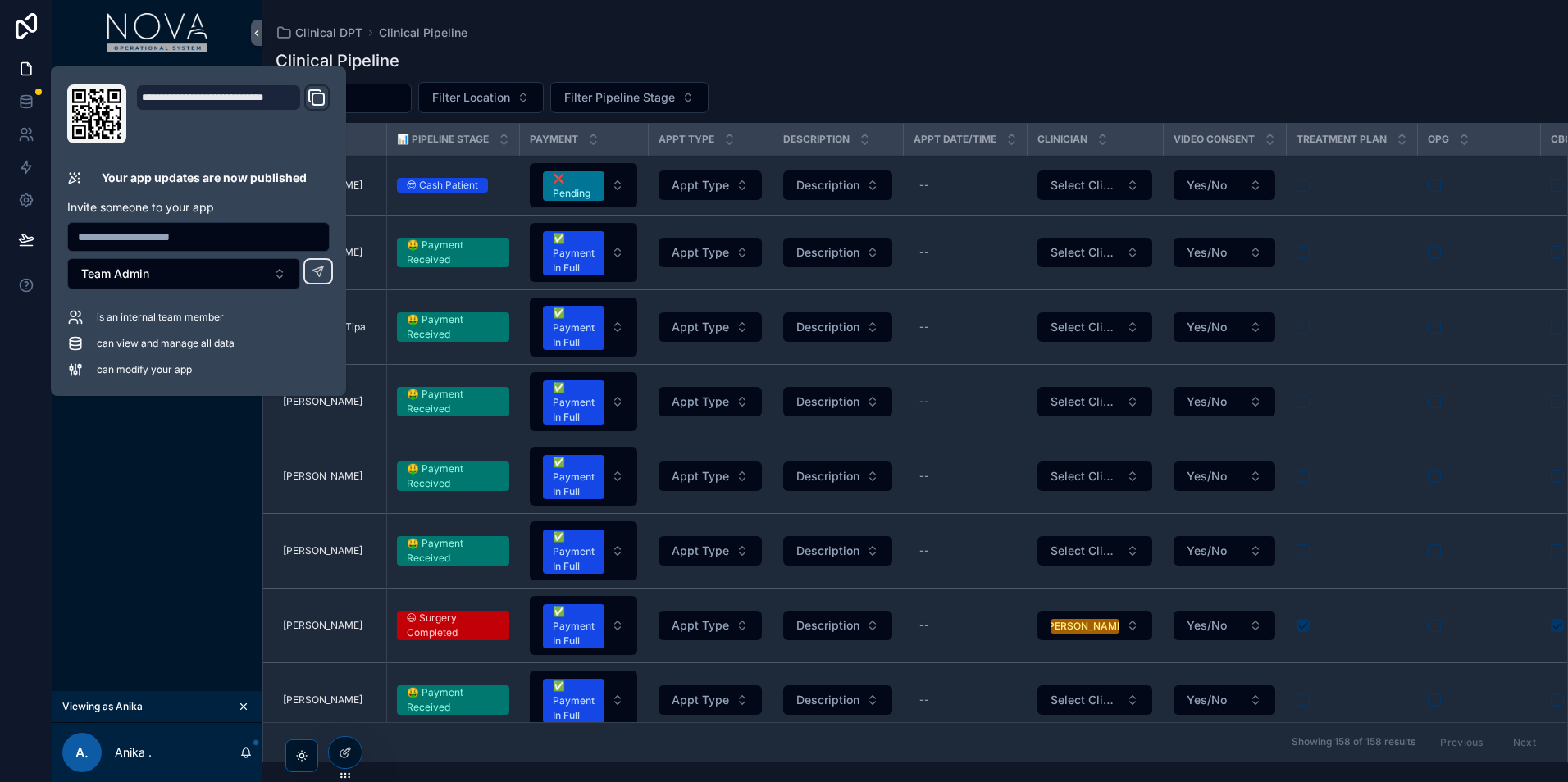
click at [686, 40] on div "Clinical Pipeline Filter Location Filter Pipeline Stage Name 📊 Pipeline Stage P…" at bounding box center [915, 401] width 1305 height 723
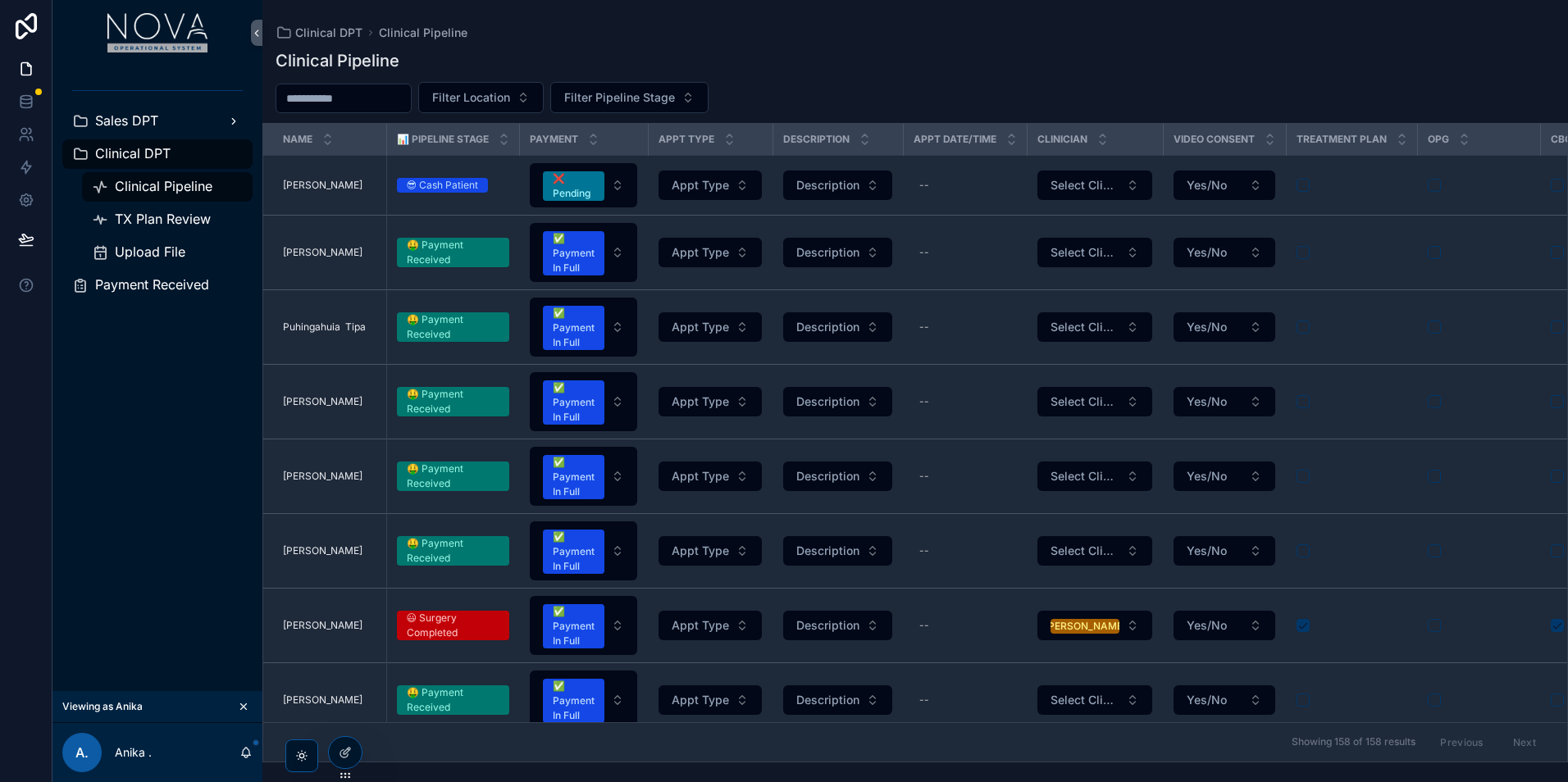
click at [170, 125] on div "Sales DPT" at bounding box center [158, 122] width 171 height 26
